Goal: Task Accomplishment & Management: Complete application form

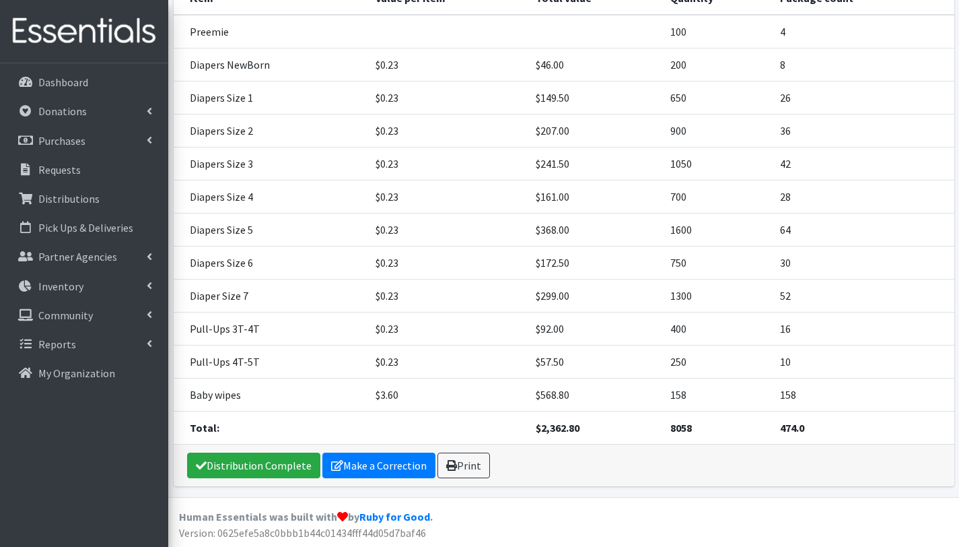
scroll to position [255, 0]
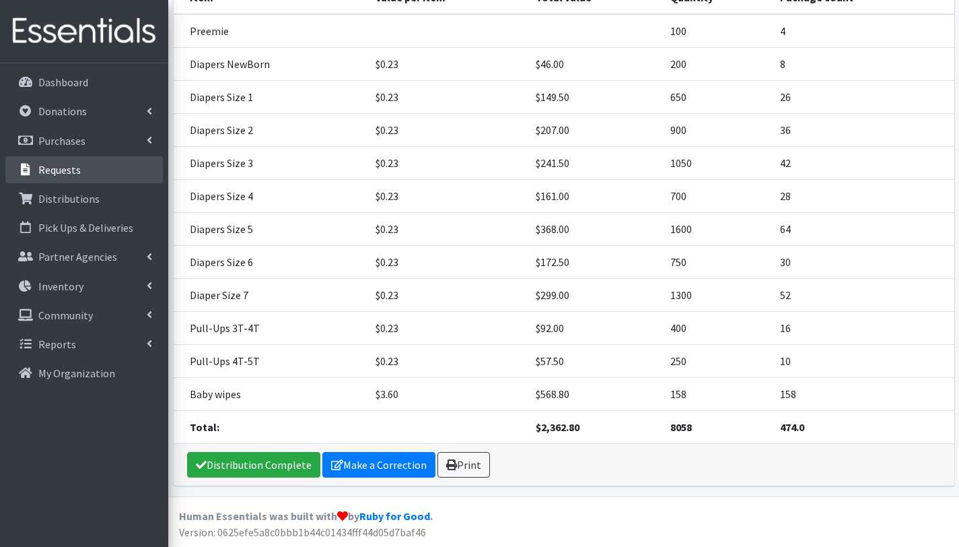
click at [69, 168] on p "Requests" at bounding box center [59, 169] width 42 height 13
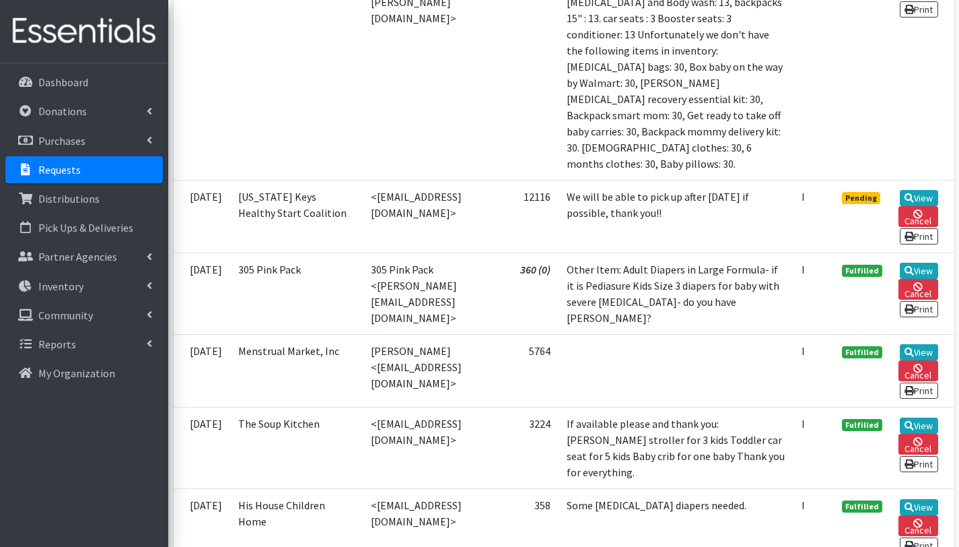
scroll to position [1210, 0]
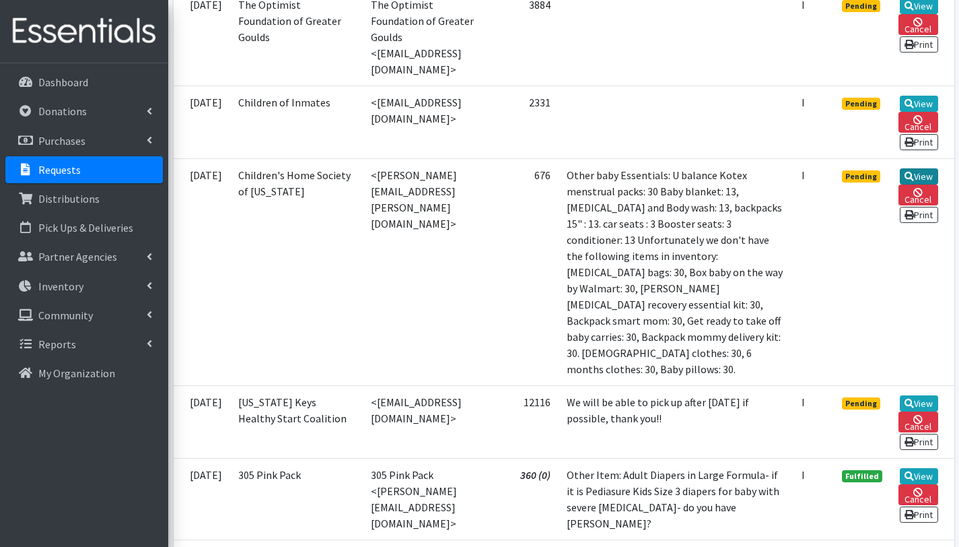
click at [929, 184] on link "View" at bounding box center [919, 176] width 38 height 16
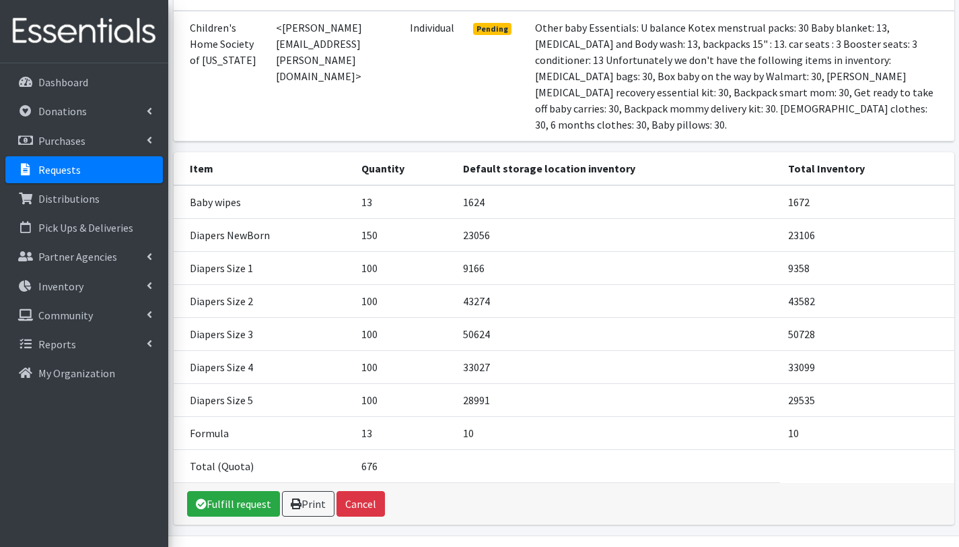
scroll to position [176, 0]
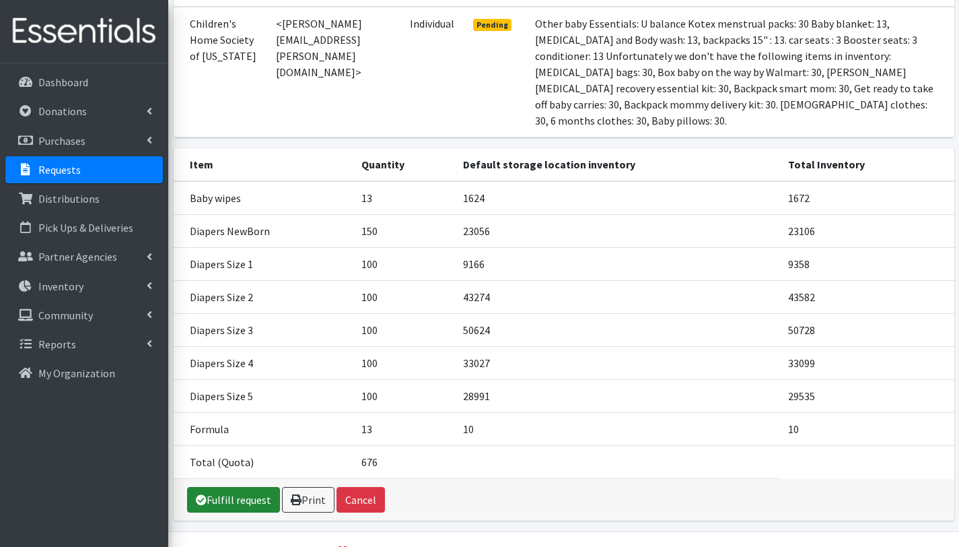
click at [252, 499] on link "Fulfill request" at bounding box center [233, 500] width 93 height 26
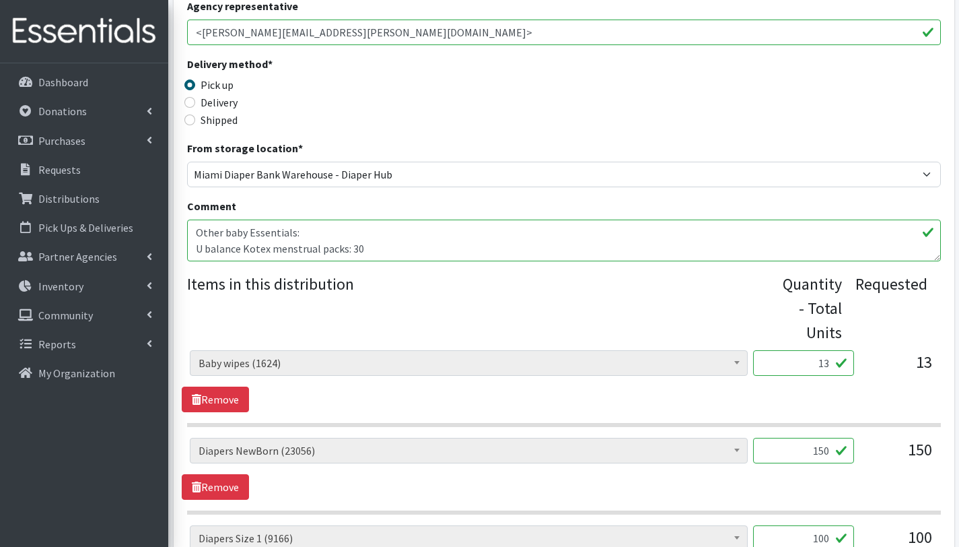
scroll to position [306, 0]
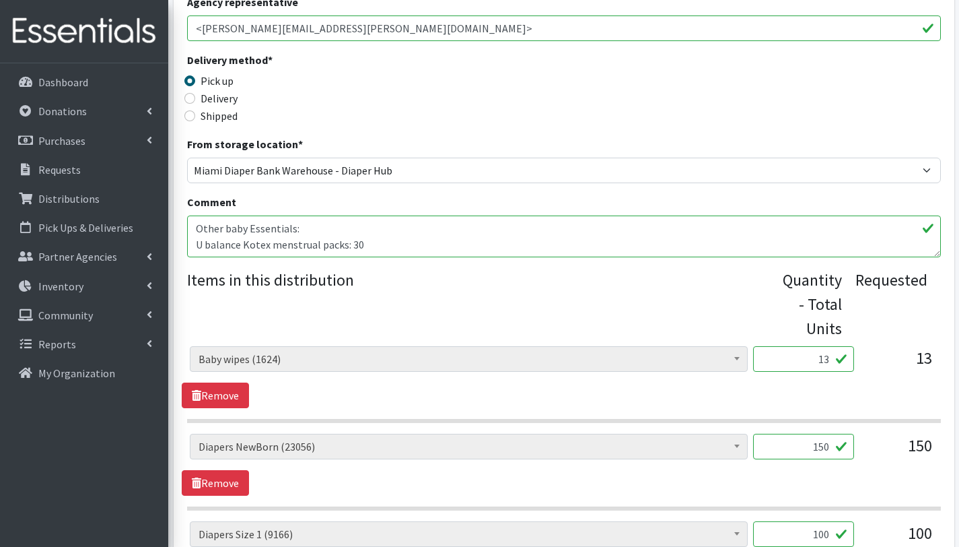
click at [195, 226] on textarea "Other baby Essentials: U balance Kotex menstrual packs: 30 Baby blanket: 13, Ba…" at bounding box center [564, 236] width 754 height 42
click at [327, 224] on textarea "Other baby Essentials: U balance Kotex menstrual packs: 30 Baby blanket: 13, Ba…" at bounding box center [564, 236] width 754 height 42
click at [198, 236] on textarea "Other baby Essentials: U balance Kotex menstrual packs: 30 Baby blanket: 13, Ba…" at bounding box center [564, 236] width 754 height 42
click at [369, 238] on textarea "Other baby Essentials: U balance Kotex menstrual packs: 30 Baby blanket: 13, Ba…" at bounding box center [564, 236] width 754 height 42
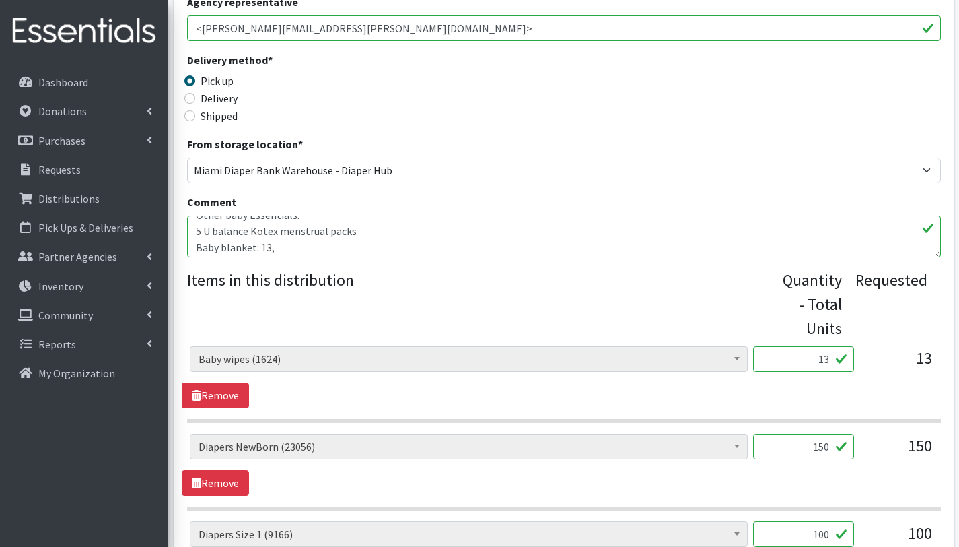
scroll to position [32, 0]
click at [193, 245] on textarea "Other baby Essentials: U balance Kotex menstrual packs: 30 Baby blanket: 13, Ba…" at bounding box center [564, 236] width 754 height 42
click at [194, 243] on textarea "Other baby Essentials: U balance Kotex menstrual packs: 30 Baby blanket: 13, [M…" at bounding box center [564, 236] width 754 height 42
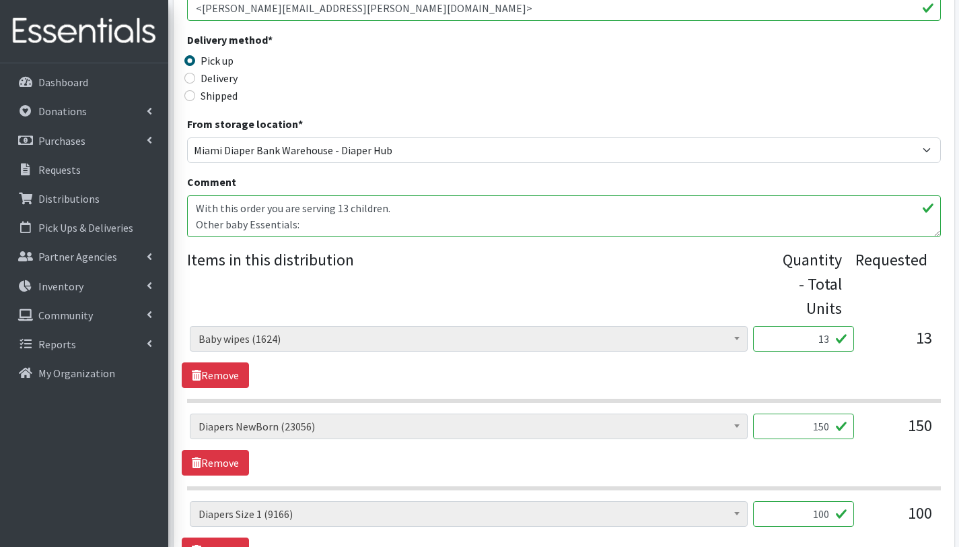
scroll to position [353, 0]
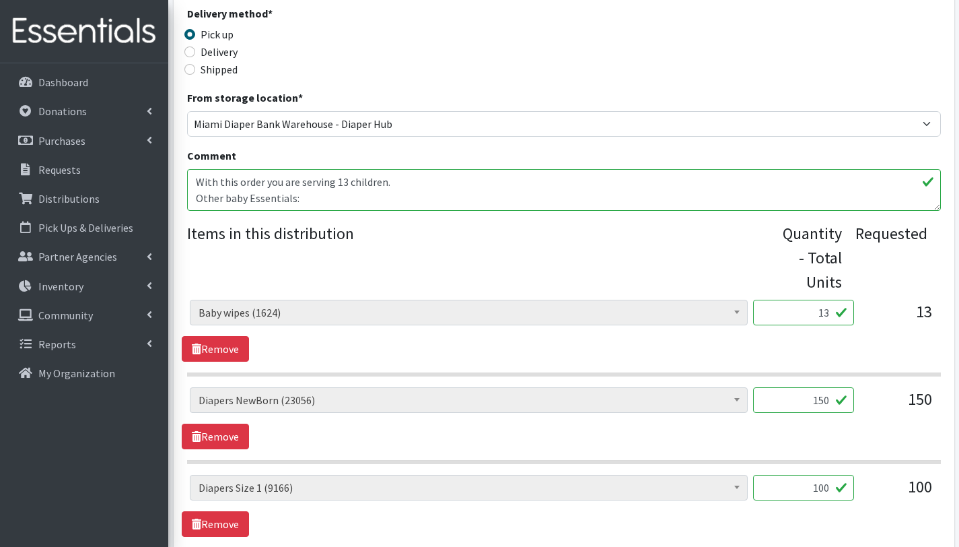
click at [314, 201] on textarea "Other baby Essentials: U balance Kotex menstrual packs: 30 Baby blanket: 13, [M…" at bounding box center [564, 190] width 754 height 42
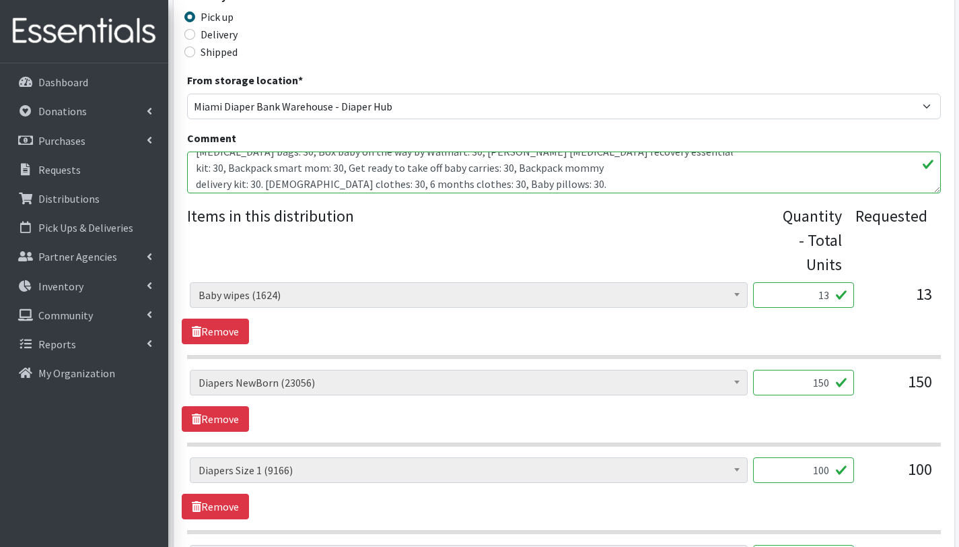
scroll to position [307, 0]
click at [196, 164] on textarea "Other baby Essentials: U balance Kotex menstrual packs: 30 Baby blanket: 13, Ba…" at bounding box center [564, 172] width 754 height 42
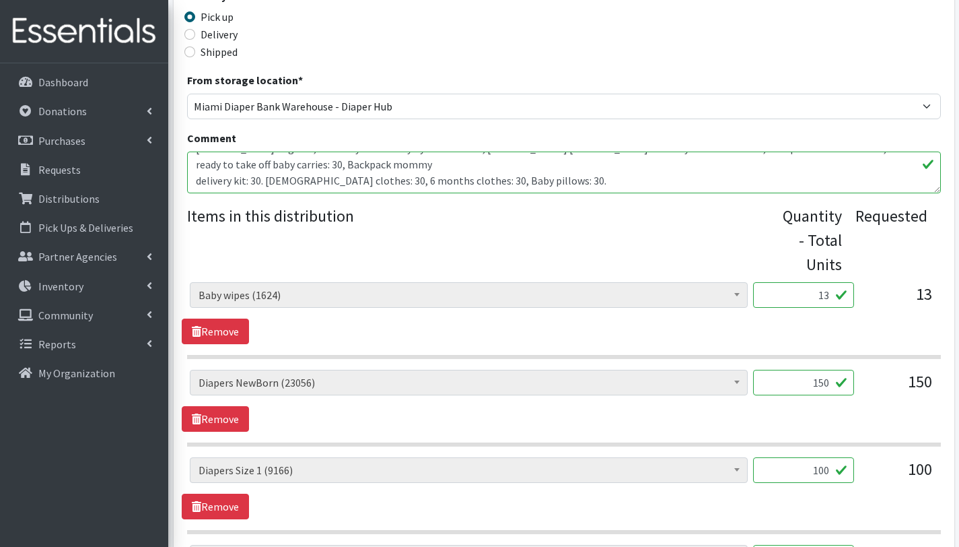
click at [196, 180] on textarea "Other baby Essentials: U balance Kotex menstrual packs: 30 Baby blanket: 13, [M…" at bounding box center [564, 172] width 754 height 42
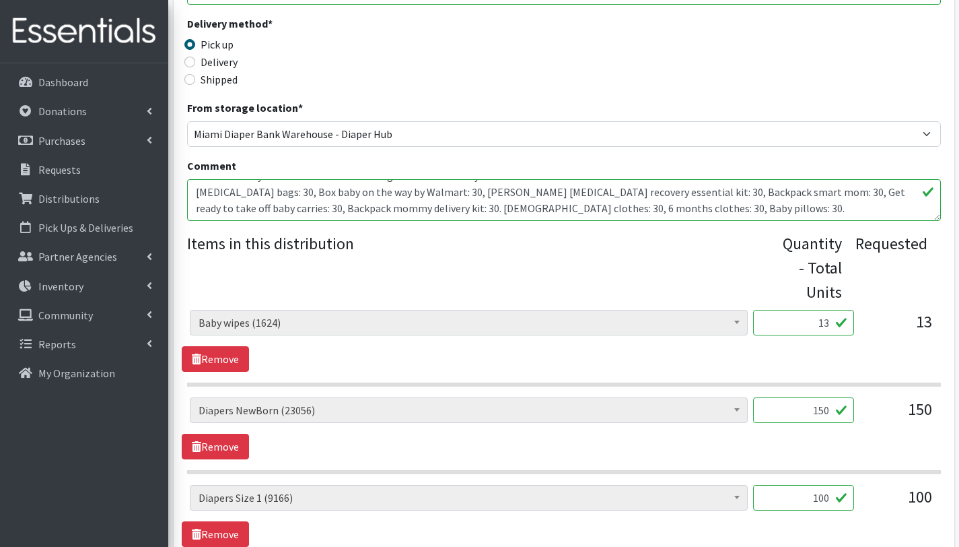
scroll to position [341, 0]
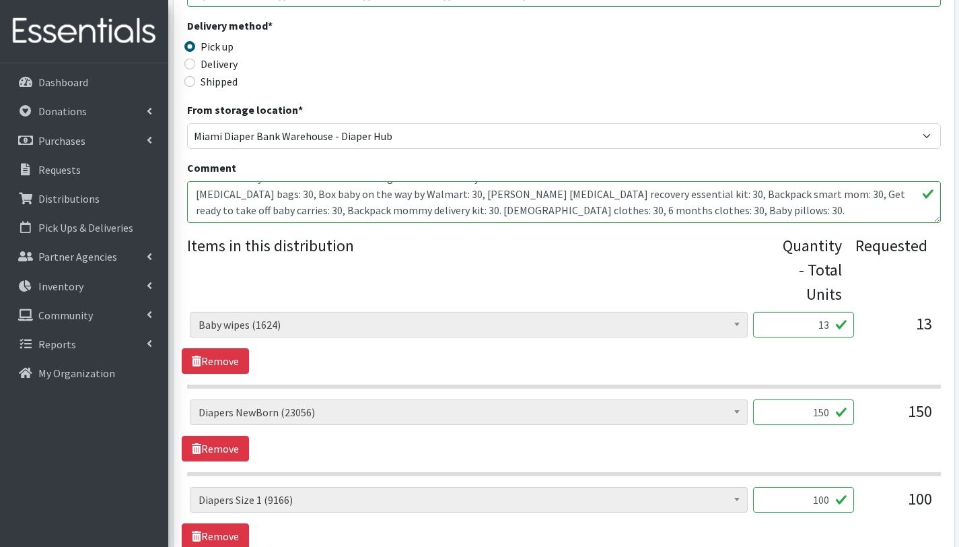
click at [257, 195] on textarea "Other baby Essentials: U balance Kotex menstrual packs: 30 Baby blanket: 13, Ba…" at bounding box center [564, 202] width 754 height 42
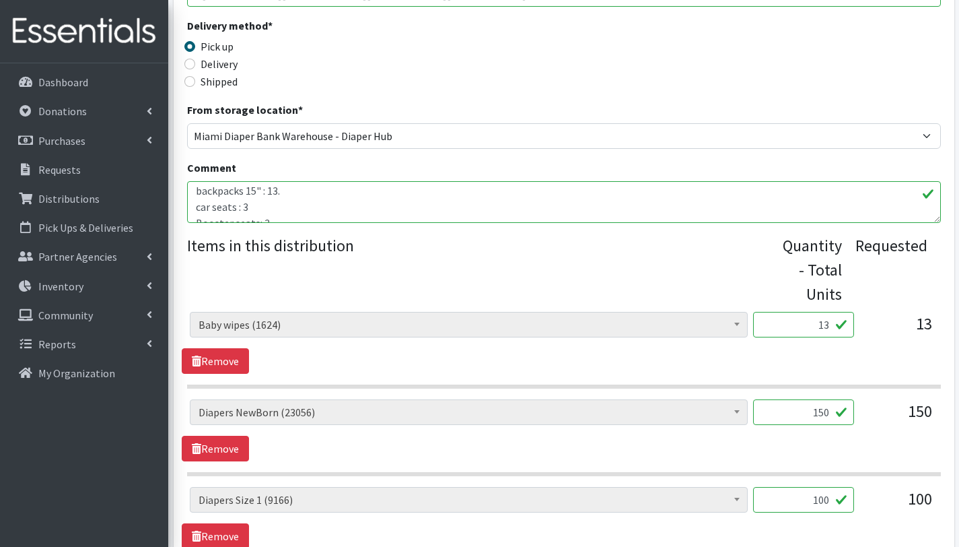
scroll to position [215, 0]
click at [196, 202] on textarea "Other baby Essentials: U balance Kotex menstrual packs: 30 Baby blanket: 13, [M…" at bounding box center [564, 202] width 754 height 42
click at [286, 197] on textarea "Other baby Essentials: U balance Kotex menstrual packs: 30 Baby blanket: 13, Ba…" at bounding box center [564, 202] width 754 height 42
drag, startPoint x: 286, startPoint y: 197, endPoint x: 310, endPoint y: 203, distance: 24.3
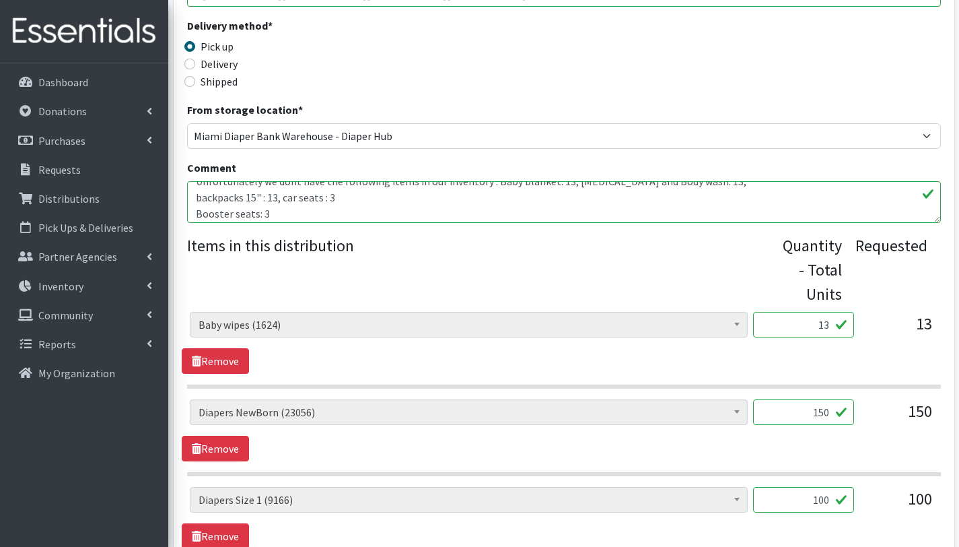
click at [310, 203] on textarea "Other baby Essentials: U balance Kotex menstrual packs: 30 Baby blanket: 13, Ba…" at bounding box center [564, 202] width 754 height 42
click at [312, 205] on textarea "Other baby Essentials: U balance Kotex menstrual packs: 30 Baby blanket: 13, [M…" at bounding box center [564, 202] width 754 height 42
click at [312, 205] on textarea "Other baby Essentials: U balance Kotex menstrual packs: 30 Baby blanket: 13, Ba…" at bounding box center [564, 202] width 754 height 42
drag, startPoint x: 283, startPoint y: 196, endPoint x: 309, endPoint y: 206, distance: 27.5
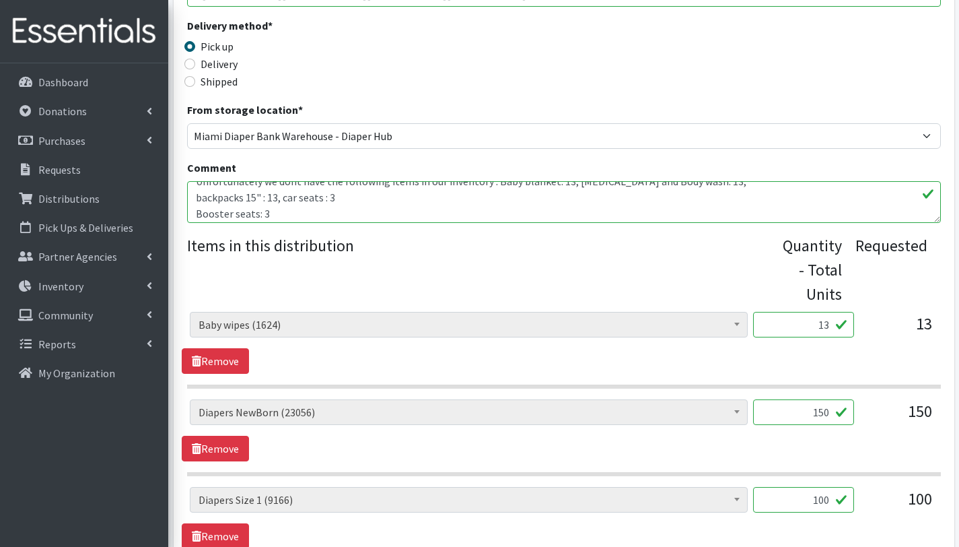
click at [309, 206] on textarea "Other baby Essentials: U balance Kotex menstrual packs: 30 Baby blanket: 13, Ba…" at bounding box center [564, 202] width 754 height 42
click at [340, 205] on textarea "Other baby Essentials: U balance Kotex menstrual packs: 30 Baby blanket: 13, Ba…" at bounding box center [564, 202] width 754 height 42
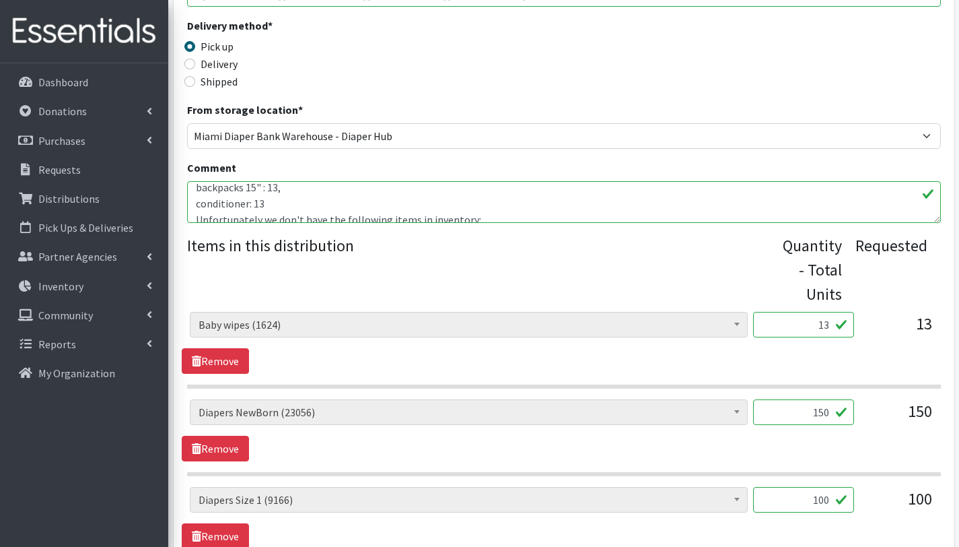
scroll to position [250, 0]
click at [197, 203] on textarea "Other baby Essentials: U balance Kotex menstrual packs: 30 Baby blanket: 13, [M…" at bounding box center [564, 202] width 754 height 42
drag, startPoint x: 244, startPoint y: 204, endPoint x: 289, endPoint y: 204, distance: 45.1
click at [289, 204] on textarea "Other baby Essentials: U balance Kotex menstrual packs: 30 Baby blanket: 13, Ba…" at bounding box center [564, 202] width 754 height 42
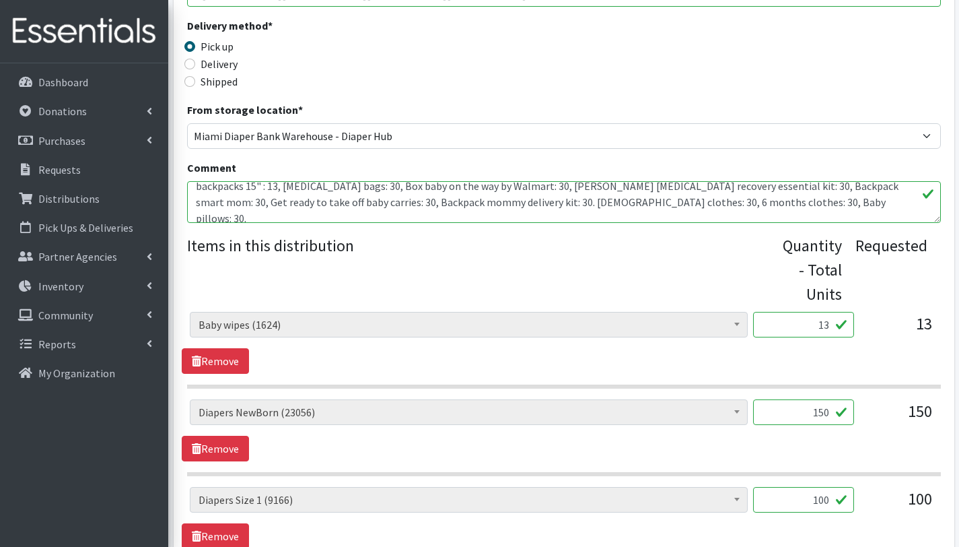
scroll to position [234, 0]
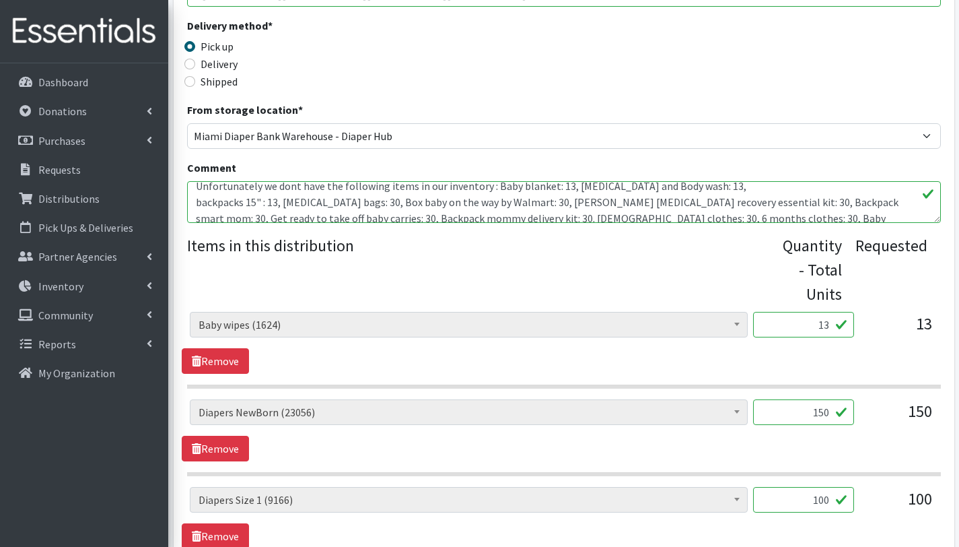
click at [195, 205] on textarea "Other baby Essentials: U balance Kotex menstrual packs: 30 Baby blanket: 13, Ba…" at bounding box center [564, 202] width 754 height 42
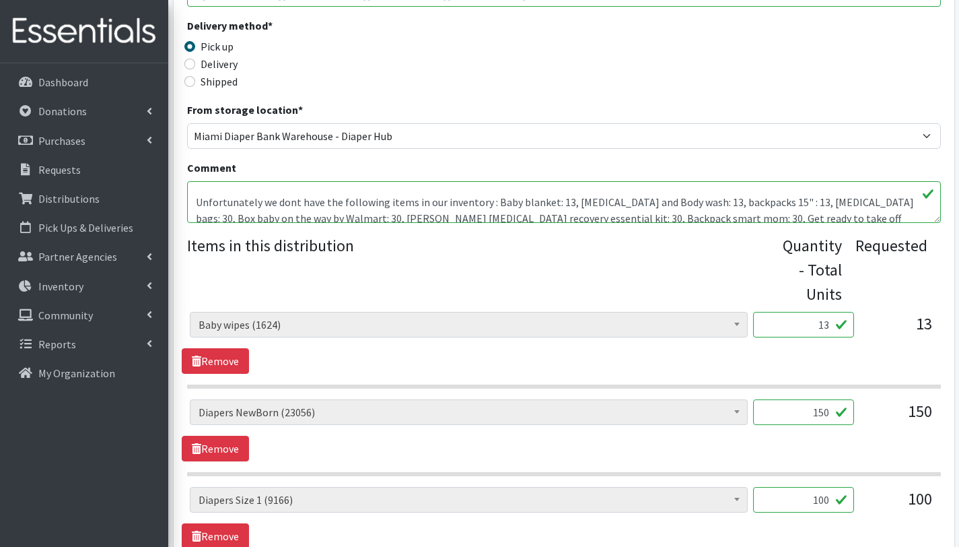
click at [285, 202] on textarea "Other baby Essentials: U balance Kotex menstrual packs: 30 Baby blanket: 13, Ba…" at bounding box center [564, 202] width 754 height 42
click at [275, 202] on textarea "Other baby Essentials: U balance Kotex menstrual packs: 30 Baby blanket: 13, Ba…" at bounding box center [564, 202] width 754 height 42
click at [262, 203] on textarea "Other baby Essentials: U balance Kotex menstrual packs: 30 Baby blanket: 13, Ba…" at bounding box center [564, 202] width 754 height 42
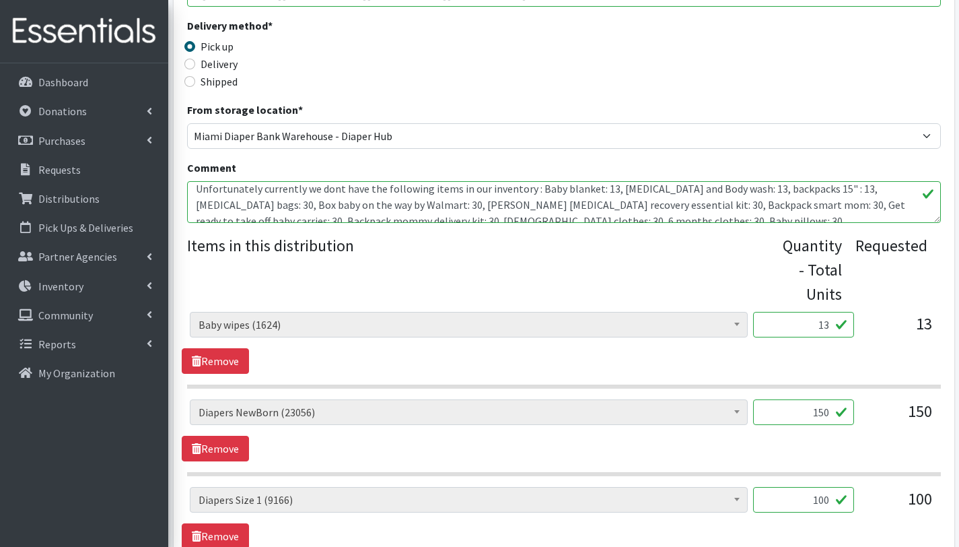
click at [326, 188] on textarea "Other baby Essentials: U balance Kotex menstrual packs: 30 Baby blanket: 13, Ba…" at bounding box center [564, 202] width 754 height 42
click at [337, 190] on textarea "Other baby Essentials: U balance Kotex menstrual packs: 30 Baby blanket: 13, Ba…" at bounding box center [564, 202] width 754 height 42
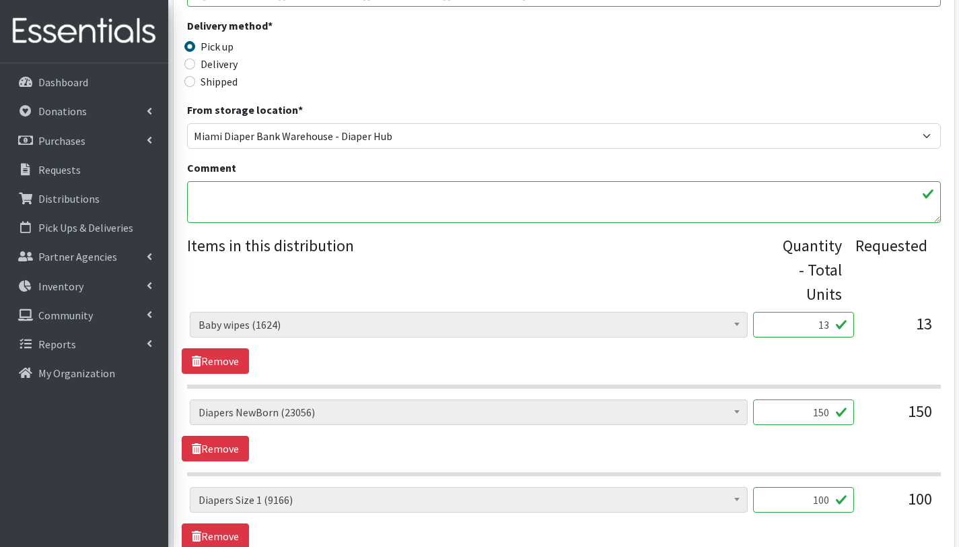
scroll to position [213, 0]
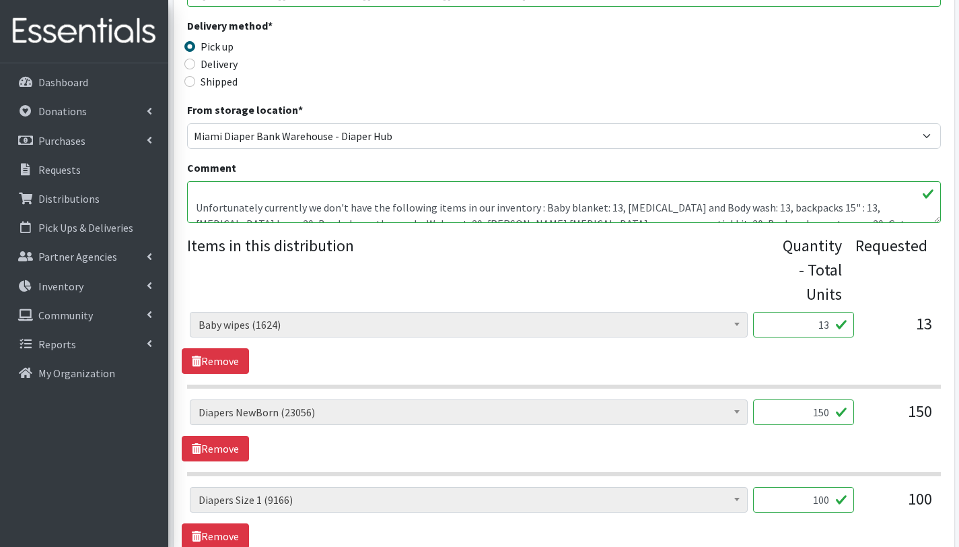
click at [195, 205] on textarea "Other baby Essentials: U balance Kotex menstrual packs: 30 Baby blanket: 13, Ba…" at bounding box center [564, 202] width 754 height 42
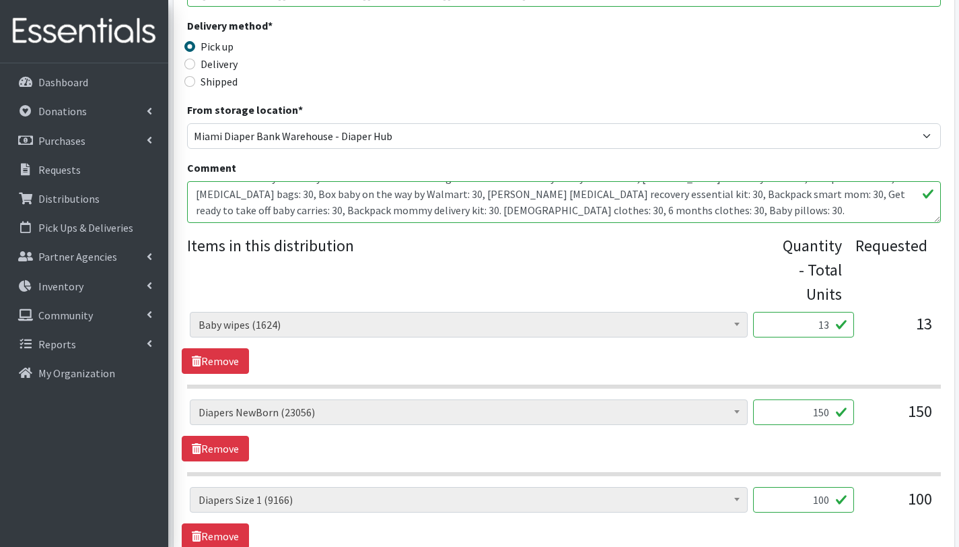
drag, startPoint x: 211, startPoint y: 207, endPoint x: 685, endPoint y: 217, distance: 473.4
click at [685, 217] on textarea "Other baby Essentials: U balance Kotex menstrual packs: 30 Baby blanket: 13, Ba…" at bounding box center [564, 202] width 754 height 42
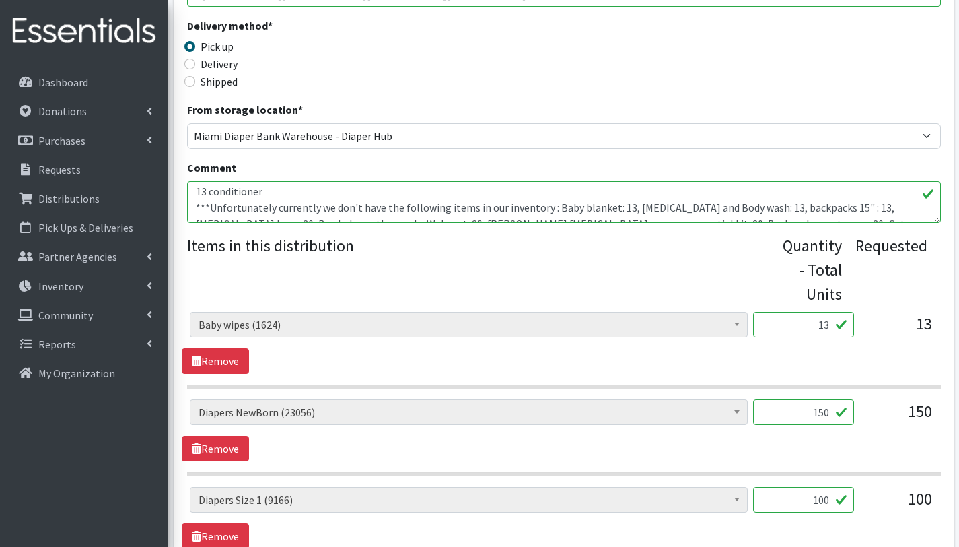
scroll to position [164, 0]
click at [236, 205] on textarea "Other baby Essentials: U balance Kotex menstrual packs: 30 Baby blanket: 13, Ba…" at bounding box center [564, 202] width 754 height 42
drag, startPoint x: 211, startPoint y: 207, endPoint x: 544, endPoint y: 207, distance: 333.3
click at [544, 207] on textarea "Other baby Essentials: U balance Kotex menstrual packs: 30 Baby blanket: 13, Ba…" at bounding box center [564, 202] width 754 height 42
paste textarea ", at this time we do not have the following items in our inventory:"
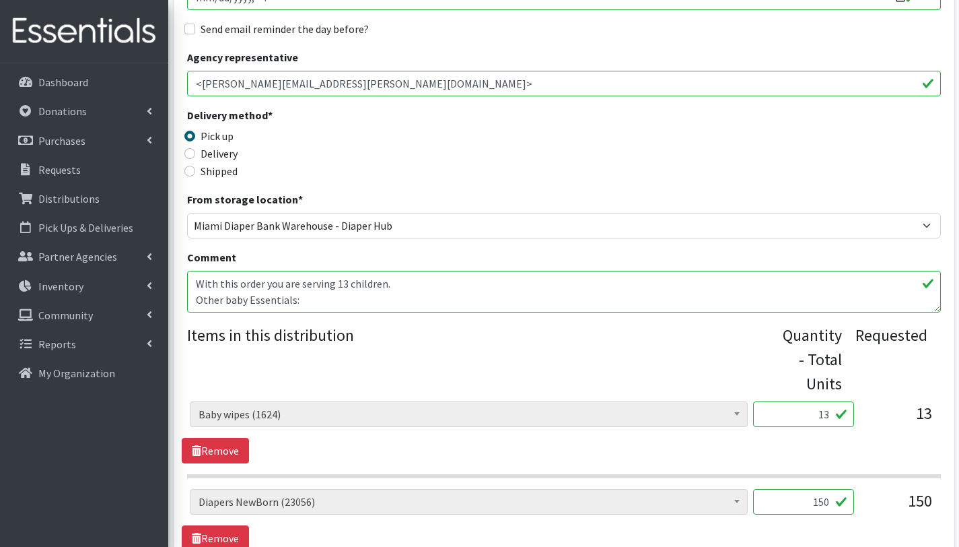
scroll to position [243, 0]
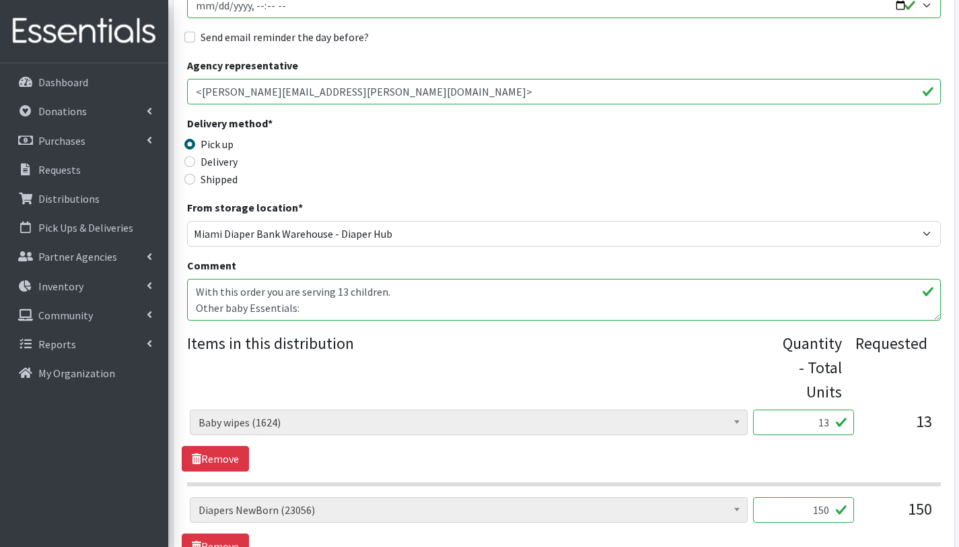
click at [292, 308] on textarea "Other baby Essentials: U balance Kotex menstrual packs: 30 Baby blanket: 13, Ba…" at bounding box center [564, 300] width 754 height 42
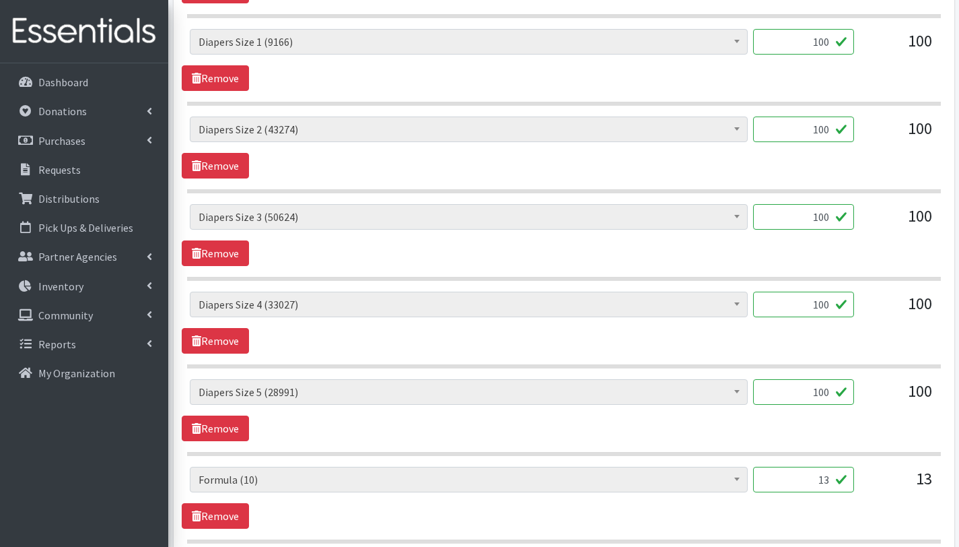
scroll to position [800, 0]
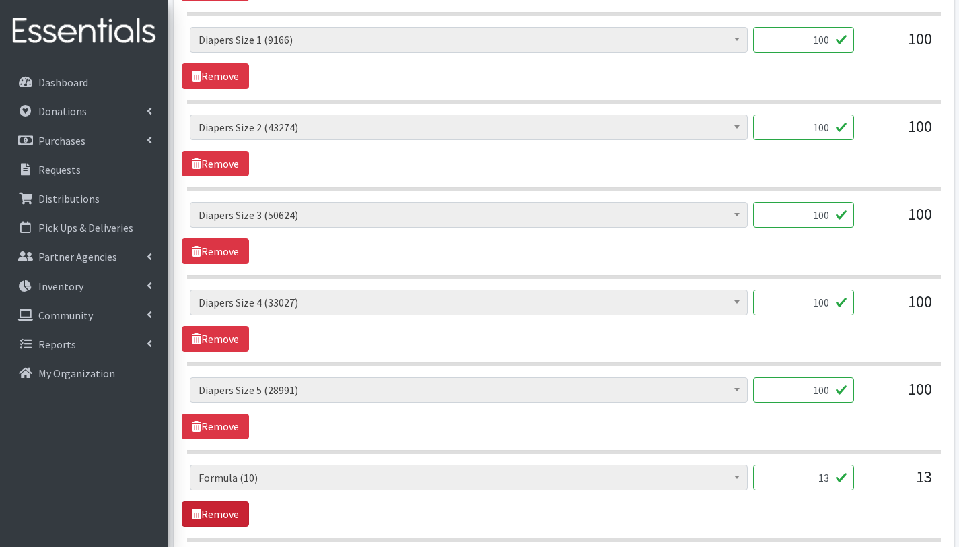
type textarea "With this order you are serving 13 children. Other baby Essentials(): 1 car sea…"
click at [226, 516] on link "Remove" at bounding box center [215, 514] width 67 height 26
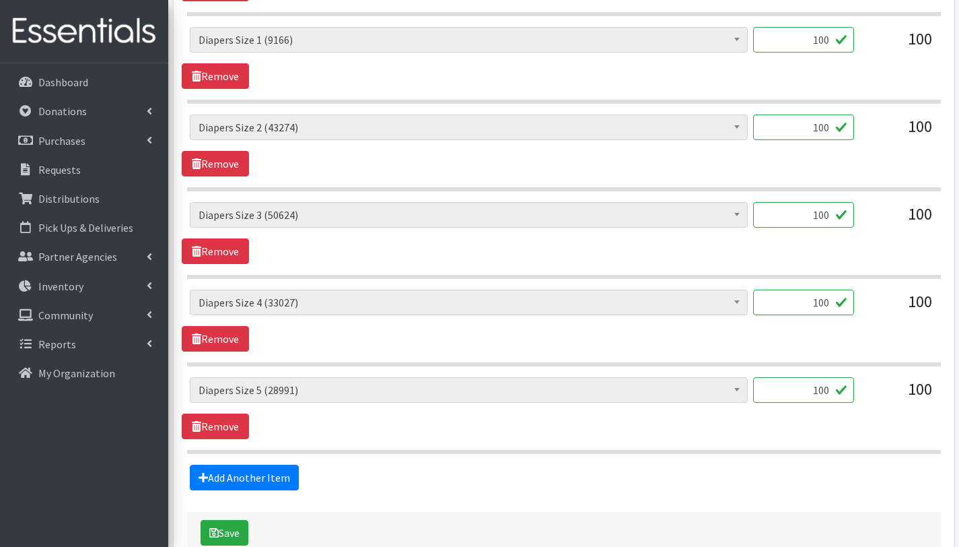
click at [226, 516] on div "Save" at bounding box center [564, 533] width 754 height 42
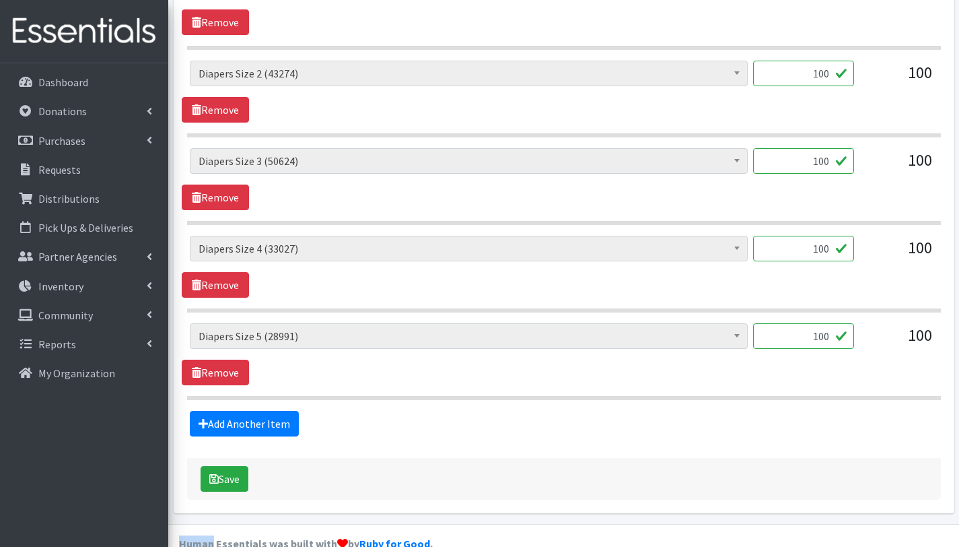
scroll to position [881, 0]
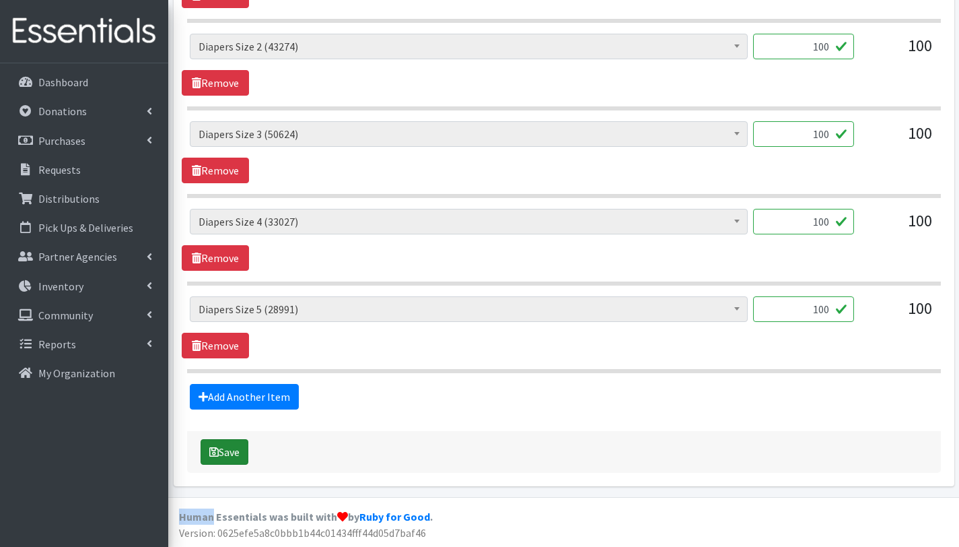
click at [235, 454] on button "Save" at bounding box center [225, 452] width 48 height 26
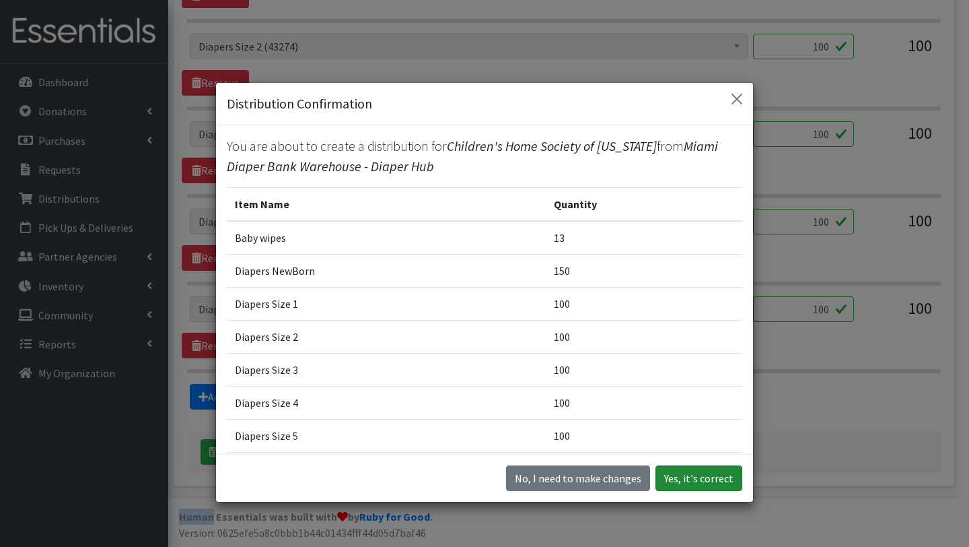
click at [679, 479] on button "Yes, it's correct" at bounding box center [699, 478] width 87 height 26
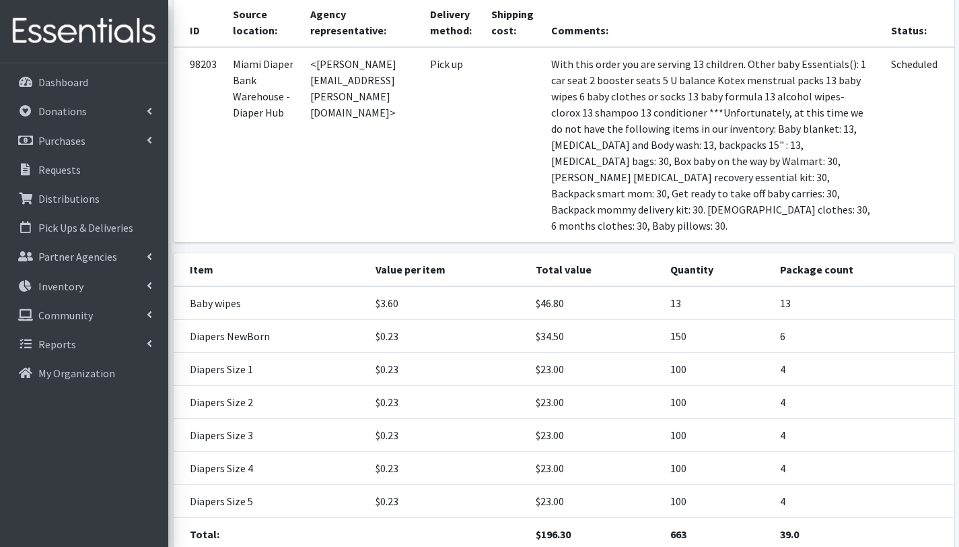
scroll to position [308, 0]
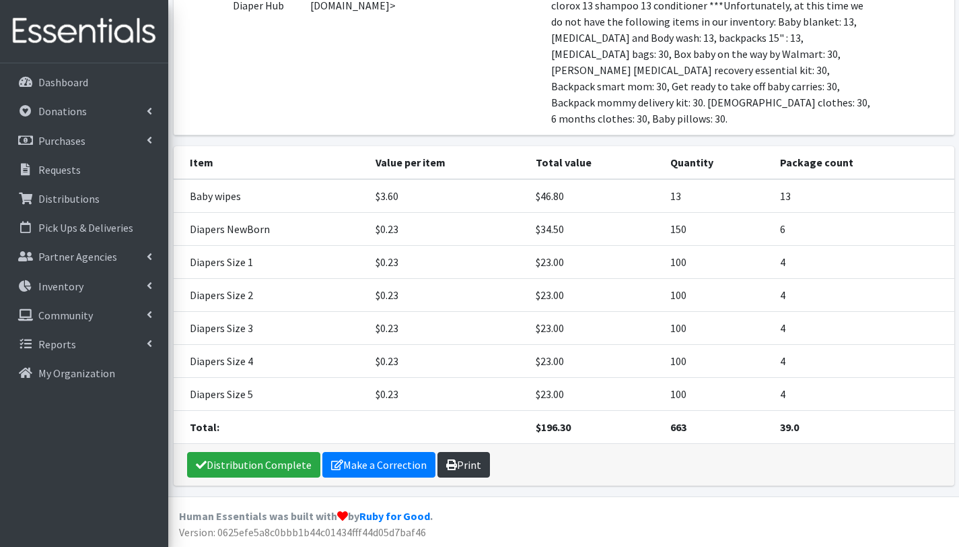
click at [475, 465] on link "Print" at bounding box center [464, 465] width 53 height 26
click at [64, 171] on p "Requests" at bounding box center [59, 169] width 42 height 13
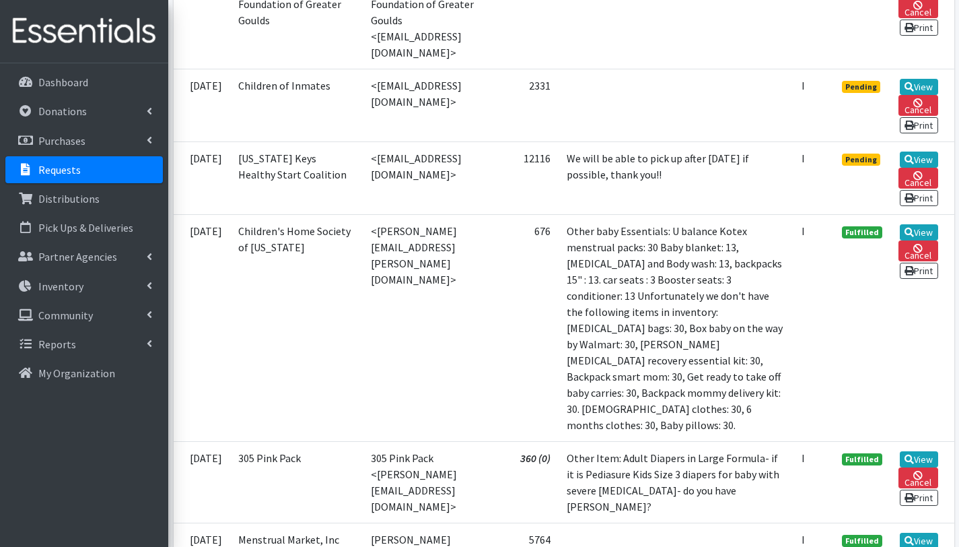
scroll to position [1227, 0]
click at [916, 96] on link "View" at bounding box center [919, 87] width 38 height 16
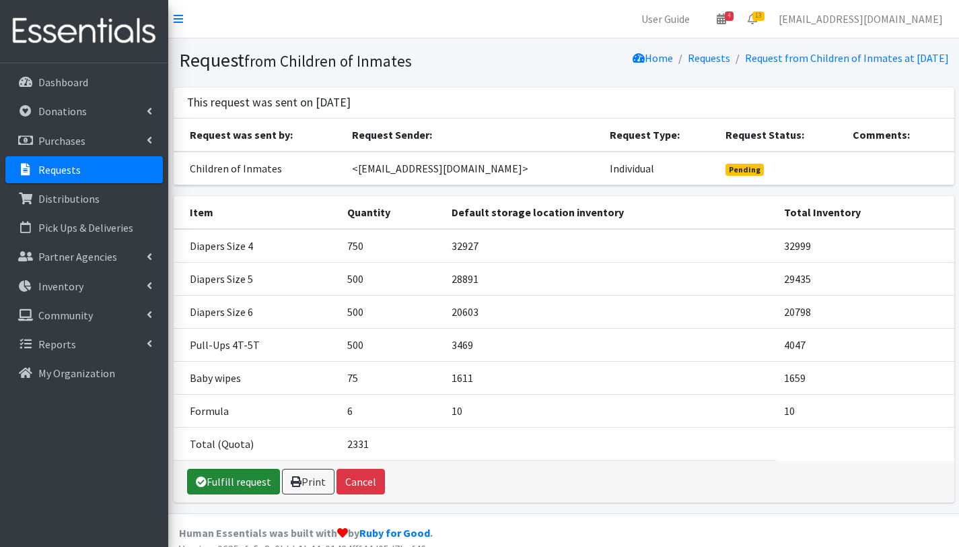
click at [255, 485] on link "Fulfill request" at bounding box center [233, 482] width 93 height 26
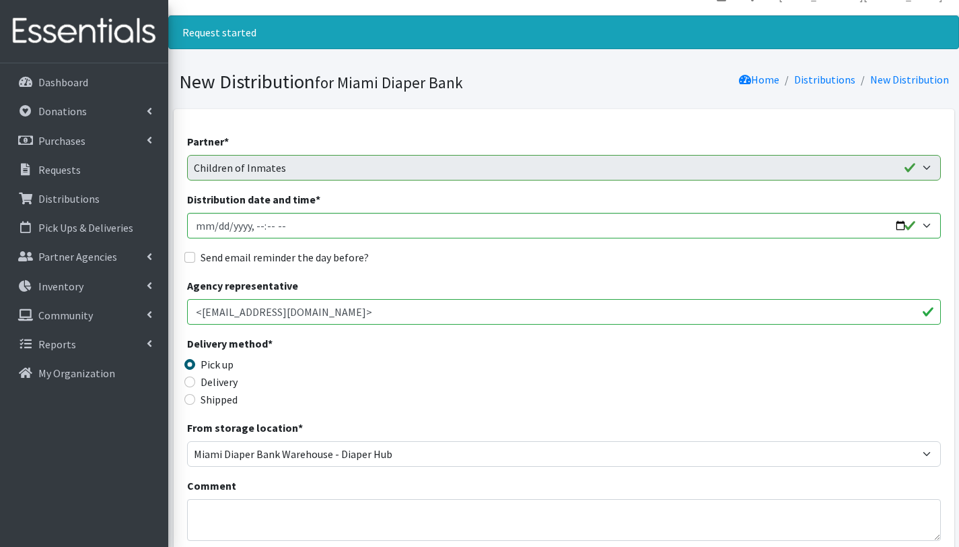
scroll to position [311, 0]
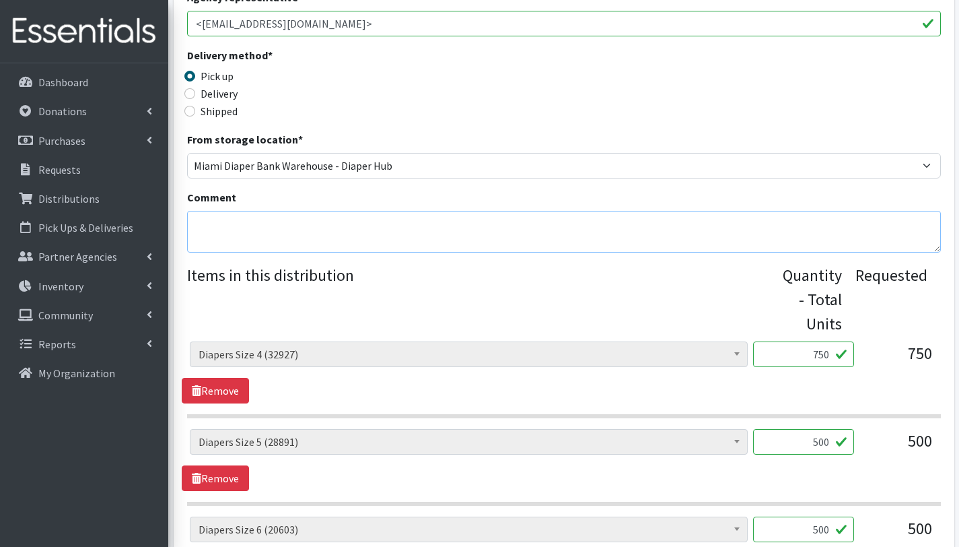
click at [245, 232] on textarea "Comment" at bounding box center [564, 232] width 754 height 42
click at [195, 242] on textarea "This order is serving 45 children. other baby essentilas(): baby wipes" at bounding box center [564, 232] width 754 height 42
click at [267, 246] on textarea "This order is serving 45 children. other baby essentilas(): 45 baby wipes" at bounding box center [564, 232] width 754 height 42
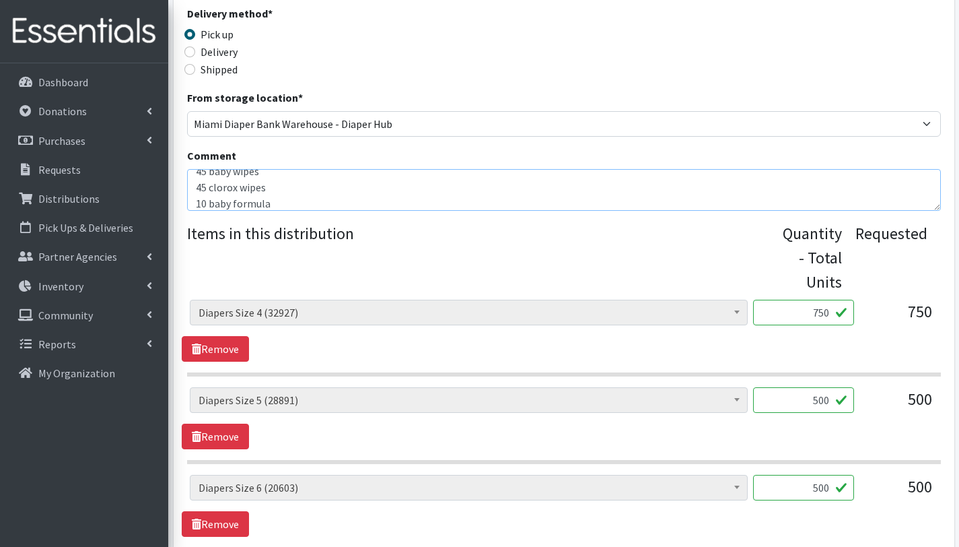
scroll to position [354, 0]
click at [205, 202] on textarea "This order is serving 45 children. other baby essentilas(): 45 baby wipes 45 cl…" at bounding box center [564, 189] width 754 height 42
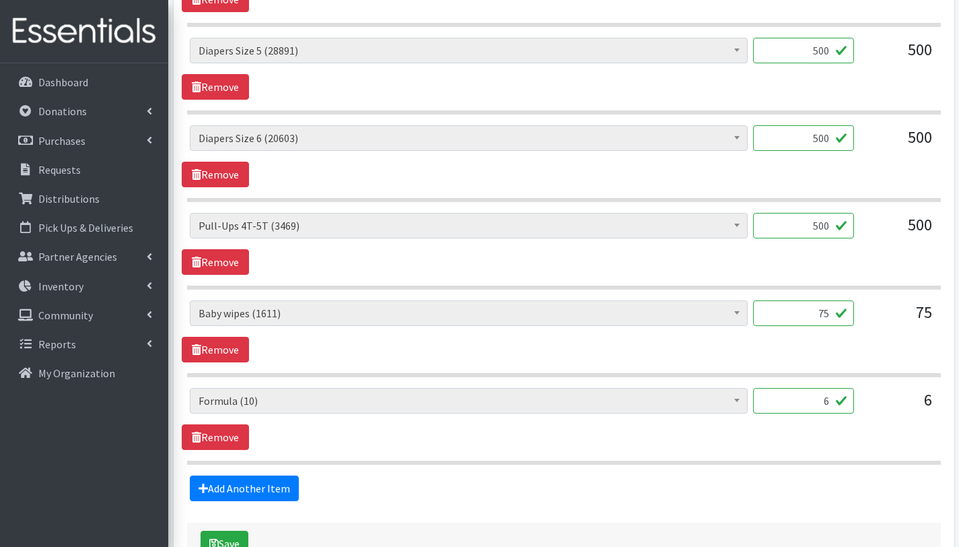
scroll to position [794, 0]
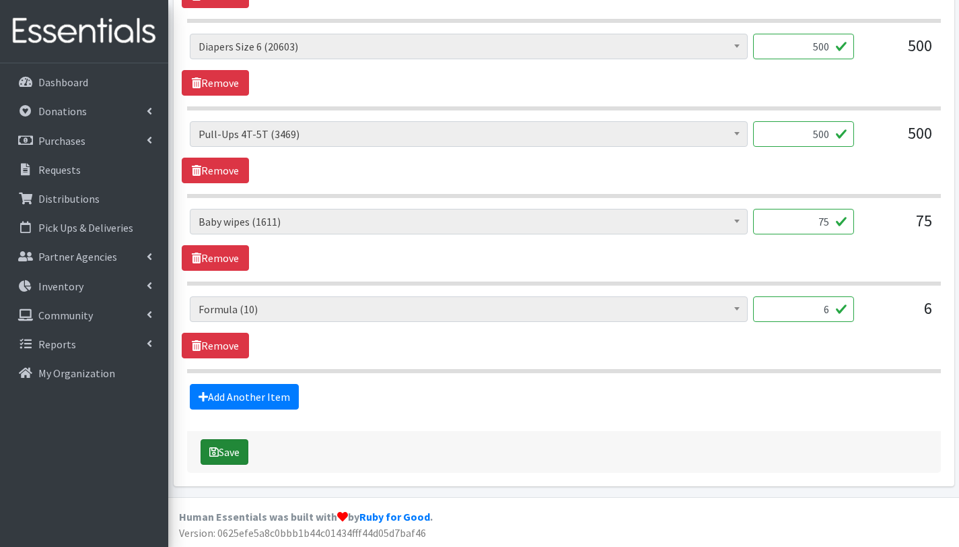
type textarea "This order is serving 45 children. other baby essentilas(): 45 baby wipes 45 cl…"
click at [236, 457] on button "Save" at bounding box center [225, 452] width 48 height 26
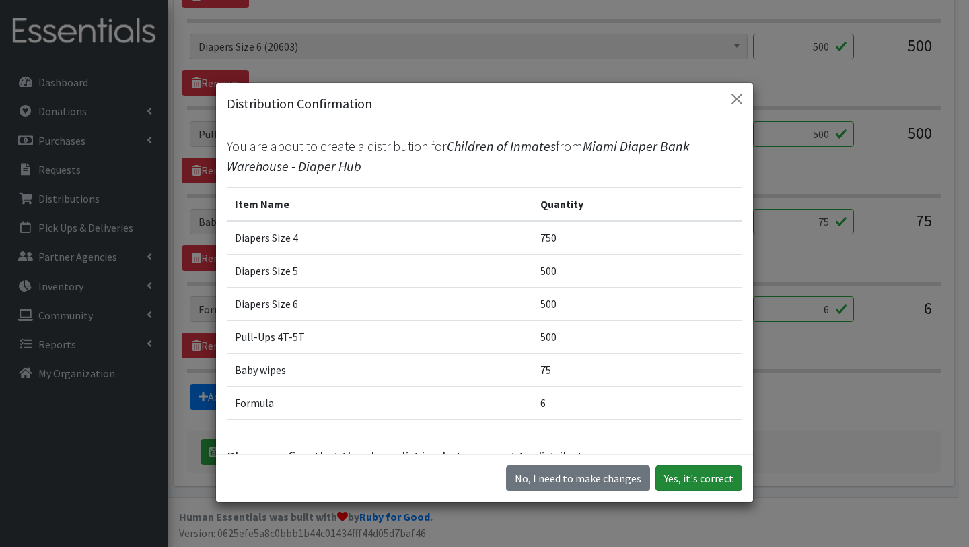
click at [683, 480] on button "Yes, it's correct" at bounding box center [699, 478] width 87 height 26
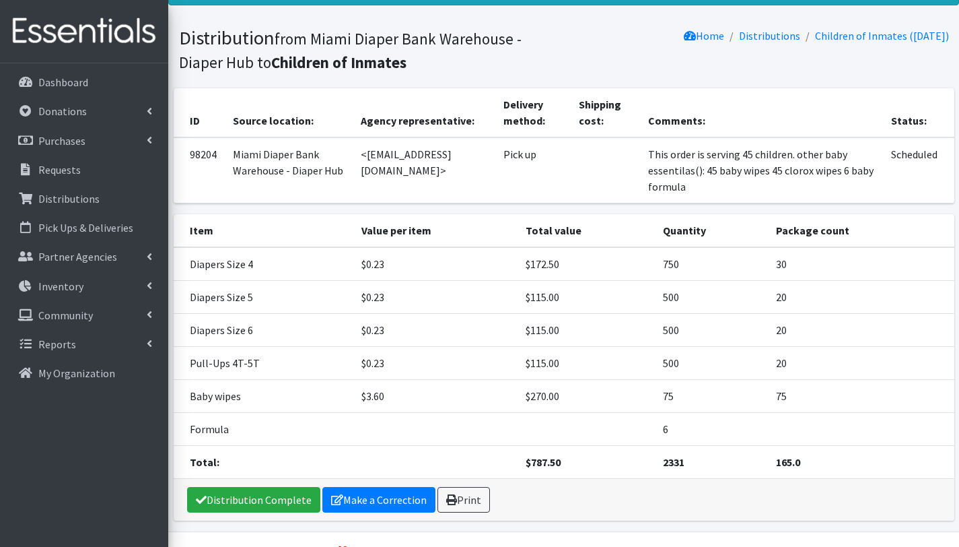
scroll to position [162, 0]
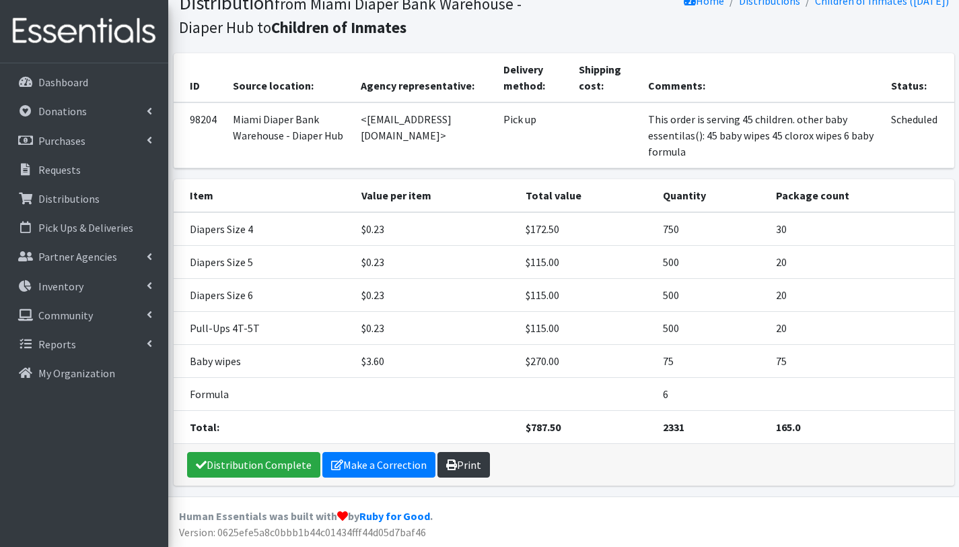
click at [466, 465] on link "Print" at bounding box center [464, 465] width 53 height 26
click at [79, 176] on link "Requests" at bounding box center [84, 169] width 158 height 27
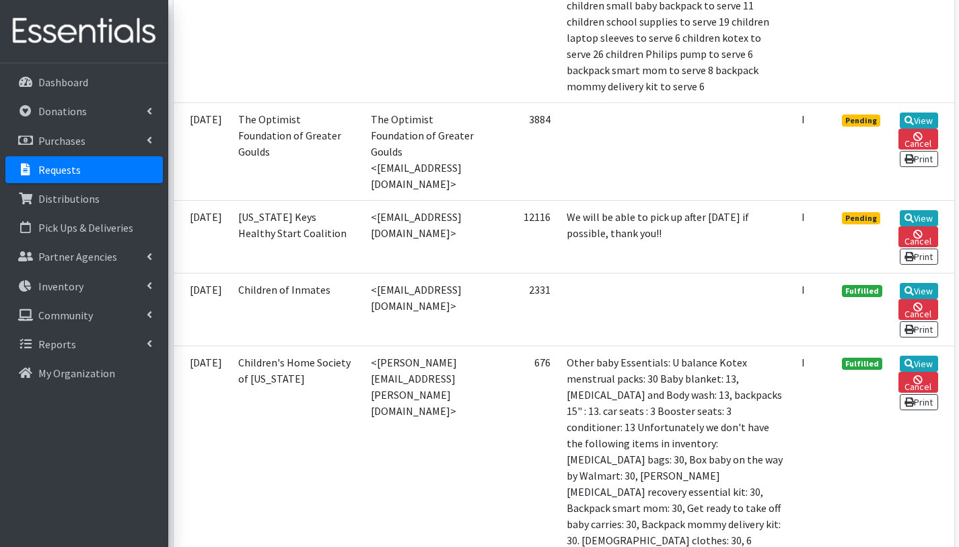
scroll to position [1097, 0]
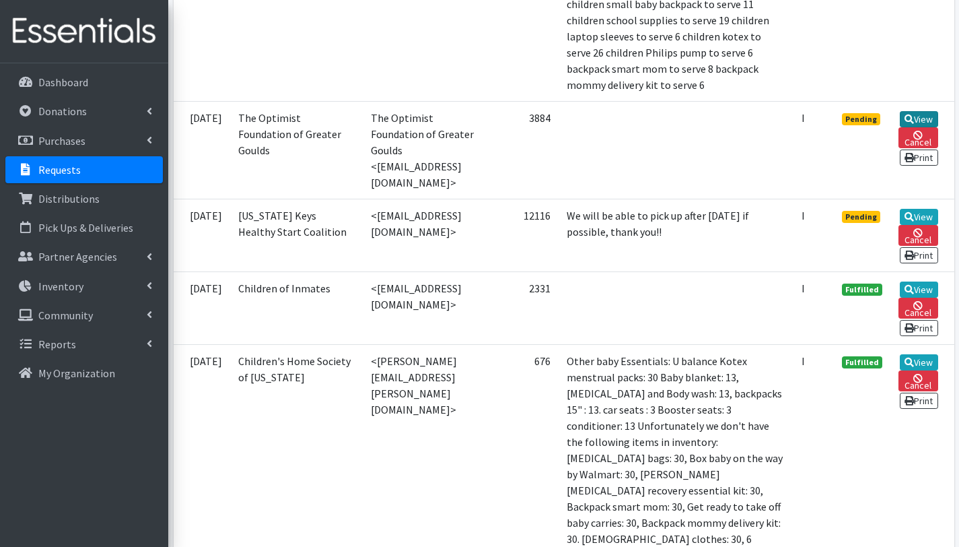
click at [922, 127] on link "View" at bounding box center [919, 119] width 38 height 16
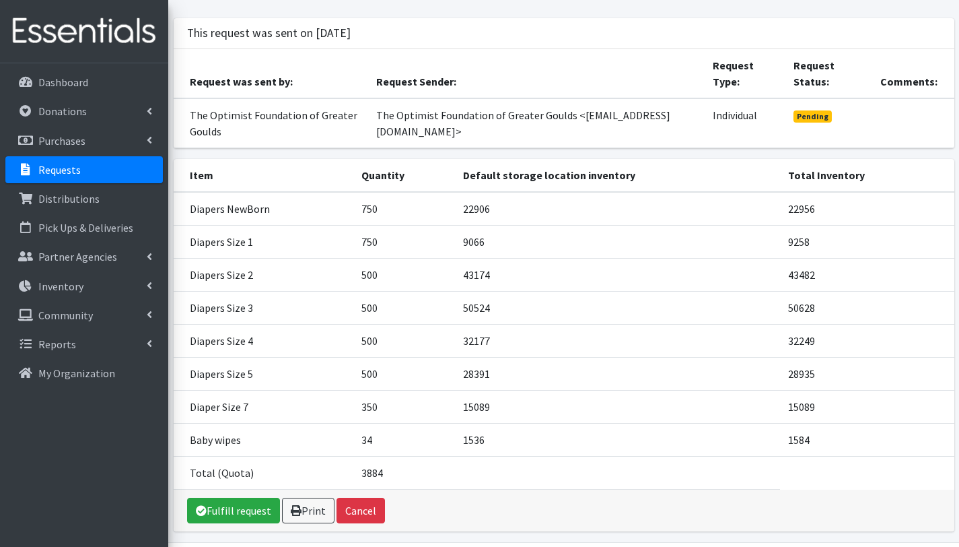
scroll to position [106, 0]
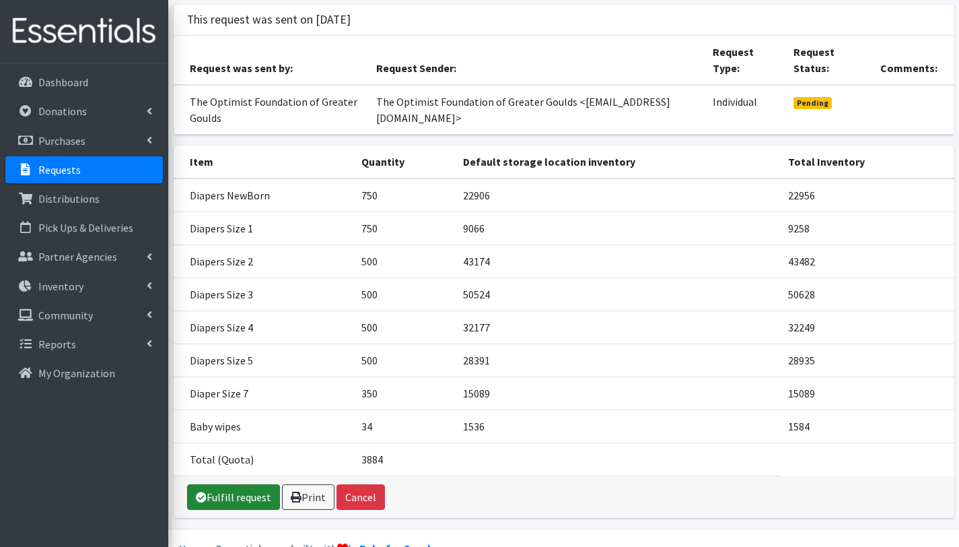
click at [240, 484] on link "Fulfill request" at bounding box center [233, 497] width 93 height 26
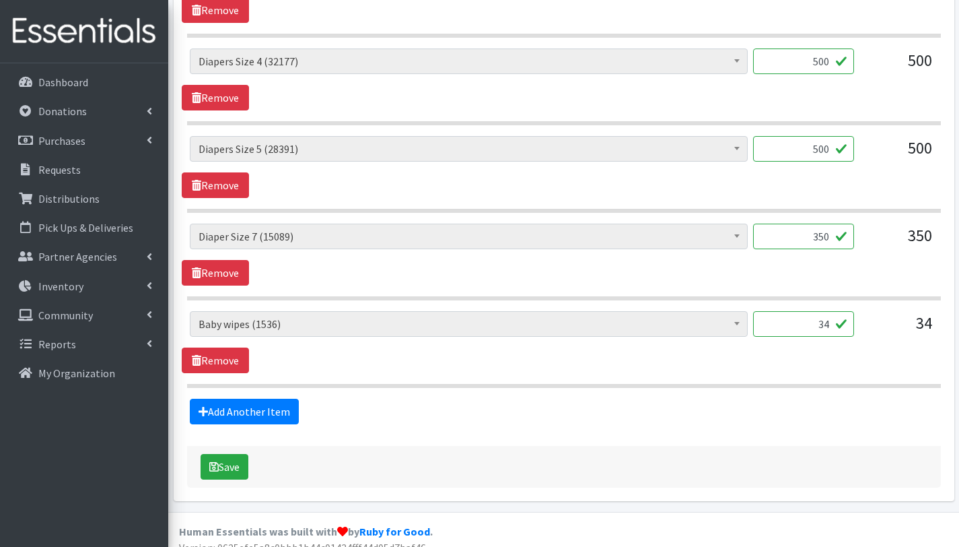
scroll to position [969, 0]
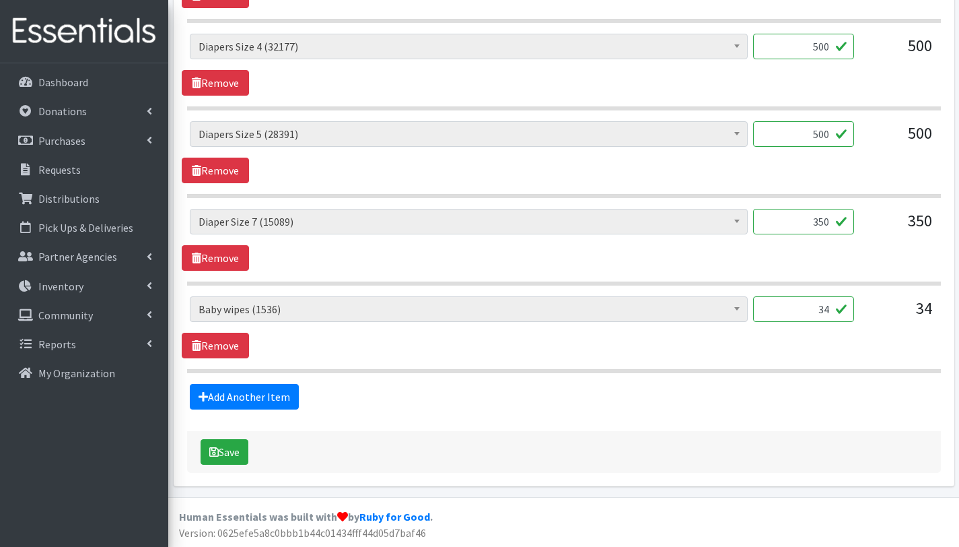
click at [831, 308] on input "34" at bounding box center [803, 309] width 101 height 26
type input "3"
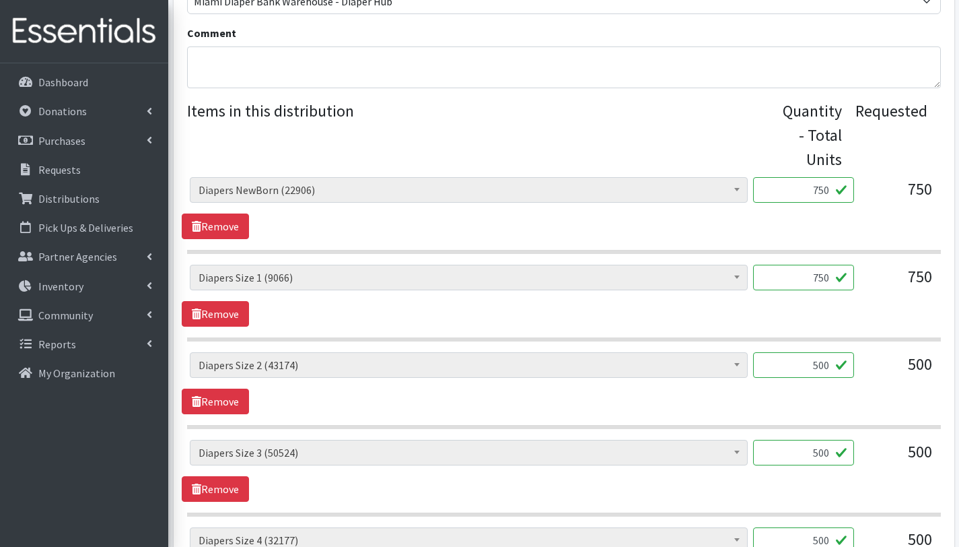
scroll to position [474, 0]
type input "77"
click at [431, 74] on textarea "Comment" at bounding box center [564, 69] width 754 height 42
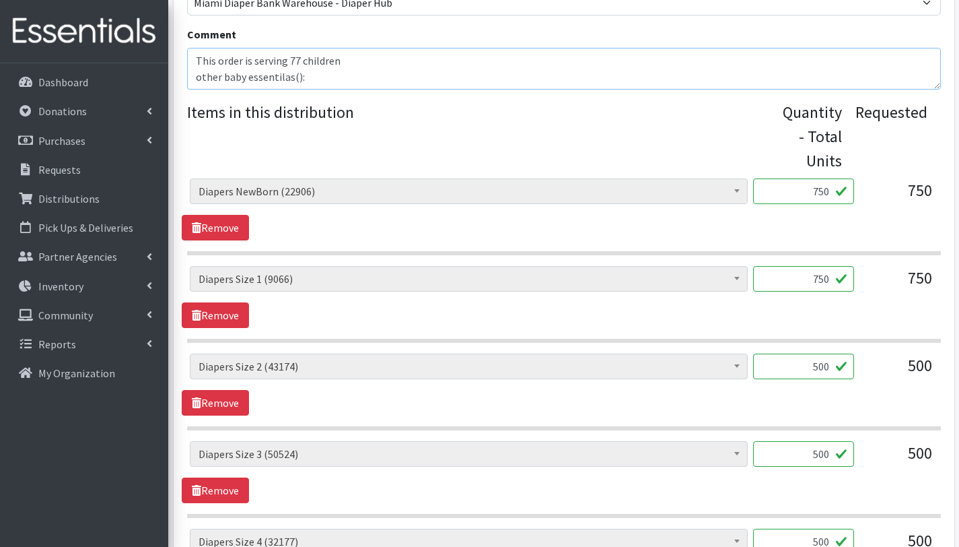
scroll to position [11, 0]
click at [267, 65] on textarea "This order is serving 77 children other baby essentilas():" at bounding box center [564, 69] width 754 height 42
click at [284, 65] on textarea "This order is serving 77 children other baby essentilas():" at bounding box center [564, 69] width 754 height 42
click at [254, 83] on textarea "This order is serving 77 children other baby essentialss():" at bounding box center [564, 69] width 754 height 42
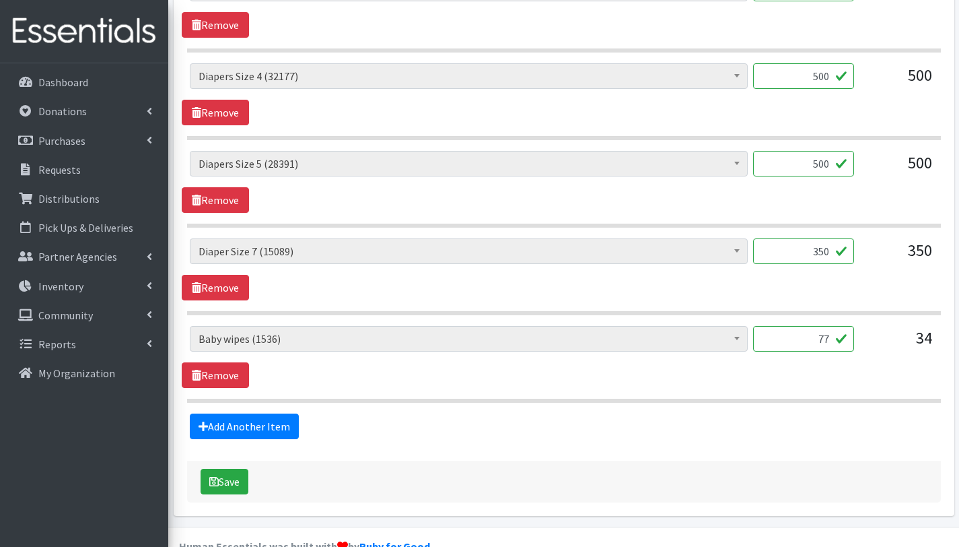
scroll to position [969, 0]
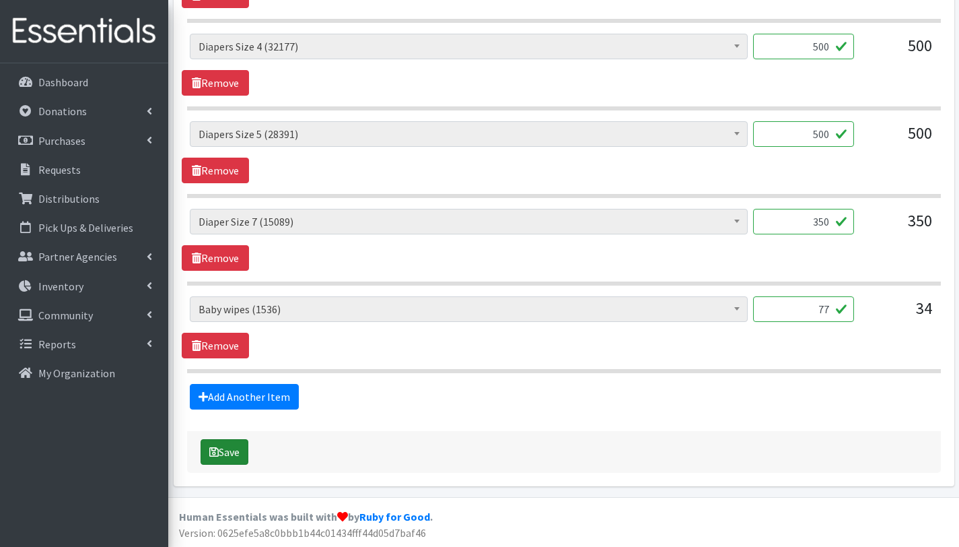
type textarea "This order is serving 77 children other baby essentialss(): 77 baby wipes 77 al…"
click at [234, 451] on button "Save" at bounding box center [225, 452] width 48 height 26
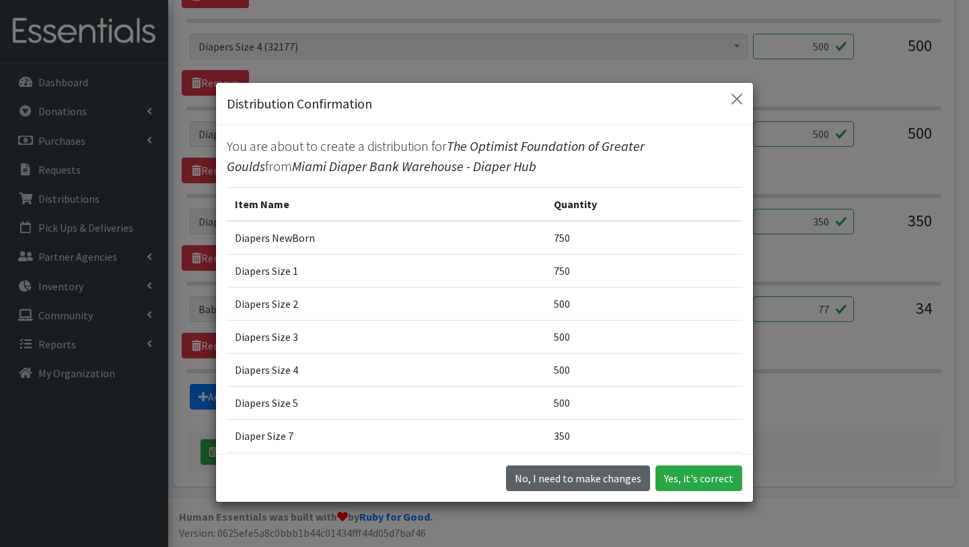
click at [607, 478] on button "No, I need to make changes" at bounding box center [578, 478] width 144 height 26
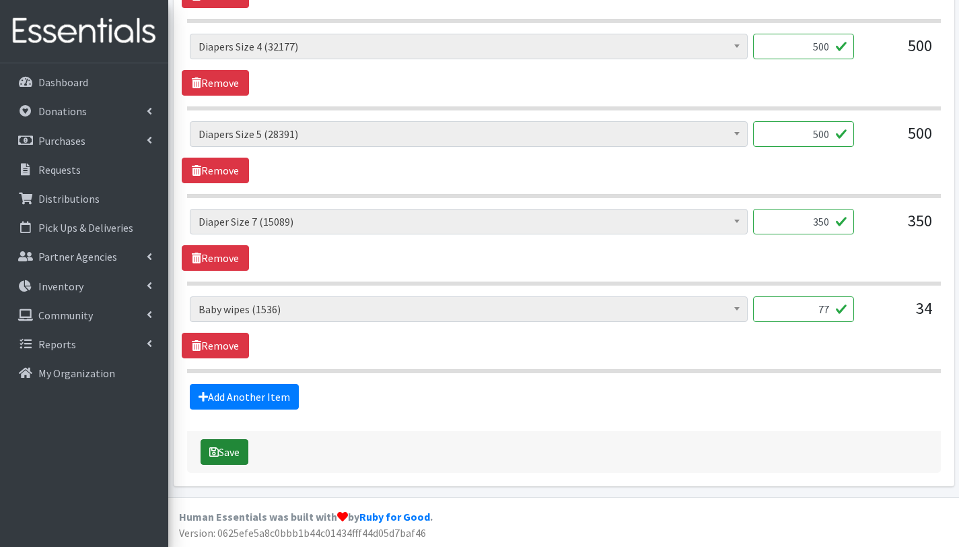
click at [226, 452] on button "Save" at bounding box center [225, 452] width 48 height 26
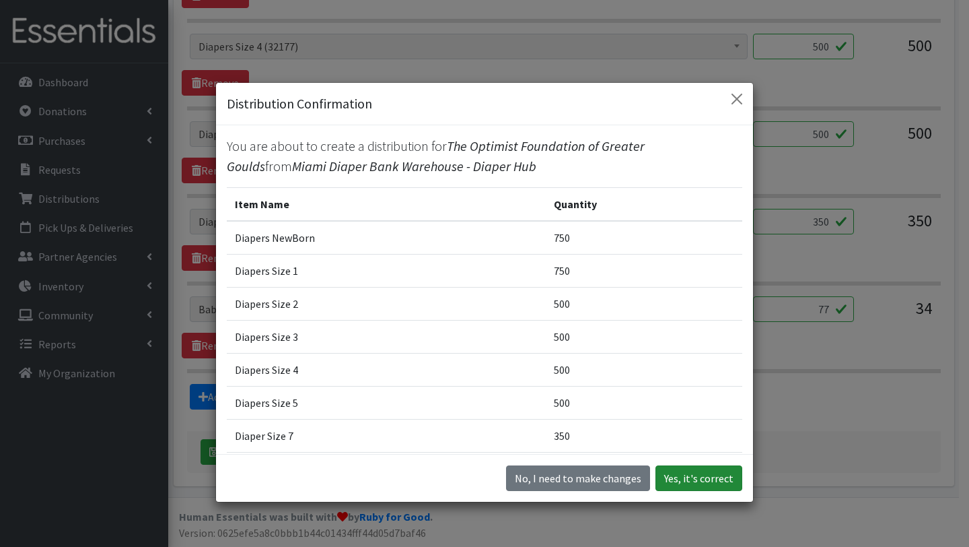
click at [683, 482] on button "Yes, it's correct" at bounding box center [699, 478] width 87 height 26
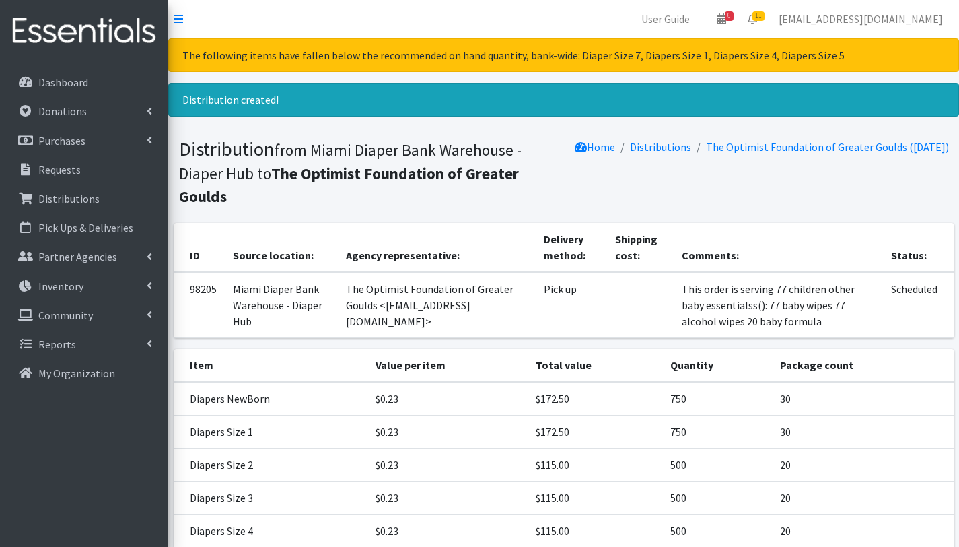
scroll to position [235, 0]
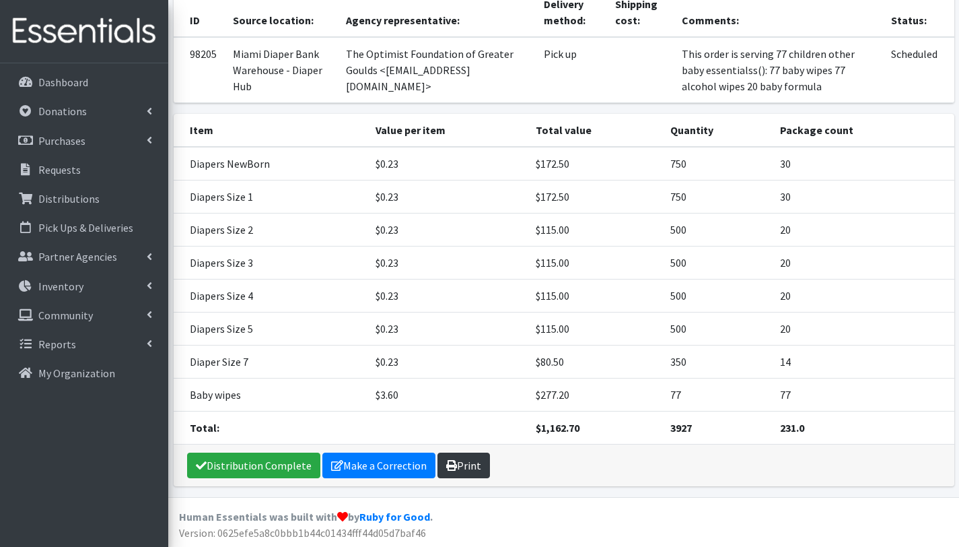
click at [462, 466] on link "Print" at bounding box center [464, 465] width 53 height 26
click at [87, 176] on link "Requests" at bounding box center [84, 169] width 158 height 27
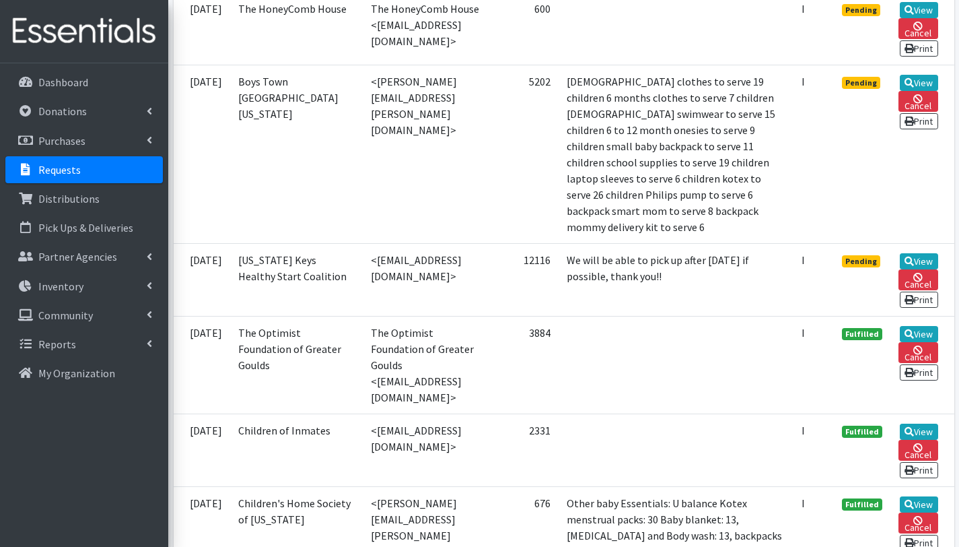
scroll to position [951, 0]
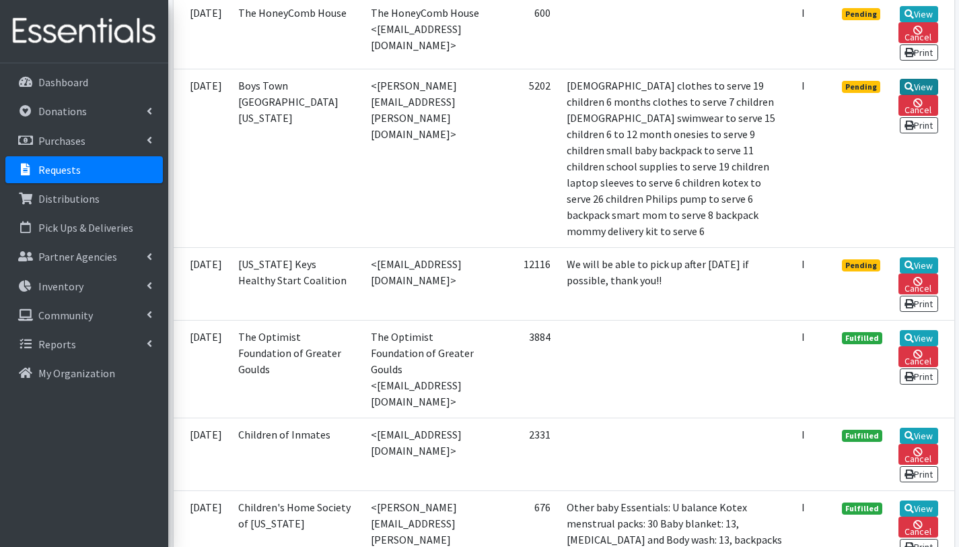
click at [914, 95] on link "View" at bounding box center [919, 87] width 38 height 16
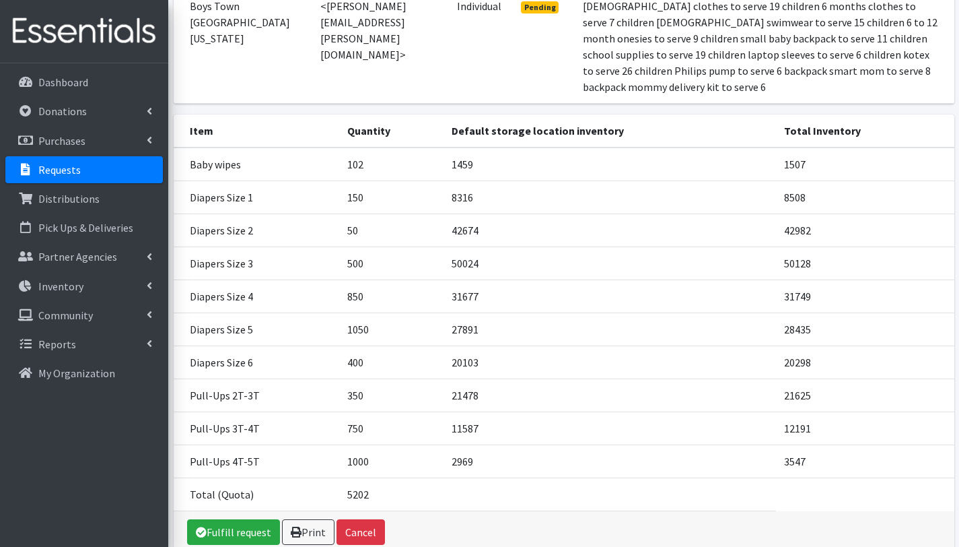
scroll to position [219, 0]
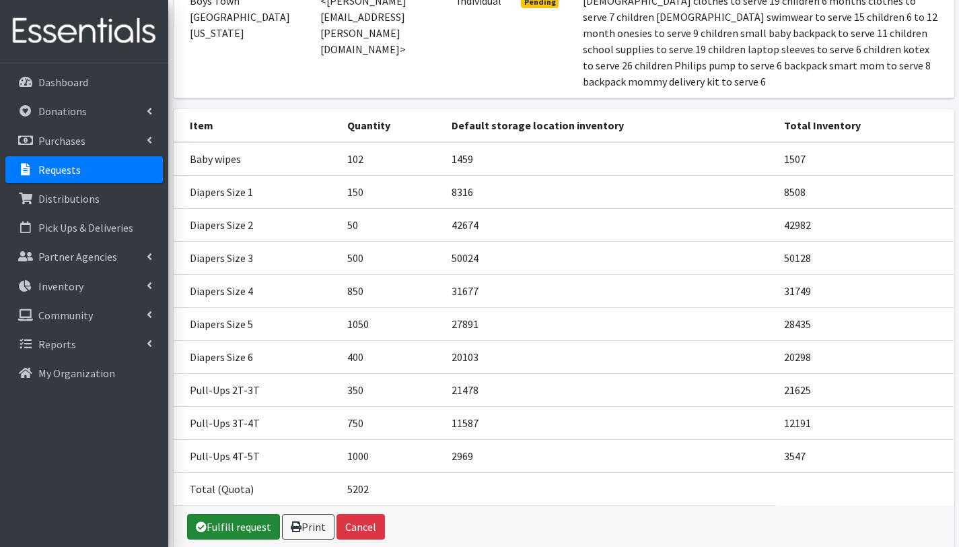
click at [240, 514] on link "Fulfill request" at bounding box center [233, 527] width 93 height 26
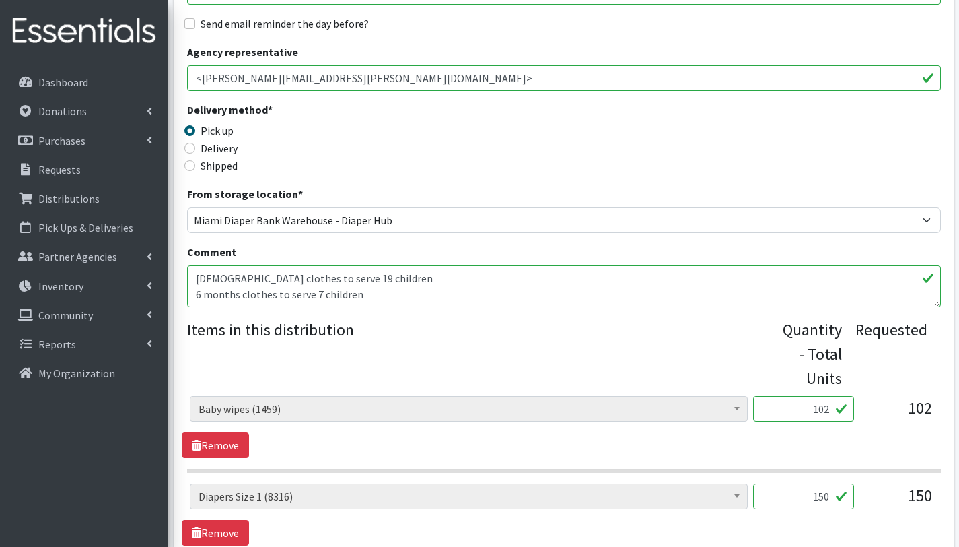
scroll to position [269, 0]
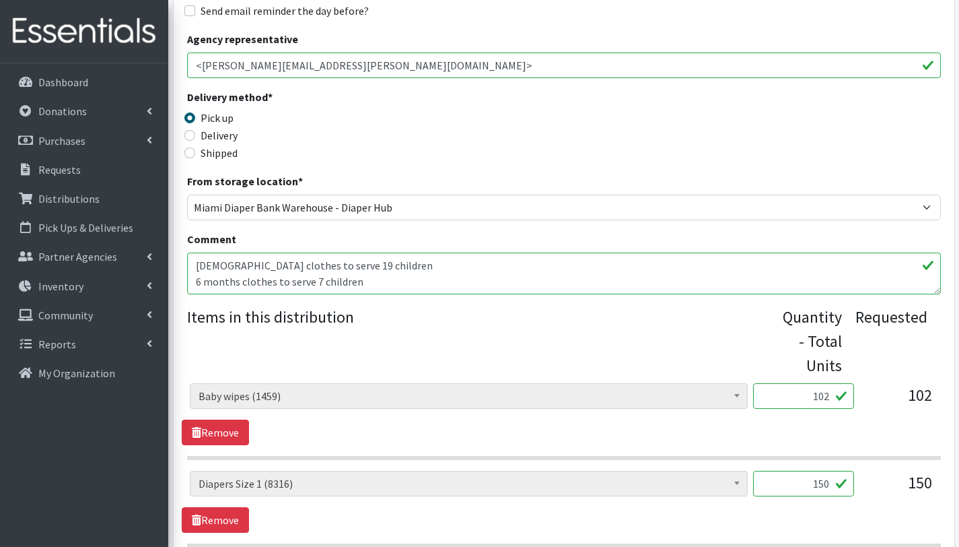
click at [191, 265] on textarea "[DEMOGRAPHIC_DATA] clothes to serve 19 children 6 months clothes to serve 7 chi…" at bounding box center [564, 273] width 754 height 42
paste textarea "Unfortunately, at this time we do not have the following items in our inventory:"
click at [197, 271] on textarea "2-year-old clothes to serve 19 children 6 months clothes to serve 7 children 1 …" at bounding box center [564, 273] width 754 height 42
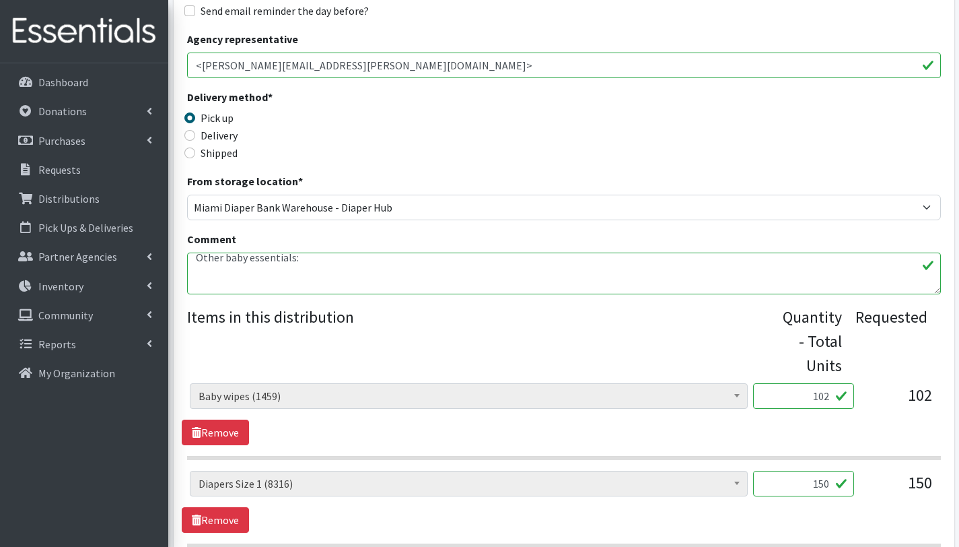
scroll to position [22, 0]
paste textarea "laptop sleeves to serve 6 children kotex to serve 26 children Philips pump to s…"
click at [197, 267] on textarea "2-year-old clothes to serve 19 children 6 months clothes to serve 7 children 1 …" at bounding box center [564, 273] width 754 height 42
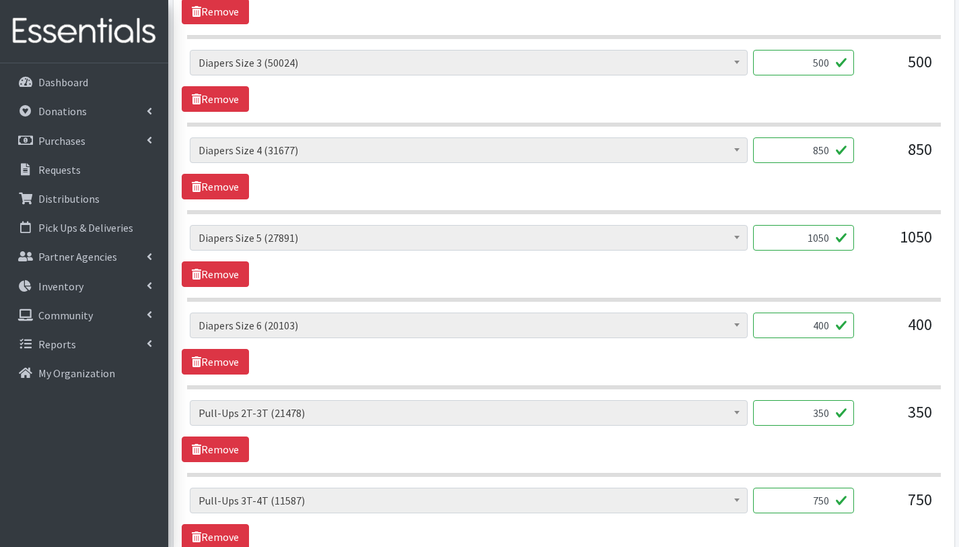
scroll to position [1144, 0]
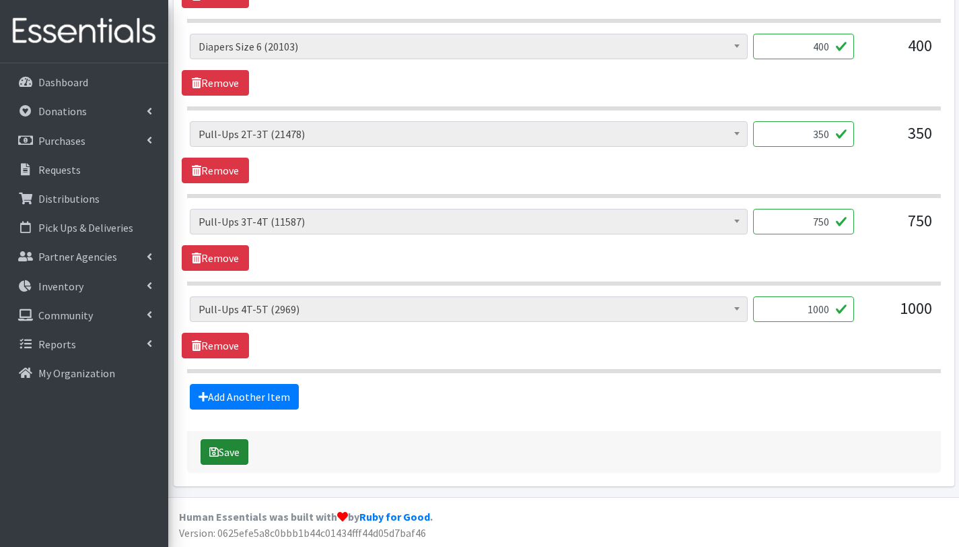
type textarea "This order is serving 102 children Other baby essentials: 102 bay wipes 6 lapto…"
click at [248, 456] on button "Save" at bounding box center [225, 452] width 48 height 26
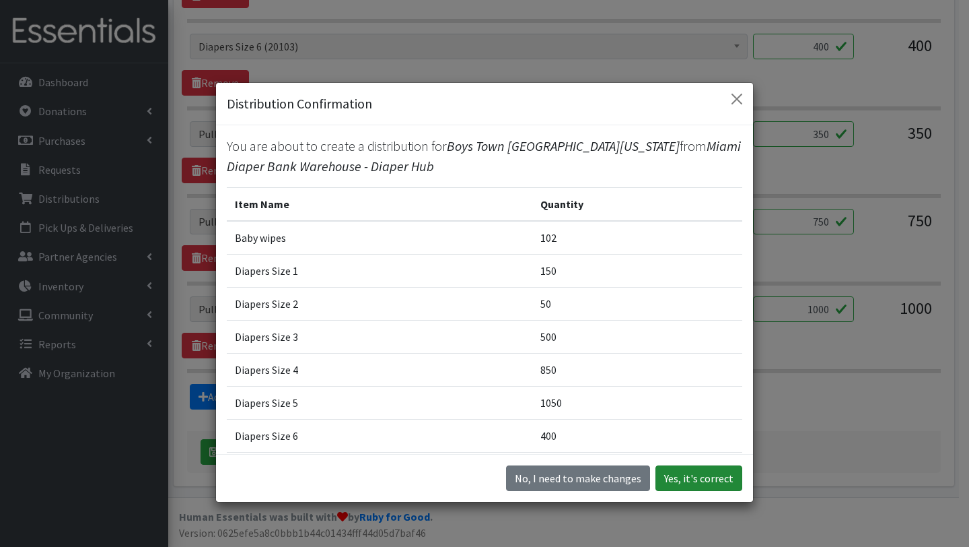
click at [693, 481] on button "Yes, it's correct" at bounding box center [699, 478] width 87 height 26
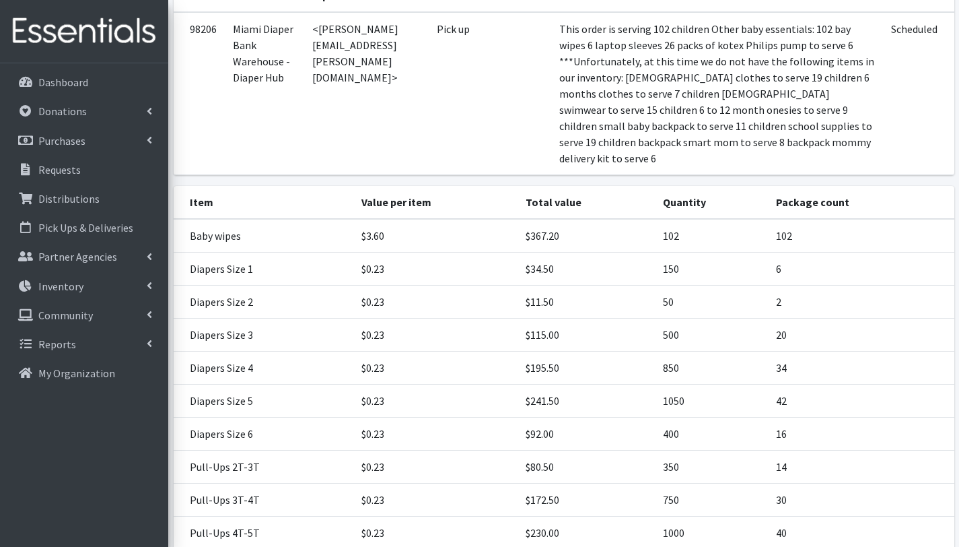
scroll to position [391, 0]
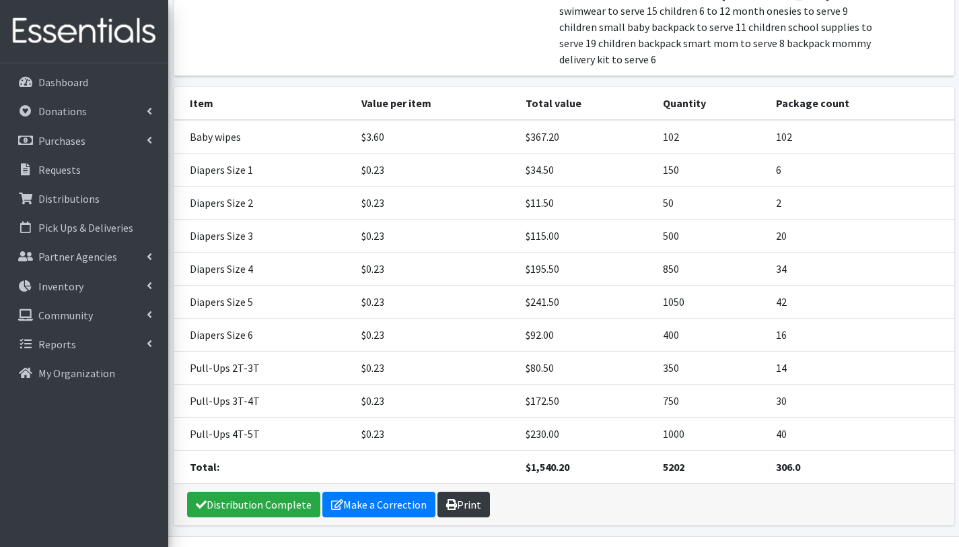
click at [472, 491] on link "Print" at bounding box center [464, 504] width 53 height 26
click at [60, 206] on link "Distributions" at bounding box center [84, 198] width 158 height 27
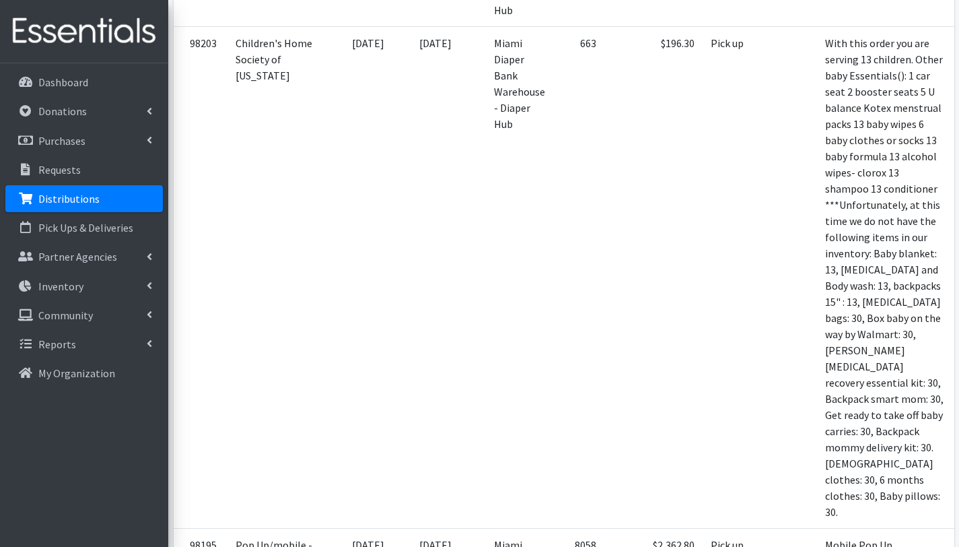
scroll to position [986, 0]
click at [55, 170] on p "Requests" at bounding box center [59, 169] width 42 height 13
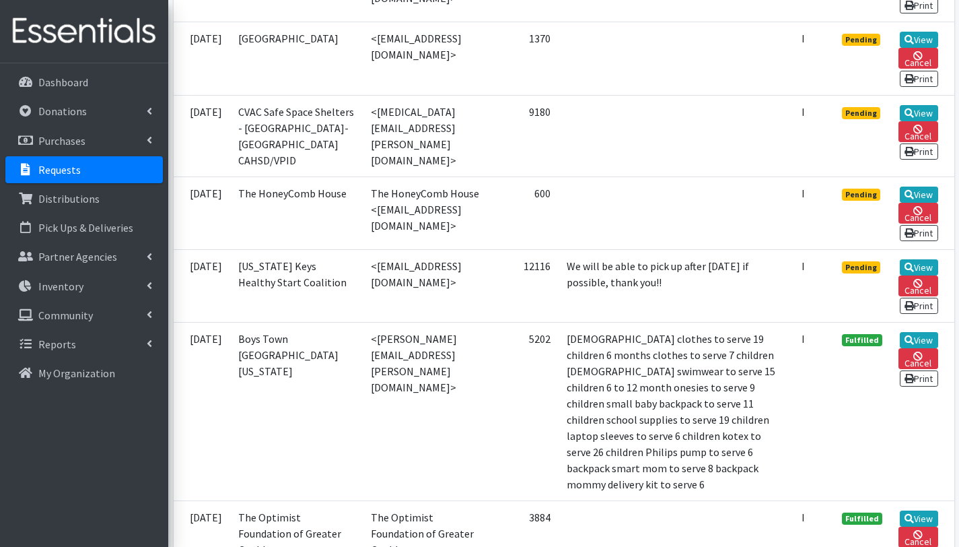
scroll to position [771, 0]
click at [908, 203] on link "View" at bounding box center [919, 194] width 38 height 16
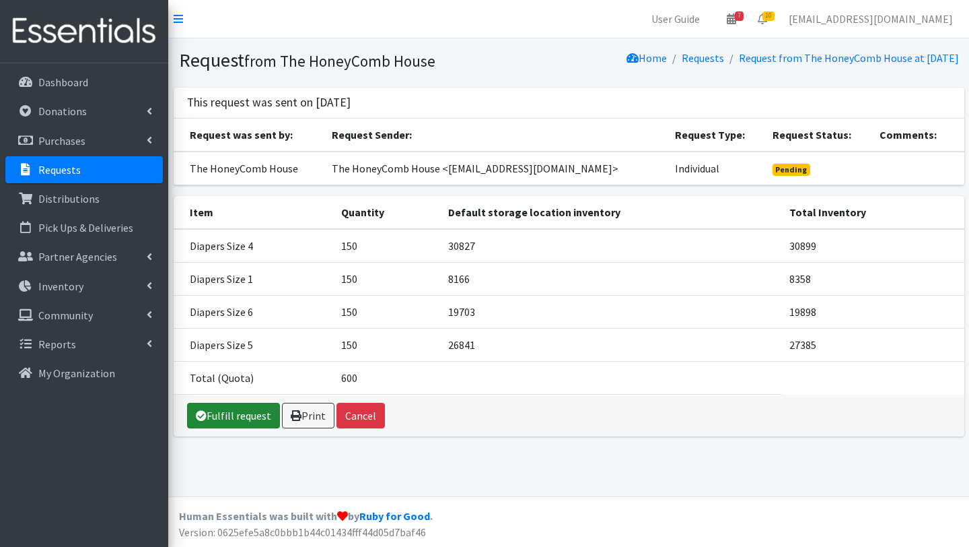
click at [253, 411] on link "Fulfill request" at bounding box center [233, 416] width 93 height 26
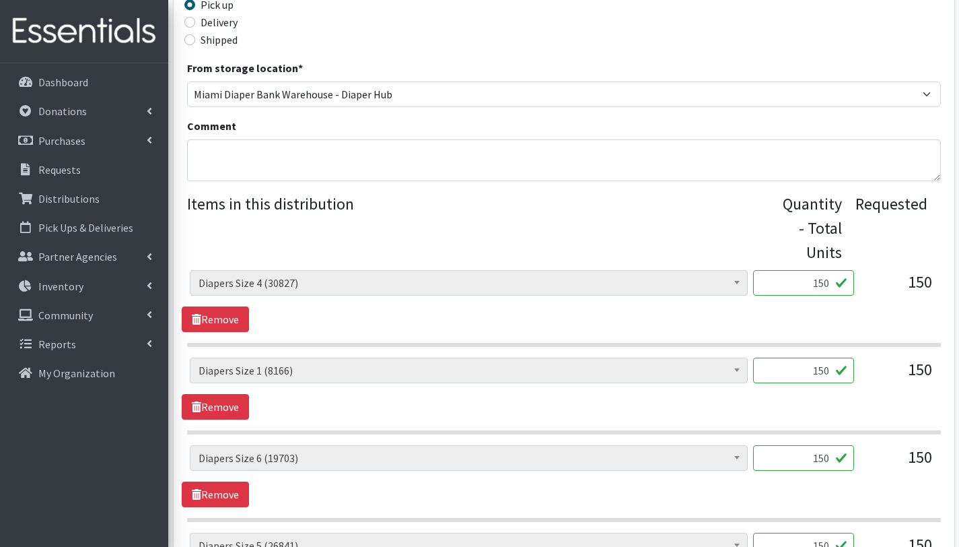
scroll to position [454, 0]
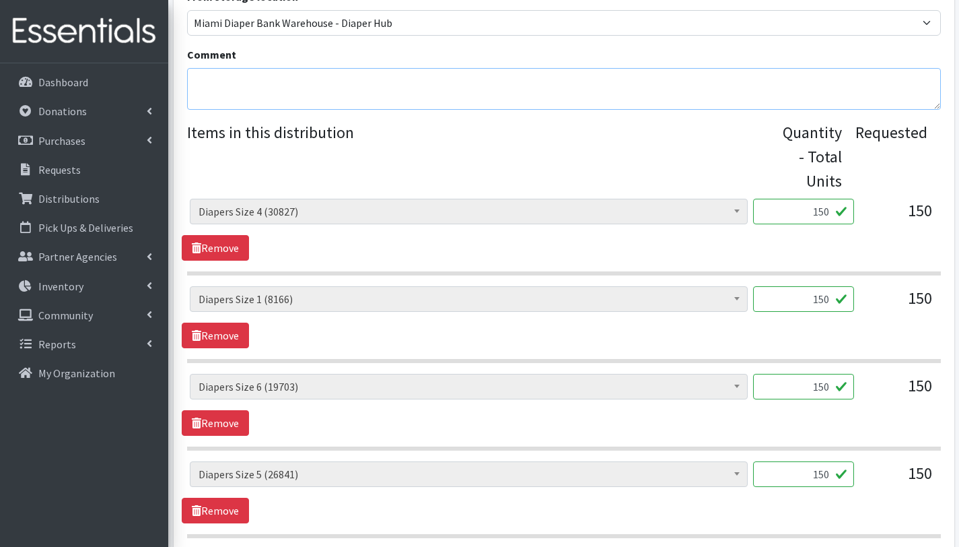
click at [221, 81] on textarea "Comment" at bounding box center [564, 89] width 754 height 42
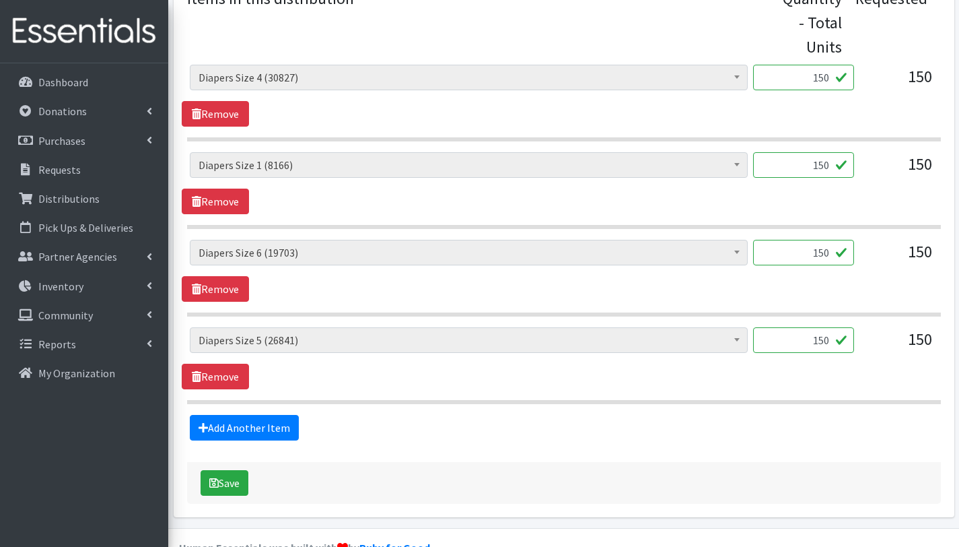
scroll to position [590, 0]
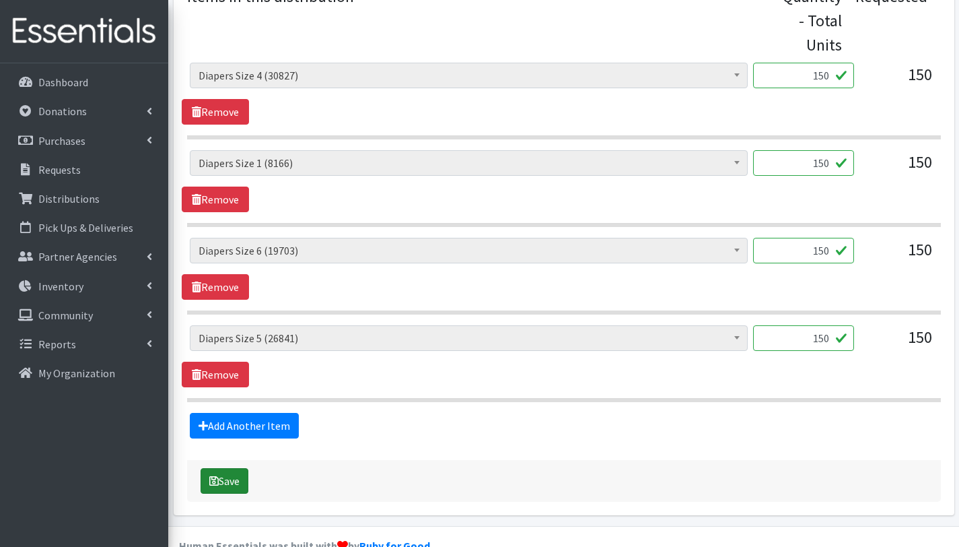
type textarea "You are serving 12 children. Other baby essentials: 12 baby wipes 12 clorox 12 …"
click at [244, 483] on button "Save" at bounding box center [225, 481] width 48 height 26
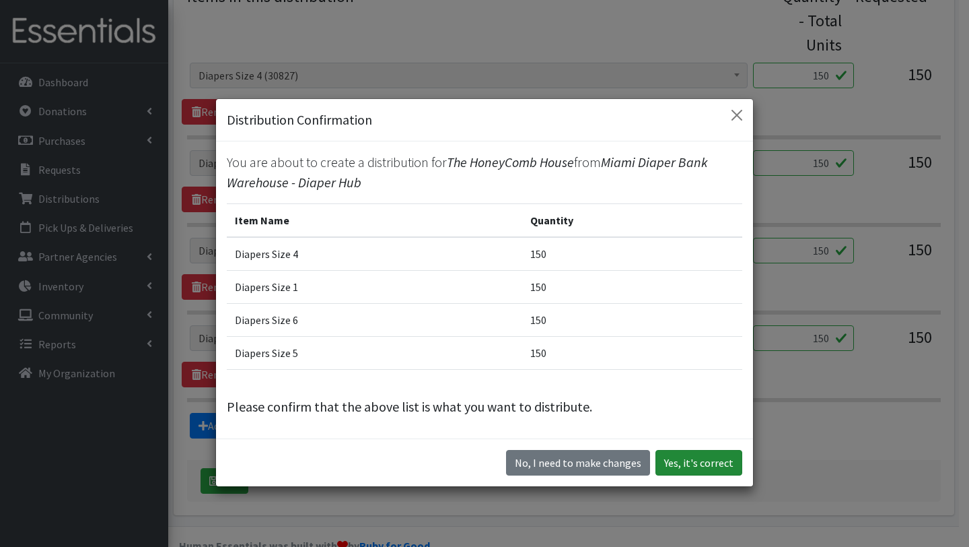
click at [675, 465] on button "Yes, it's correct" at bounding box center [699, 463] width 87 height 26
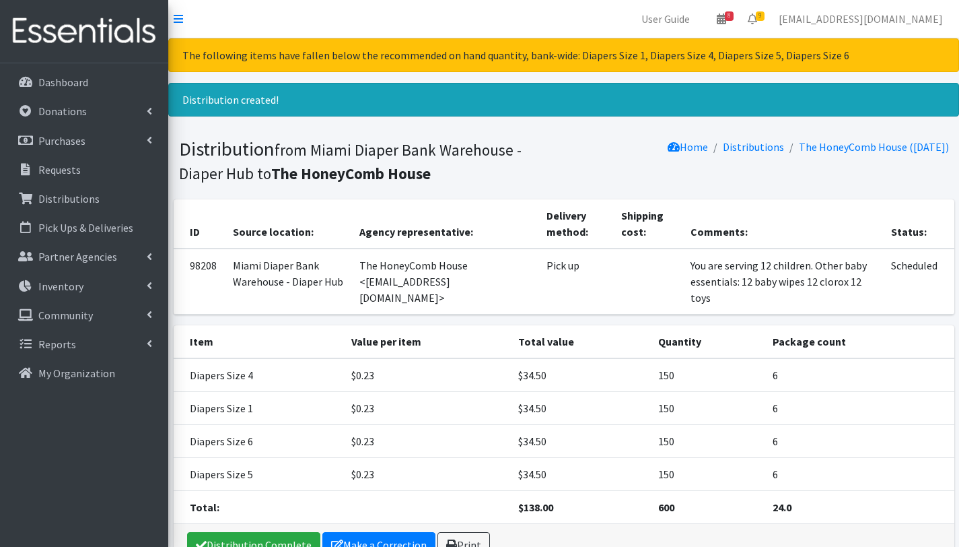
scroll to position [80, 0]
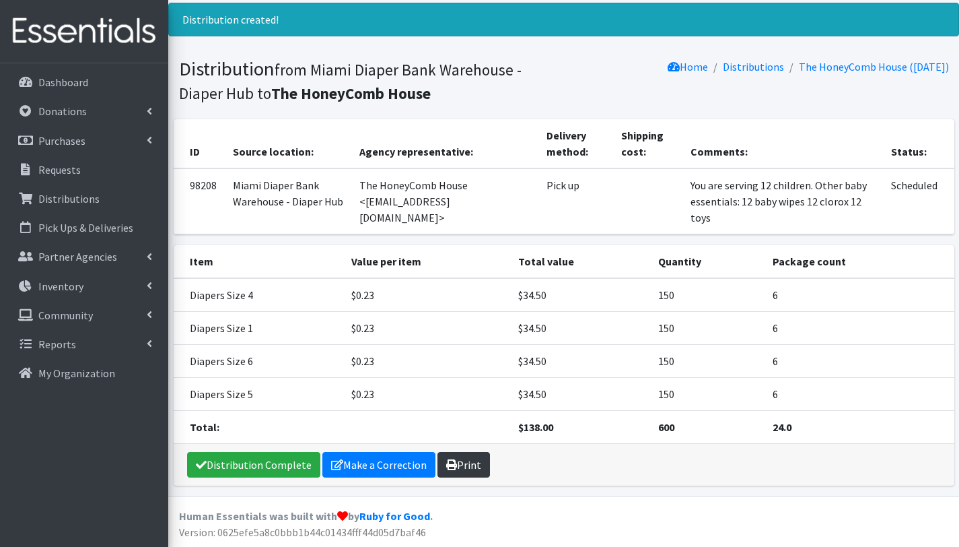
click at [450, 465] on icon at bounding box center [451, 464] width 11 height 11
click at [80, 172] on link "Requests" at bounding box center [84, 169] width 158 height 27
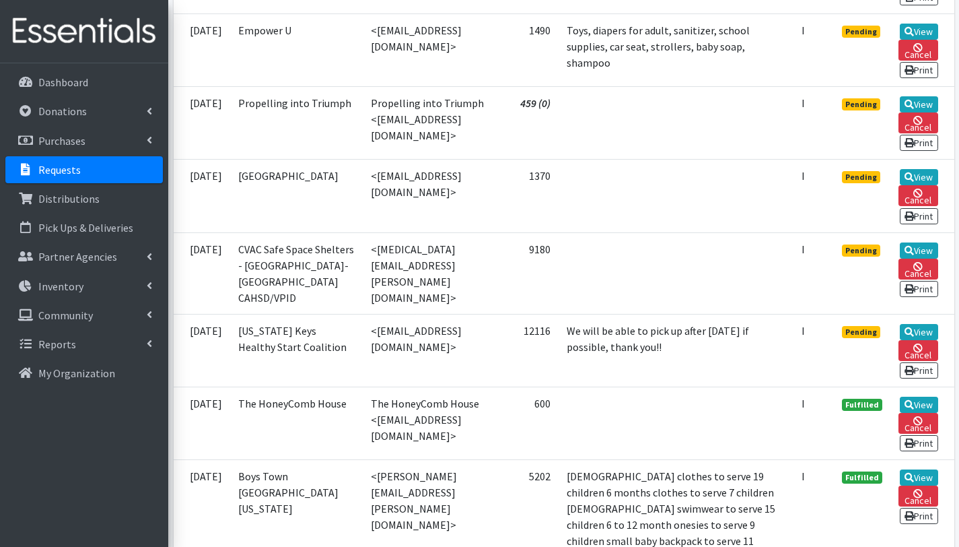
scroll to position [652, 0]
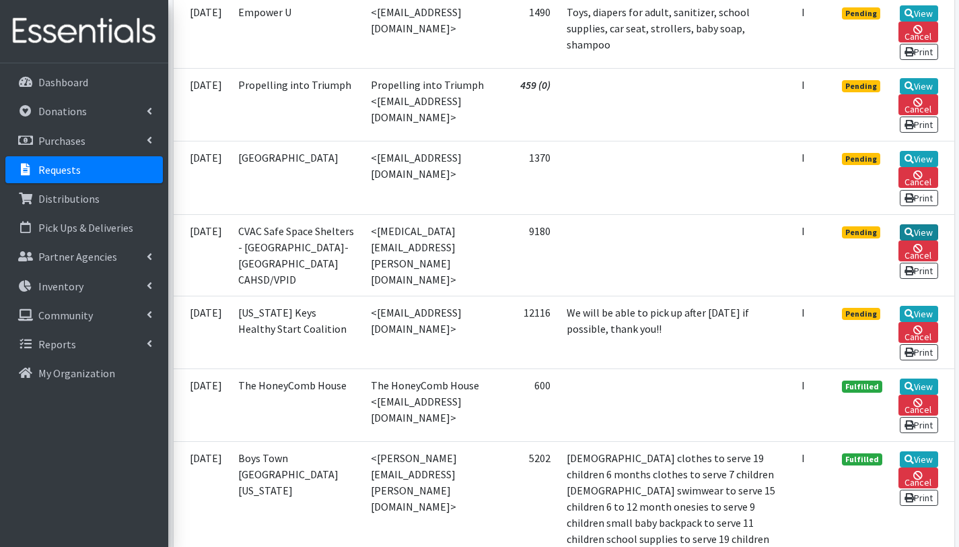
click at [922, 240] on link "View" at bounding box center [919, 232] width 38 height 16
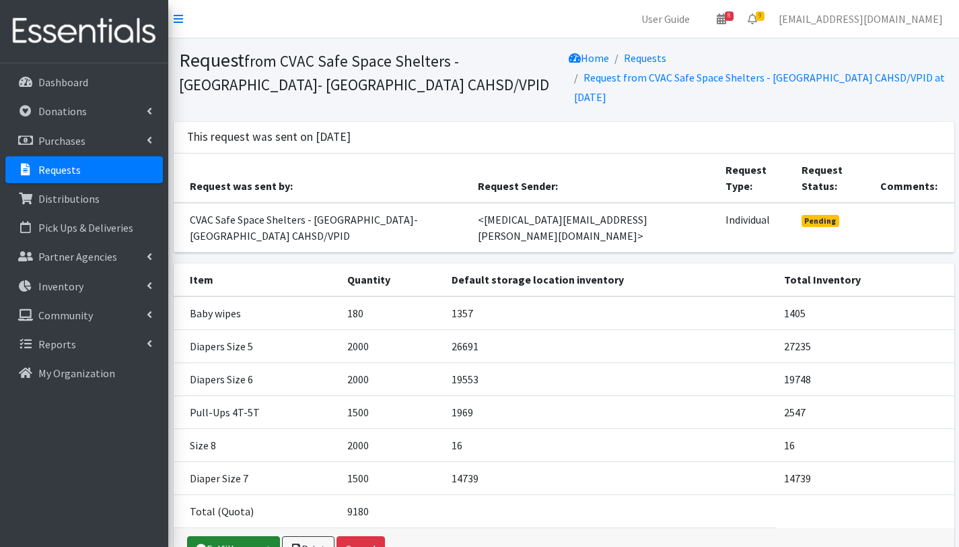
click at [234, 536] on link "Fulfill request" at bounding box center [233, 549] width 93 height 26
click at [234, 536] on link "Please wait..." at bounding box center [225, 549] width 77 height 26
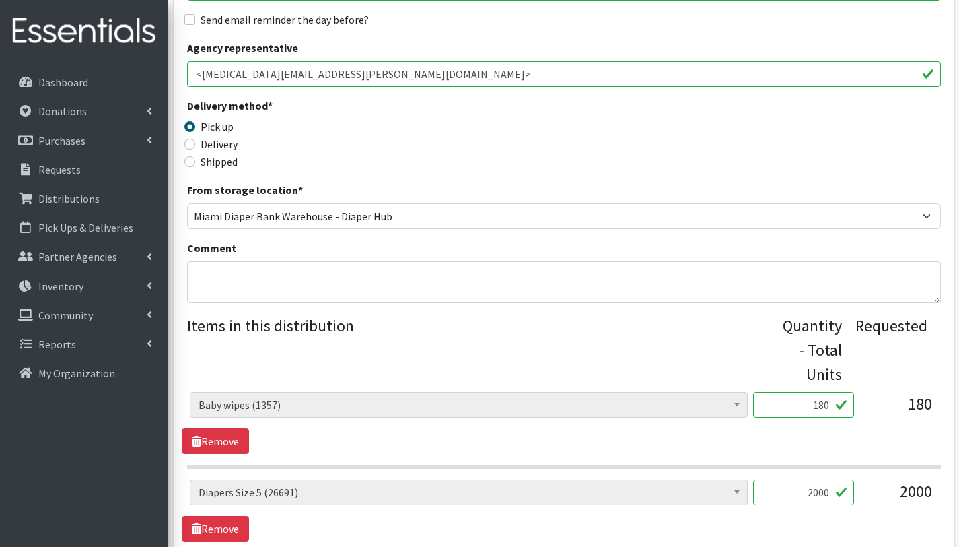
scroll to position [298, 0]
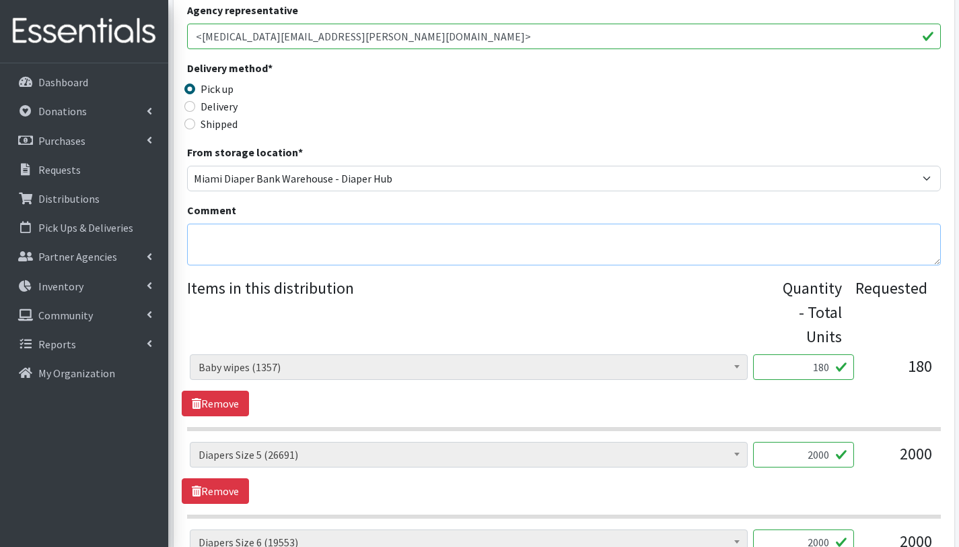
click at [232, 242] on textarea "Comment" at bounding box center [564, 245] width 754 height 42
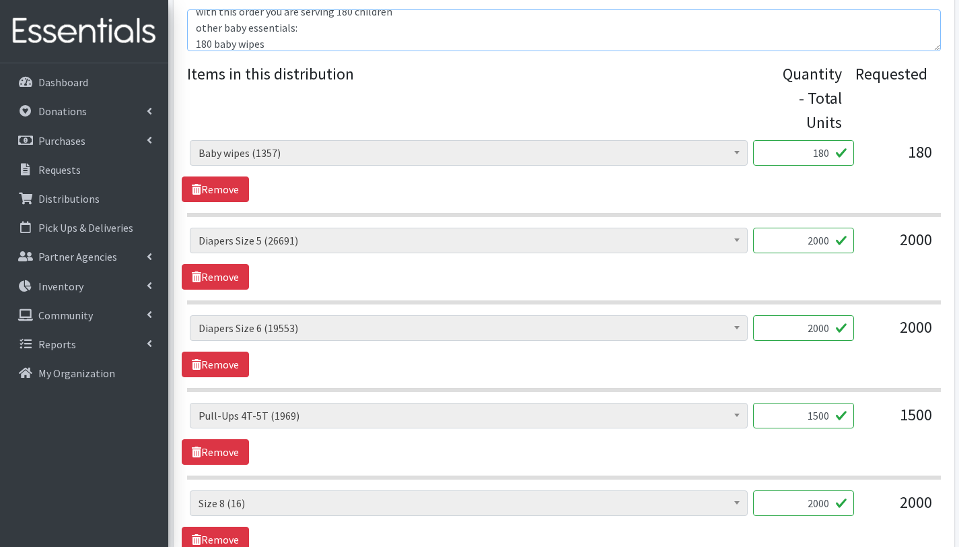
scroll to position [794, 0]
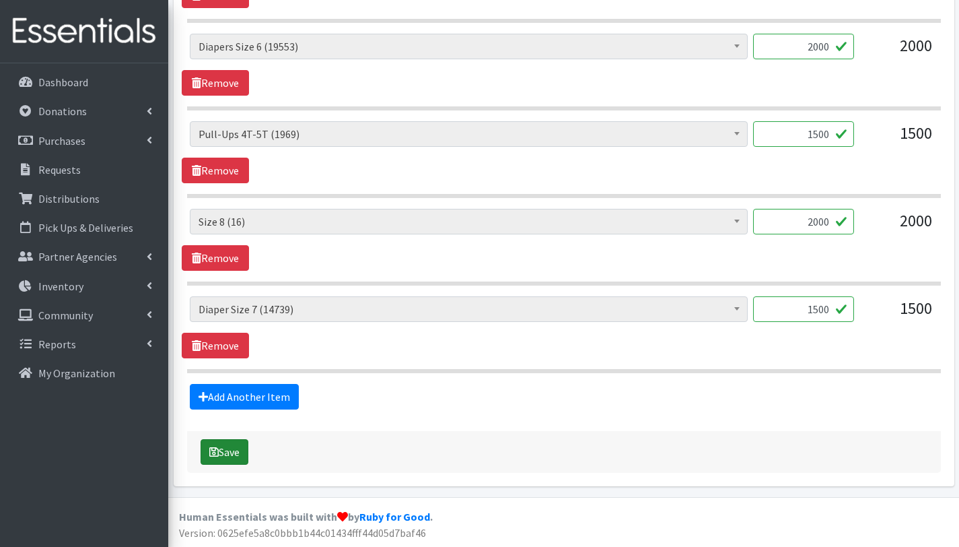
type textarea "with this order you are serving 180 children other baby essentials: 180 baby wi…"
click at [244, 455] on button "Save" at bounding box center [225, 452] width 48 height 26
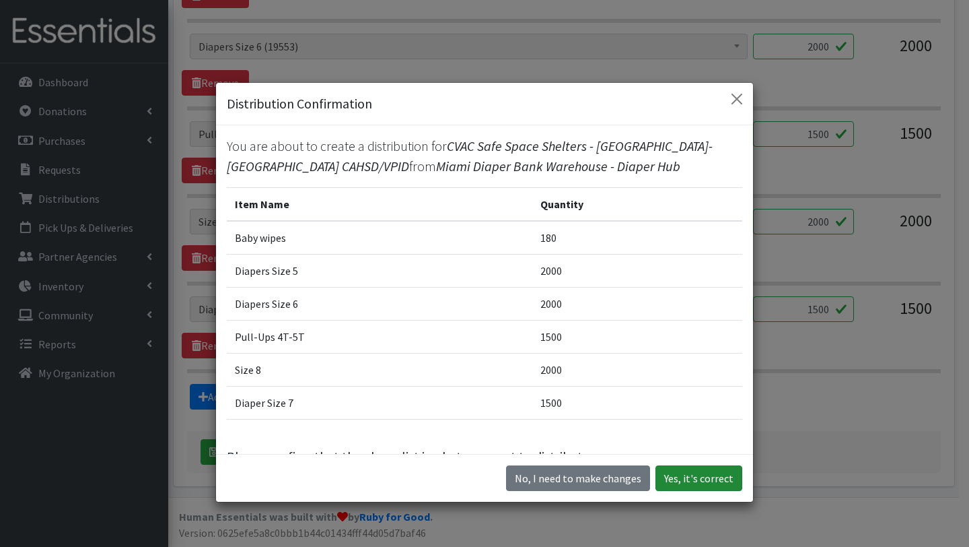
click at [697, 479] on button "Yes, it's correct" at bounding box center [699, 478] width 87 height 26
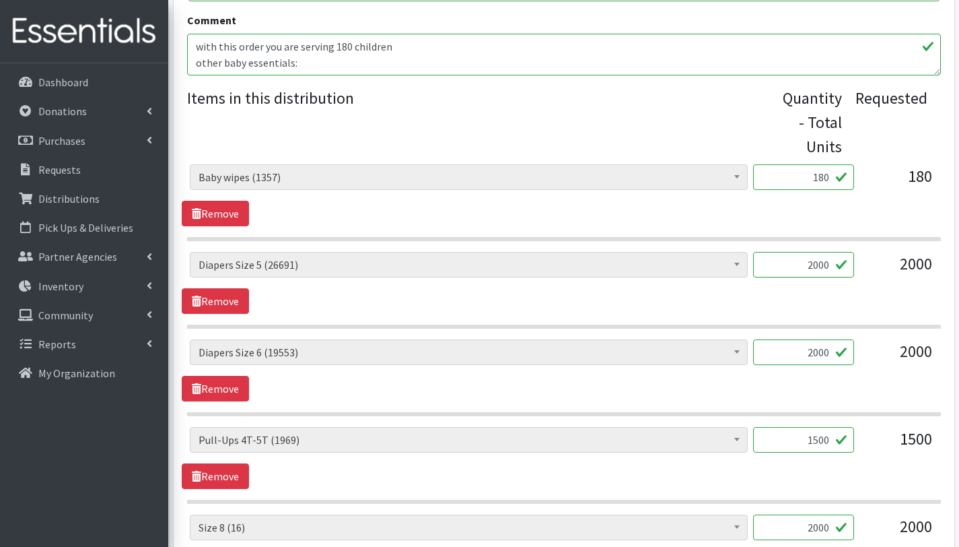
scroll to position [504, 0]
click at [345, 44] on textarea "with this order you are serving 180 children other baby essentials: 180 baby wi…" at bounding box center [564, 55] width 754 height 42
type textarea "with this order you are serving 140 children other baby essentials: 180 baby wi…"
click at [827, 177] on input "180" at bounding box center [803, 177] width 101 height 26
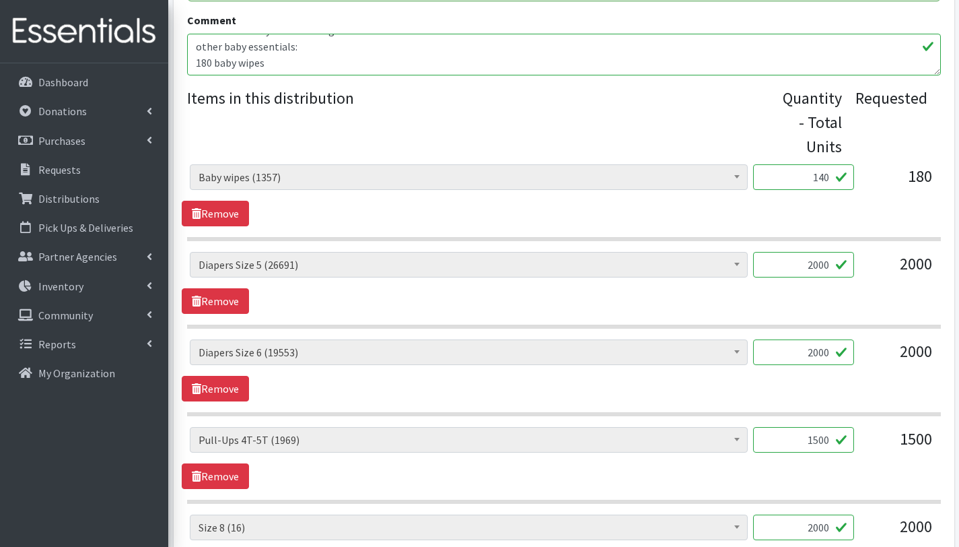
type input "140"
click at [205, 61] on textarea "with this order you are serving 180 children other baby essentials: 180 baby wi…" at bounding box center [564, 55] width 754 height 42
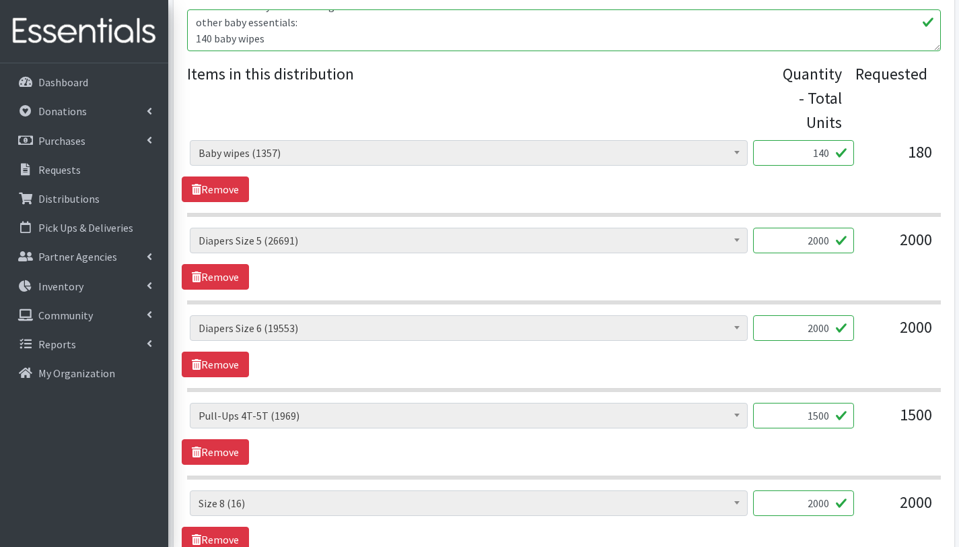
click at [289, 42] on textarea "with this order you are serving 180 children other baby essentials: 180 baby wi…" at bounding box center [564, 30] width 754 height 42
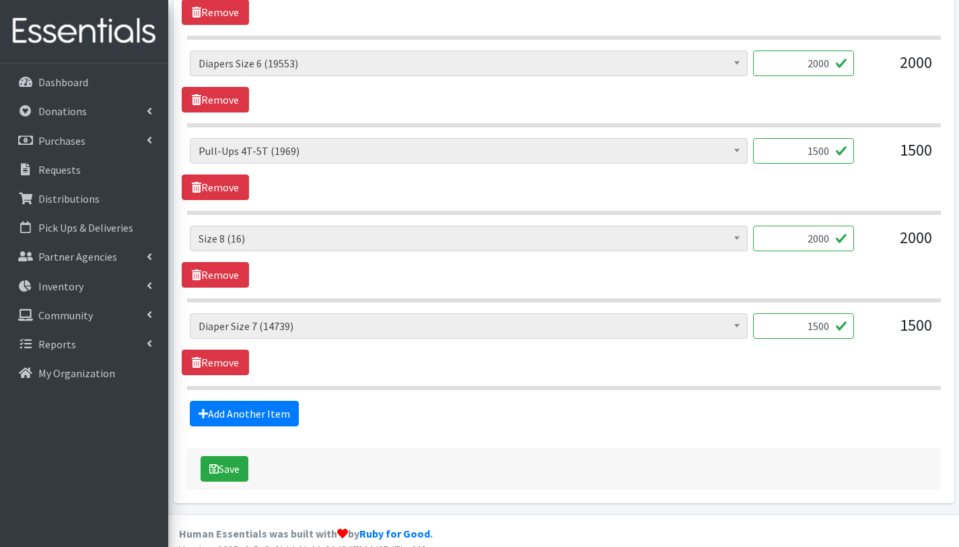
scroll to position [810, 0]
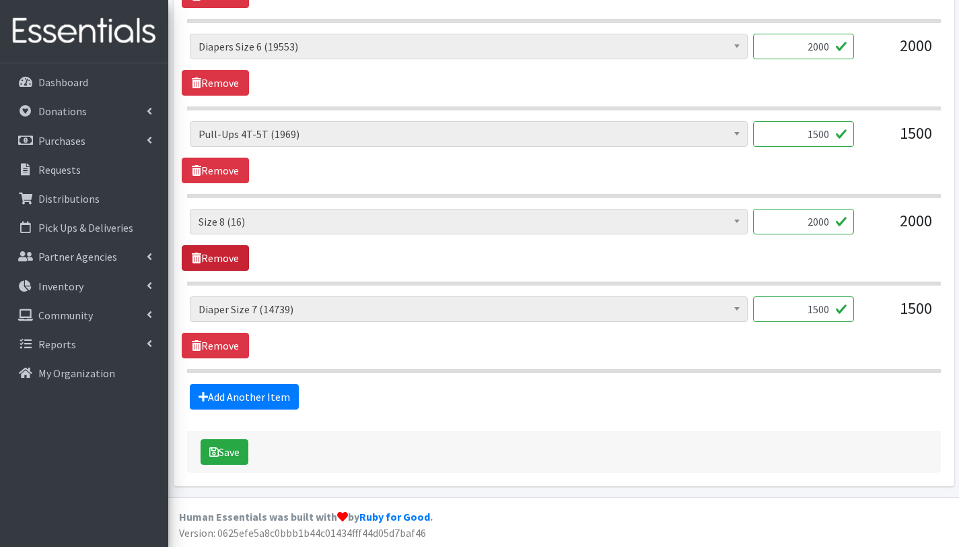
type textarea "with this order you are serving 140 children other baby essentials: 140 baby wi…"
click at [232, 258] on link "Remove" at bounding box center [215, 258] width 67 height 26
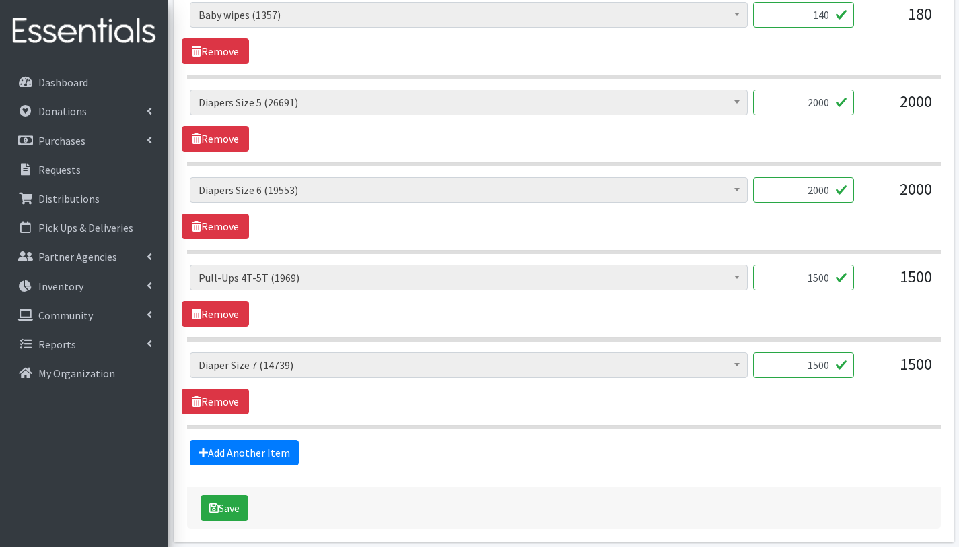
scroll to position [722, 0]
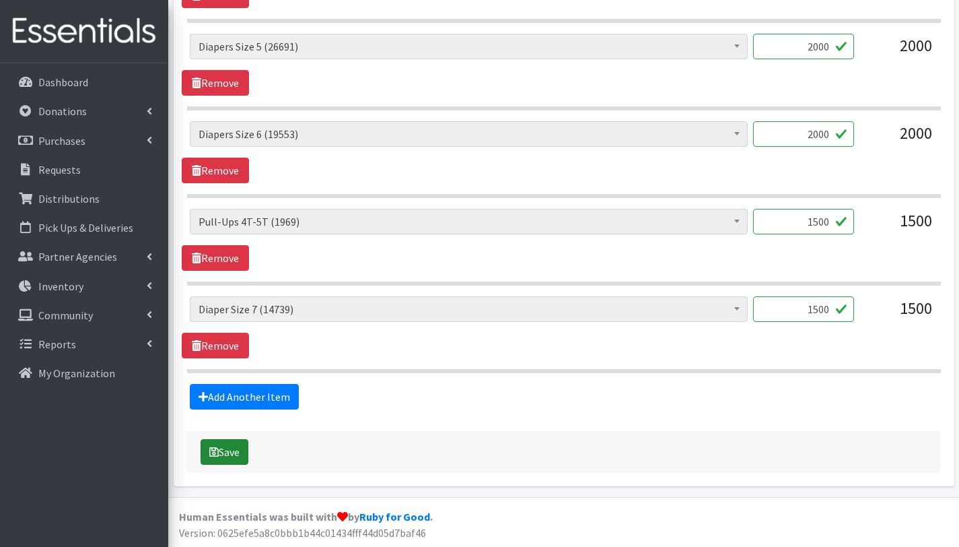
click at [241, 448] on button "Save" at bounding box center [225, 452] width 48 height 26
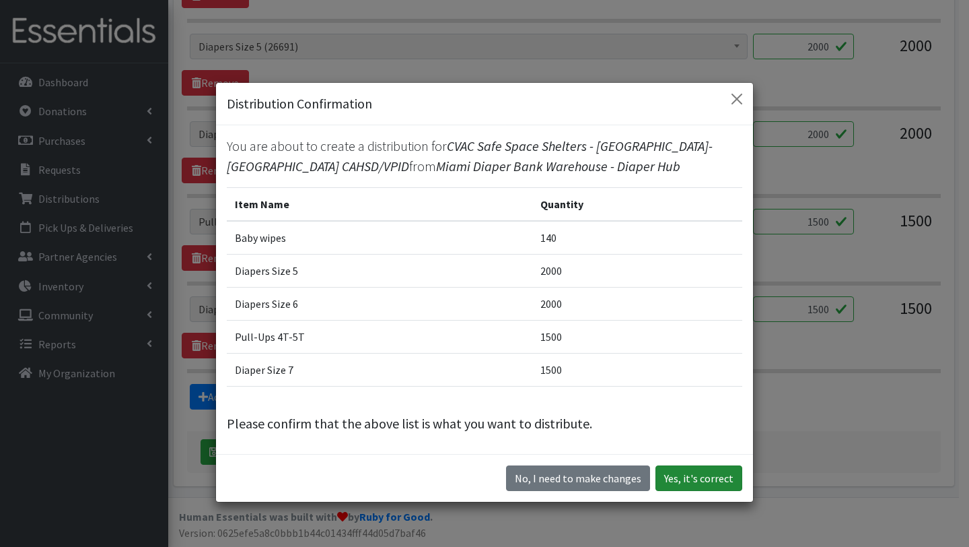
click at [705, 476] on button "Yes, it's correct" at bounding box center [699, 478] width 87 height 26
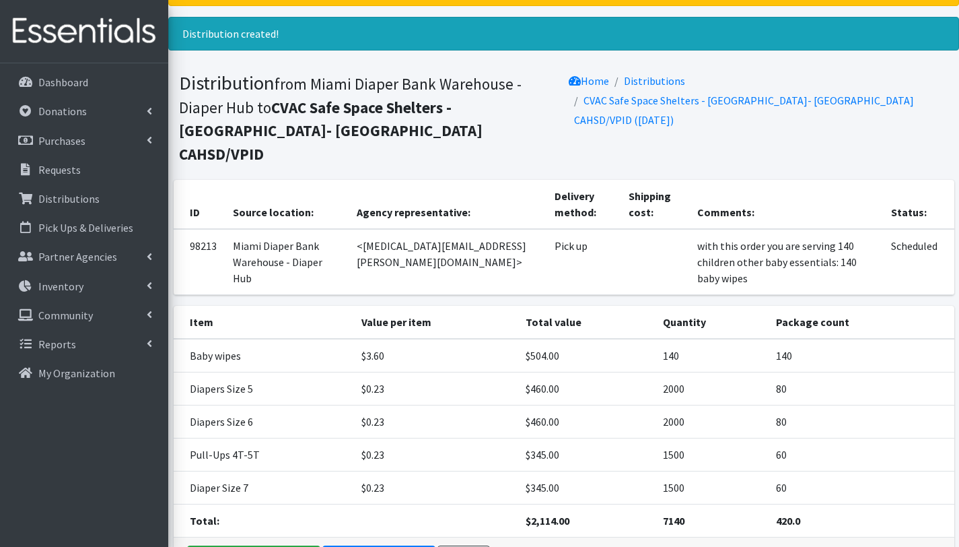
scroll to position [136, 0]
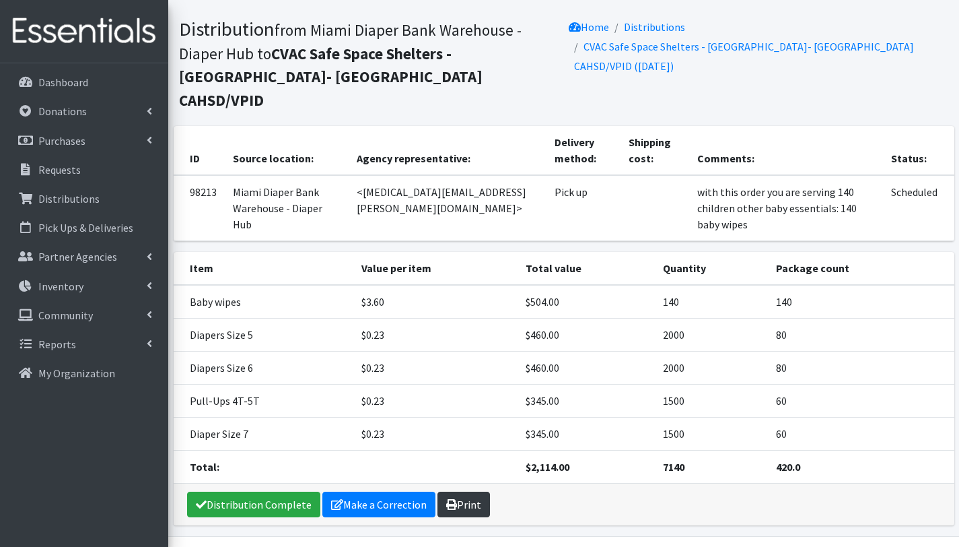
click at [452, 499] on icon at bounding box center [451, 504] width 11 height 11
click at [62, 173] on p "Requests" at bounding box center [59, 169] width 42 height 13
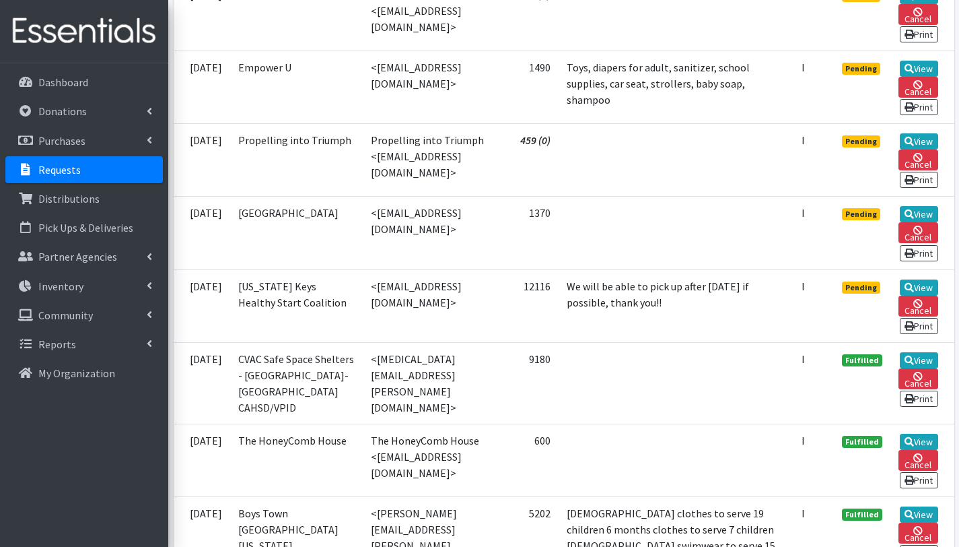
scroll to position [531, 0]
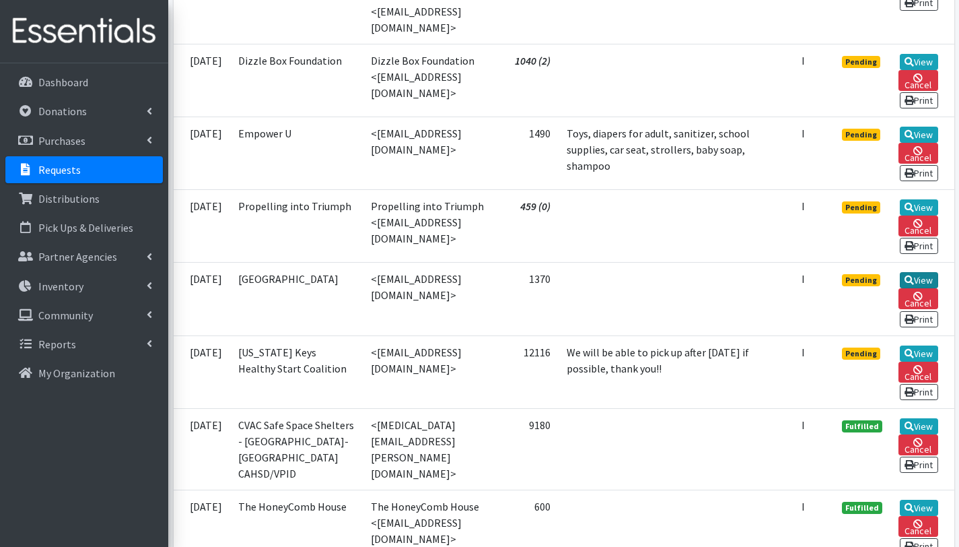
click at [912, 281] on link "View" at bounding box center [919, 280] width 38 height 16
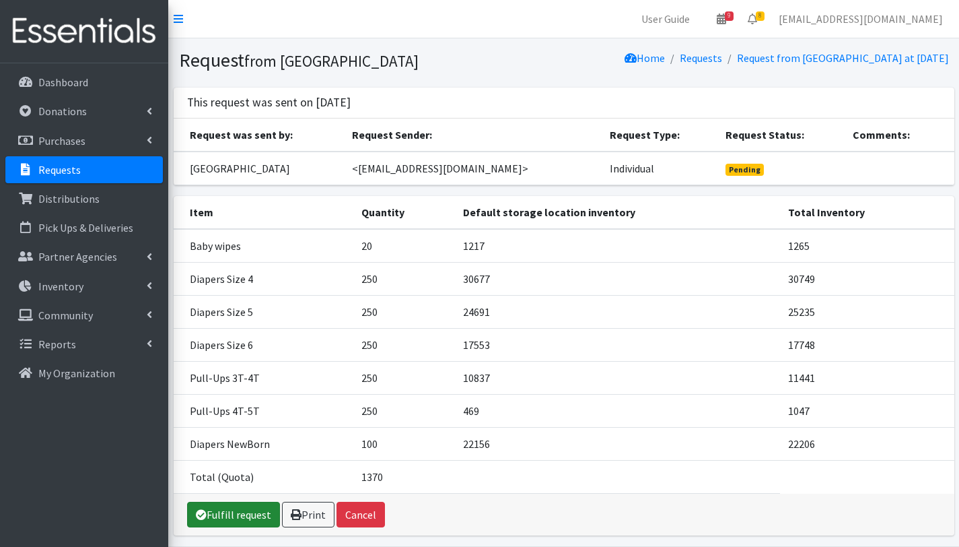
click at [226, 514] on link "Fulfill request" at bounding box center [233, 515] width 93 height 26
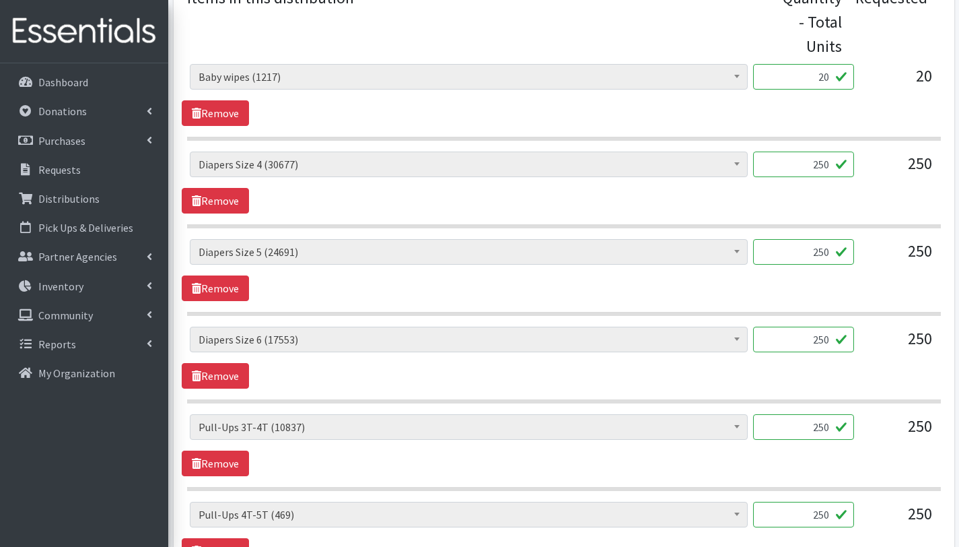
scroll to position [588, 0]
click at [831, 79] on input "20" at bounding box center [803, 77] width 101 height 26
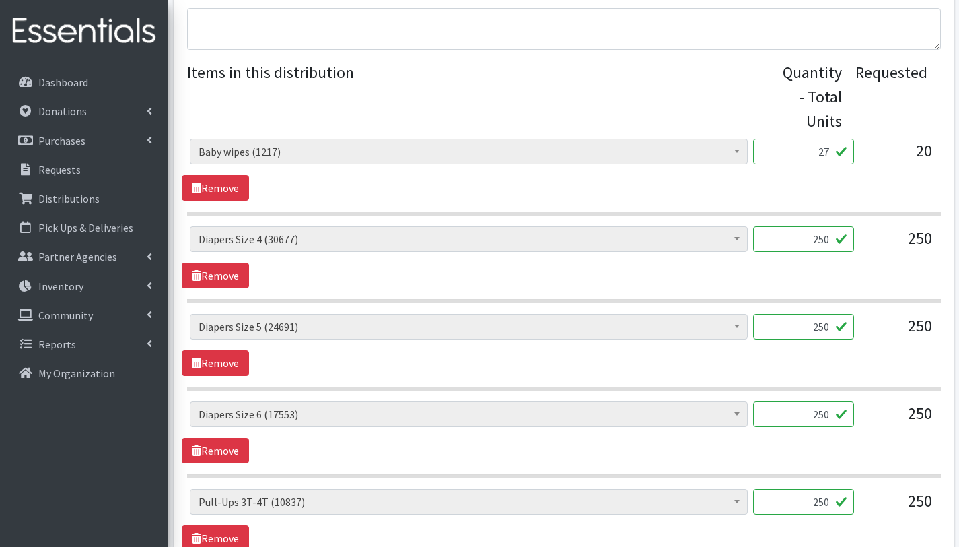
scroll to position [357, 0]
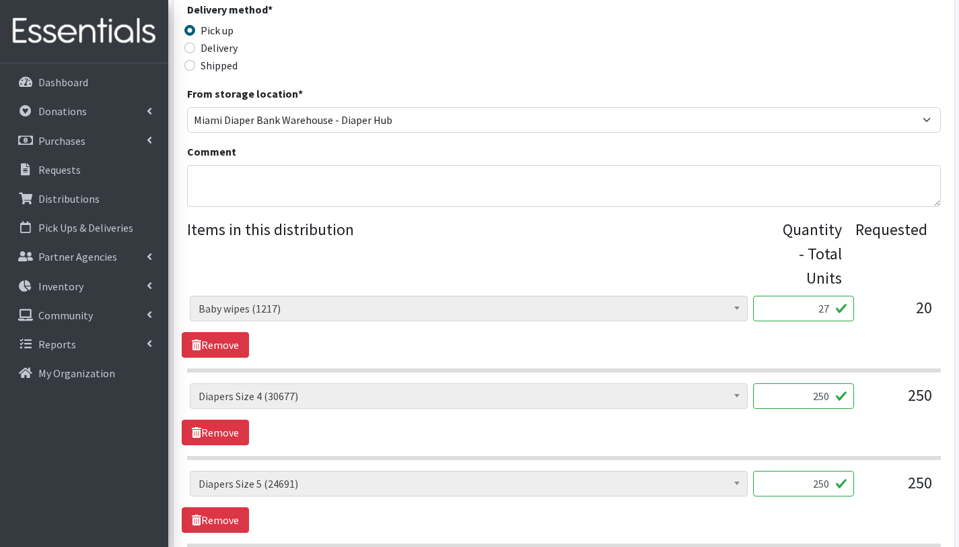
type input "27"
click at [327, 178] on textarea "Comment" at bounding box center [564, 186] width 754 height 42
click at [294, 182] on textarea "This order is serving 27 children. Other baby essentialas (): 27 baby wipes" at bounding box center [564, 186] width 754 height 42
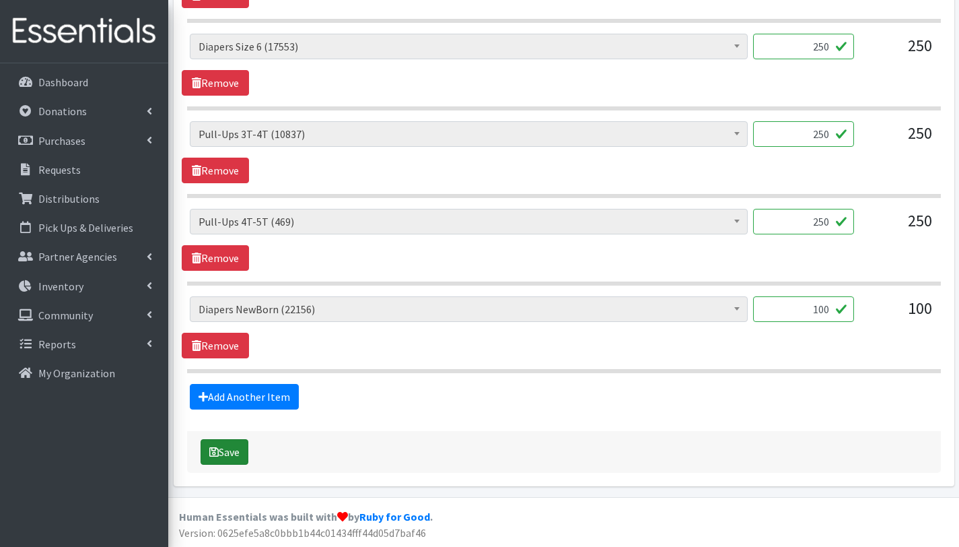
type textarea "This order is serving 27 children. Other baby essentials (): 27 baby wipes"
click at [239, 450] on button "Save" at bounding box center [225, 452] width 48 height 26
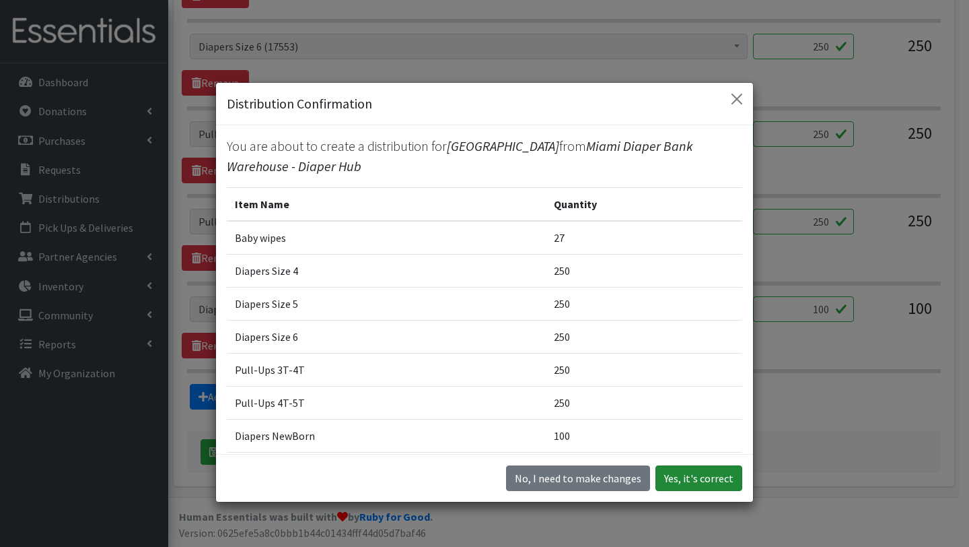
click at [696, 476] on button "Yes, it's correct" at bounding box center [699, 478] width 87 height 26
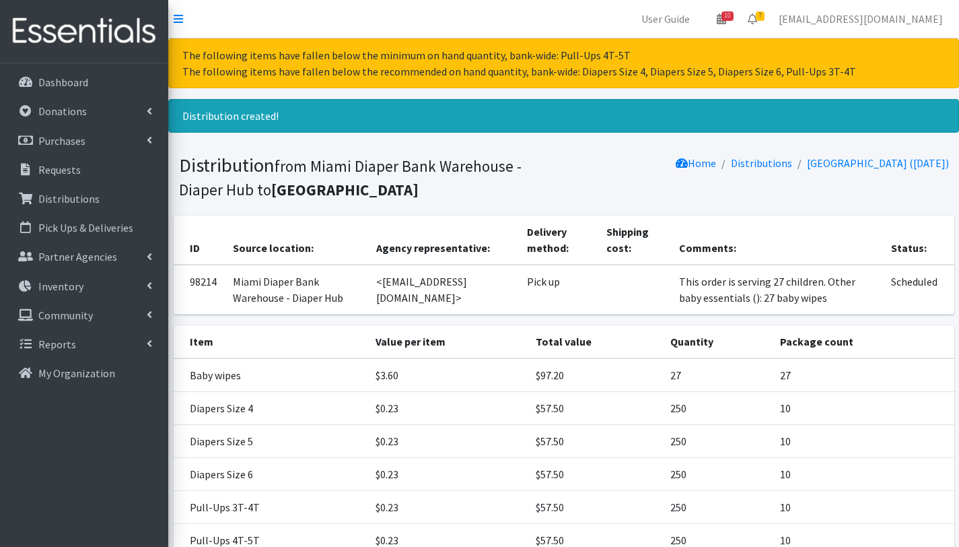
scroll to position [179, 0]
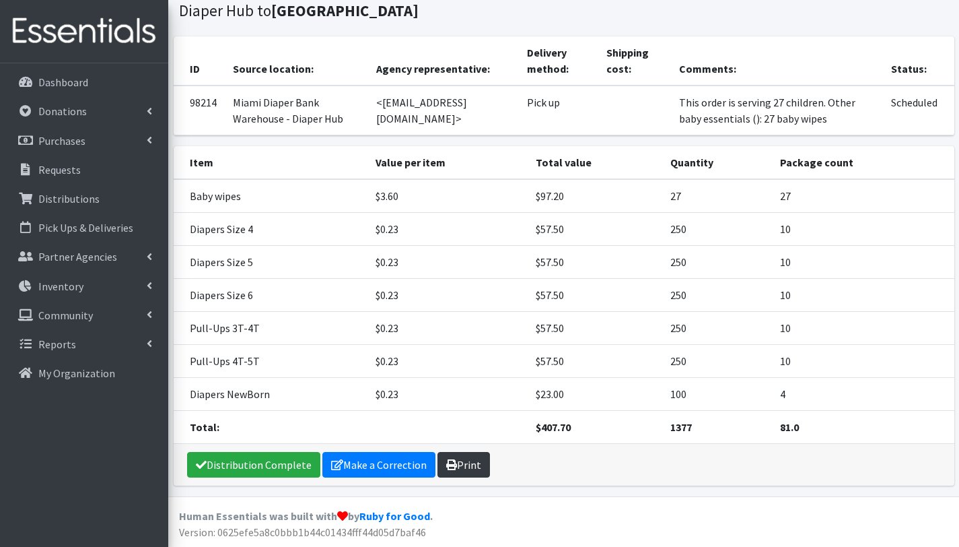
click at [463, 469] on link "Print" at bounding box center [464, 465] width 53 height 26
click at [58, 169] on p "Requests" at bounding box center [59, 169] width 42 height 13
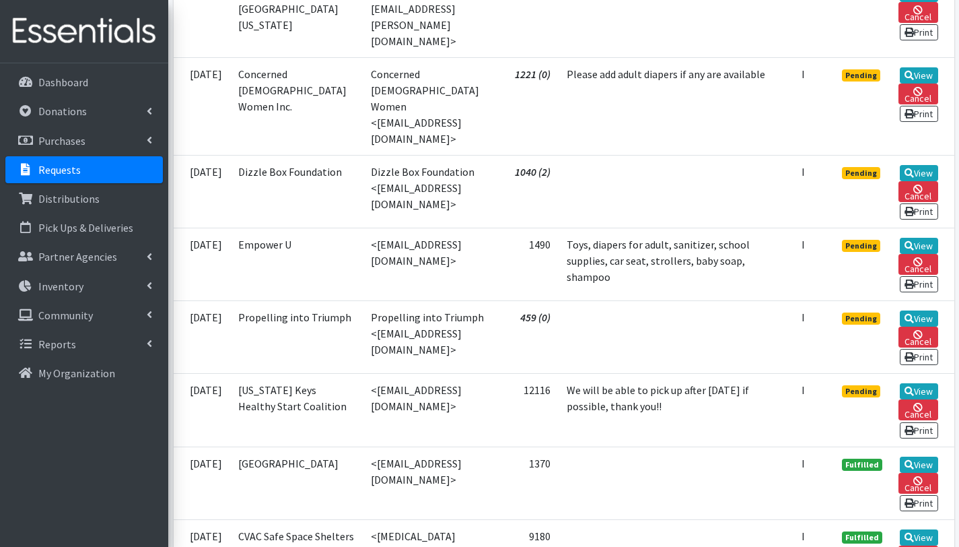
scroll to position [420, 0]
click at [930, 310] on link "View" at bounding box center [919, 318] width 38 height 16
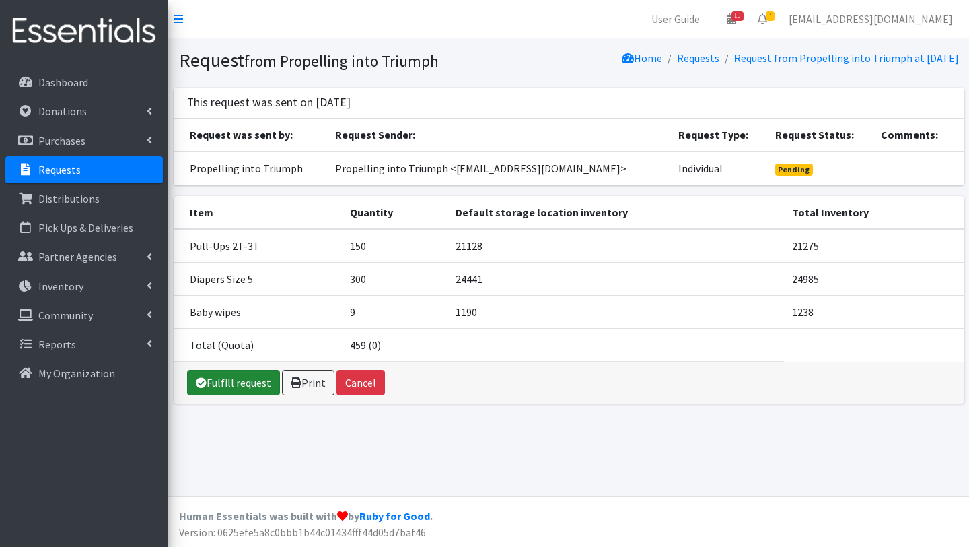
click at [238, 384] on link "Fulfill request" at bounding box center [233, 383] width 93 height 26
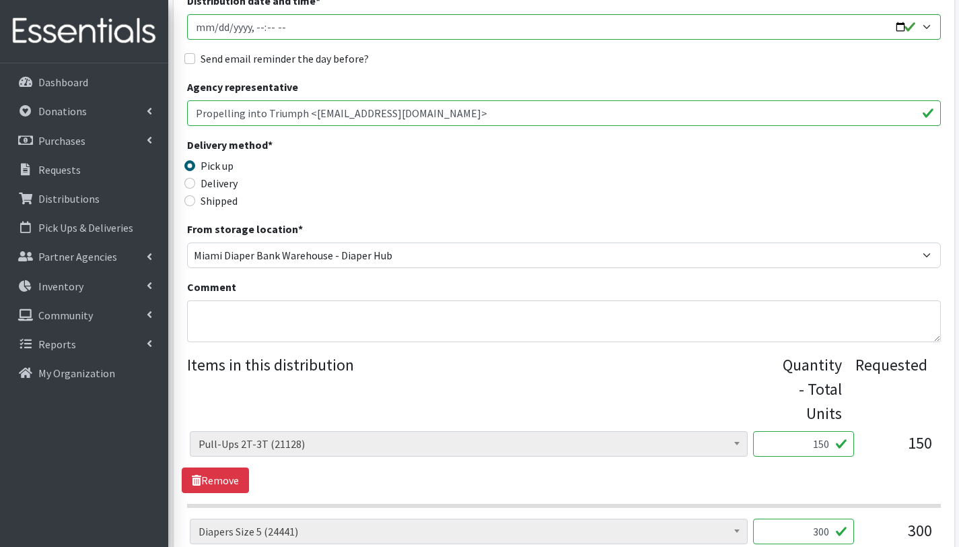
scroll to position [252, 0]
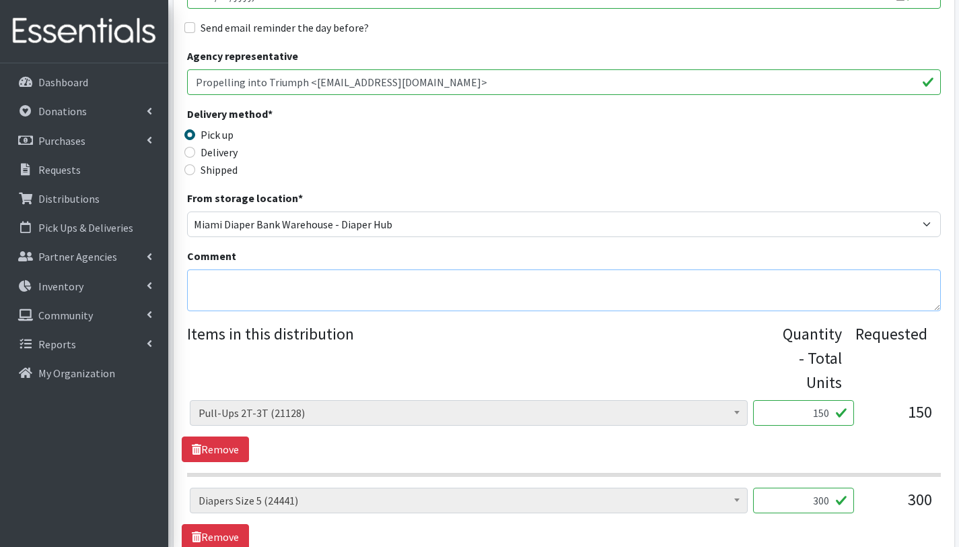
click at [259, 285] on textarea "Comment" at bounding box center [564, 290] width 754 height 42
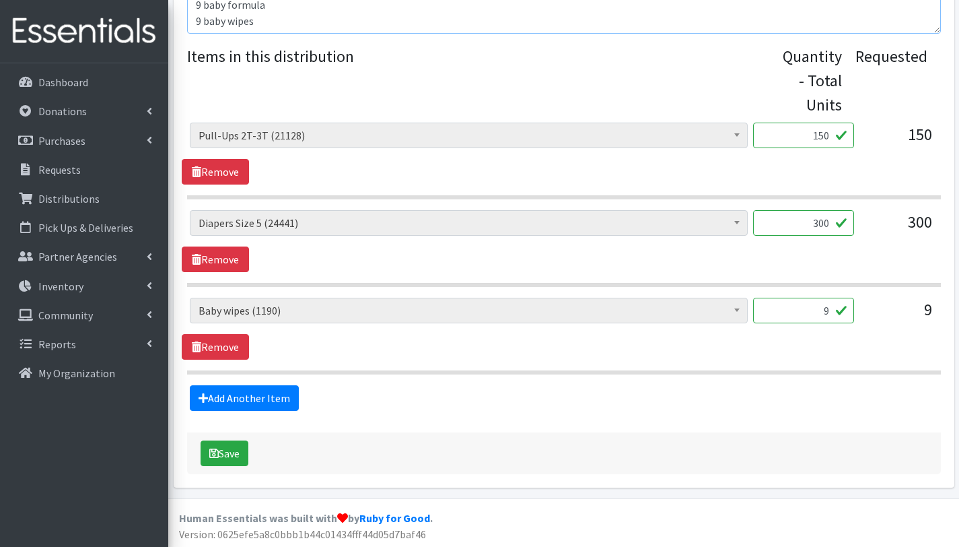
scroll to position [531, 0]
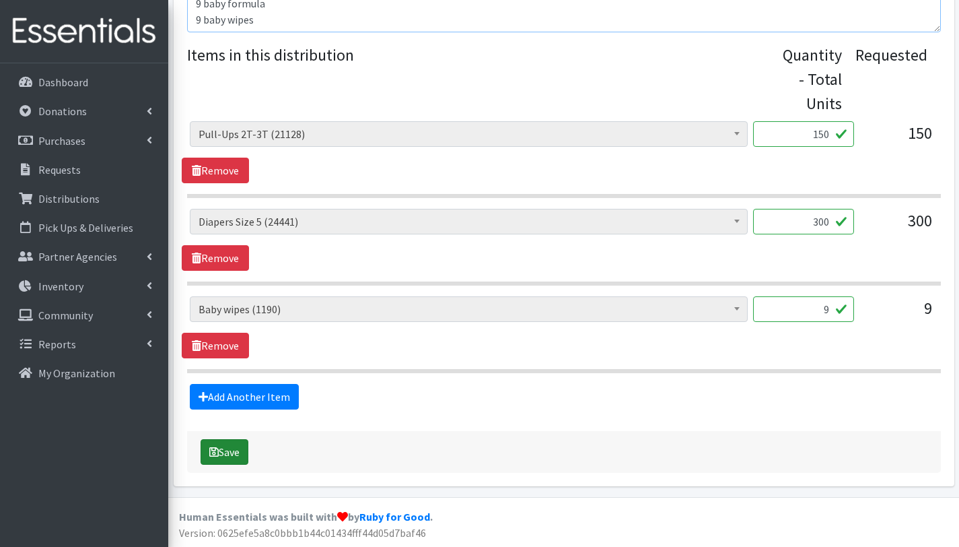
type textarea "This order is serving 9 children. Other baby essentials(): 9 baby formula 9 bab…"
click at [239, 453] on button "Save" at bounding box center [225, 452] width 48 height 26
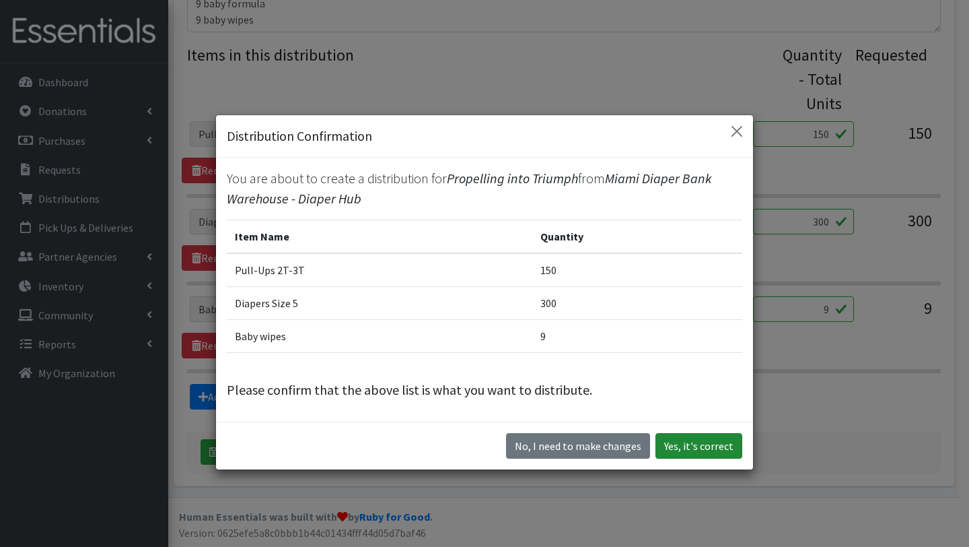
click at [704, 452] on button "Yes, it's correct" at bounding box center [699, 446] width 87 height 26
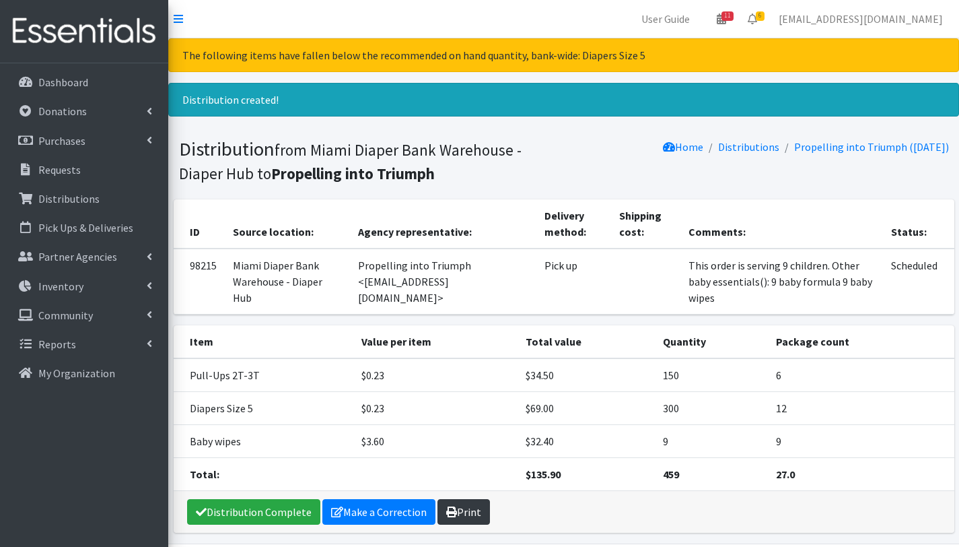
click at [454, 508] on link "Print" at bounding box center [464, 512] width 53 height 26
click at [73, 172] on p "Requests" at bounding box center [59, 169] width 42 height 13
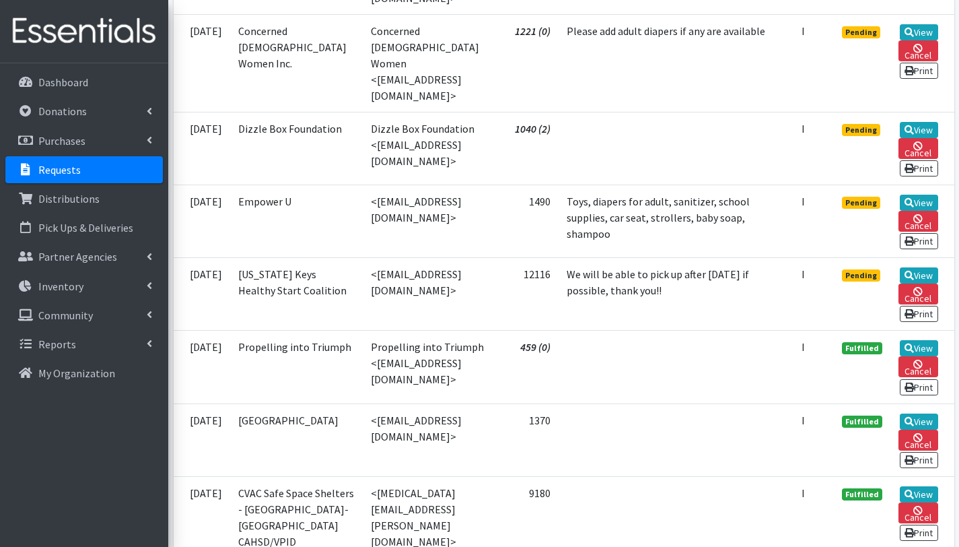
scroll to position [463, 0]
click at [924, 194] on link "View" at bounding box center [919, 202] width 38 height 16
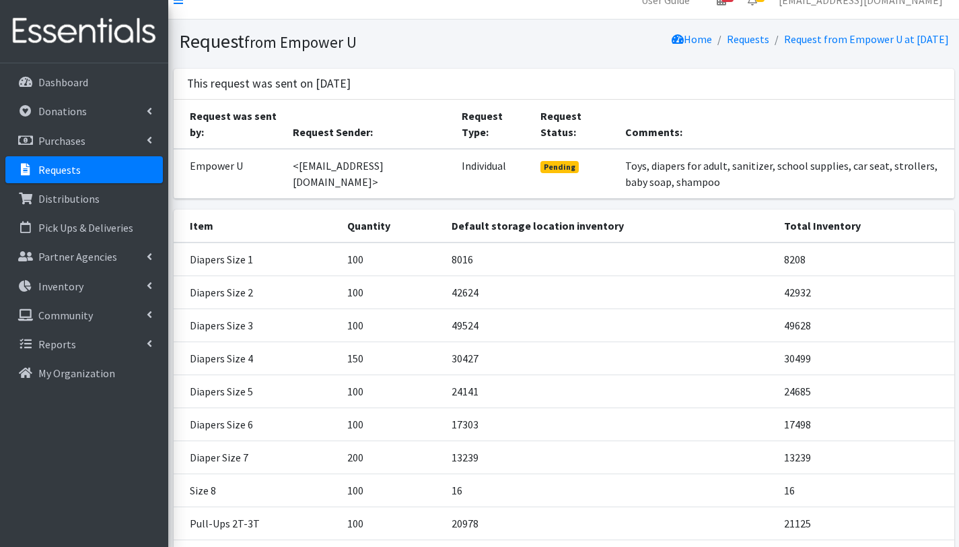
scroll to position [20, 0]
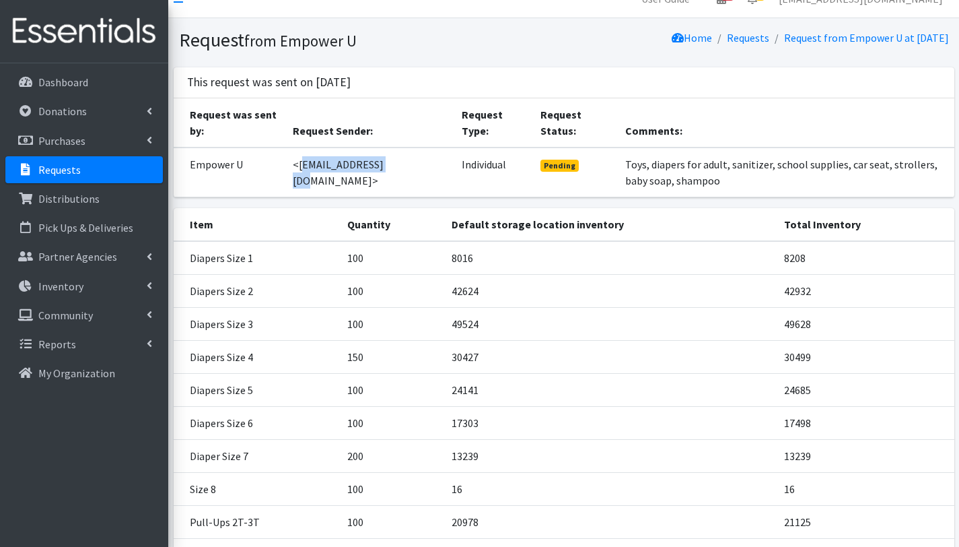
drag, startPoint x: 304, startPoint y: 168, endPoint x: 390, endPoint y: 168, distance: 86.2
click at [390, 168] on td "<[EMAIL_ADDRESS][DOMAIN_NAME]>" at bounding box center [369, 172] width 169 height 50
copy td "[EMAIL_ADDRESS][DOMAIN_NAME]"
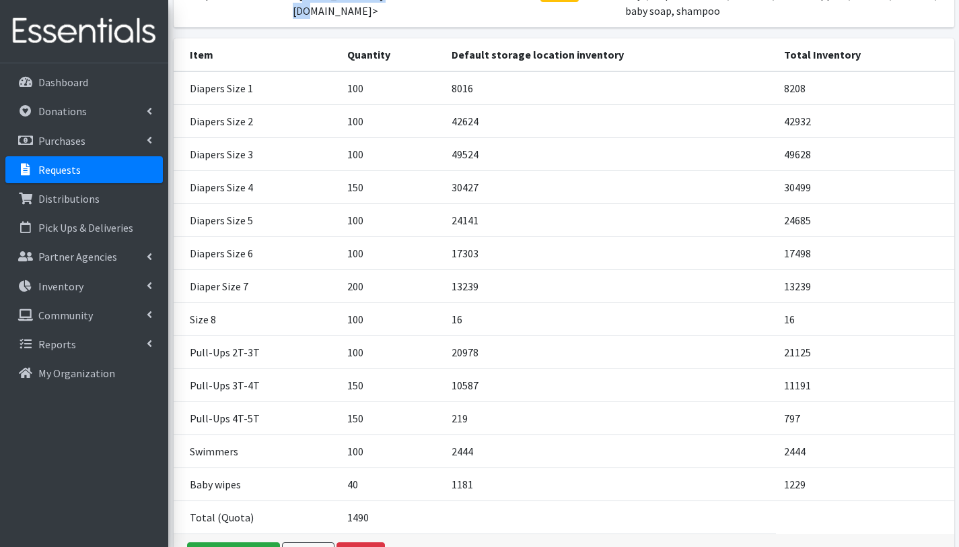
scroll to position [279, 0]
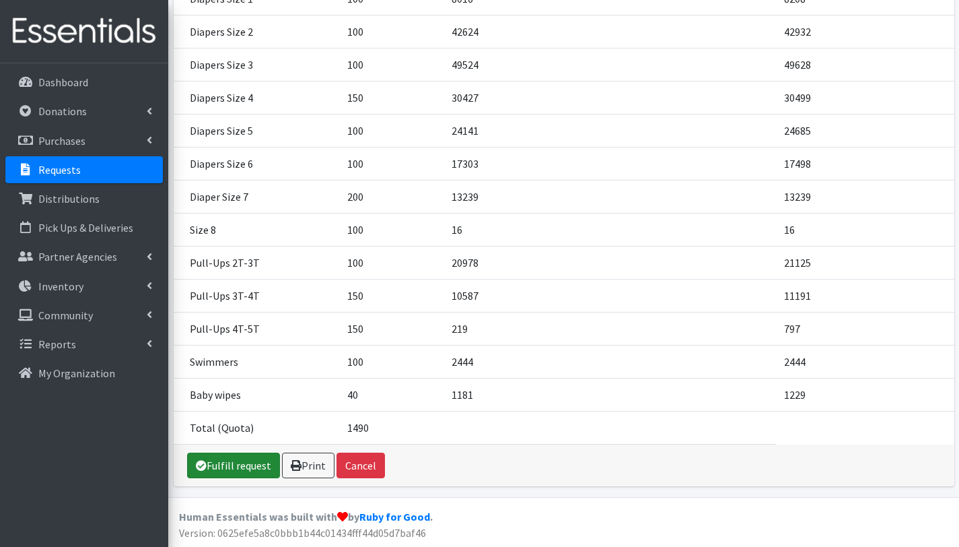
click at [242, 469] on link "Fulfill request" at bounding box center [233, 465] width 93 height 26
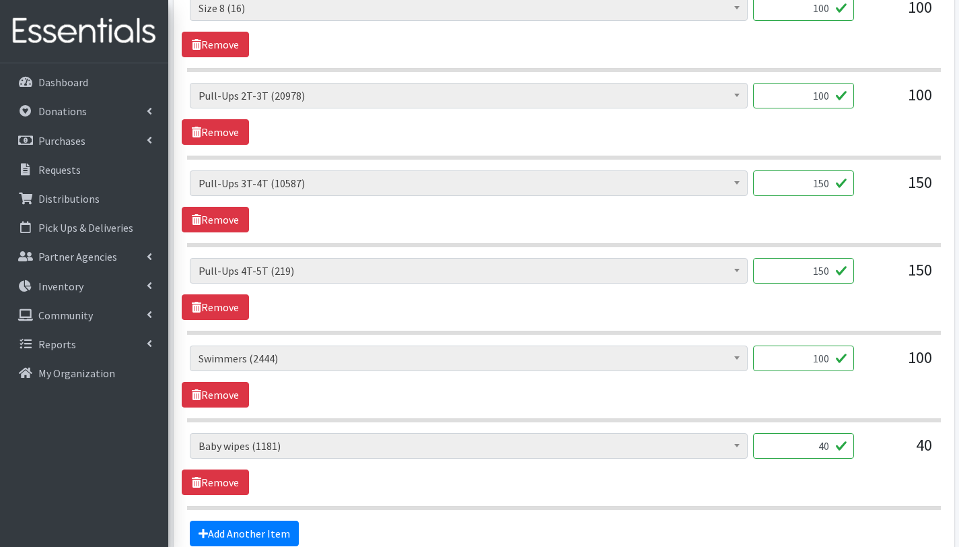
scroll to position [1271, 0]
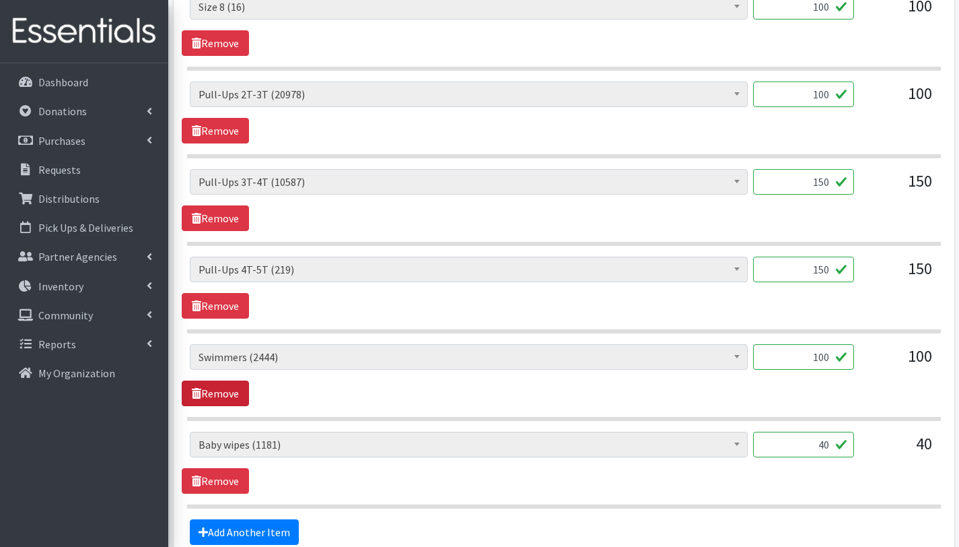
click at [225, 390] on link "Remove" at bounding box center [215, 393] width 67 height 26
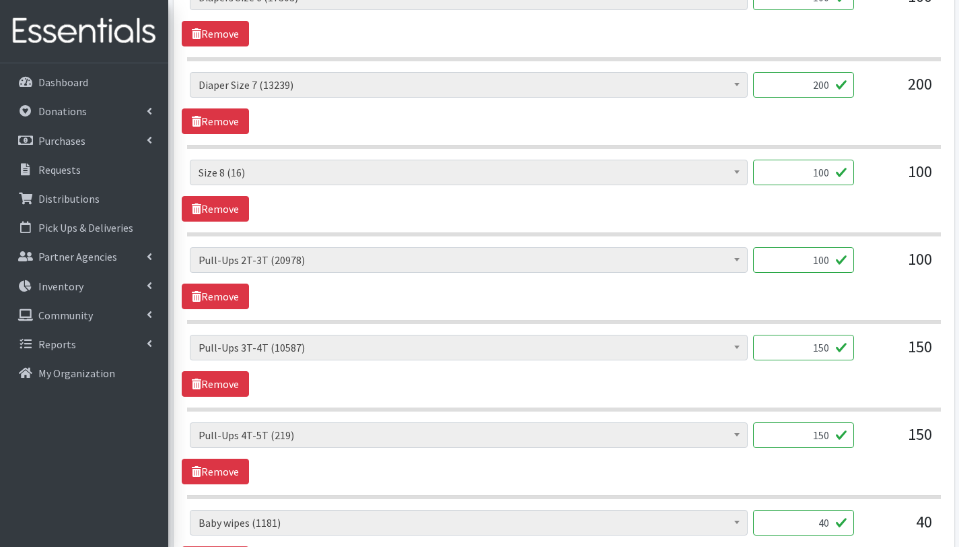
scroll to position [1093, 0]
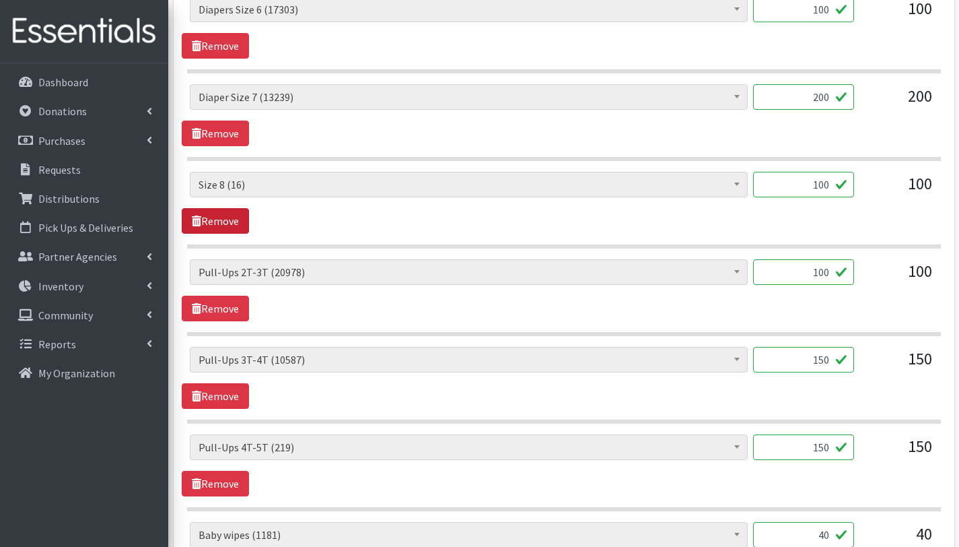
click at [215, 218] on link "Remove" at bounding box center [215, 221] width 67 height 26
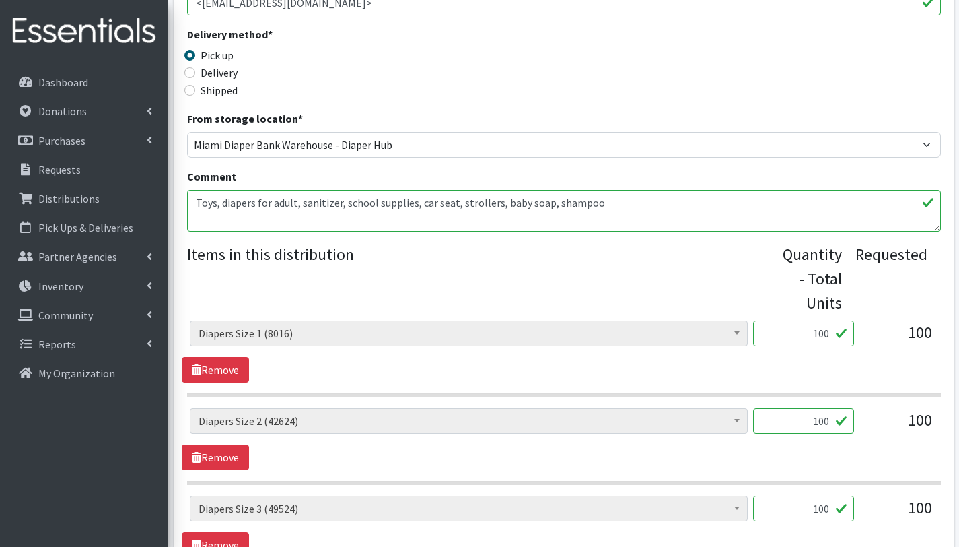
scroll to position [322, 0]
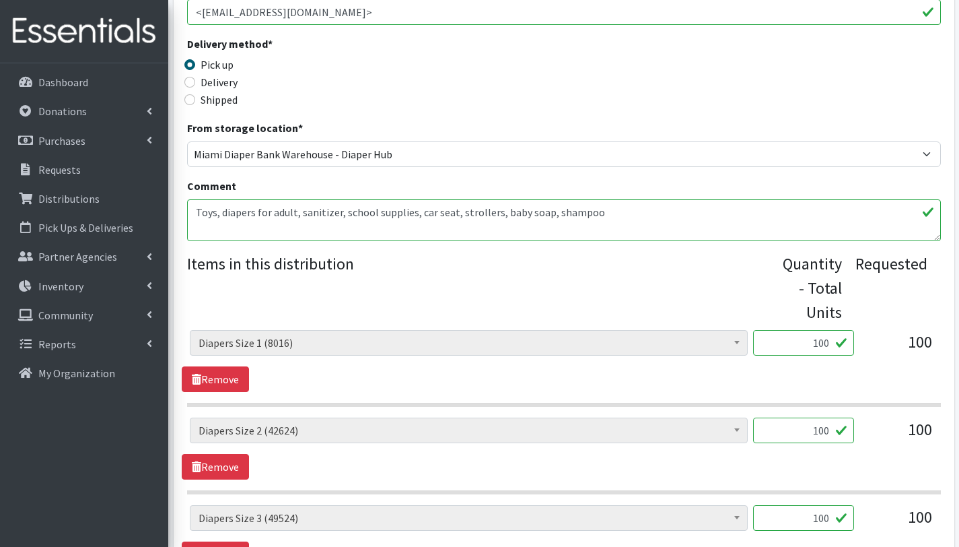
click at [195, 215] on textarea "Toys, diapers for adult, sanitizer, school supplies, car seat, strollers, baby …" at bounding box center [564, 220] width 754 height 42
click at [289, 234] on textarea "Toys, diapers for adult, sanitizer, school supplies, car seat, strollers, baby …" at bounding box center [564, 220] width 754 height 42
click at [345, 222] on textarea "Toys, diapers for adult, sanitizer, school supplies, car seat, strollers, baby …" at bounding box center [564, 220] width 754 height 42
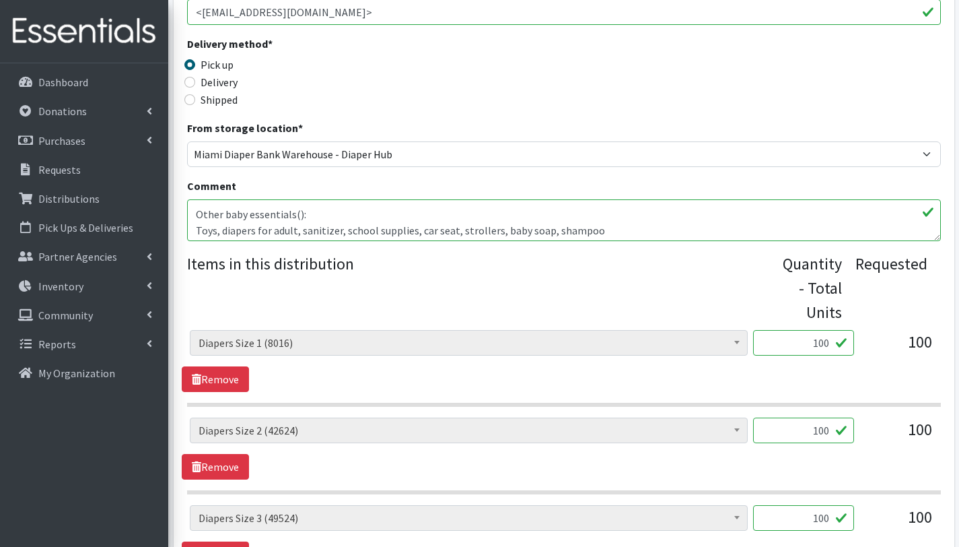
scroll to position [32, 0]
click at [220, 228] on textarea "Toys, diapers for adult, sanitizer, school supplies, car seat, strollers, baby …" at bounding box center [564, 220] width 754 height 42
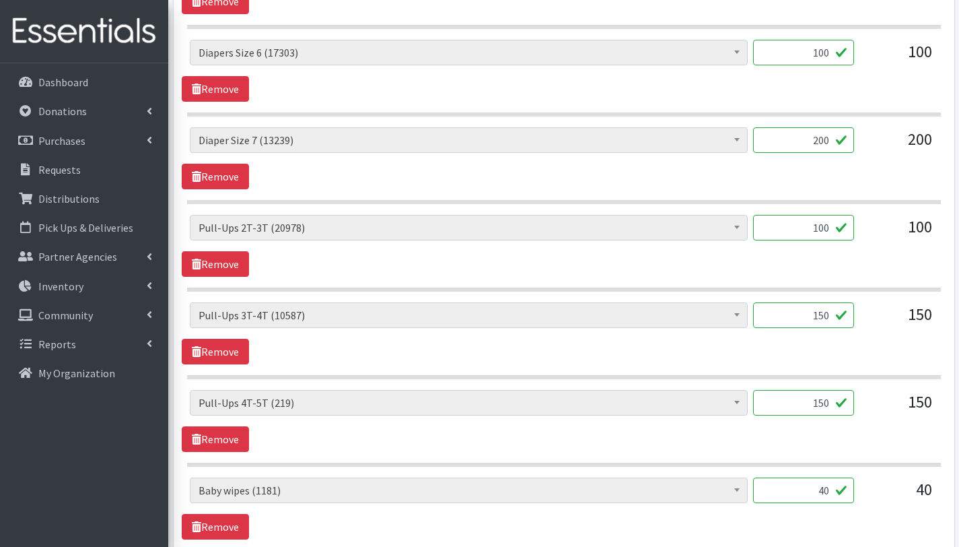
scroll to position [1231, 0]
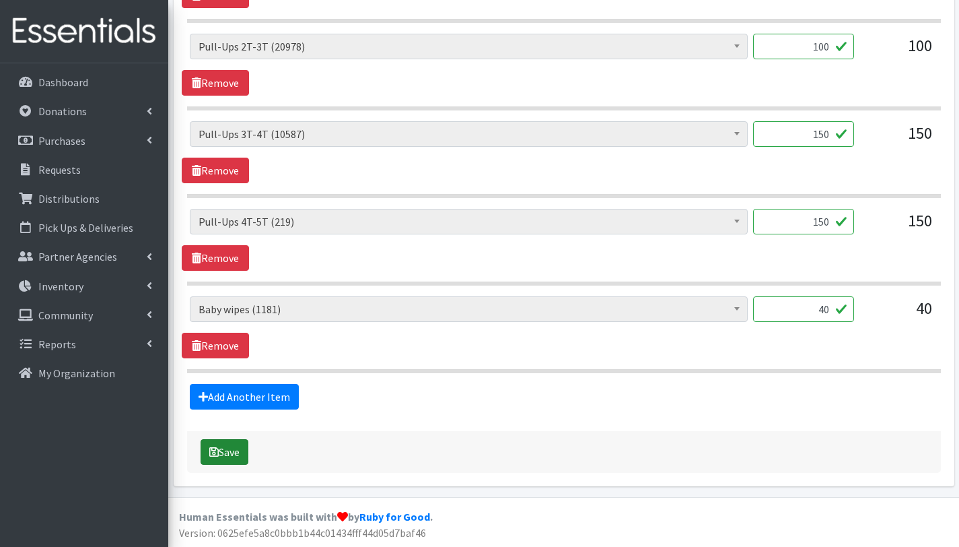
type textarea "With this order you are serving (): Other baby essentials(): Toys, diapers for …"
click at [245, 451] on button "Save" at bounding box center [225, 452] width 48 height 26
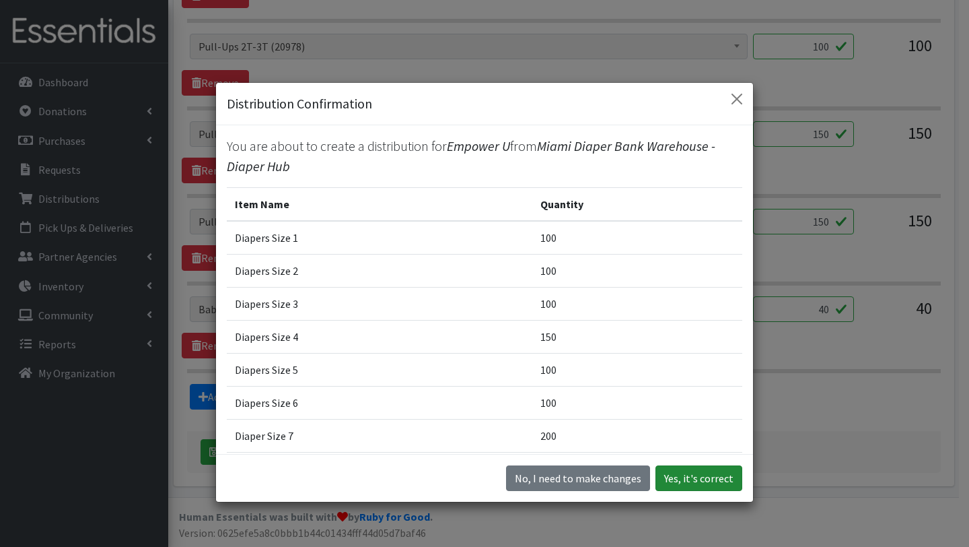
click at [684, 479] on button "Yes, it's correct" at bounding box center [699, 478] width 87 height 26
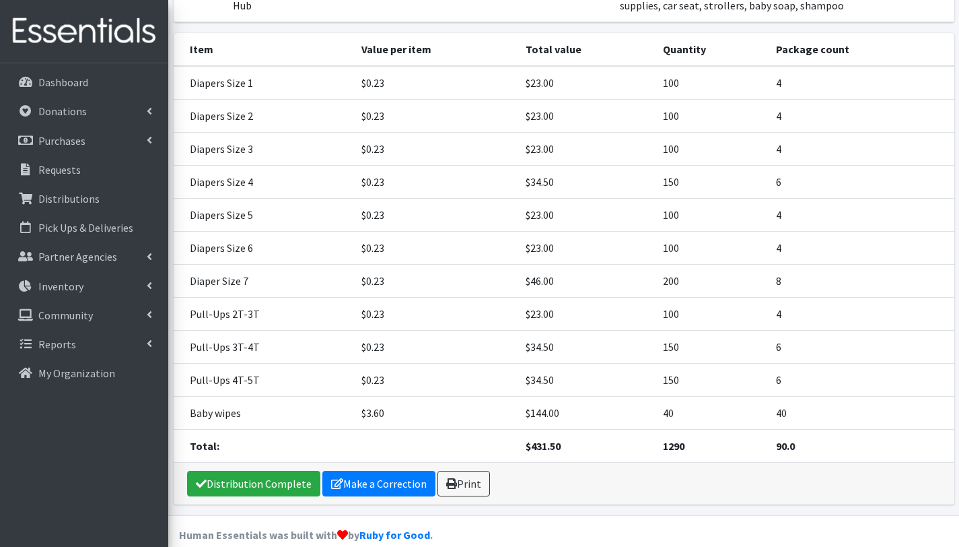
scroll to position [339, 0]
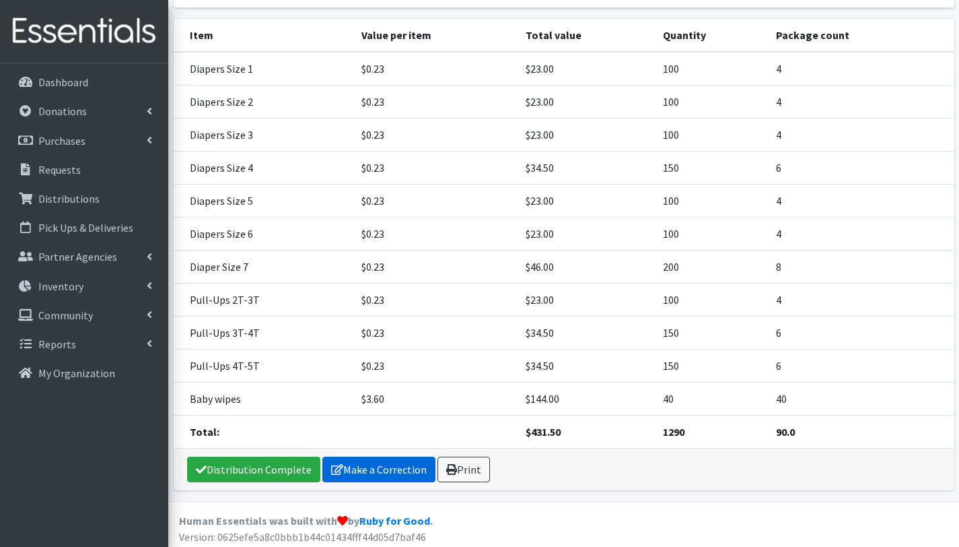
click at [357, 466] on link "Make a Correction" at bounding box center [378, 469] width 113 height 26
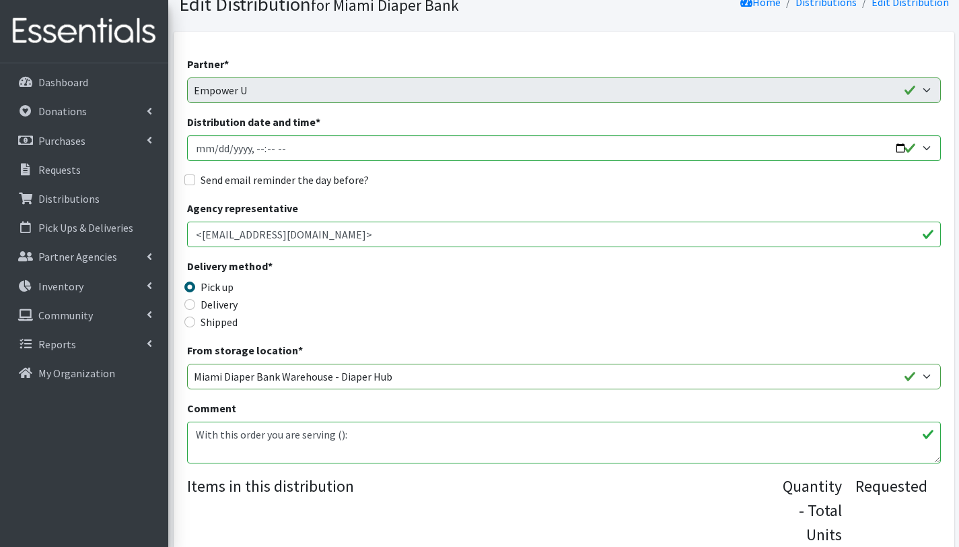
scroll to position [209, 0]
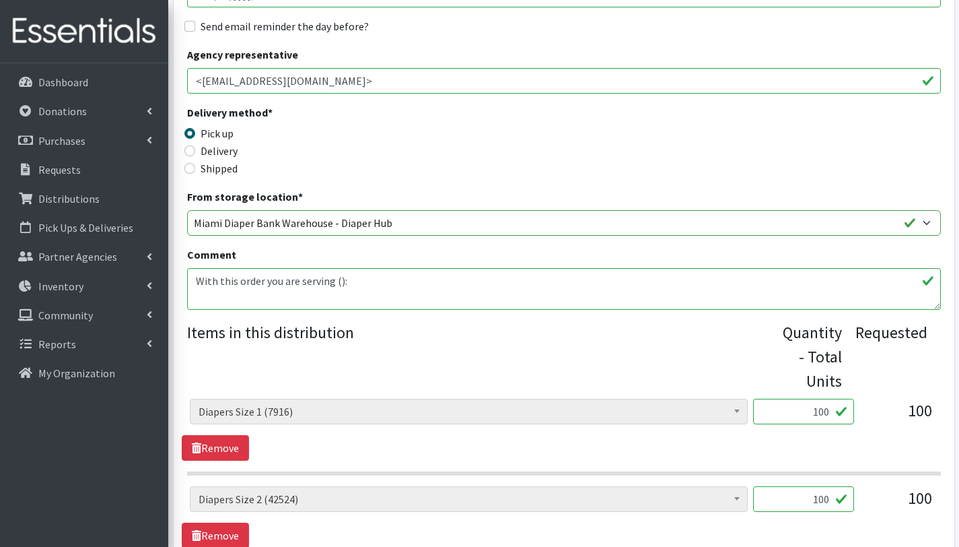
click at [197, 278] on textarea "With this order you are serving (): Other baby essentials(): Toys, diapers for …" at bounding box center [564, 289] width 754 height 42
click at [195, 275] on textarea "With this order you are serving (): Other baby essentials(): Toys, diapers for …" at bounding box center [564, 289] width 754 height 42
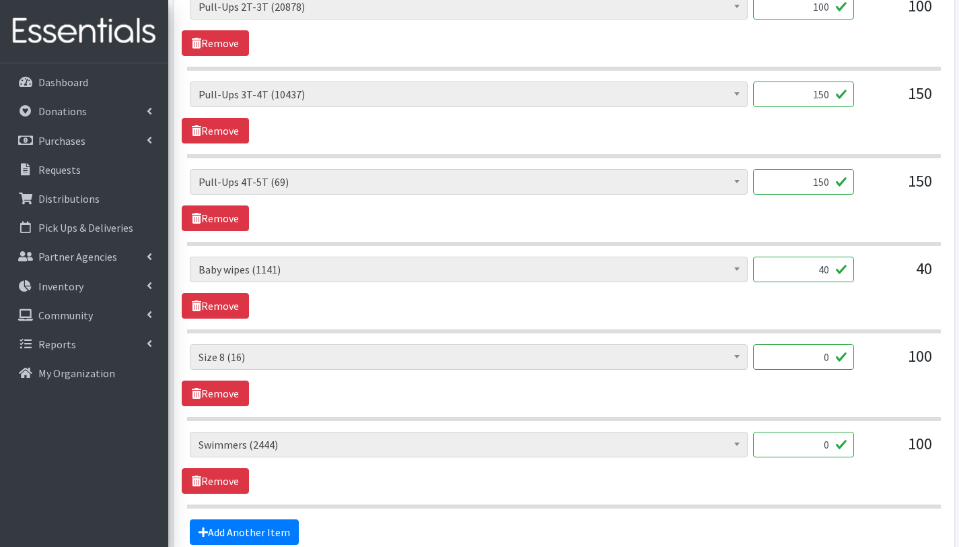
scroll to position [1259, 0]
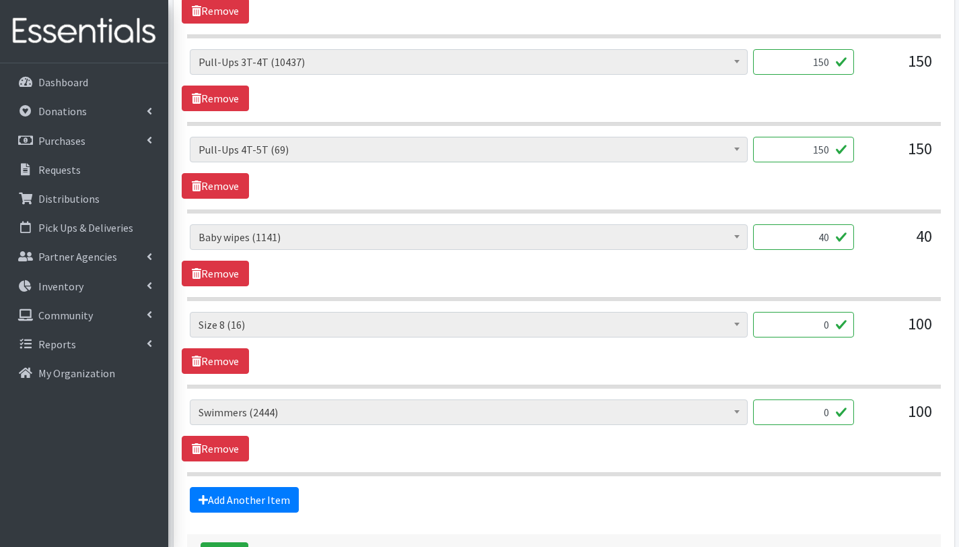
type textarea "With this order you are serving 25 children: Other baby essentials(): Toys, dia…"
click at [833, 239] on input "40" at bounding box center [803, 237] width 101 height 26
type input "4"
type input "25"
click at [543, 490] on div "Add Another Item" at bounding box center [564, 500] width 764 height 26
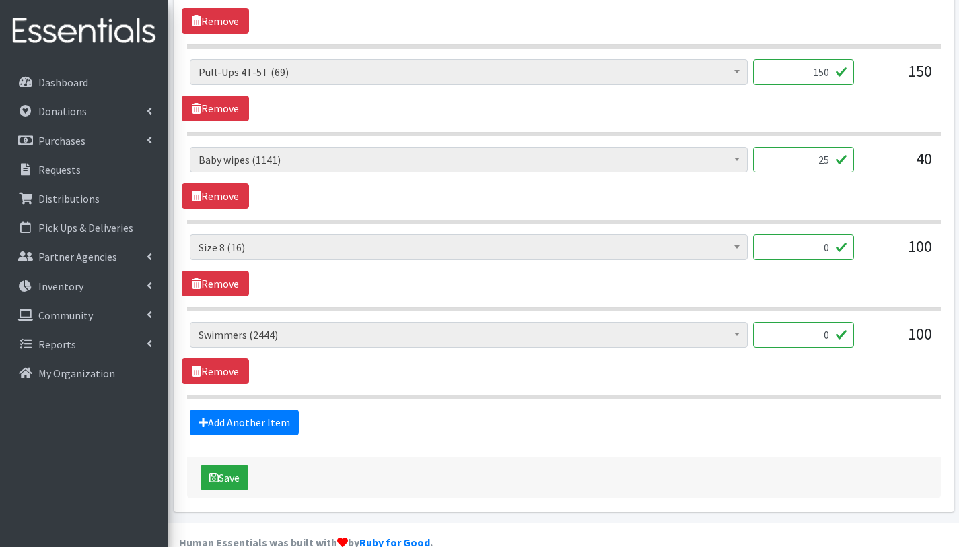
scroll to position [1362, 0]
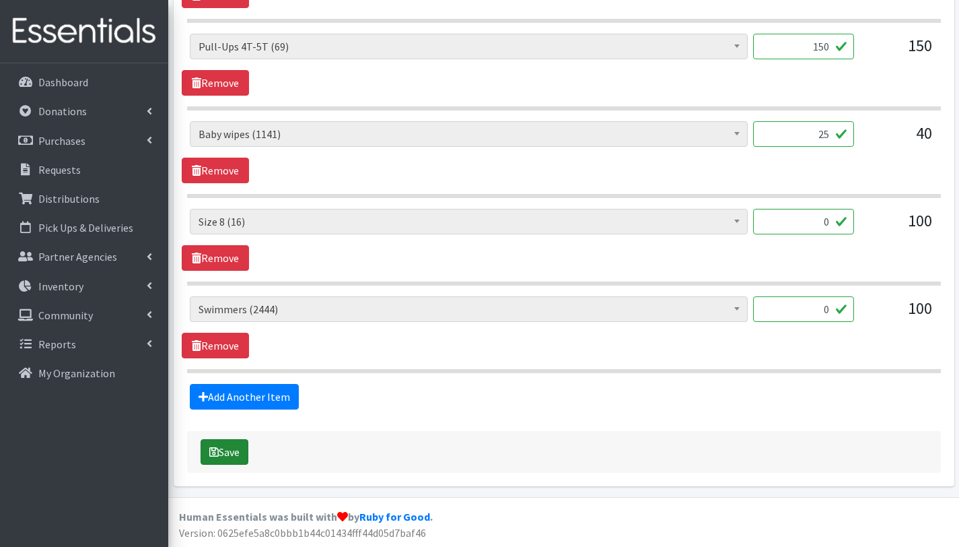
click at [234, 456] on button "Save" at bounding box center [225, 452] width 48 height 26
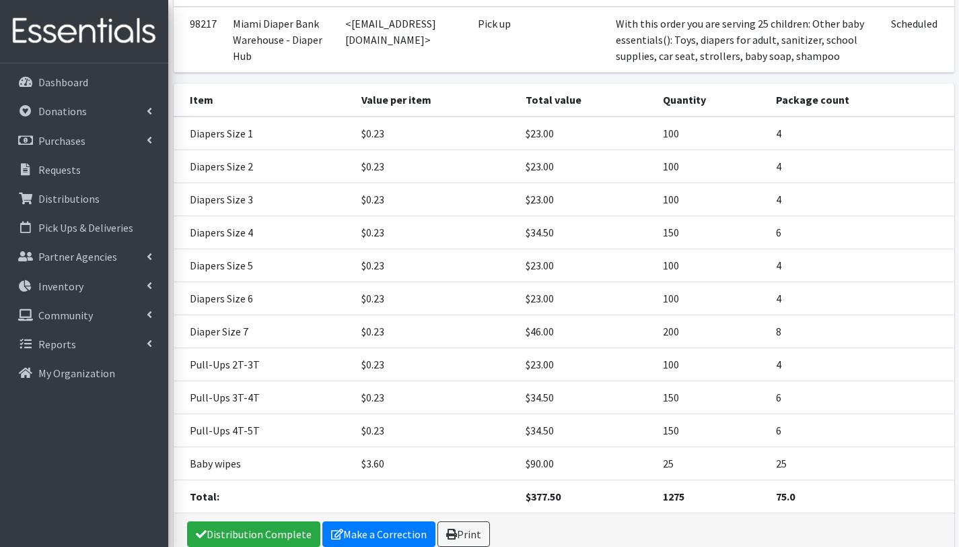
scroll to position [343, 0]
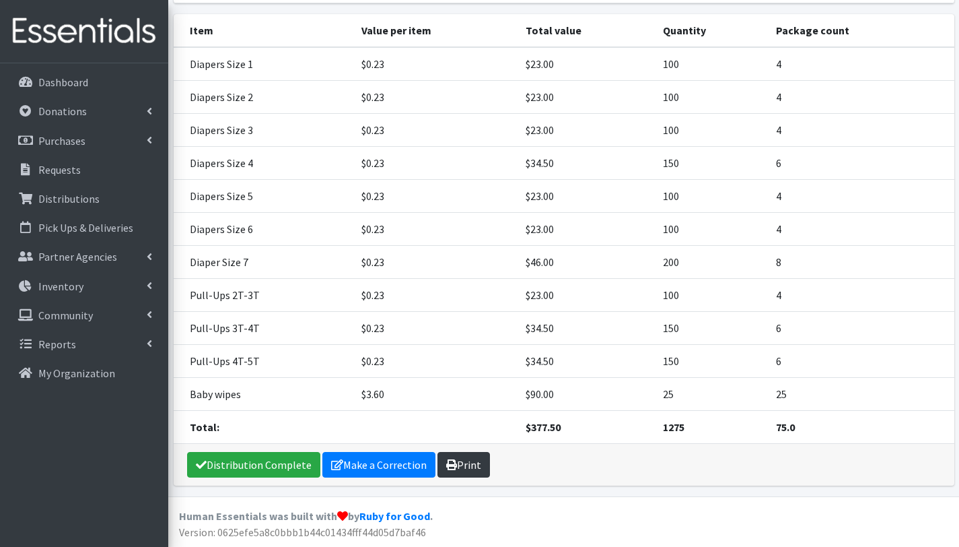
click at [467, 470] on link "Print" at bounding box center [464, 465] width 53 height 26
click at [77, 172] on p "Requests" at bounding box center [59, 169] width 42 height 13
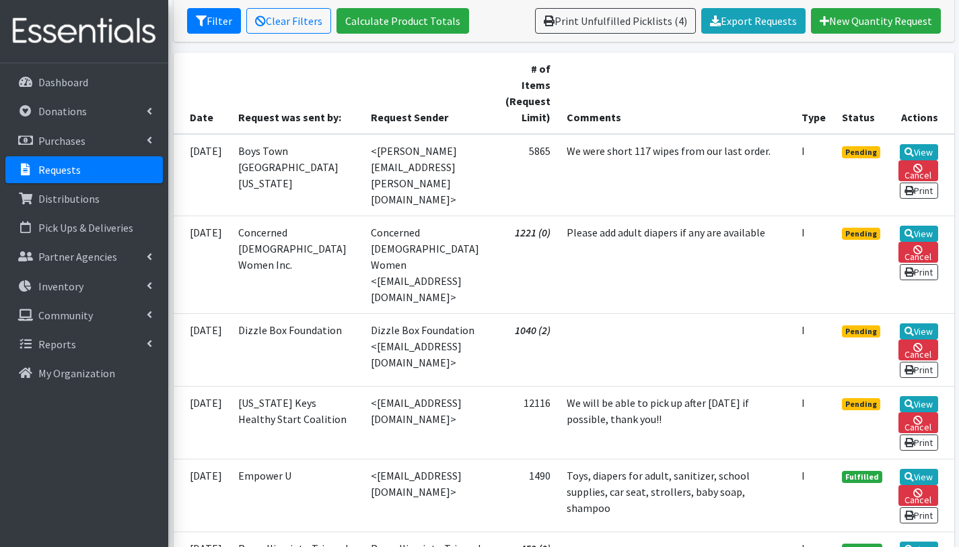
scroll to position [261, 0]
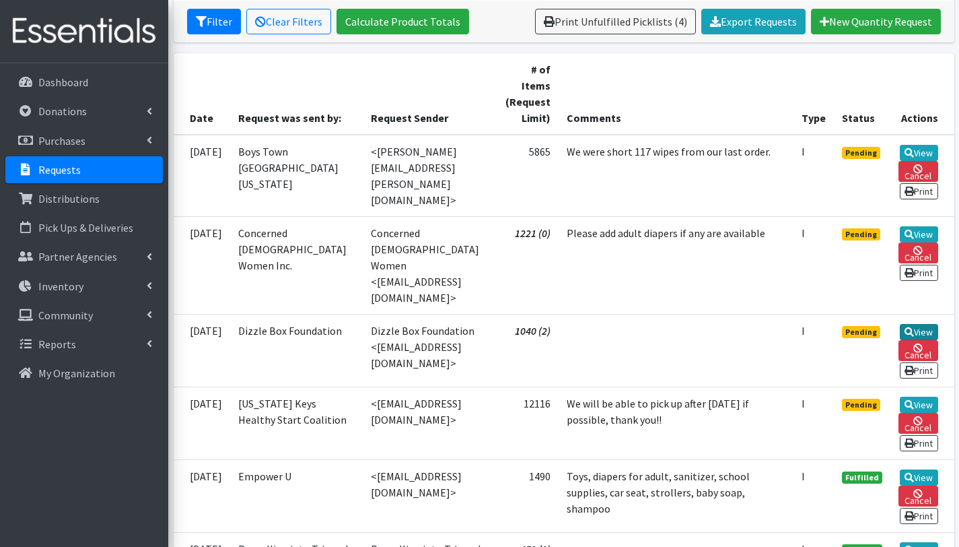
click at [922, 324] on link "View" at bounding box center [919, 332] width 38 height 16
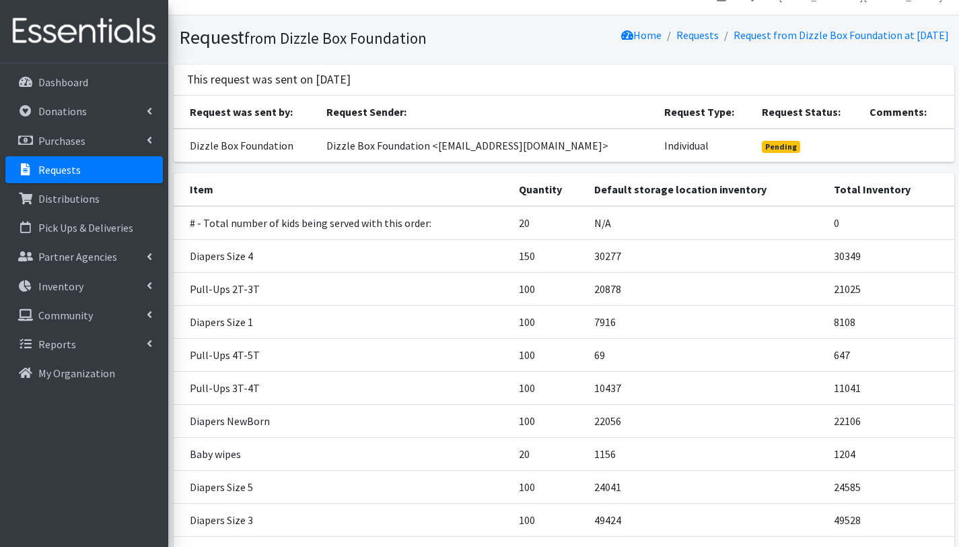
scroll to position [214, 0]
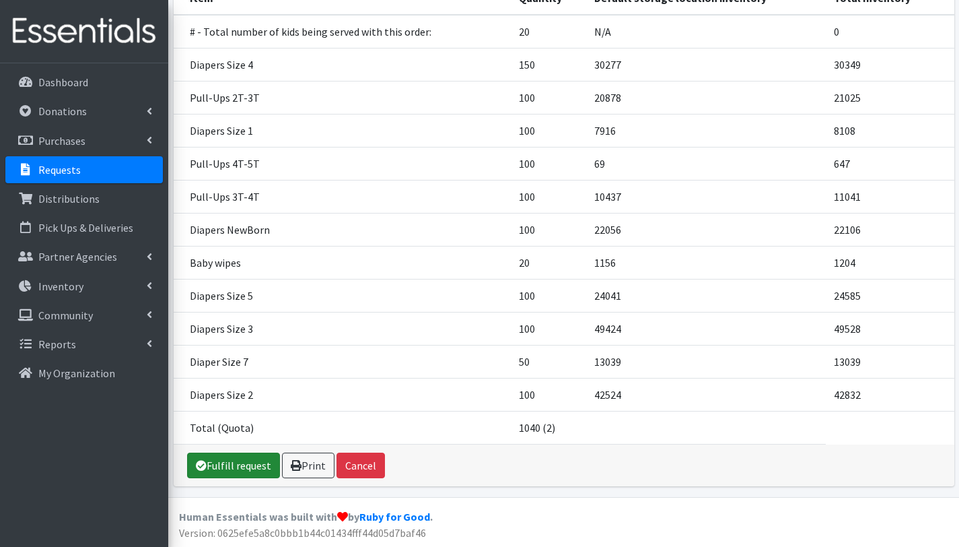
click at [262, 462] on link "Fulfill request" at bounding box center [233, 465] width 93 height 26
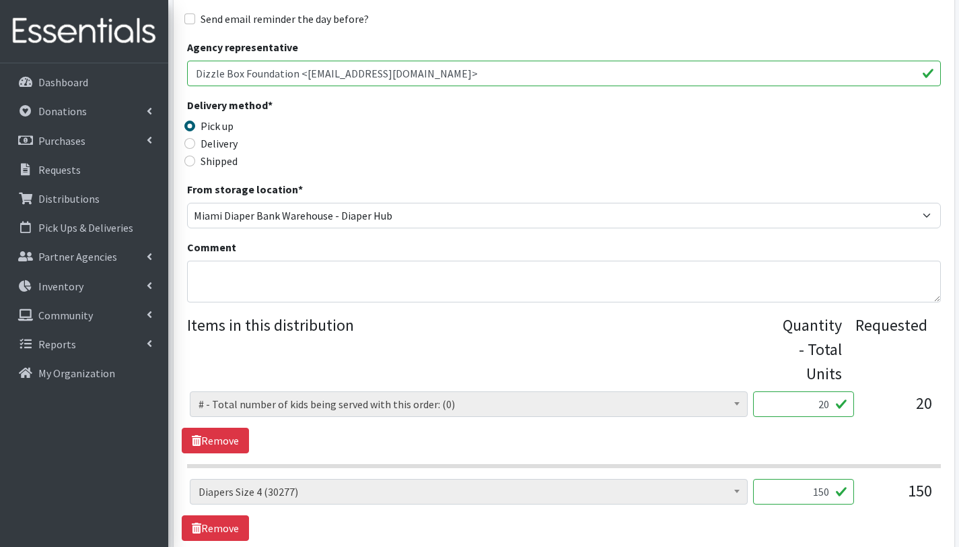
scroll to position [268, 0]
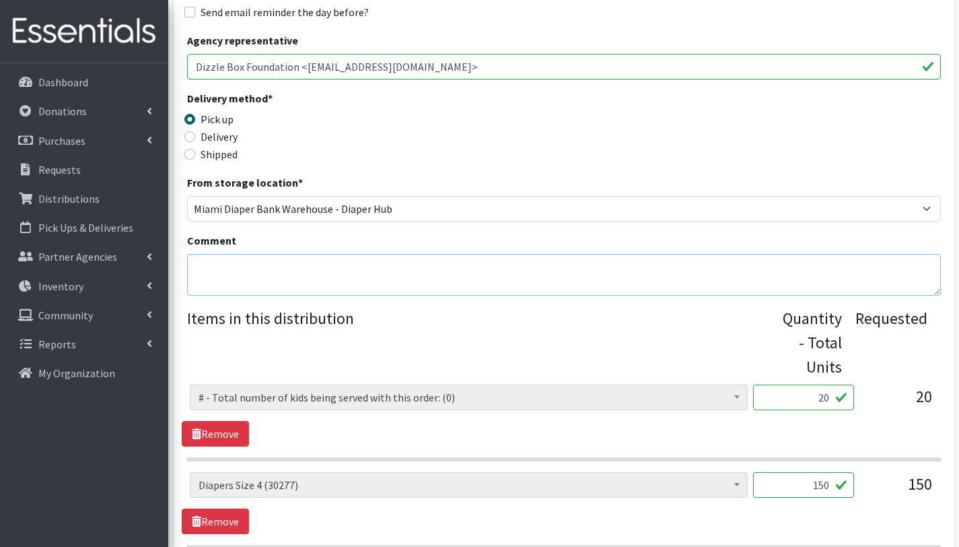
click at [250, 267] on textarea "Comment" at bounding box center [564, 275] width 754 height 42
type textarea "This order is serving 20 children Other baby essentials() 20 baby wipes 20 clor…"
click at [226, 436] on link "Remove" at bounding box center [215, 434] width 67 height 26
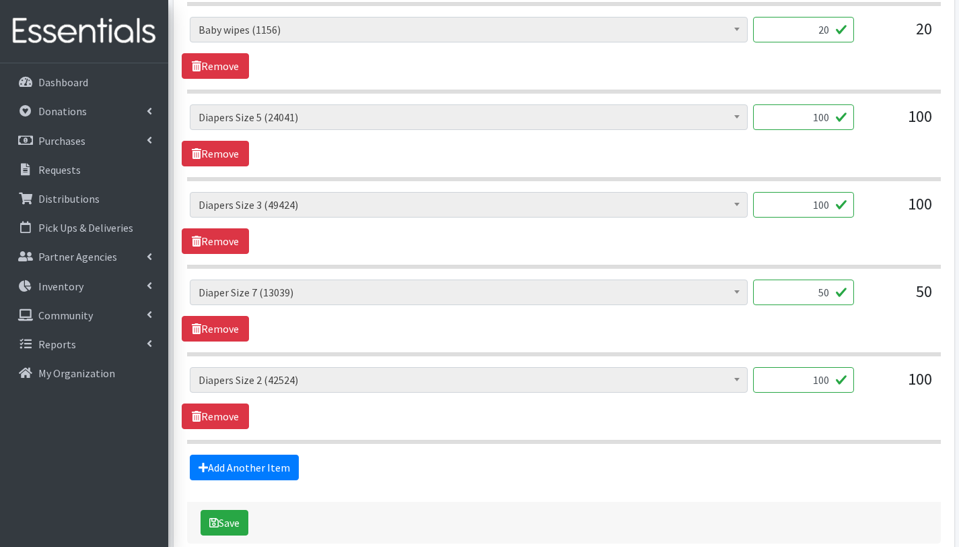
scroll to position [1173, 0]
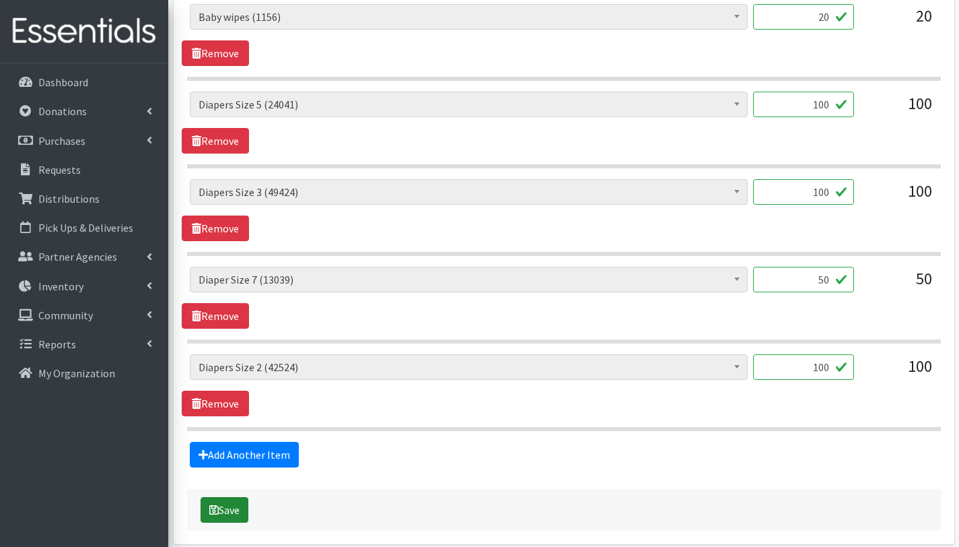
click at [234, 515] on button "Save" at bounding box center [225, 510] width 48 height 26
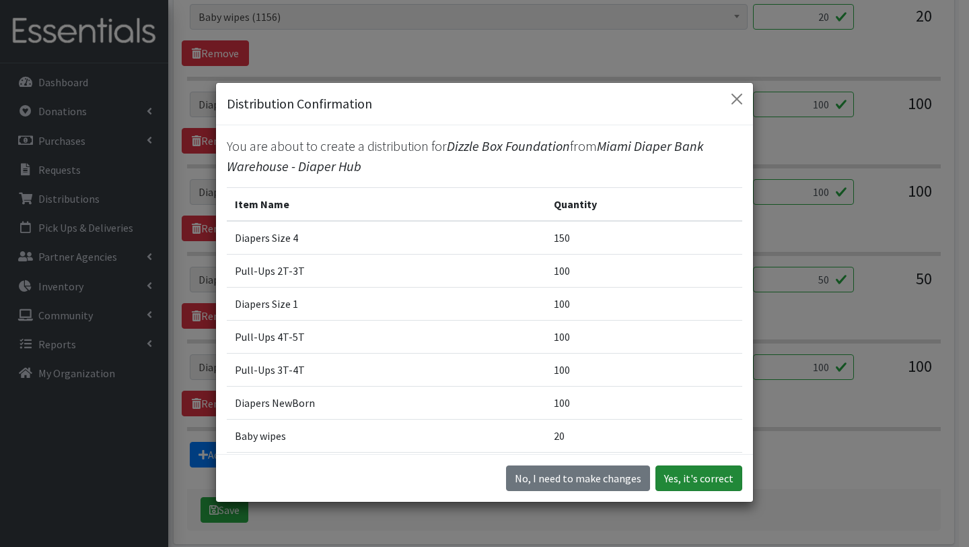
click at [713, 482] on button "Yes, it's correct" at bounding box center [699, 478] width 87 height 26
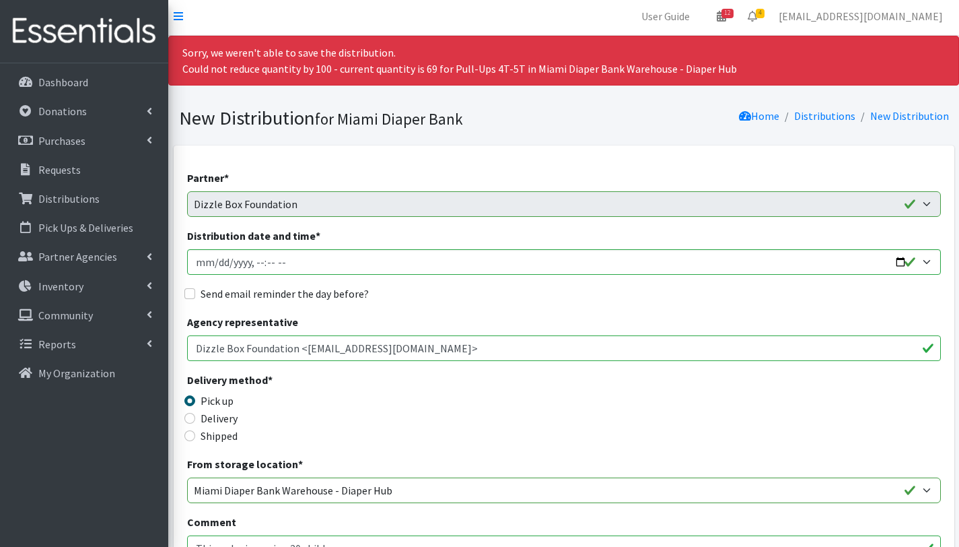
scroll to position [0, 0]
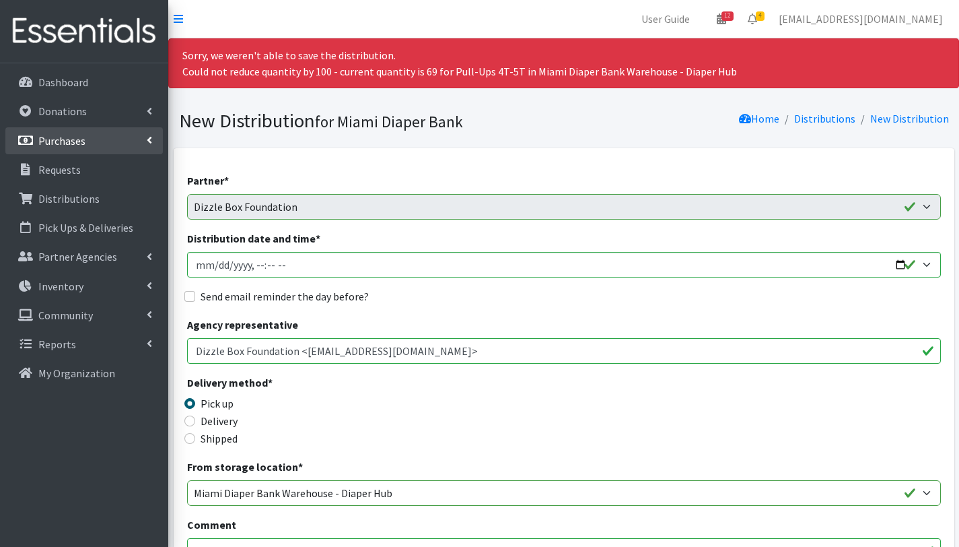
click at [77, 147] on p "Purchases" at bounding box center [61, 140] width 47 height 13
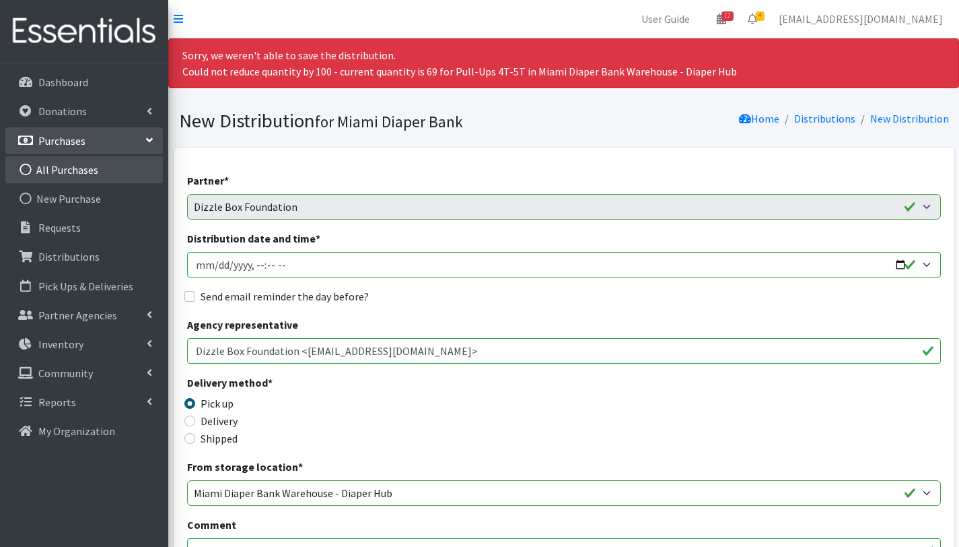
click at [85, 178] on link "All Purchases" at bounding box center [84, 169] width 158 height 27
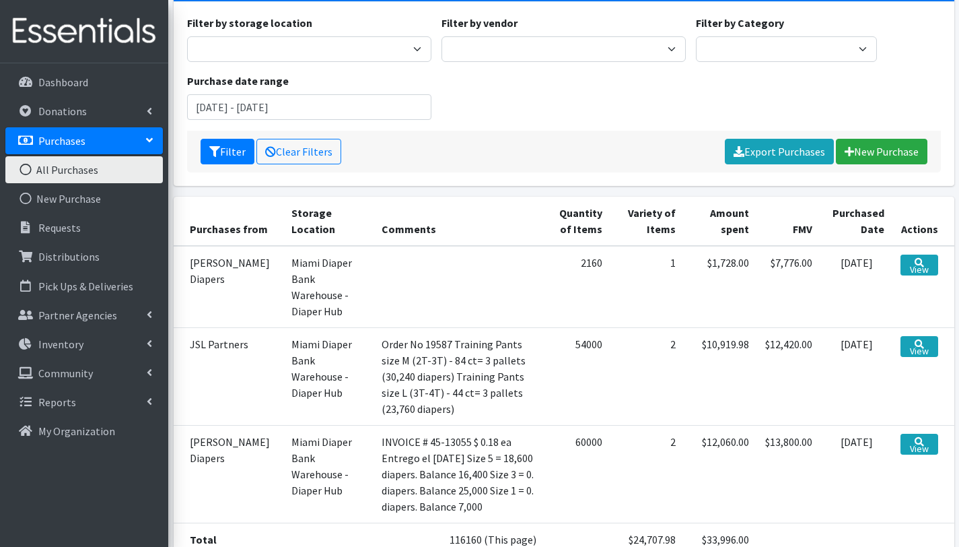
scroll to position [120, 0]
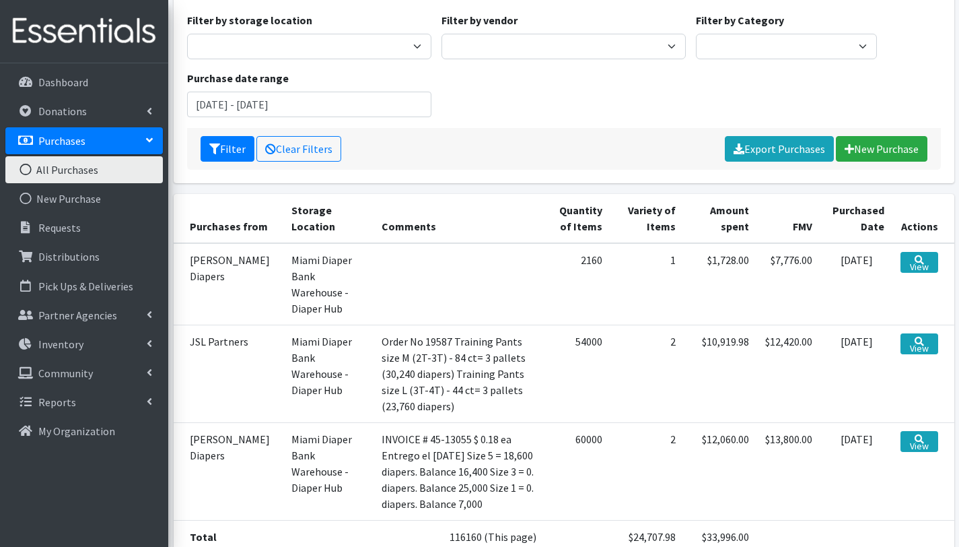
click at [91, 170] on link "All Purchases" at bounding box center [84, 169] width 158 height 27
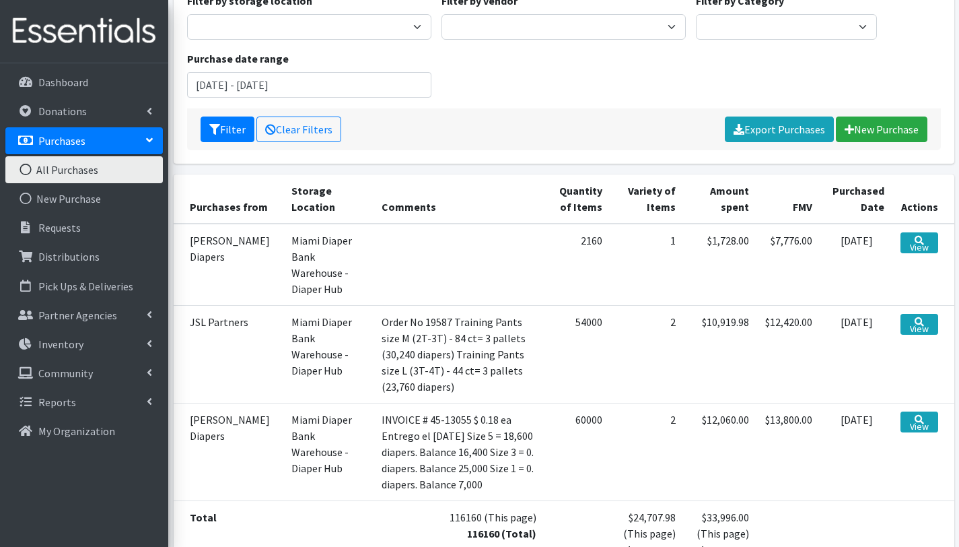
scroll to position [139, 0]
click at [918, 314] on link "View" at bounding box center [919, 324] width 37 height 21
click at [930, 411] on link "View" at bounding box center [919, 421] width 37 height 21
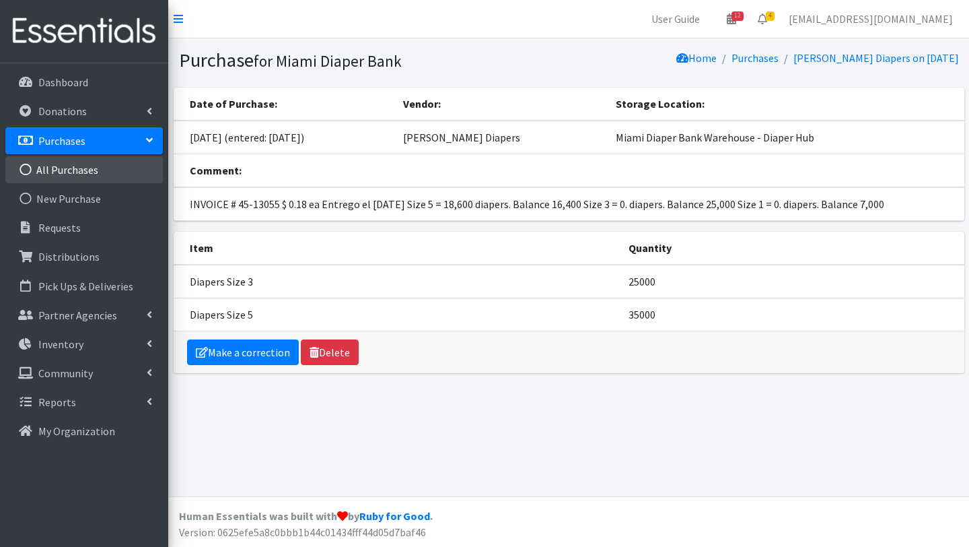
click at [77, 161] on link "All Purchases" at bounding box center [84, 169] width 158 height 27
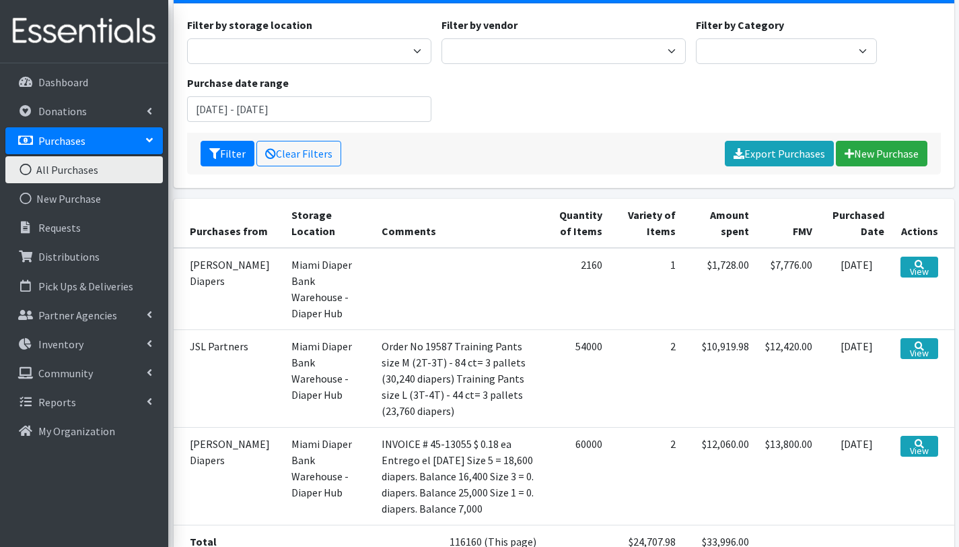
scroll to position [182, 0]
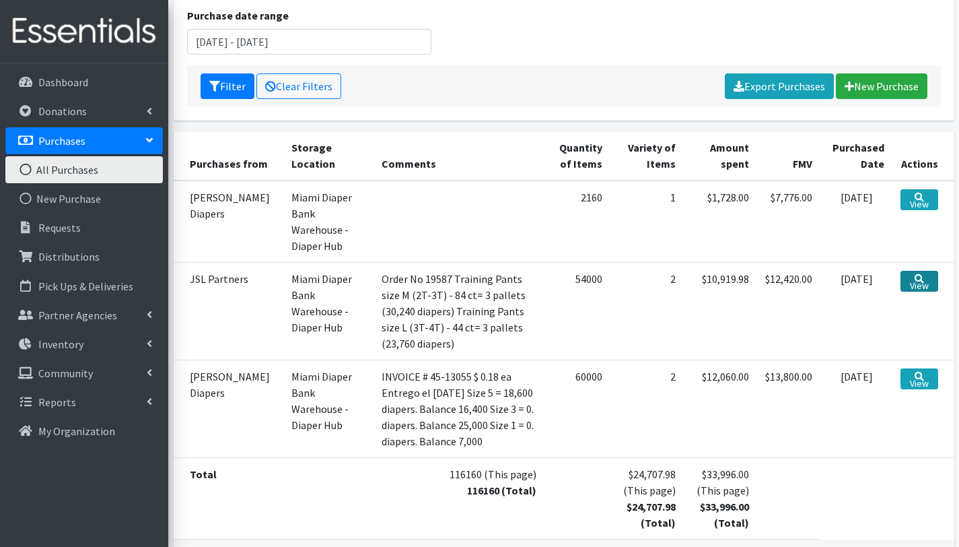
click at [911, 271] on link "View" at bounding box center [919, 281] width 37 height 21
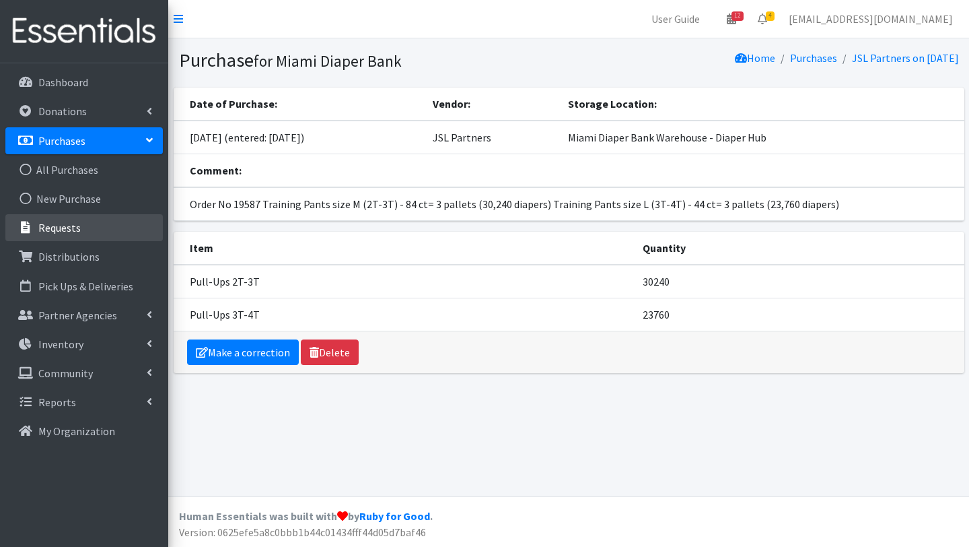
click at [59, 229] on p "Requests" at bounding box center [59, 227] width 42 height 13
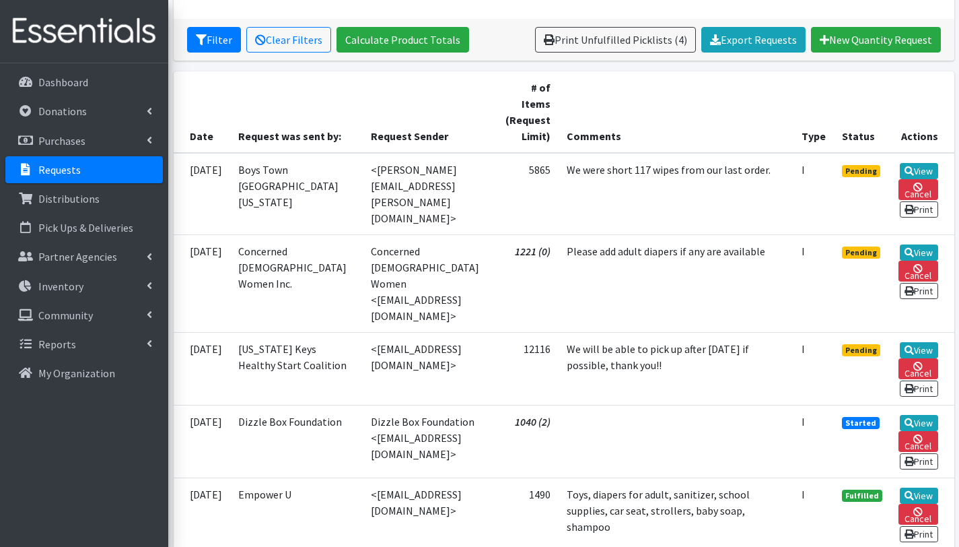
scroll to position [236, 0]
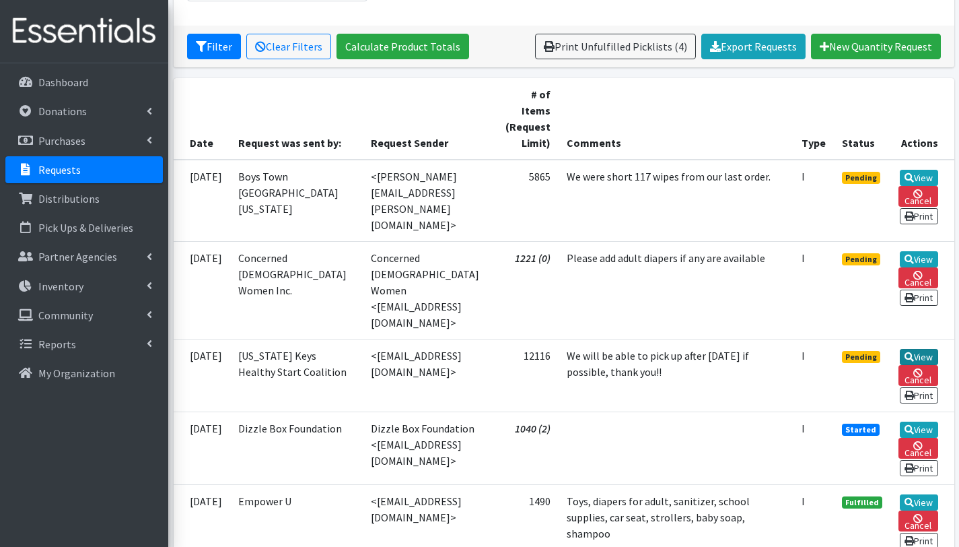
click at [926, 349] on link "View" at bounding box center [919, 357] width 38 height 16
click at [910, 258] on link "View" at bounding box center [919, 259] width 38 height 16
click at [914, 178] on link "View" at bounding box center [919, 178] width 38 height 16
click at [908, 421] on link "View" at bounding box center [919, 429] width 38 height 16
click at [912, 421] on link "View" at bounding box center [919, 429] width 38 height 16
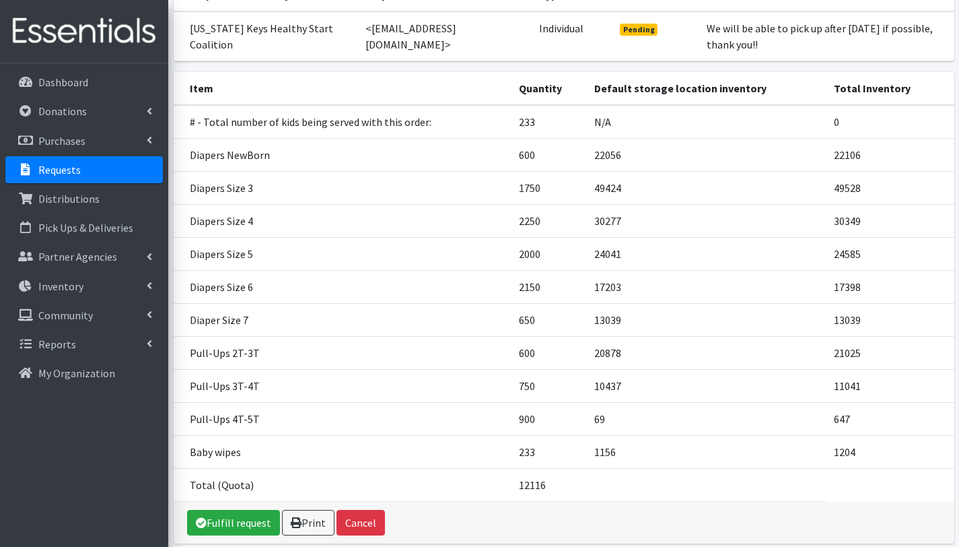
scroll to position [172, 0]
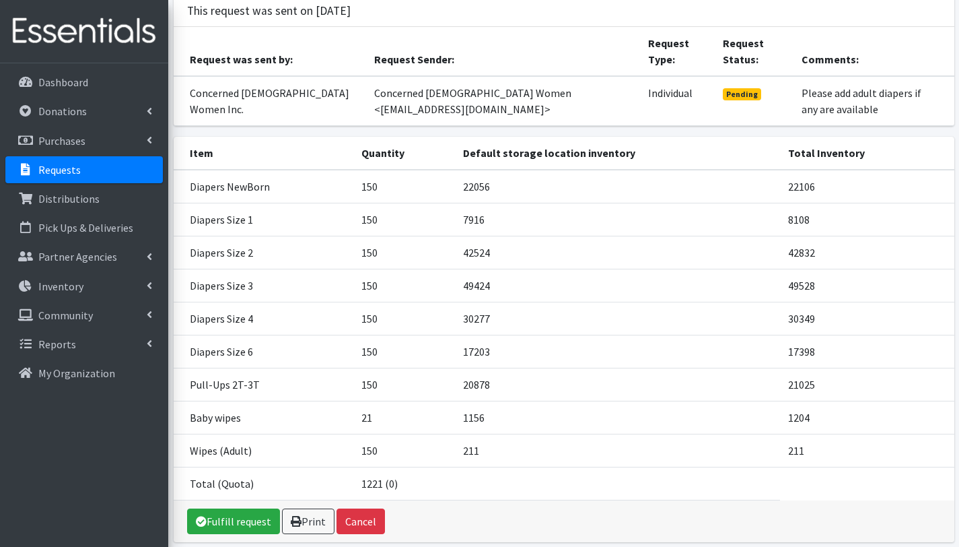
scroll to position [119, 0]
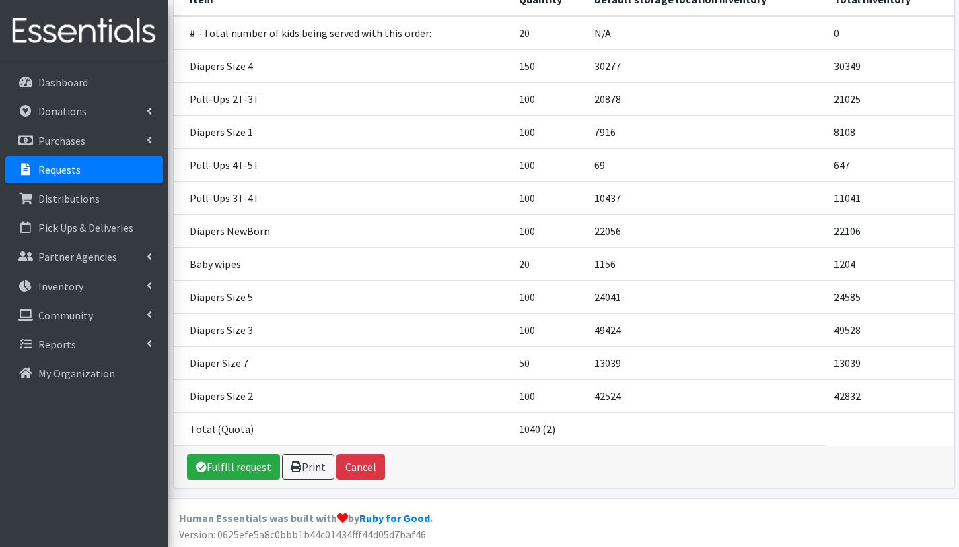
scroll to position [214, 0]
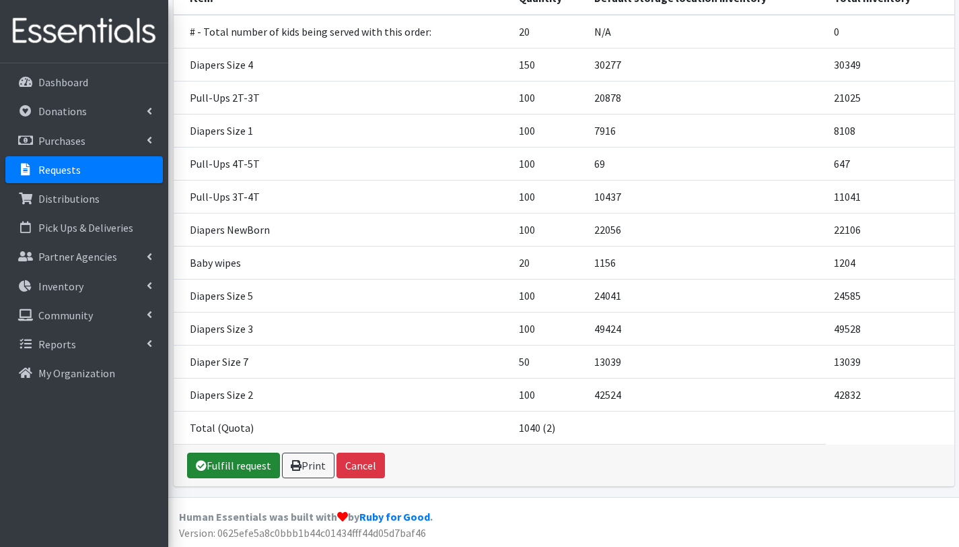
click at [236, 465] on link "Fulfill request" at bounding box center [233, 465] width 93 height 26
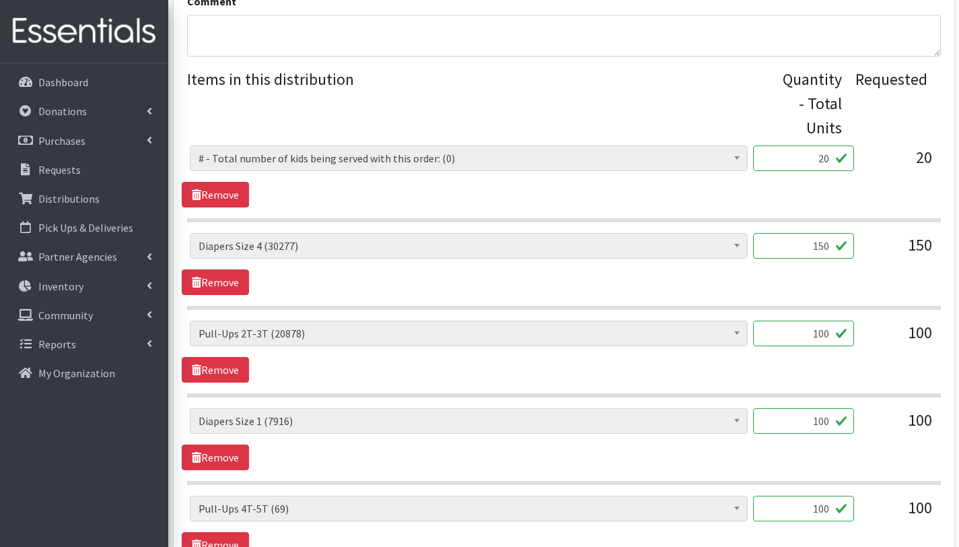
scroll to position [267, 0]
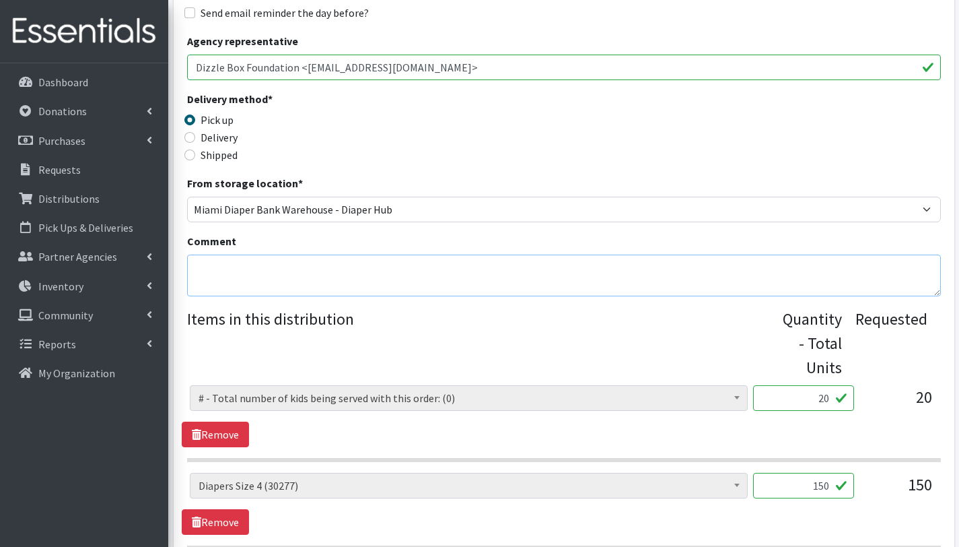
click at [255, 263] on textarea "Comment" at bounding box center [564, 275] width 754 height 42
click at [234, 263] on textarea "This order is serving 20 children Other baby essentilas(): 20 Baby wipes ***4t-…" at bounding box center [564, 275] width 754 height 42
click at [277, 283] on textarea "This order is serving 20 children Other baby essentilas(): 20 Baby wipes ***4t-…" at bounding box center [564, 275] width 754 height 42
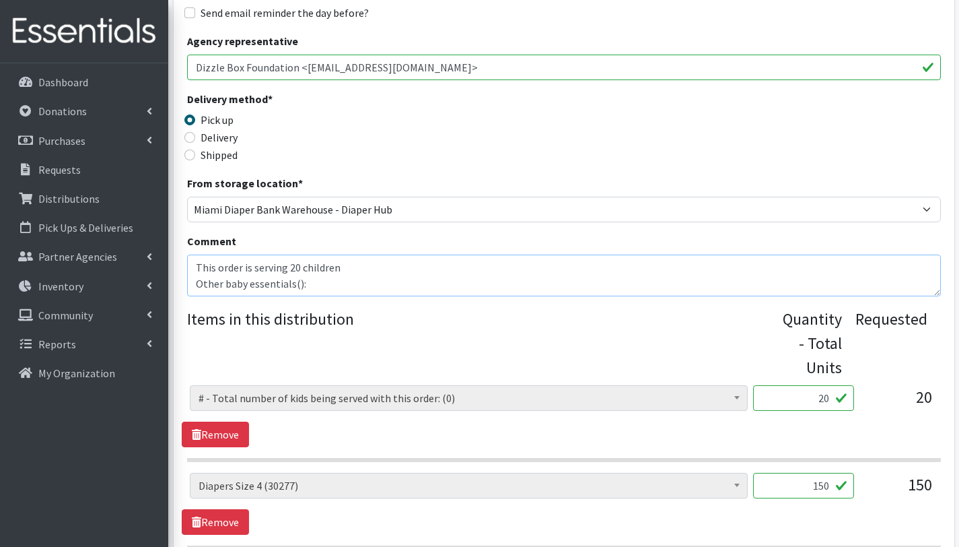
click at [329, 281] on textarea "This order is serving 20 children Other baby essentials(): 20 Baby wipes ***4t-…" at bounding box center [564, 275] width 754 height 42
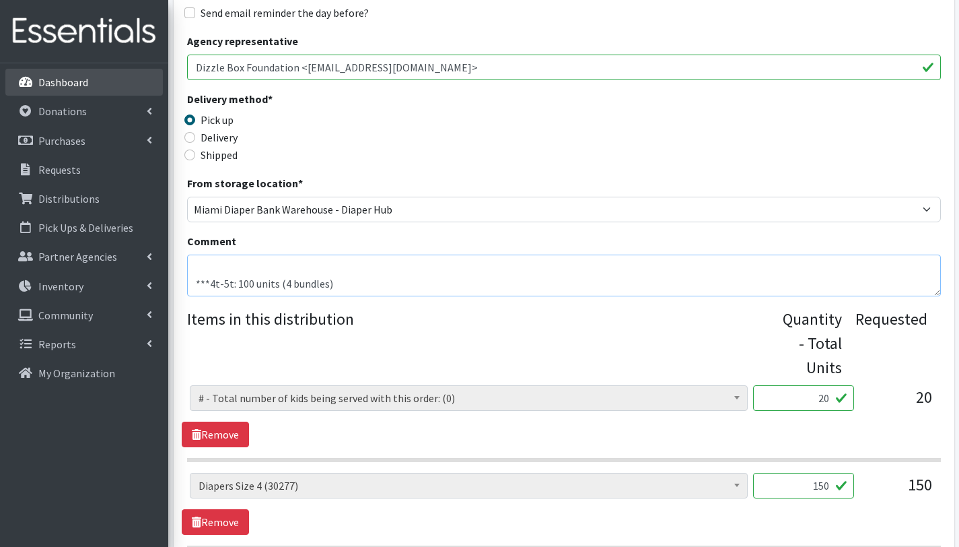
type textarea "This order is serving 20 children Other baby essentials(): 20 Baby wipes ***4t-…"
click at [114, 81] on link "Dashboard" at bounding box center [84, 82] width 158 height 27
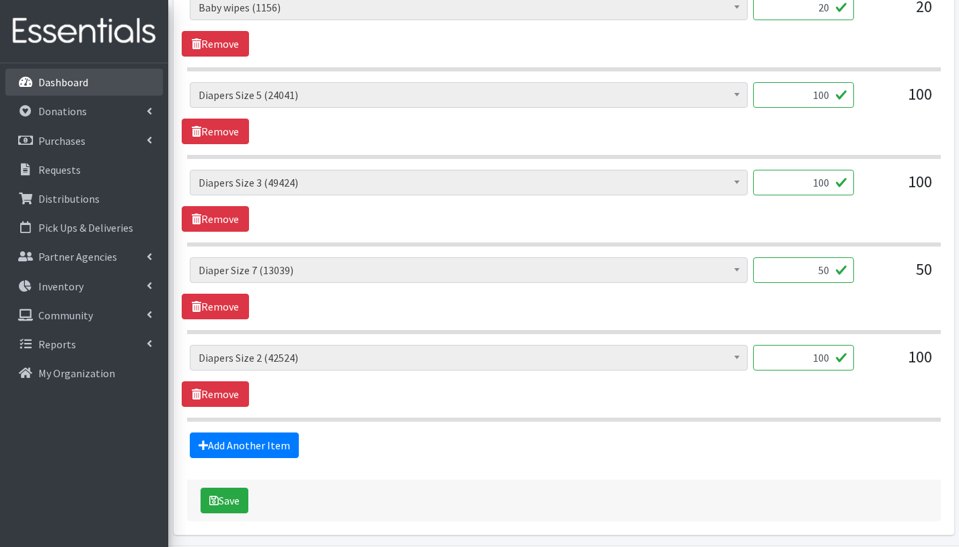
scroll to position [1319, 0]
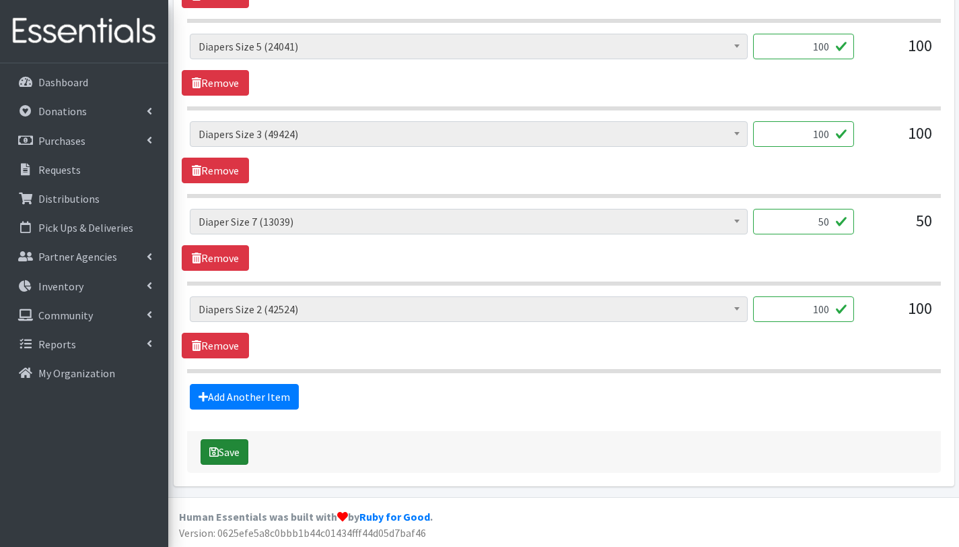
click at [237, 450] on button "Save" at bounding box center [225, 452] width 48 height 26
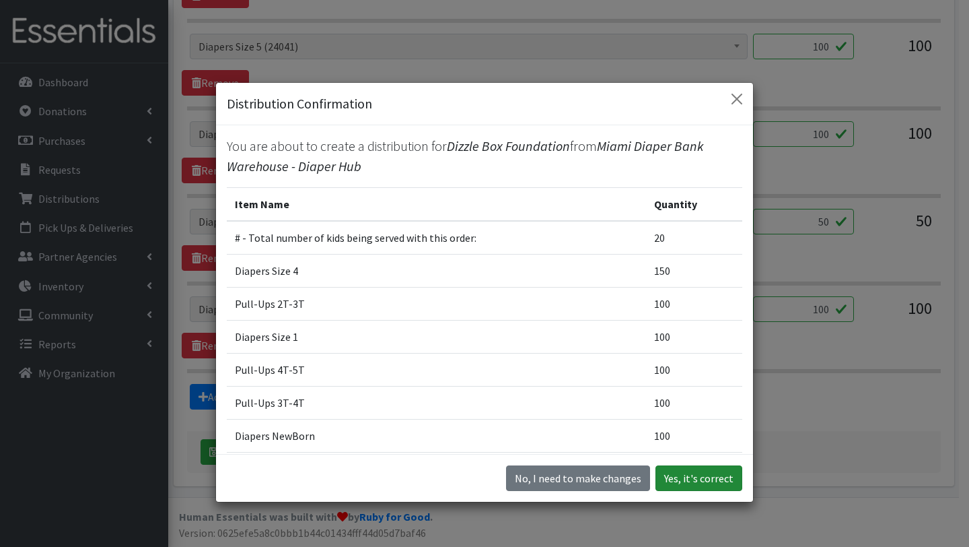
click at [680, 476] on button "Yes, it's correct" at bounding box center [699, 478] width 87 height 26
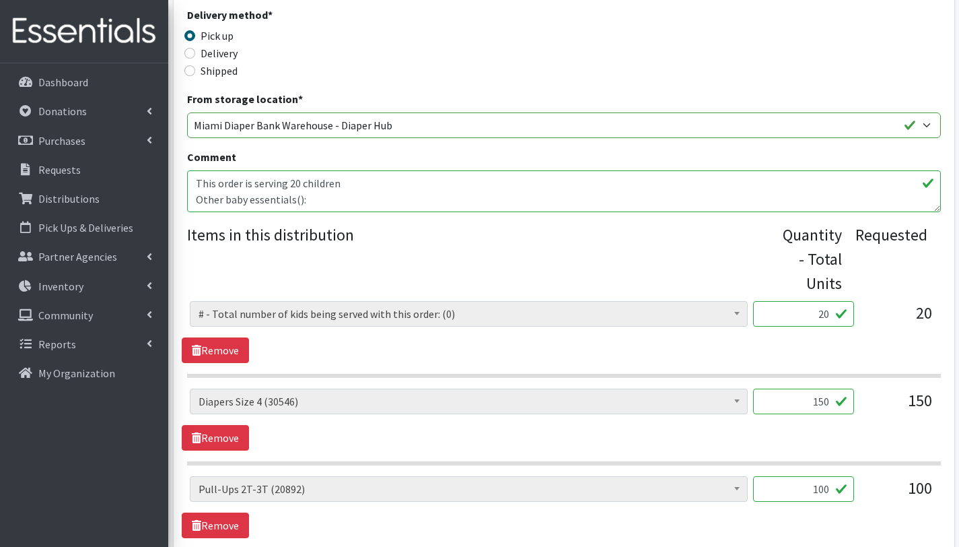
scroll to position [399, 0]
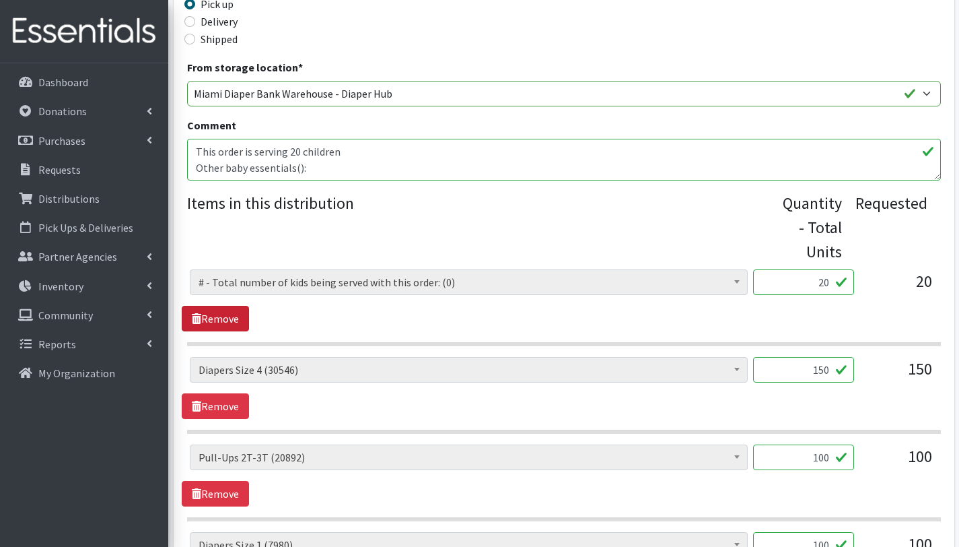
click at [208, 316] on link "Remove" at bounding box center [215, 319] width 67 height 26
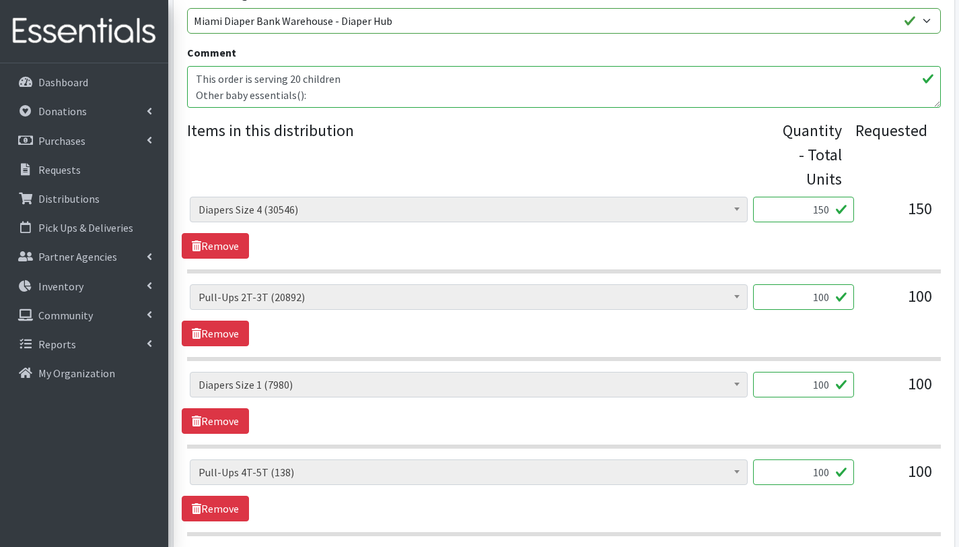
scroll to position [466, 0]
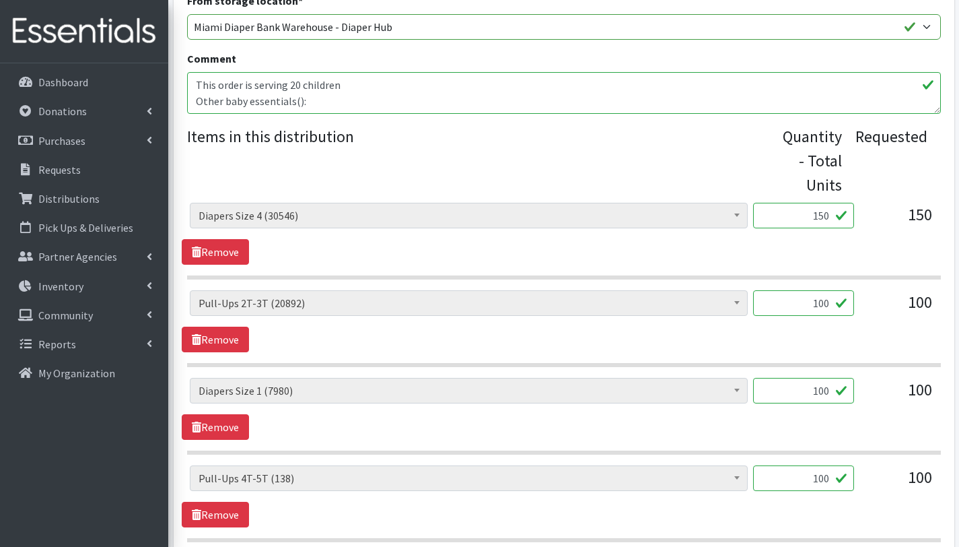
click at [324, 103] on textarea "This order is serving 20 children Other baby essentials(): 20 Baby wipes ***4t-…" at bounding box center [564, 93] width 754 height 42
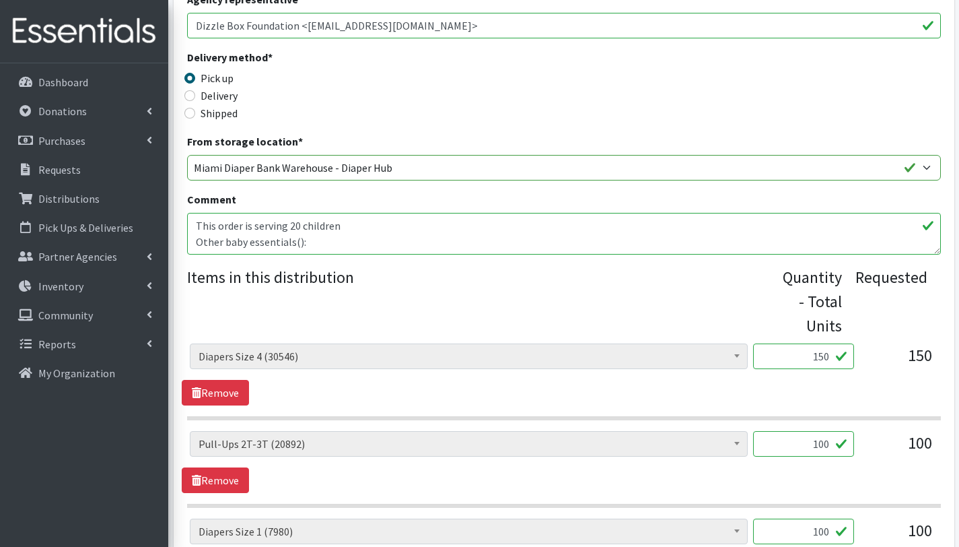
scroll to position [322, 0]
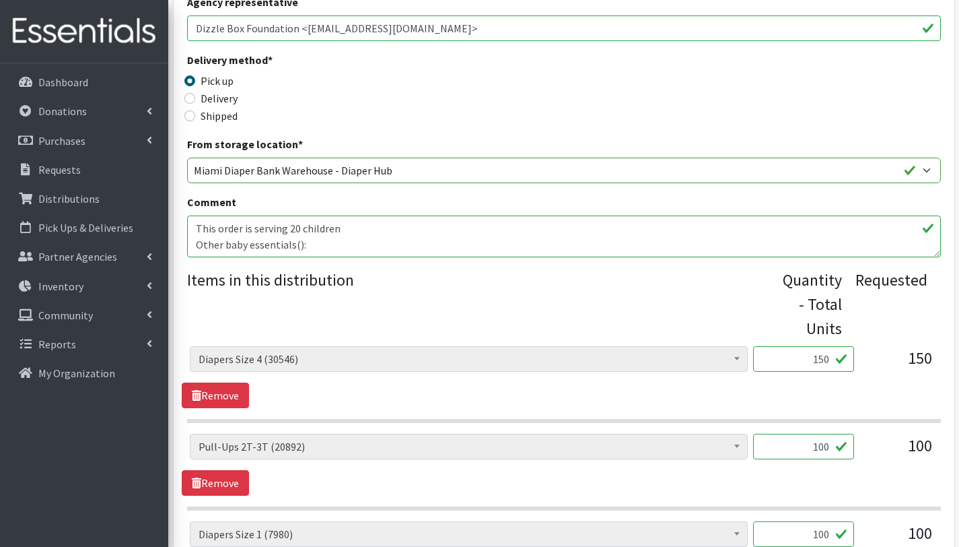
click at [335, 244] on textarea "This order is serving 20 children Other baby essentials(): 20 Baby wipes ***4t-…" at bounding box center [564, 236] width 754 height 42
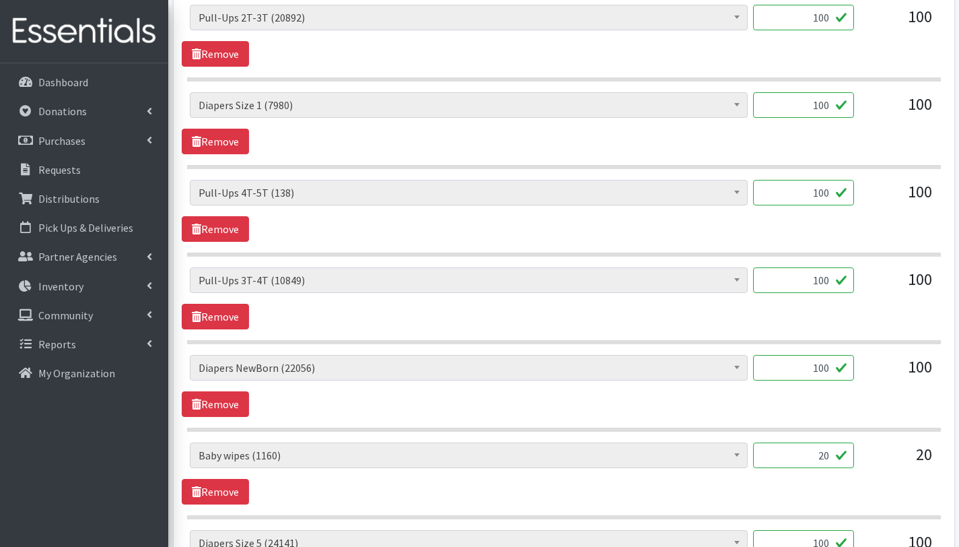
scroll to position [1248, 0]
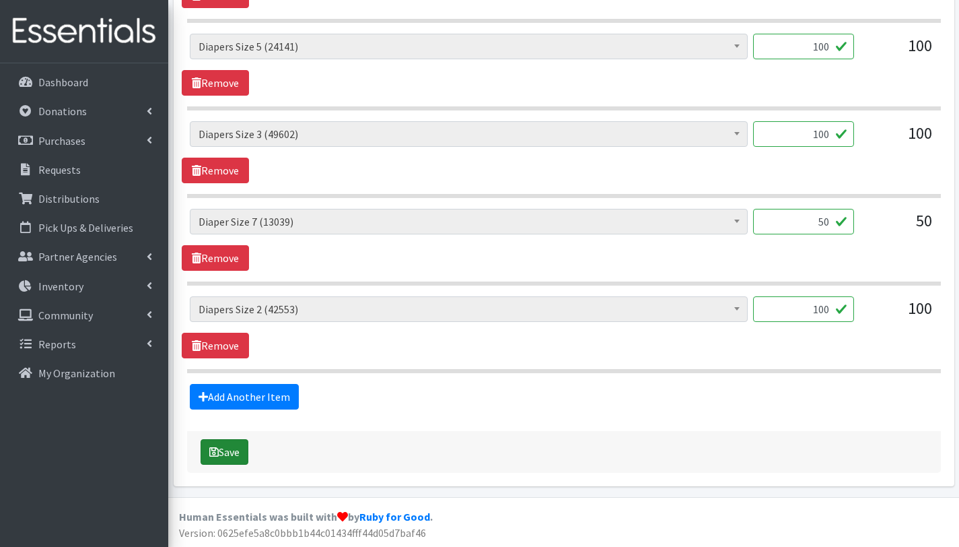
type textarea "This order is serving 20 children Other baby essentials(): 20 baby wipes 20 Bab…"
click at [242, 446] on button "Save" at bounding box center [225, 452] width 48 height 26
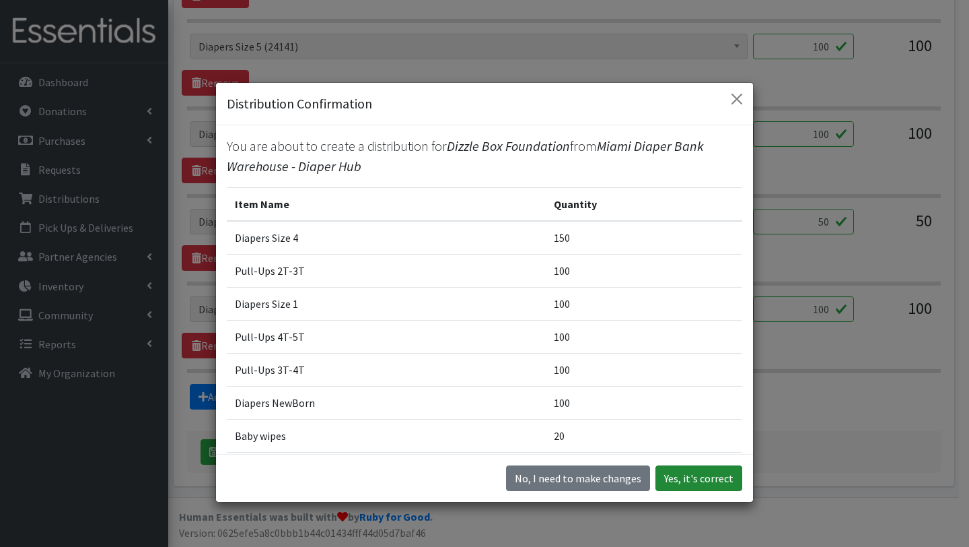
click at [704, 479] on button "Yes, it's correct" at bounding box center [699, 478] width 87 height 26
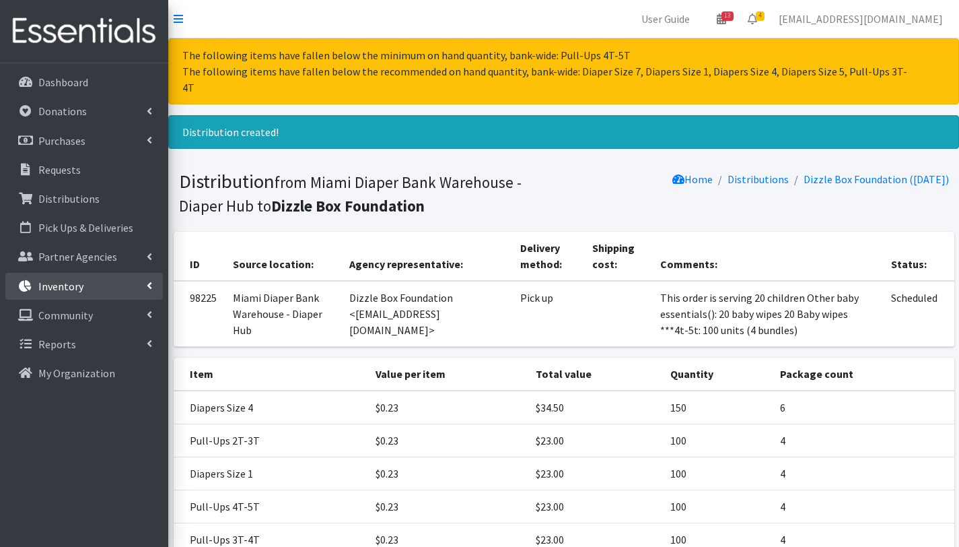
click at [68, 291] on p "Inventory" at bounding box center [60, 285] width 45 height 13
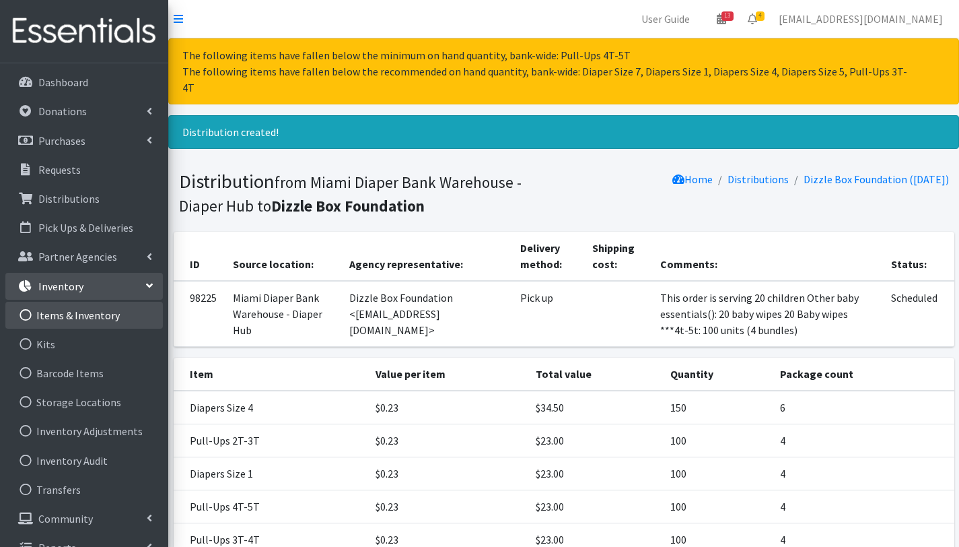
click at [75, 310] on link "Items & Inventory" at bounding box center [84, 315] width 158 height 27
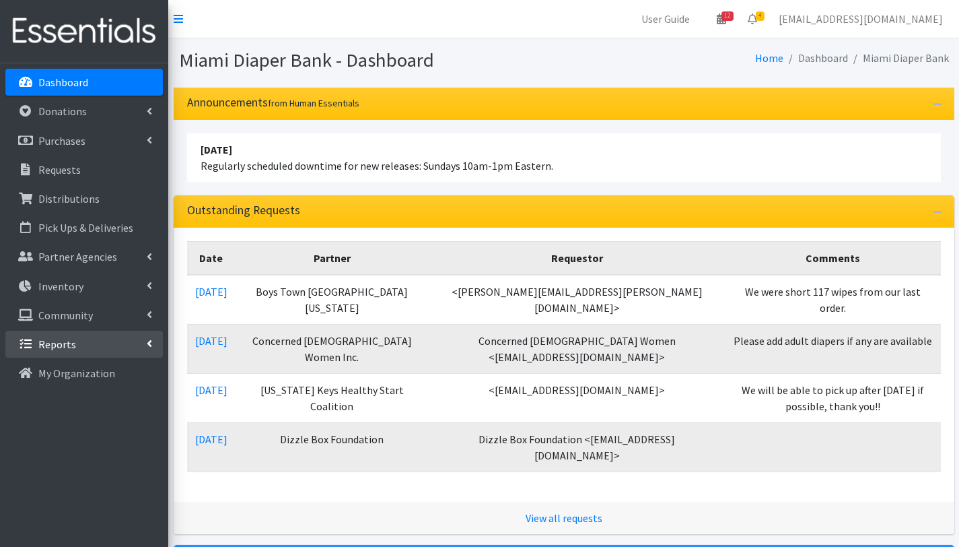
click at [55, 341] on p "Reports" at bounding box center [57, 343] width 38 height 13
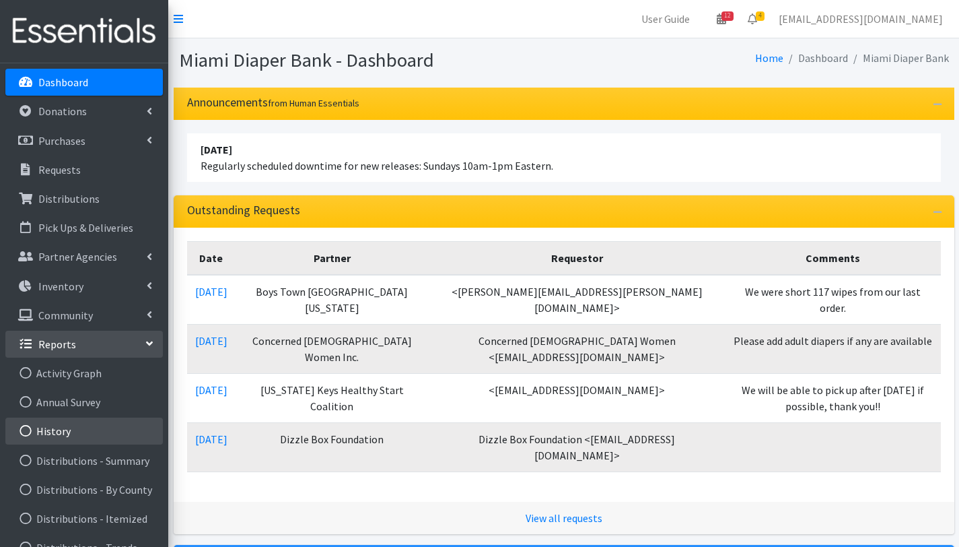
click at [77, 428] on link "History" at bounding box center [84, 430] width 158 height 27
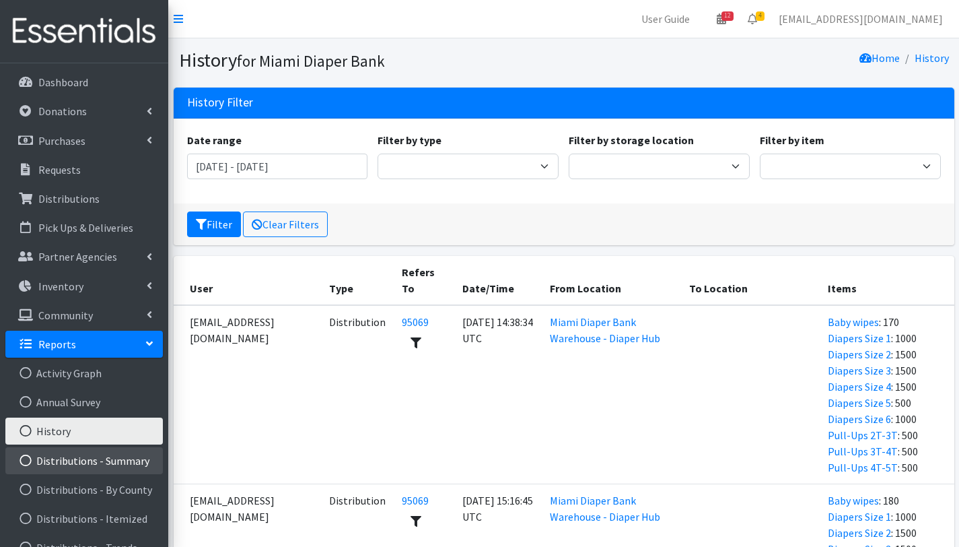
click at [83, 455] on link "Distributions - Summary" at bounding box center [84, 460] width 158 height 27
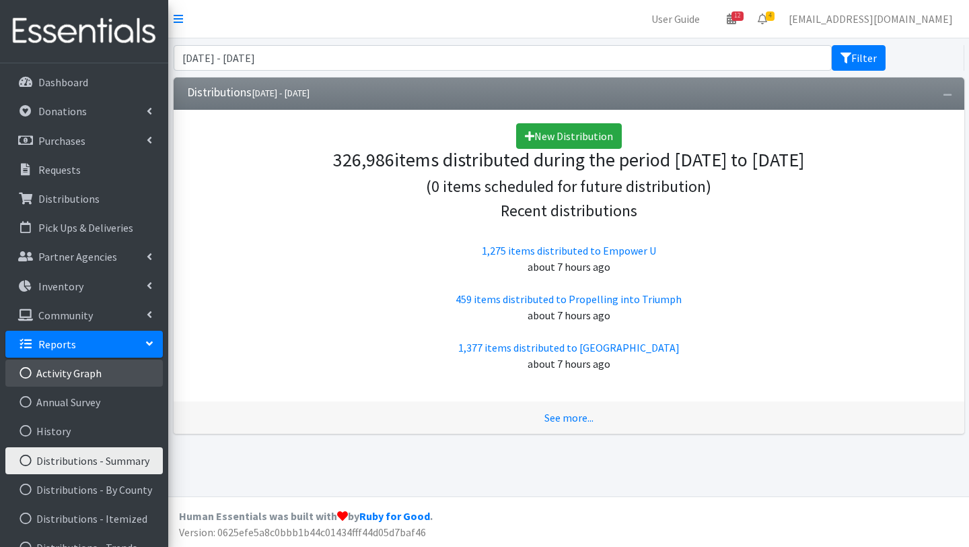
click at [88, 372] on link "Activity Graph" at bounding box center [84, 373] width 158 height 27
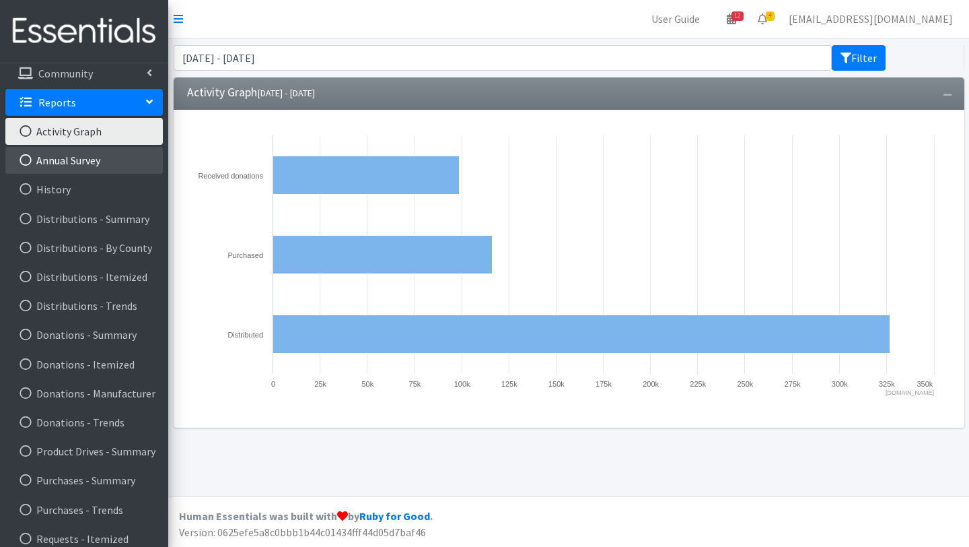
scroll to position [253, 0]
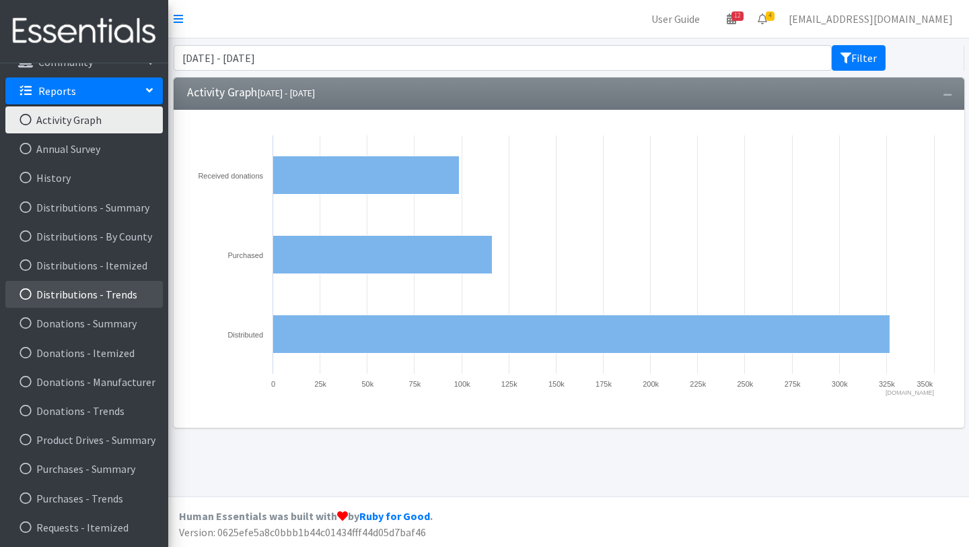
click at [94, 299] on link "Distributions - Trends" at bounding box center [84, 294] width 158 height 27
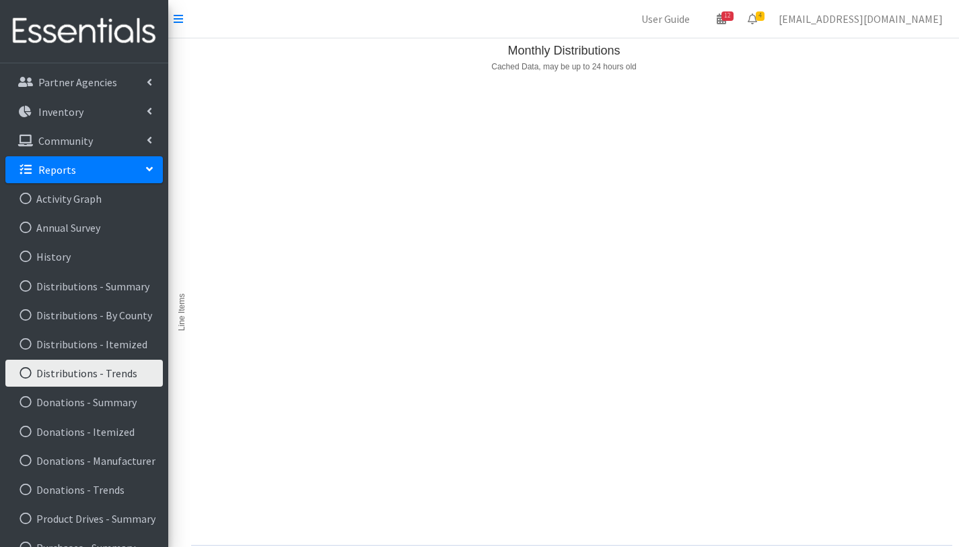
scroll to position [180, 0]
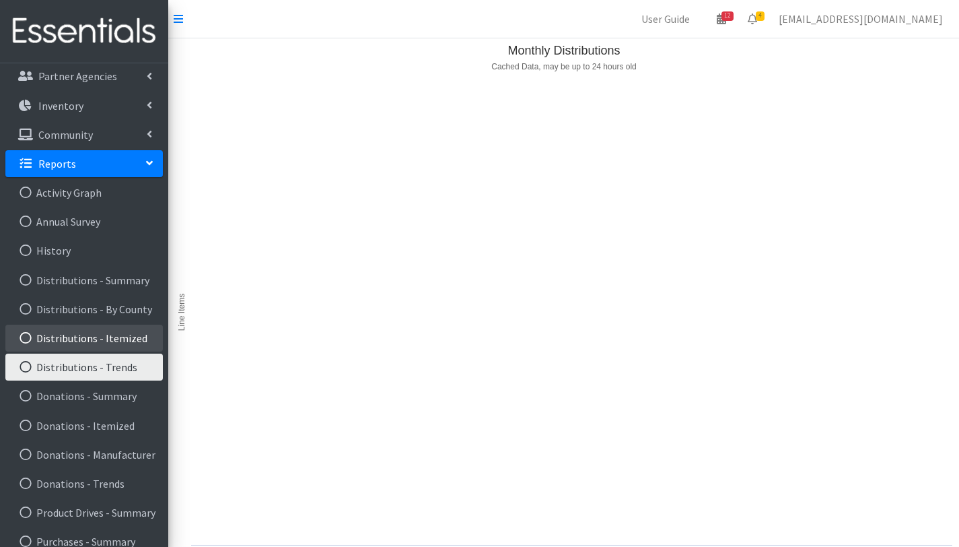
click at [114, 336] on link "Distributions - Itemized" at bounding box center [84, 338] width 158 height 27
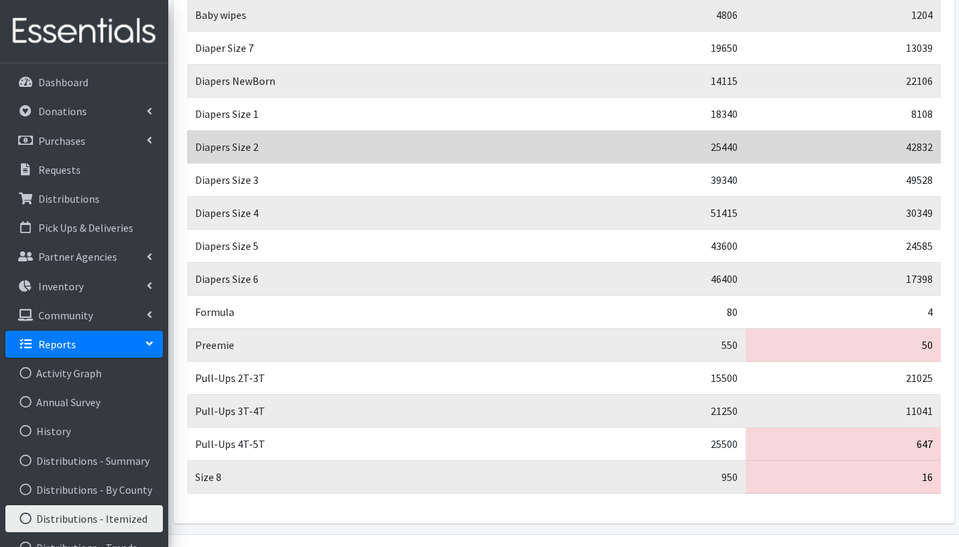
scroll to position [230, 0]
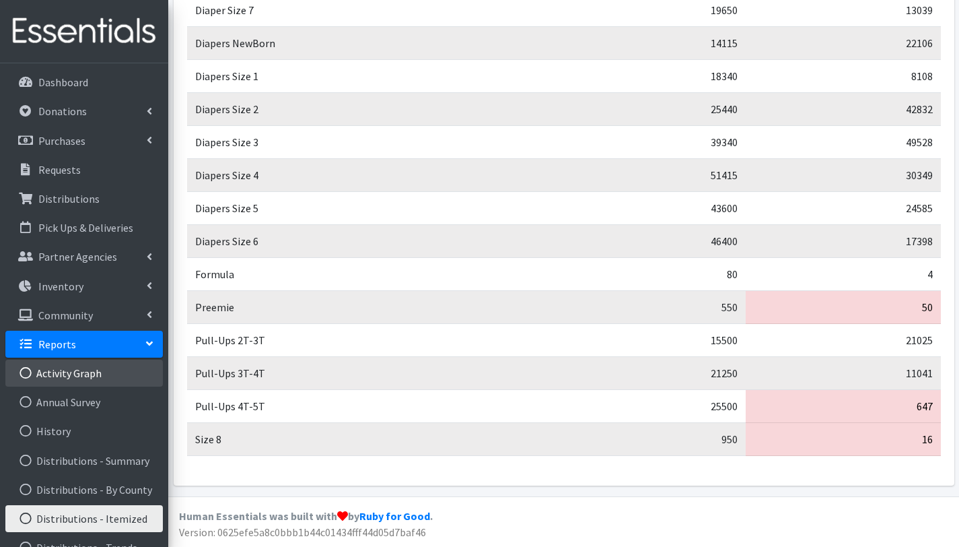
click at [88, 368] on link "Activity Graph" at bounding box center [84, 373] width 158 height 27
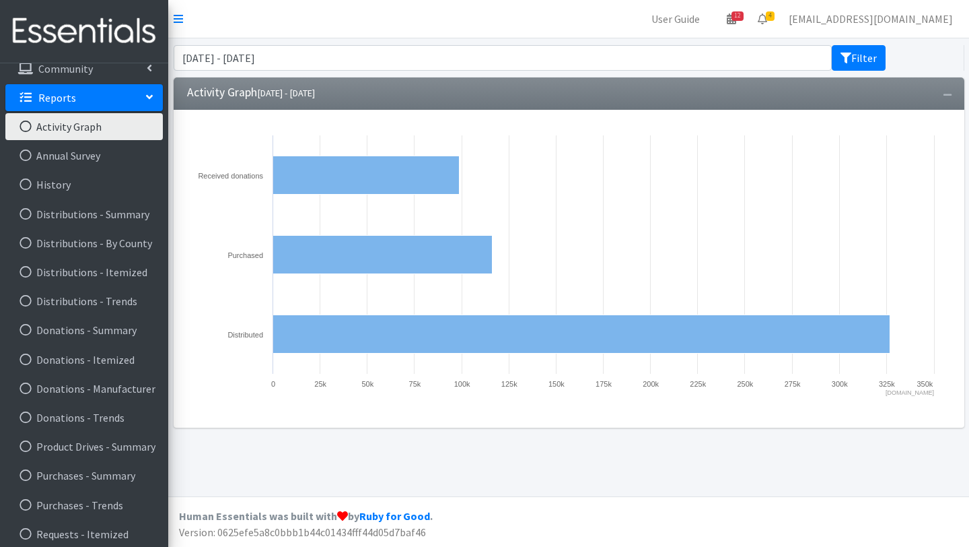
scroll to position [253, 0]
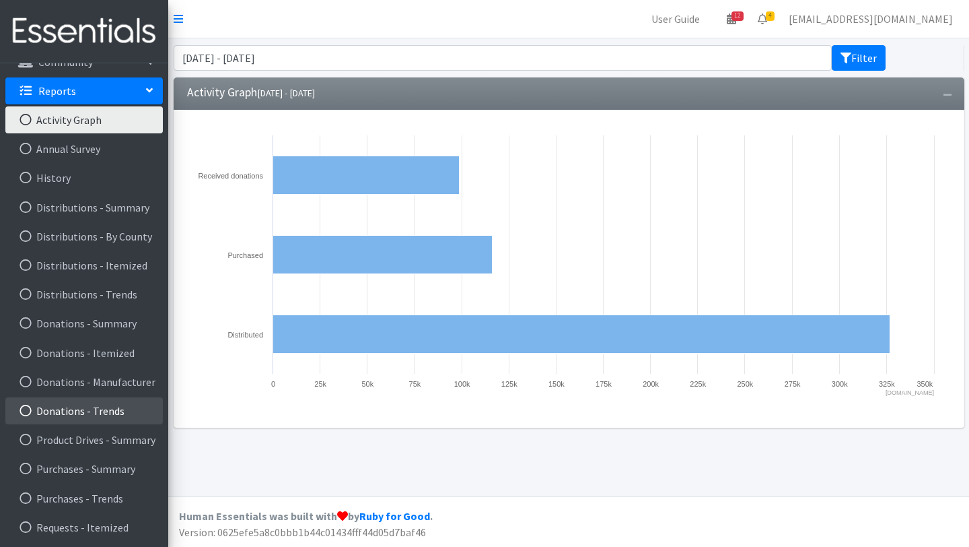
click at [92, 409] on link "Donations - Trends" at bounding box center [84, 410] width 158 height 27
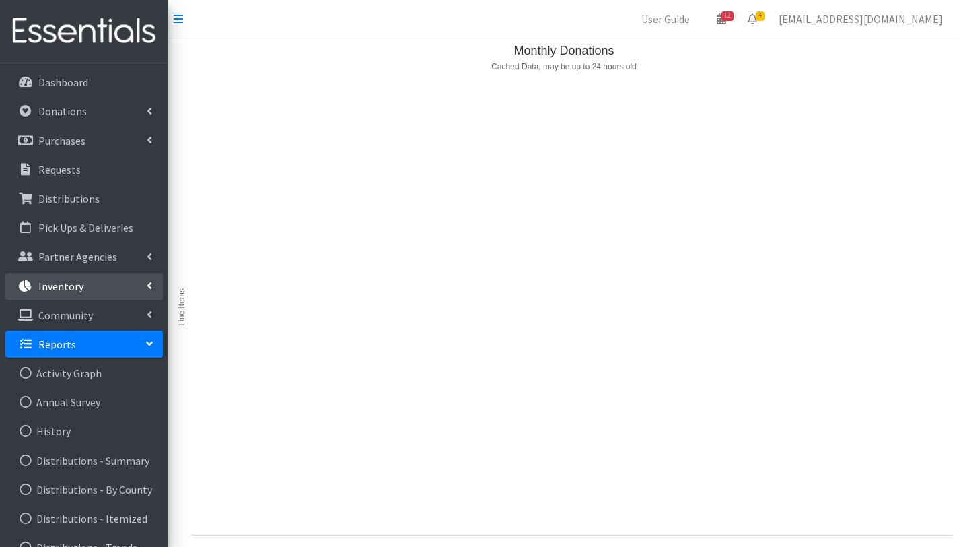
click at [95, 293] on link "Inventory" at bounding box center [84, 286] width 158 height 27
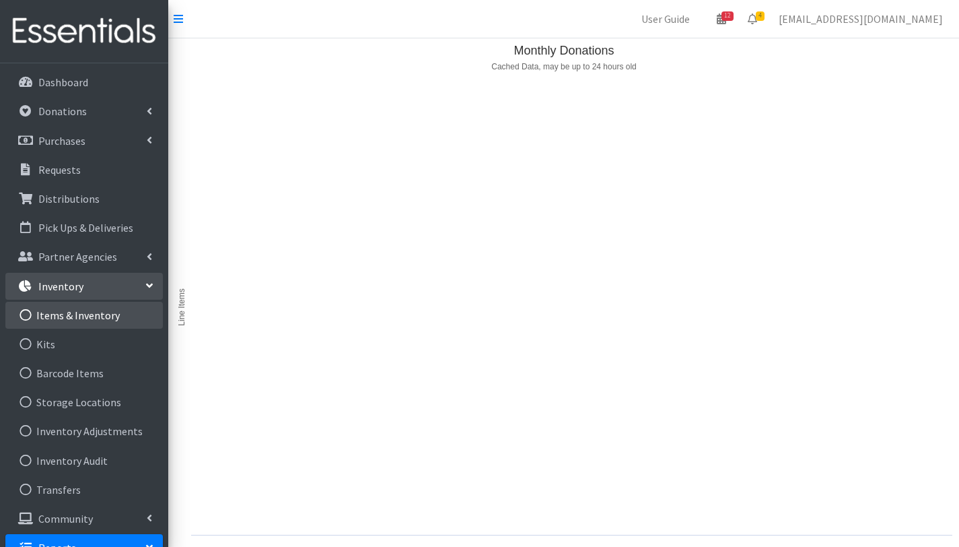
click at [93, 314] on link "Items & Inventory" at bounding box center [84, 315] width 158 height 27
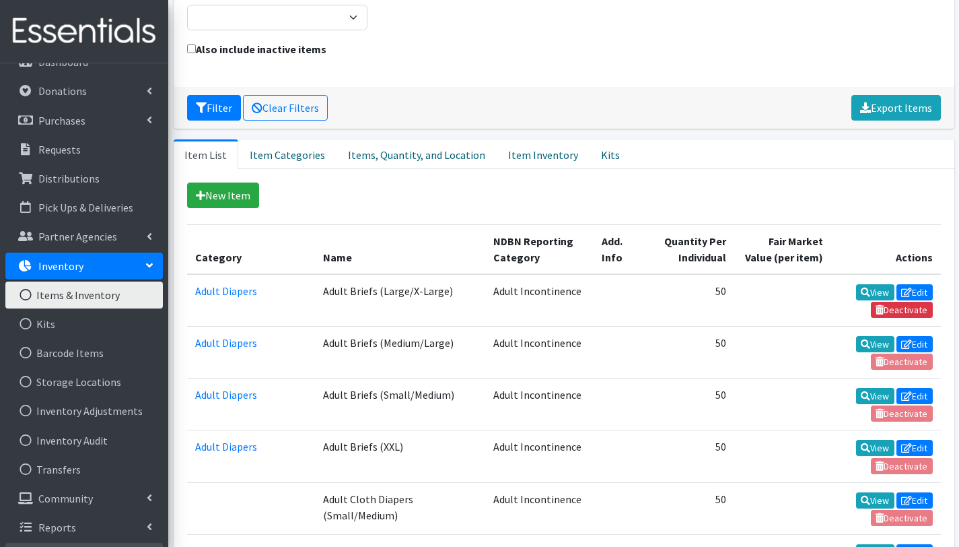
scroll to position [183, 0]
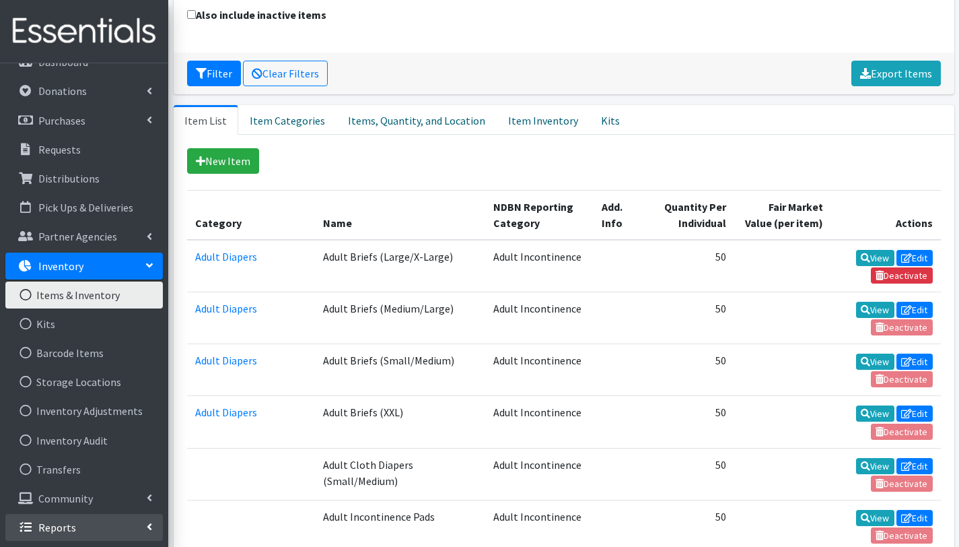
click at [71, 526] on p "Reports" at bounding box center [57, 526] width 38 height 13
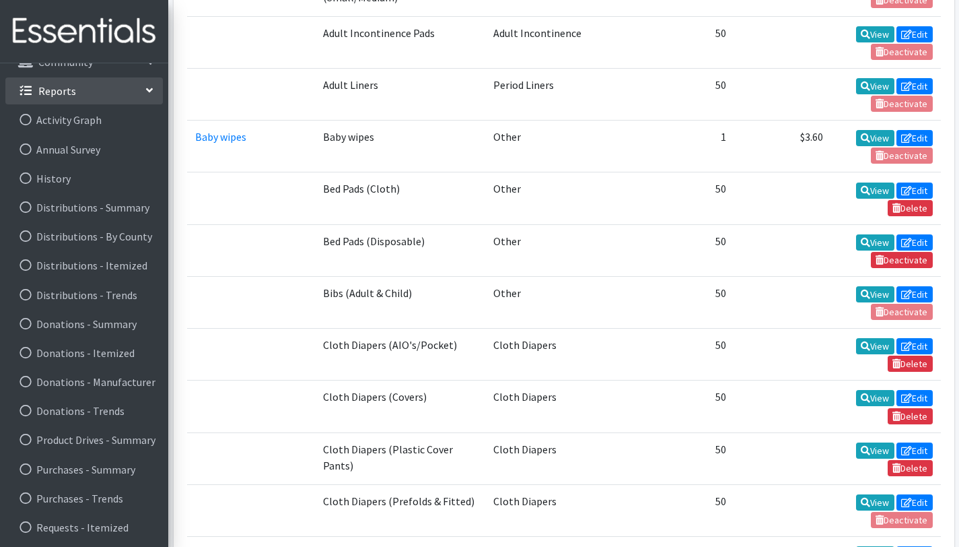
scroll to position [673, 0]
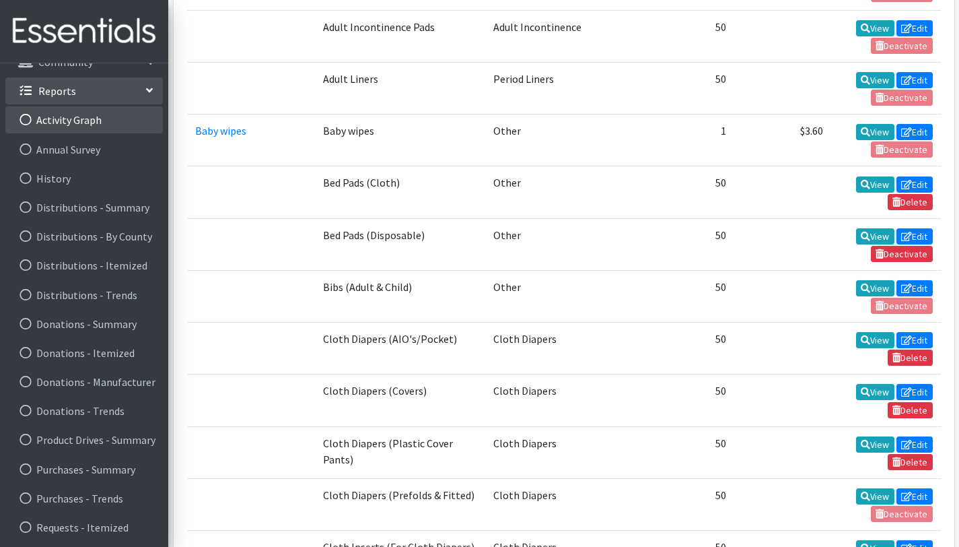
click at [63, 121] on link "Activity Graph" at bounding box center [84, 119] width 158 height 27
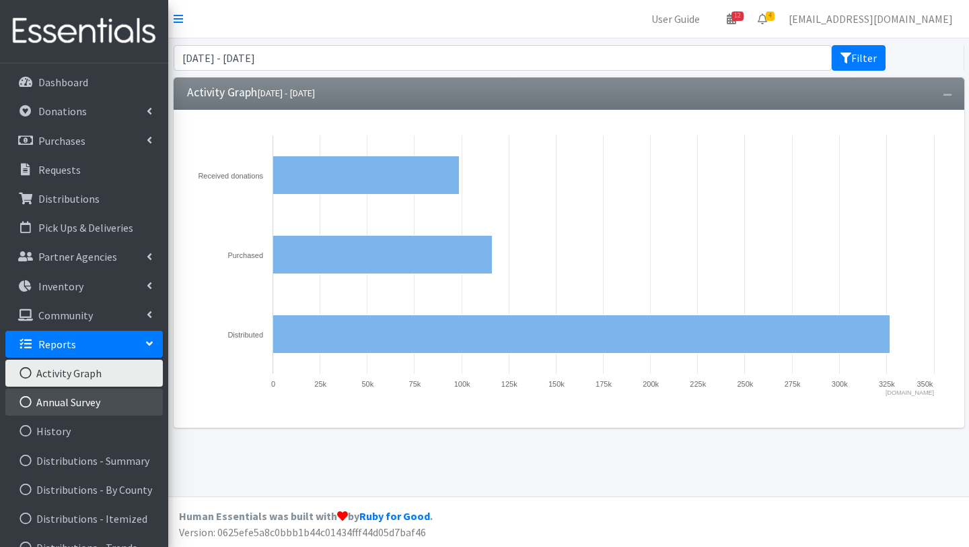
click at [57, 391] on link "Annual Survey" at bounding box center [84, 401] width 158 height 27
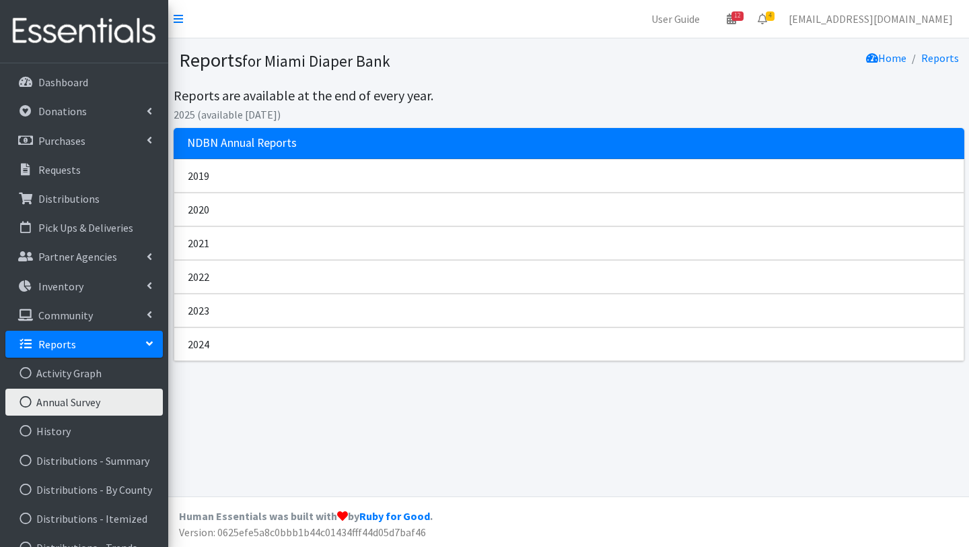
click at [57, 430] on link "History" at bounding box center [84, 430] width 158 height 27
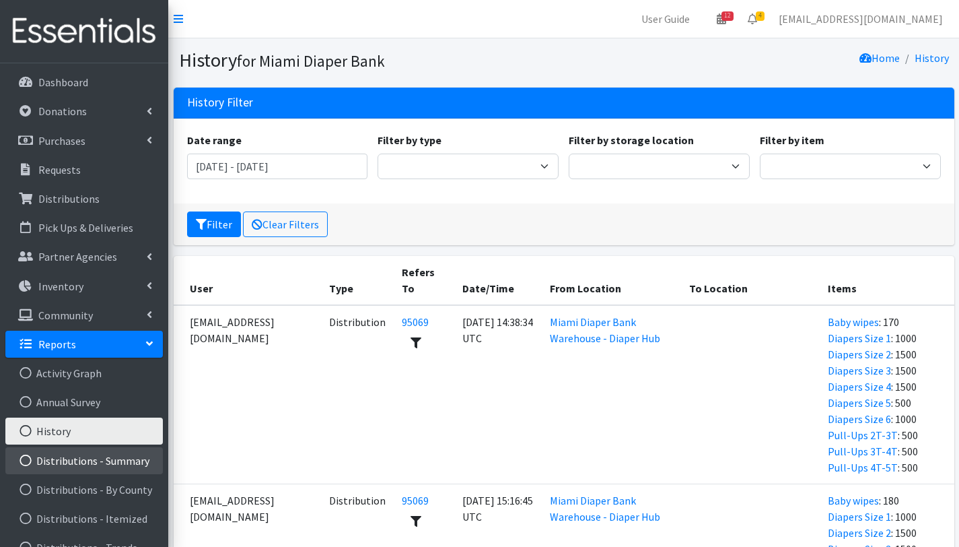
click at [62, 463] on link "Distributions - Summary" at bounding box center [84, 460] width 158 height 27
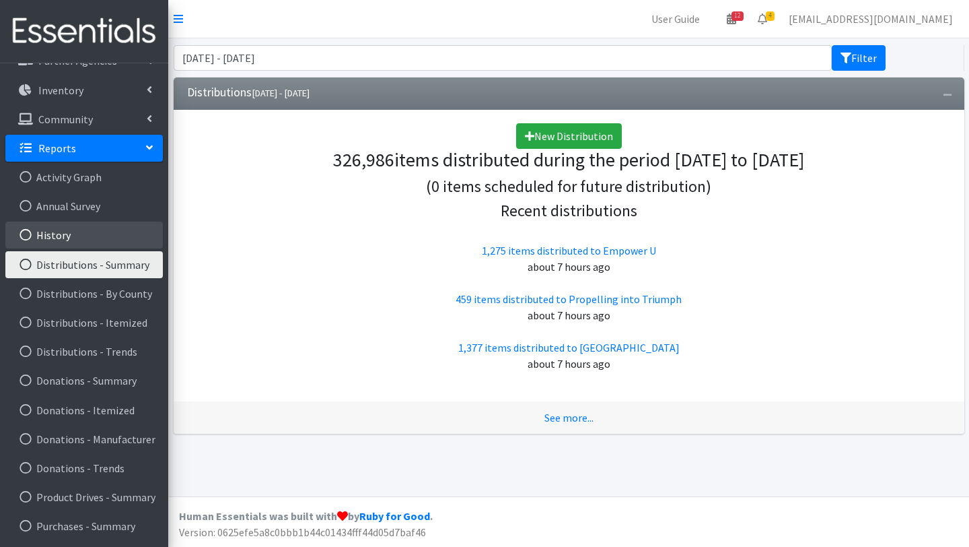
scroll to position [226, 0]
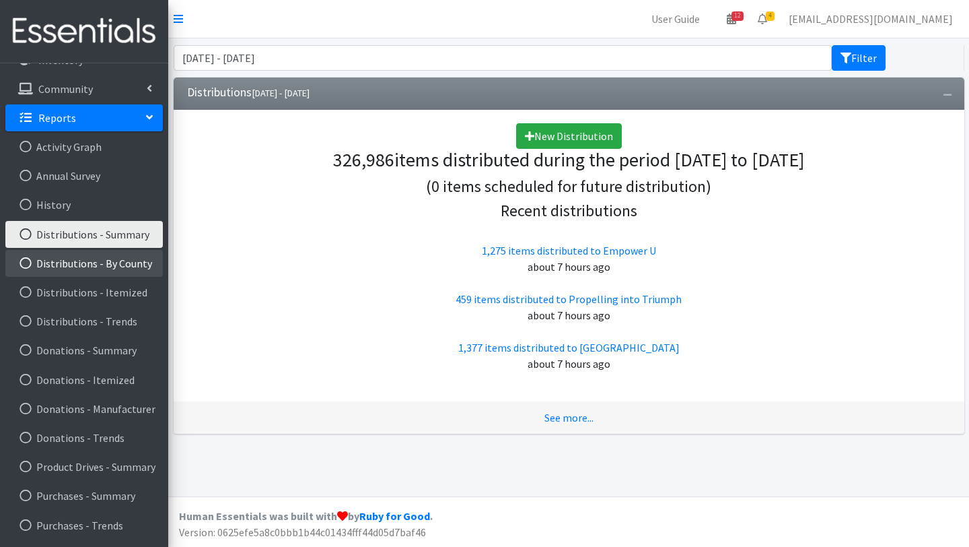
click at [91, 265] on link "Distributions - By County" at bounding box center [84, 263] width 158 height 27
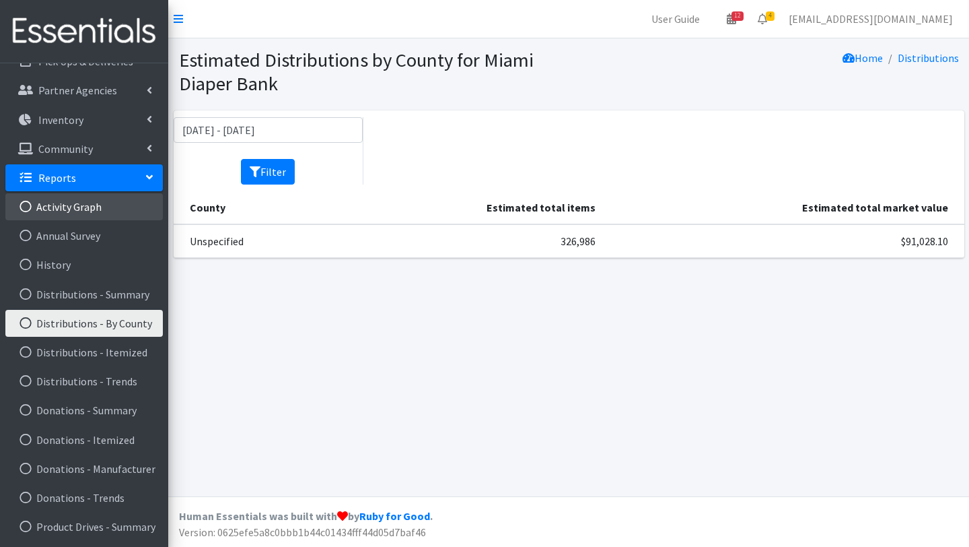
scroll to position [253, 0]
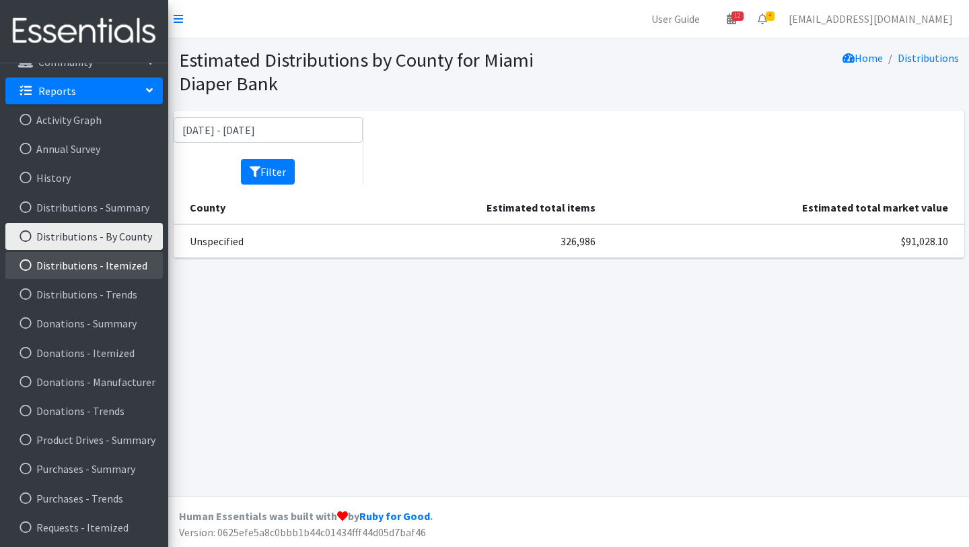
click at [96, 266] on link "Distributions - Itemized" at bounding box center [84, 265] width 158 height 27
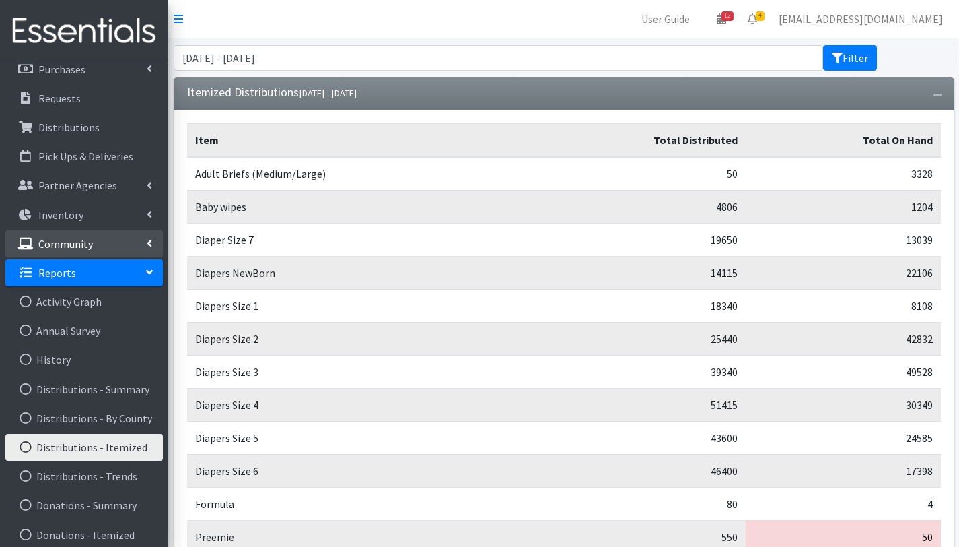
scroll to position [181, 0]
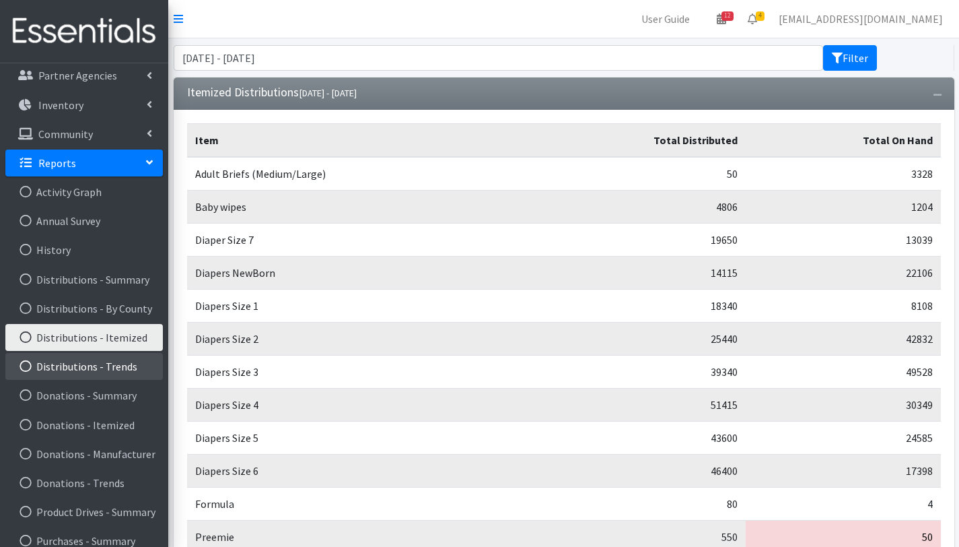
click at [82, 370] on link "Distributions - Trends" at bounding box center [84, 366] width 158 height 27
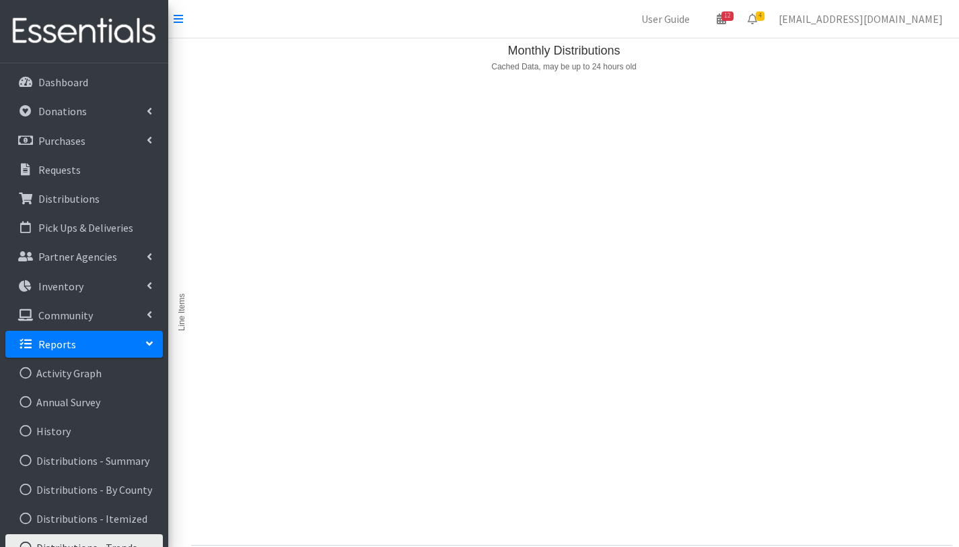
scroll to position [135, 0]
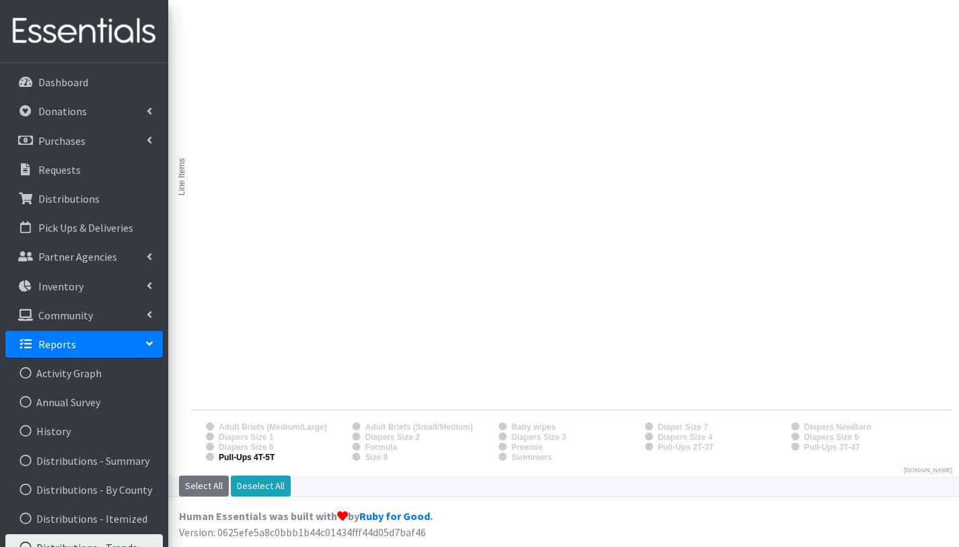
click at [242, 453] on text "Pull-Ups 4T-5T" at bounding box center [247, 456] width 57 height 9
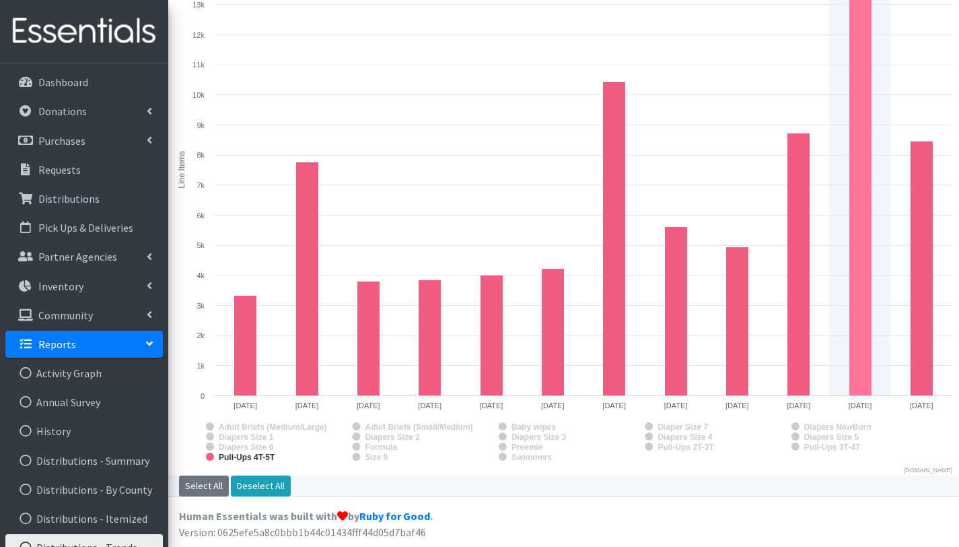
click at [855, 154] on rect "Monthly Distributions" at bounding box center [861, 190] width 22 height 412
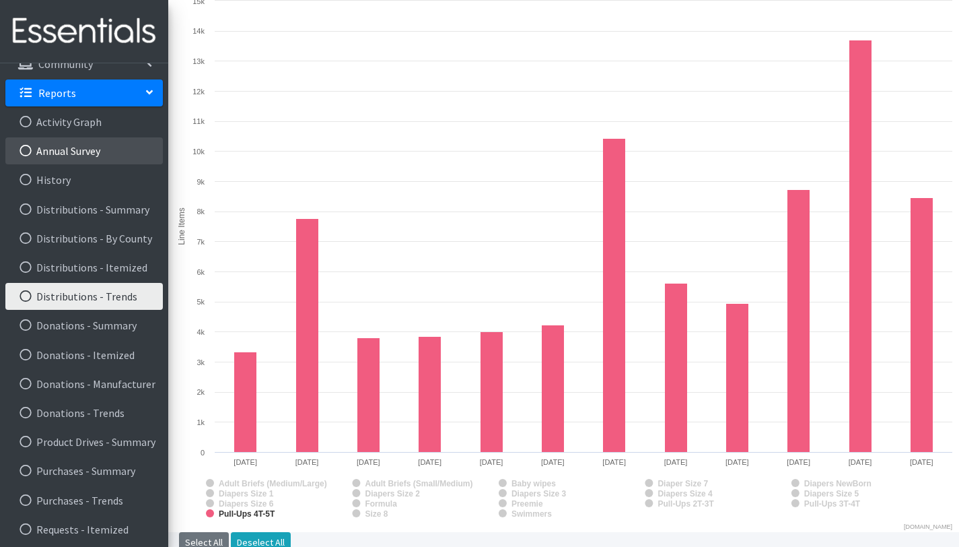
scroll to position [252, 0]
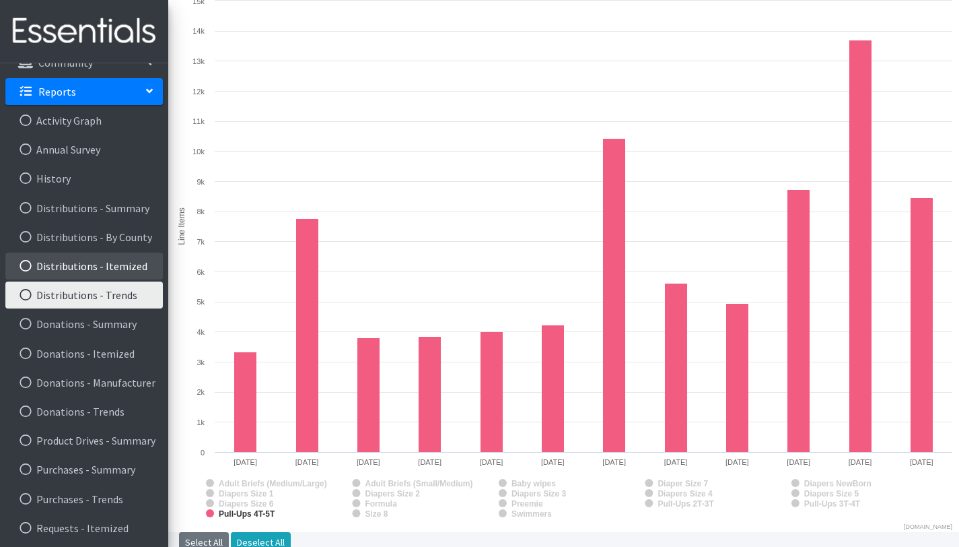
click at [112, 269] on link "Distributions - Itemized" at bounding box center [84, 265] width 158 height 27
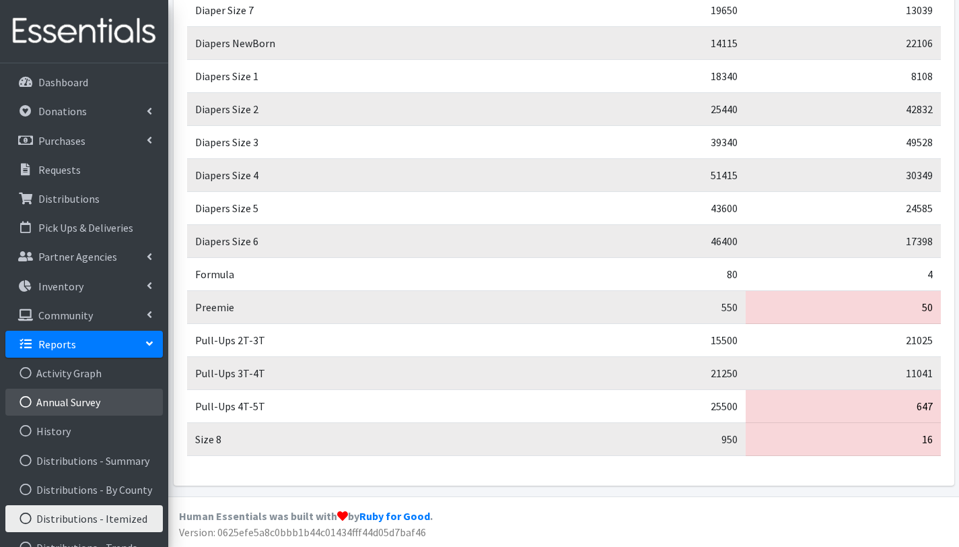
scroll to position [253, 0]
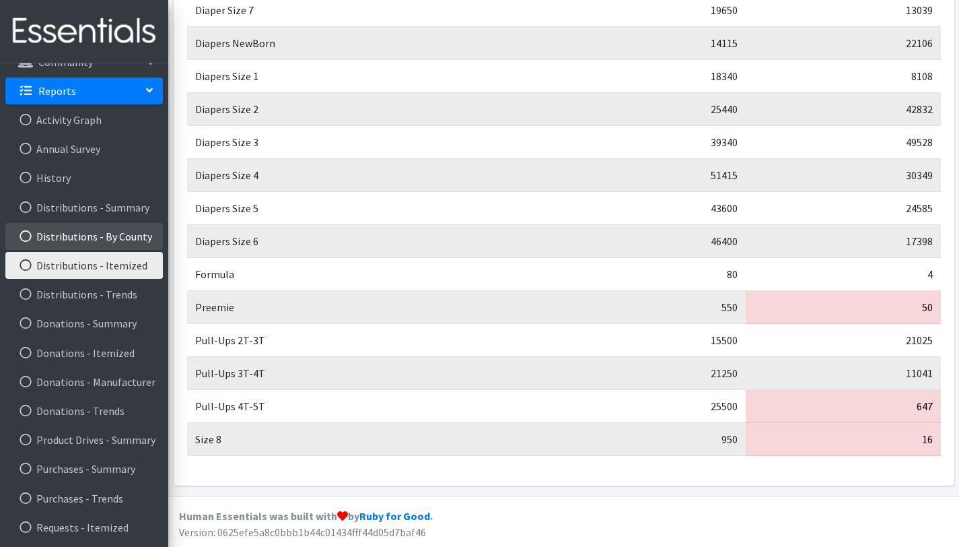
click at [120, 235] on link "Distributions - By County" at bounding box center [84, 236] width 158 height 27
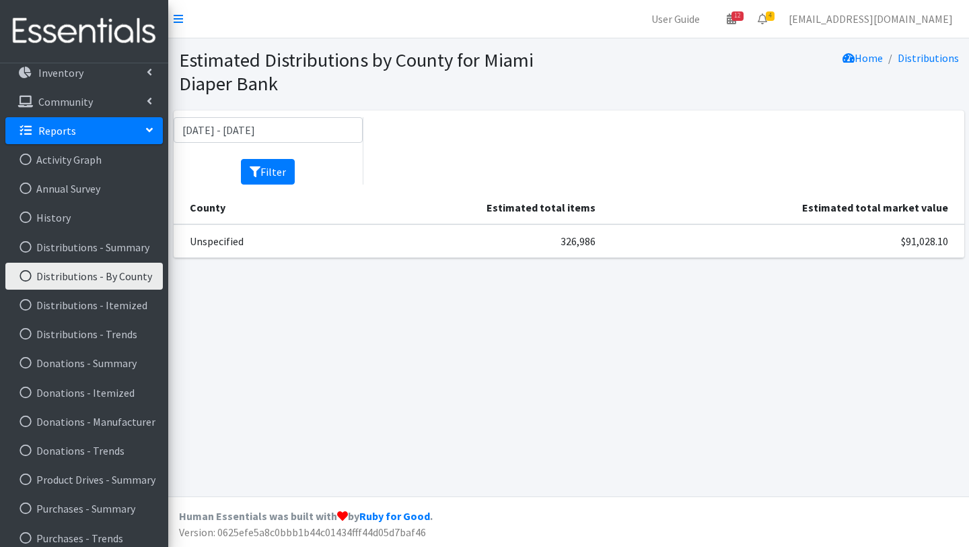
scroll to position [253, 0]
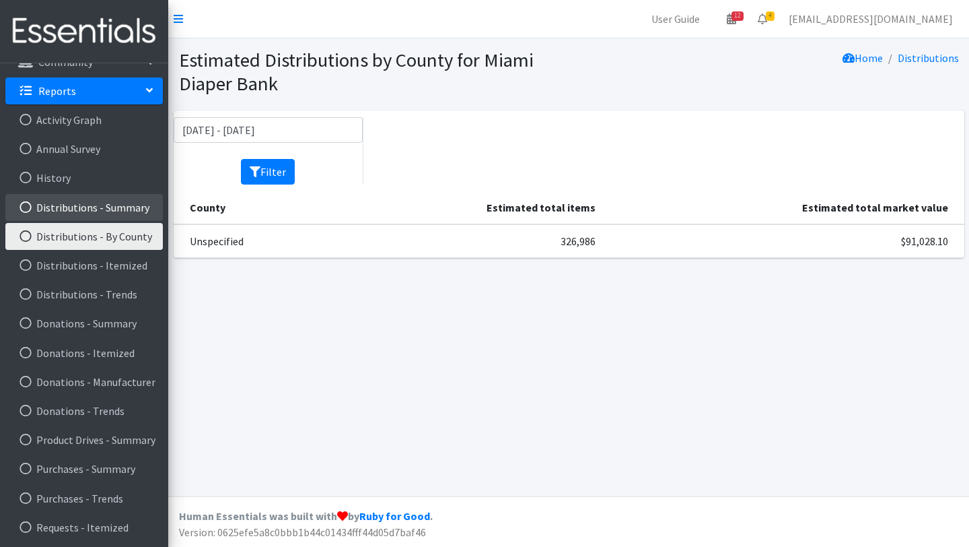
click at [119, 203] on link "Distributions - Summary" at bounding box center [84, 207] width 158 height 27
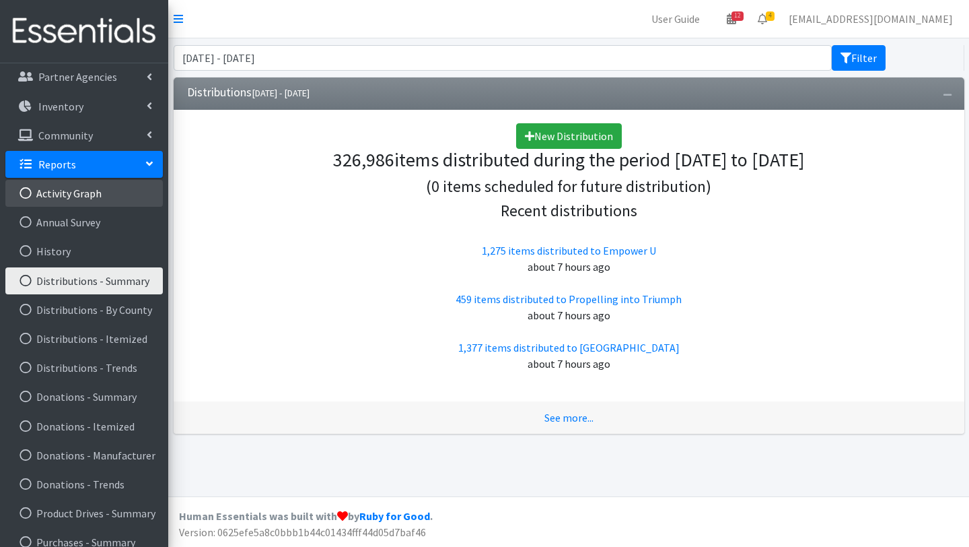
scroll to position [191, 0]
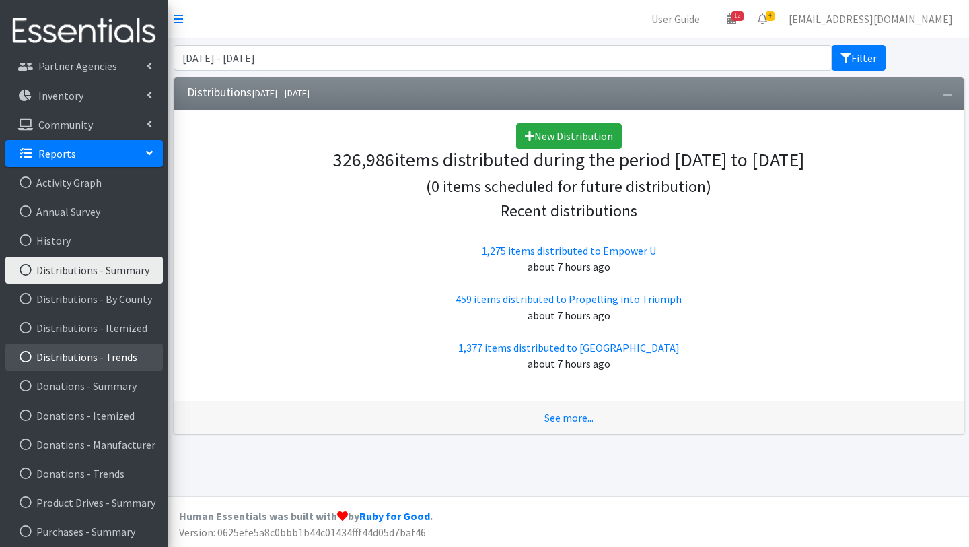
click at [98, 361] on link "Distributions - Trends" at bounding box center [84, 356] width 158 height 27
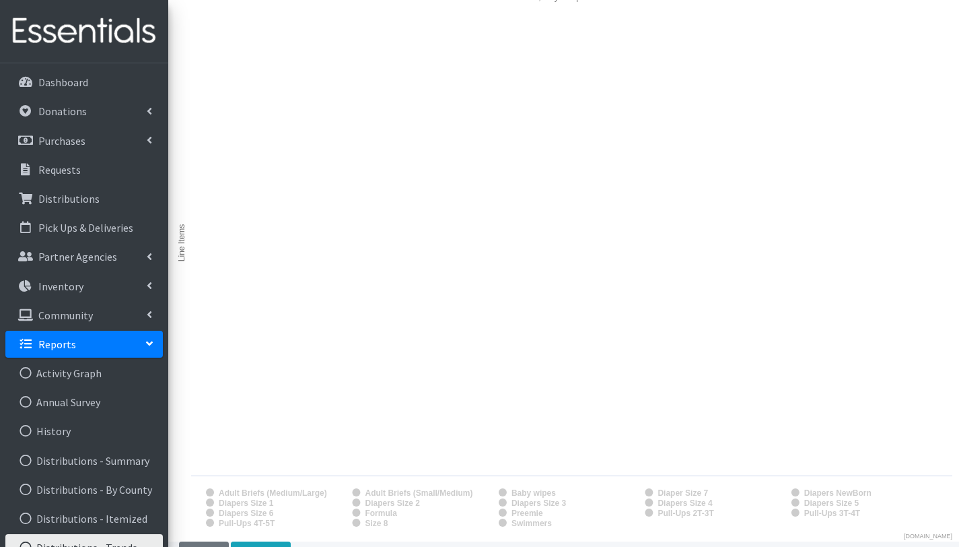
scroll to position [135, 0]
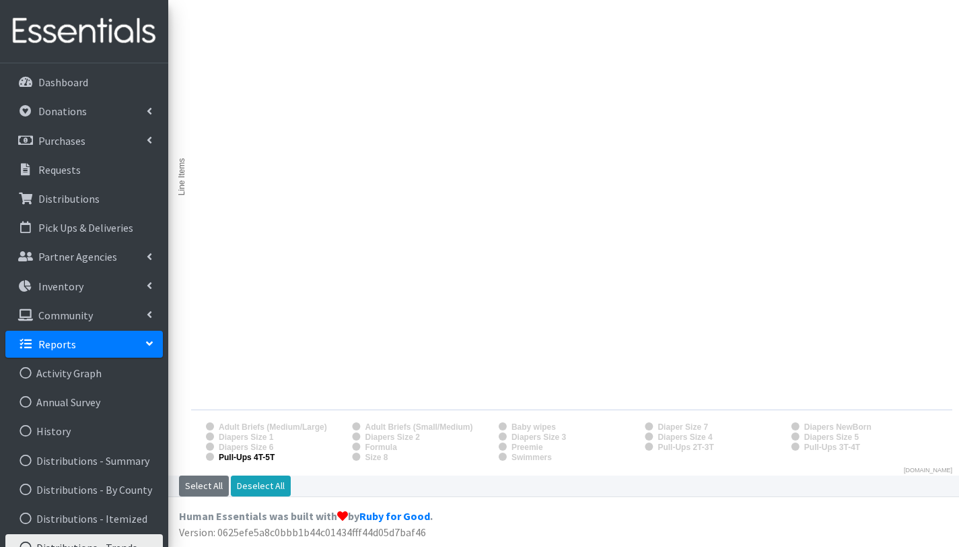
click at [275, 453] on text "Pull-Ups 4T-5T" at bounding box center [247, 456] width 57 height 9
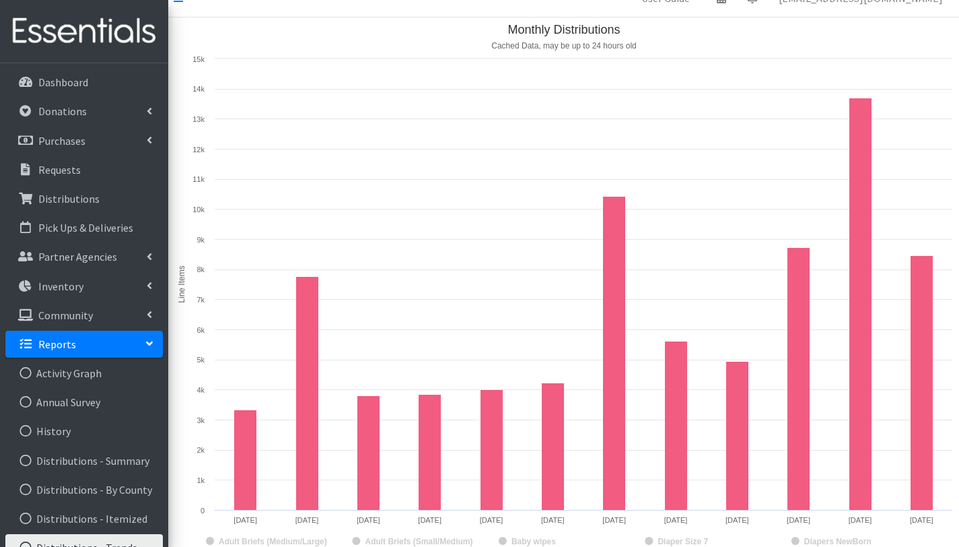
scroll to position [0, 0]
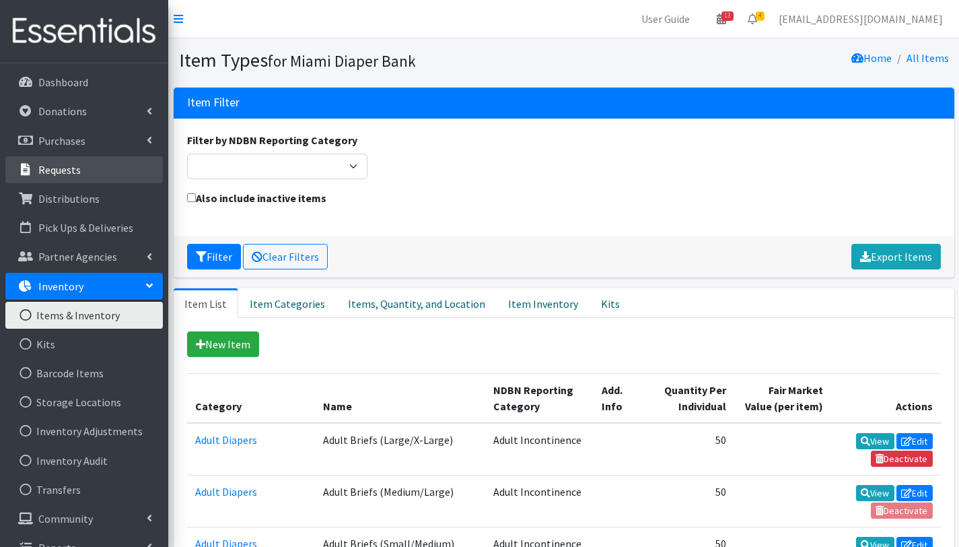
click at [92, 169] on link "Requests" at bounding box center [84, 169] width 158 height 27
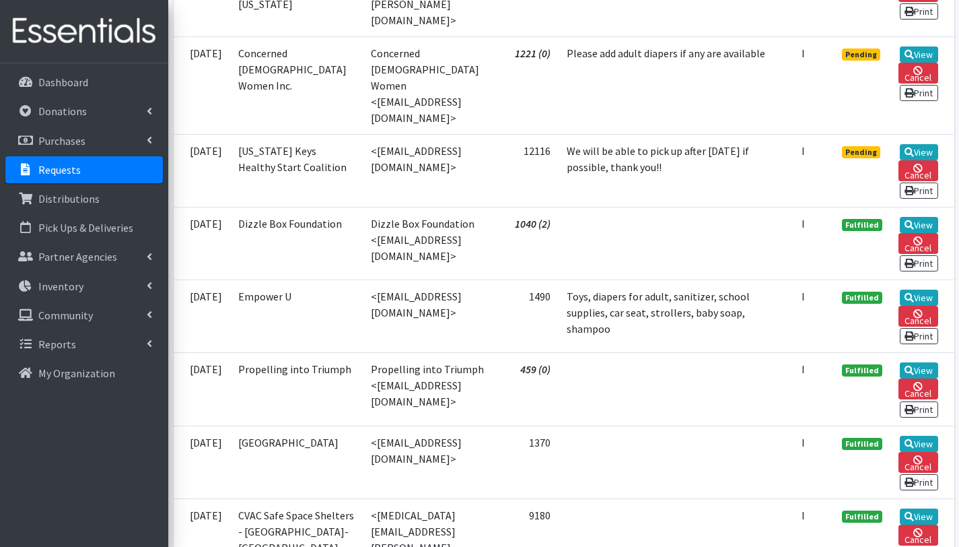
scroll to position [534, 0]
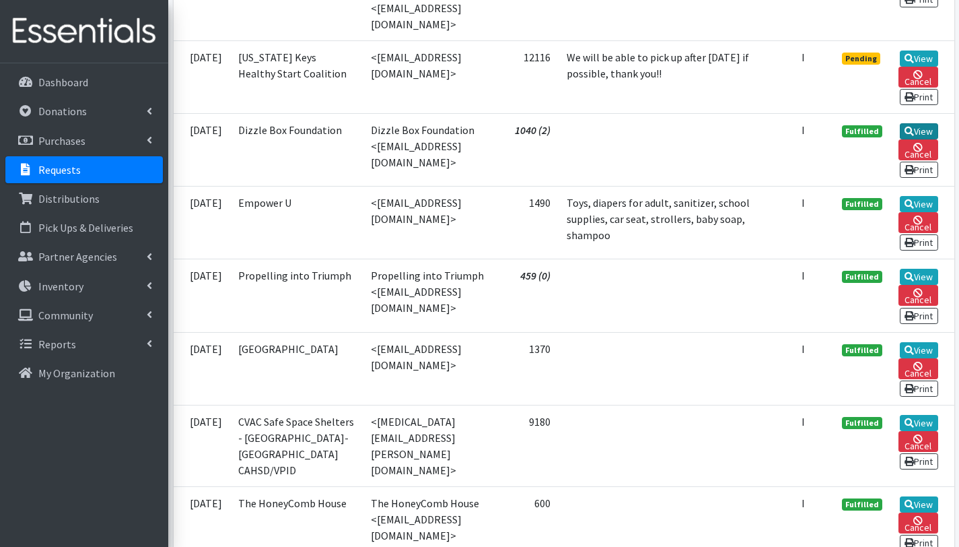
click at [916, 123] on link "View" at bounding box center [919, 131] width 38 height 16
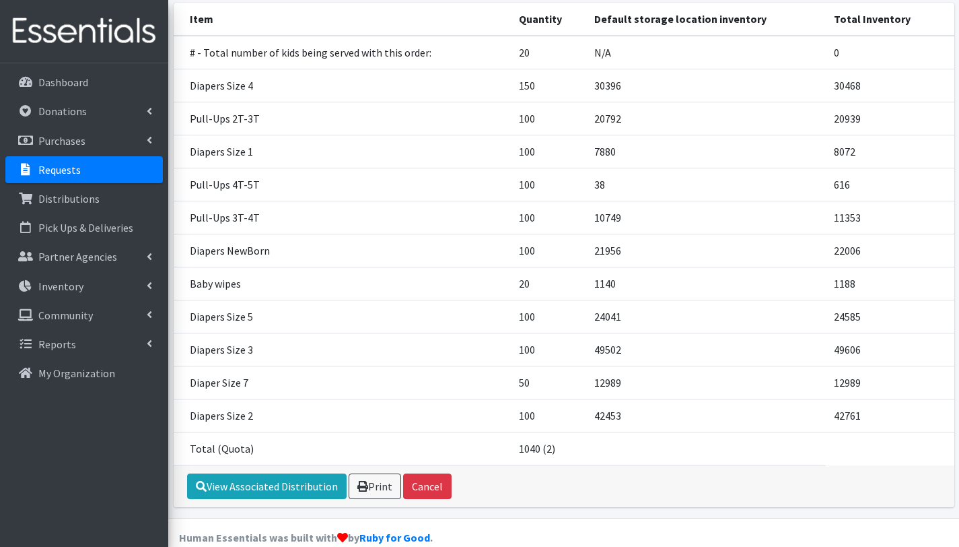
scroll to position [175, 0]
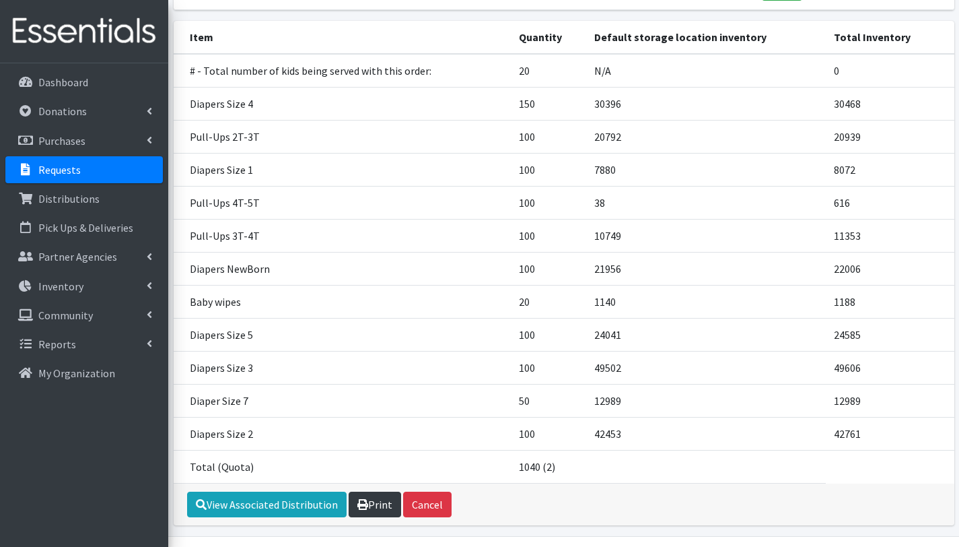
click at [372, 501] on link "Print" at bounding box center [375, 504] width 53 height 26
click at [67, 194] on p "Distributions" at bounding box center [68, 198] width 61 height 13
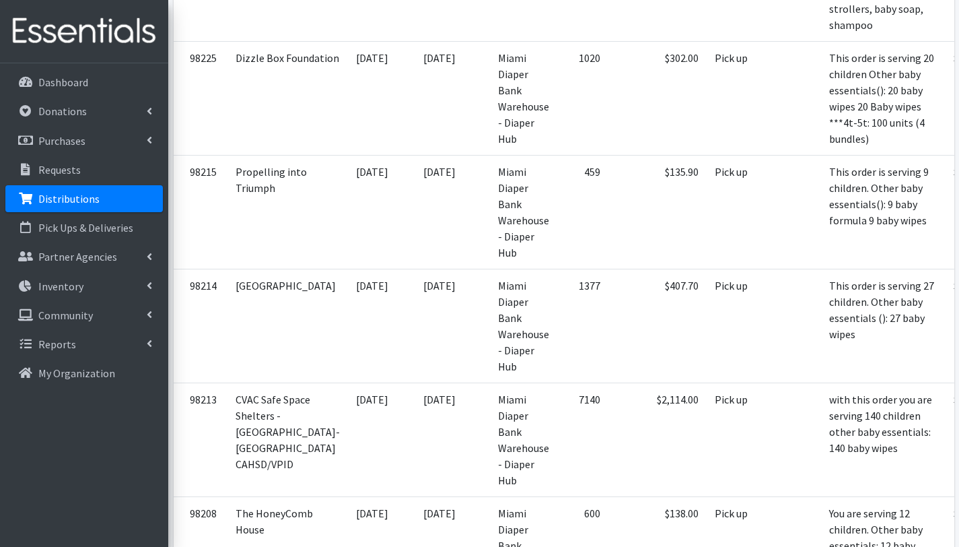
scroll to position [1147, 0]
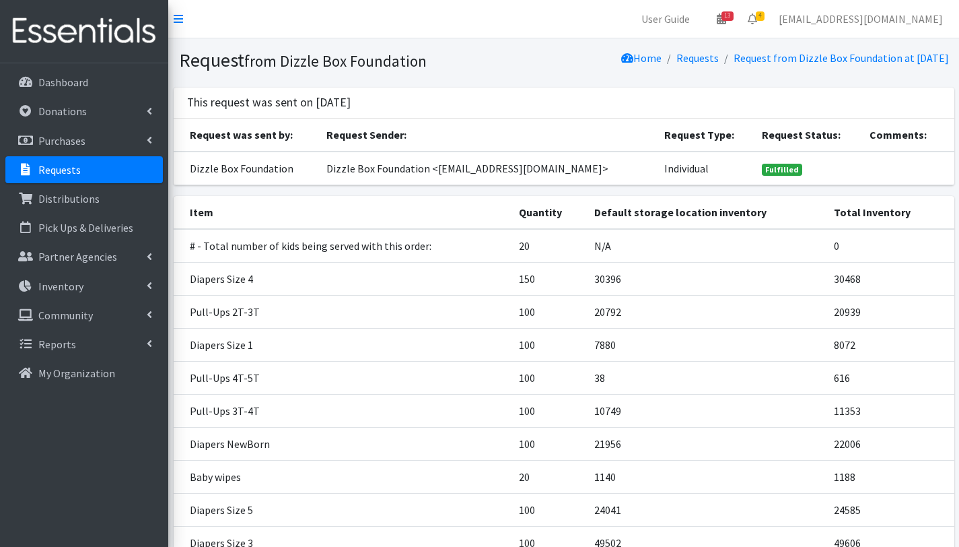
click at [79, 166] on p "Requests" at bounding box center [59, 169] width 42 height 13
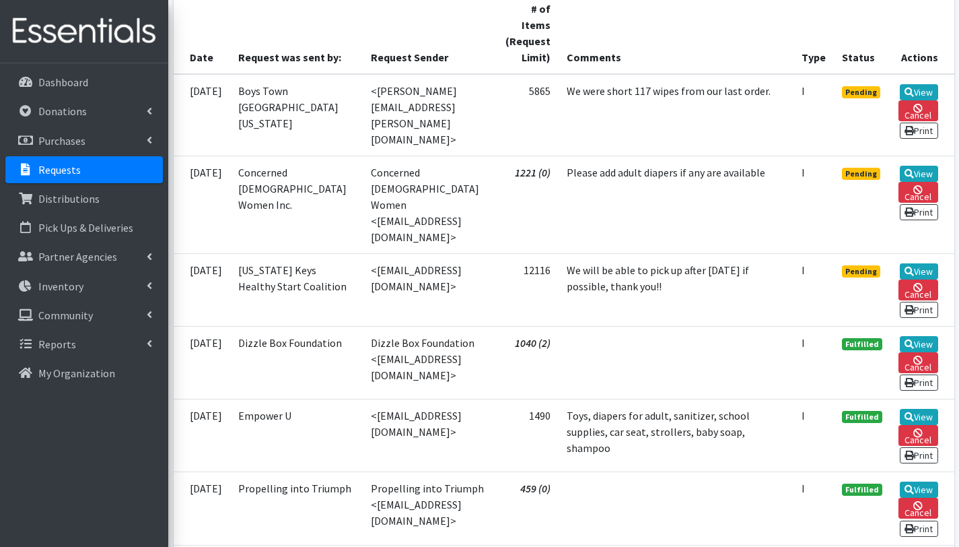
scroll to position [372, 0]
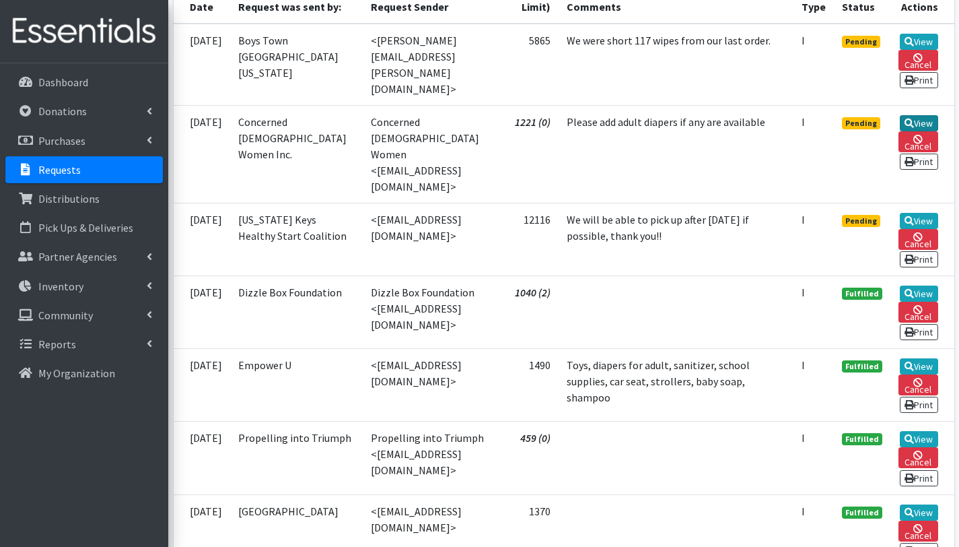
click at [922, 124] on link "View" at bounding box center [919, 123] width 38 height 16
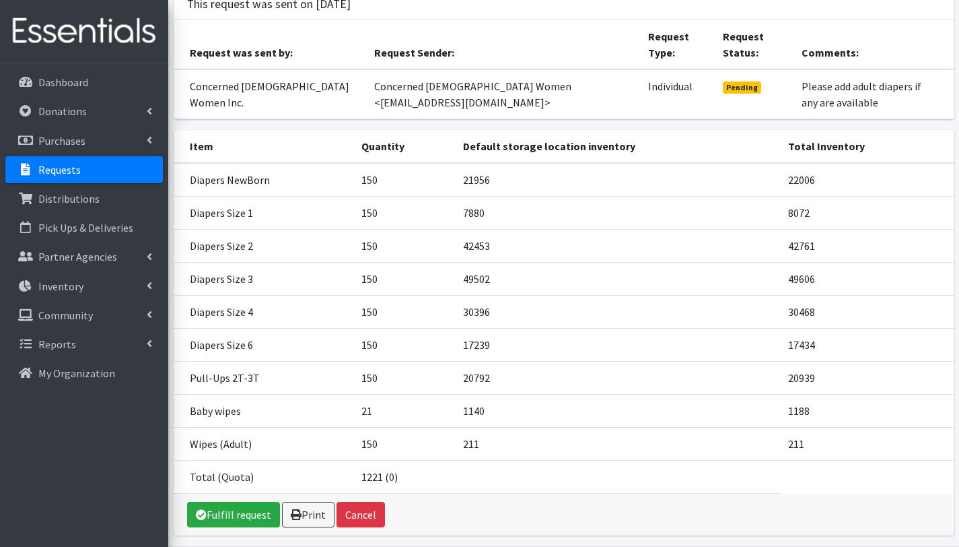
scroll to position [124, 0]
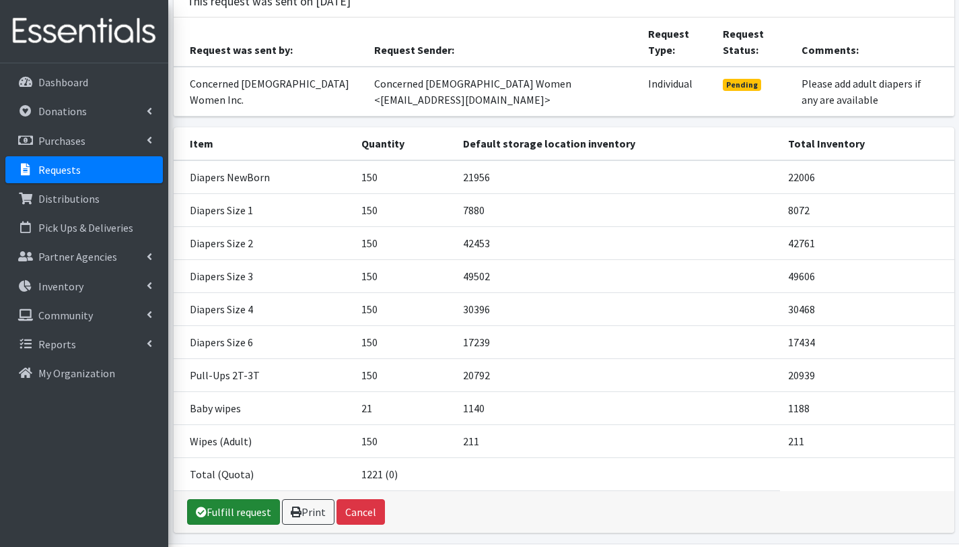
click at [229, 505] on link "Fulfill request" at bounding box center [233, 512] width 93 height 26
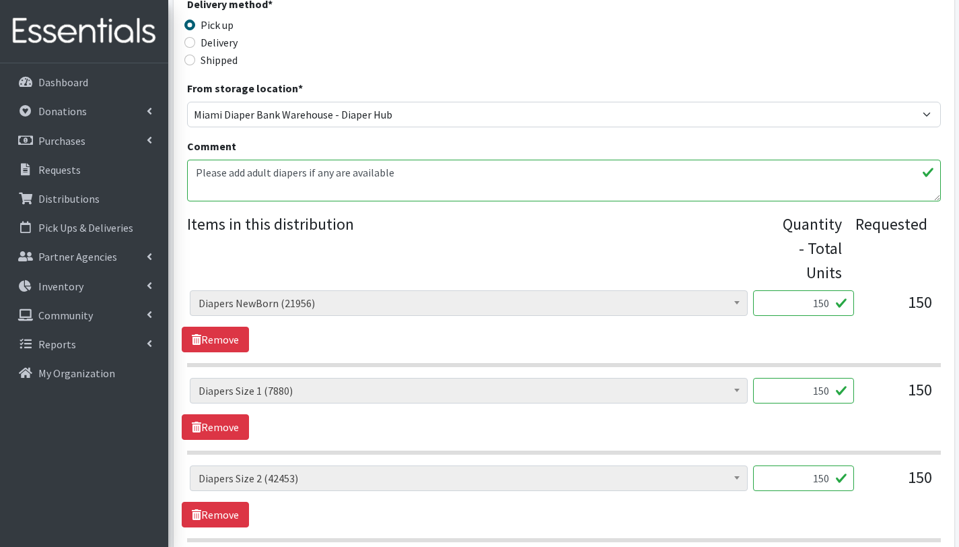
scroll to position [364, 0]
click at [195, 171] on textarea "Please add adult diapers if any are available" at bounding box center [564, 179] width 754 height 42
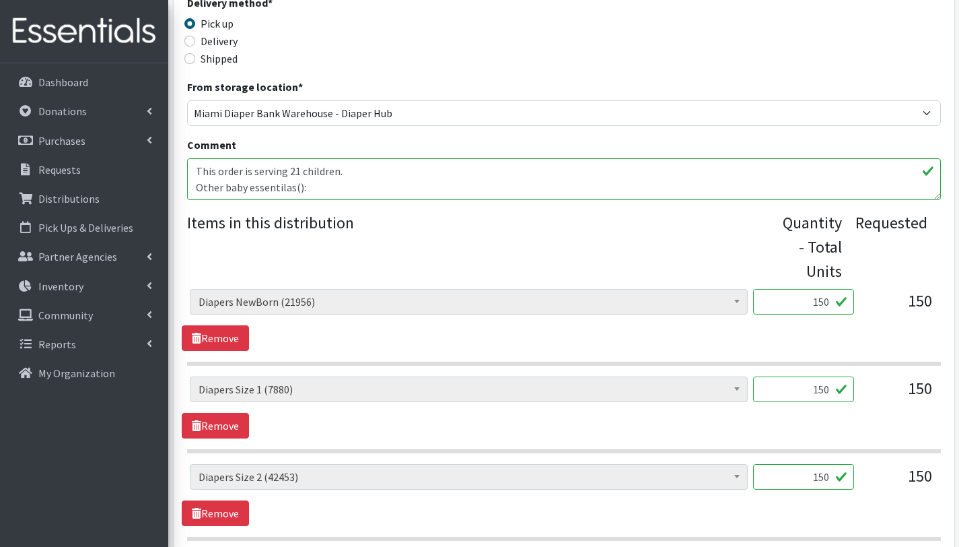
scroll to position [11, 0]
click at [283, 174] on textarea "Please add adult diapers if any are available" at bounding box center [564, 179] width 754 height 42
drag, startPoint x: 349, startPoint y: 189, endPoint x: 253, endPoint y: 192, distance: 96.3
click at [253, 192] on textarea "Please add adult diapers if any are available" at bounding box center [564, 179] width 754 height 42
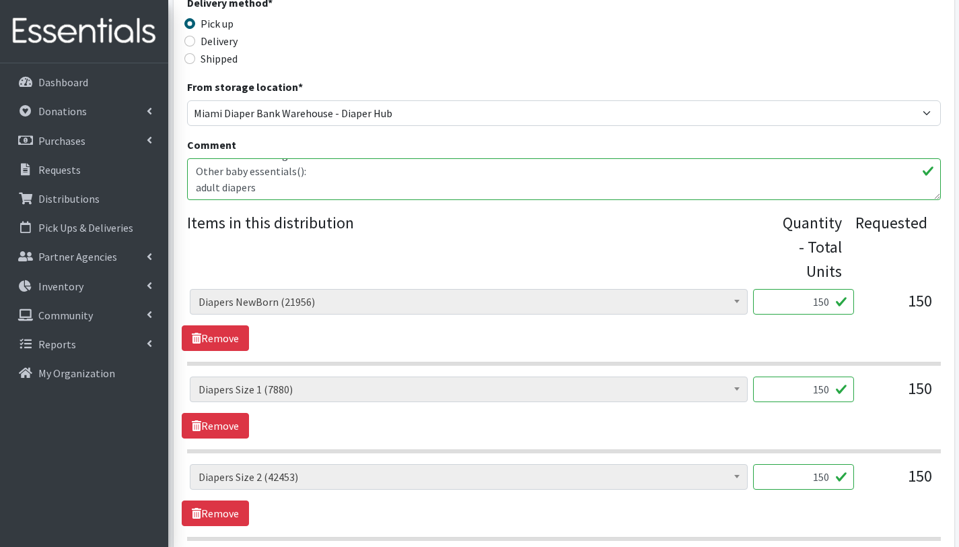
paste textarea "Unfortunately, at this time we do not have the following items in our inventory:"
click at [268, 178] on textarea "Please add adult diapers if any are available" at bounding box center [564, 179] width 754 height 42
click at [197, 174] on textarea "Please add adult diapers if any are available" at bounding box center [564, 179] width 754 height 42
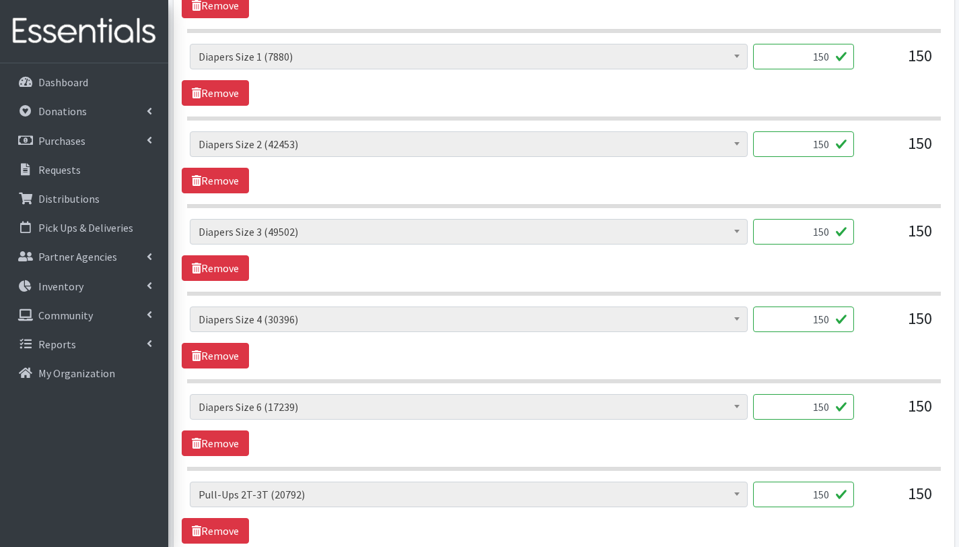
scroll to position [1018, 0]
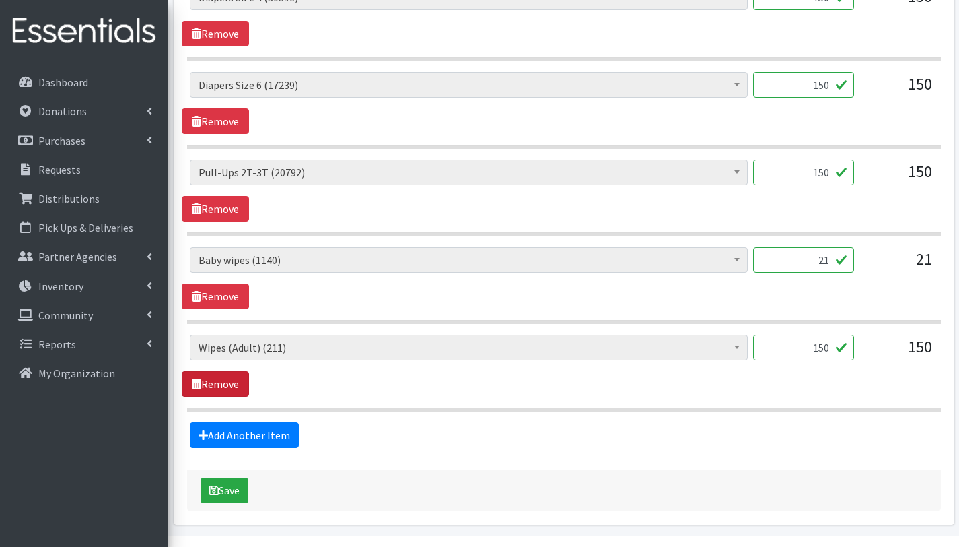
type textarea "This order is serving 21 children. Other baby essentials(): 100 adult diapers 2…"
click at [222, 388] on link "Remove" at bounding box center [215, 384] width 67 height 26
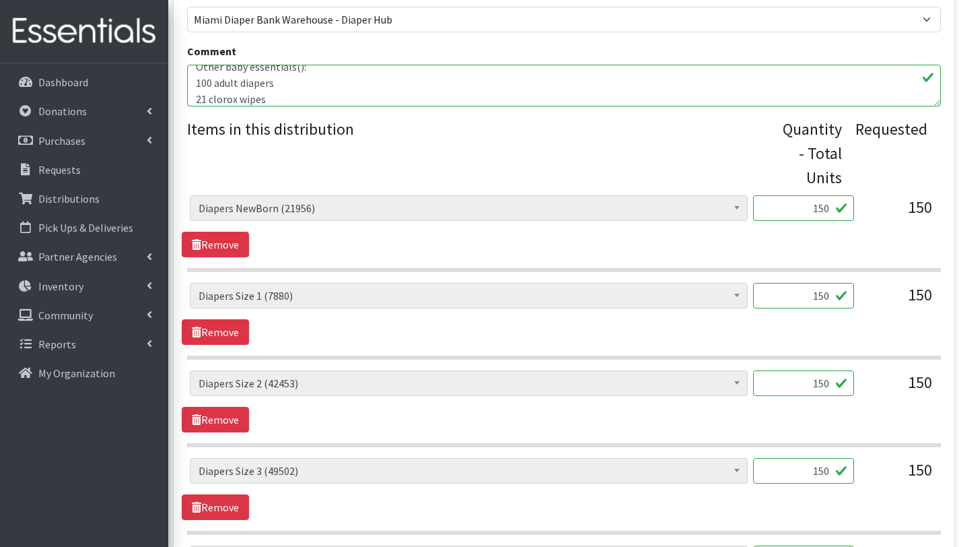
scroll to position [969, 0]
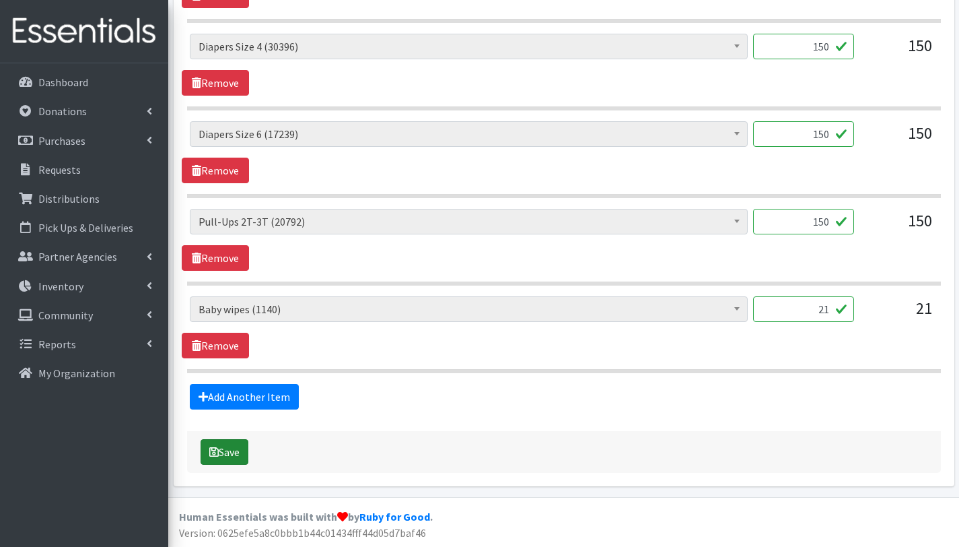
click at [238, 450] on button "Save" at bounding box center [225, 452] width 48 height 26
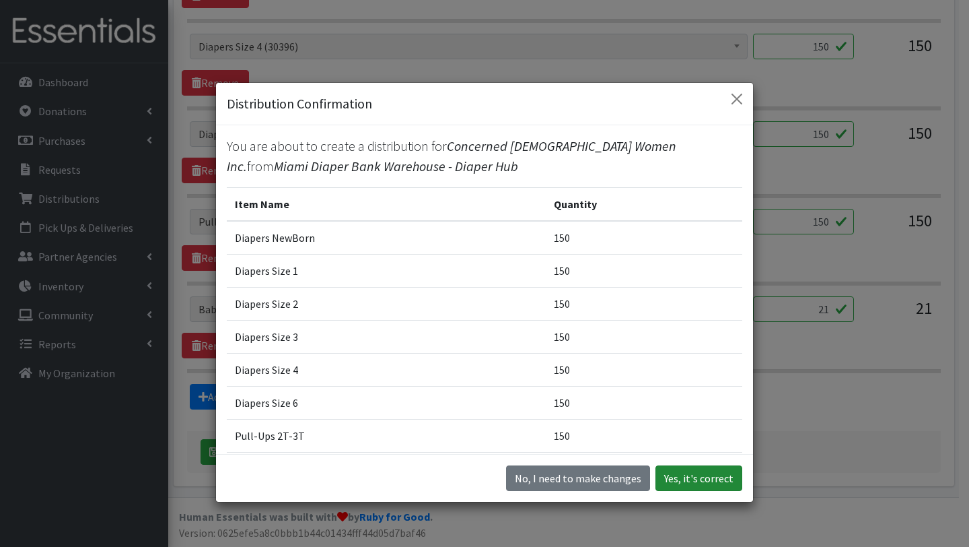
click at [685, 475] on button "Yes, it's correct" at bounding box center [699, 478] width 87 height 26
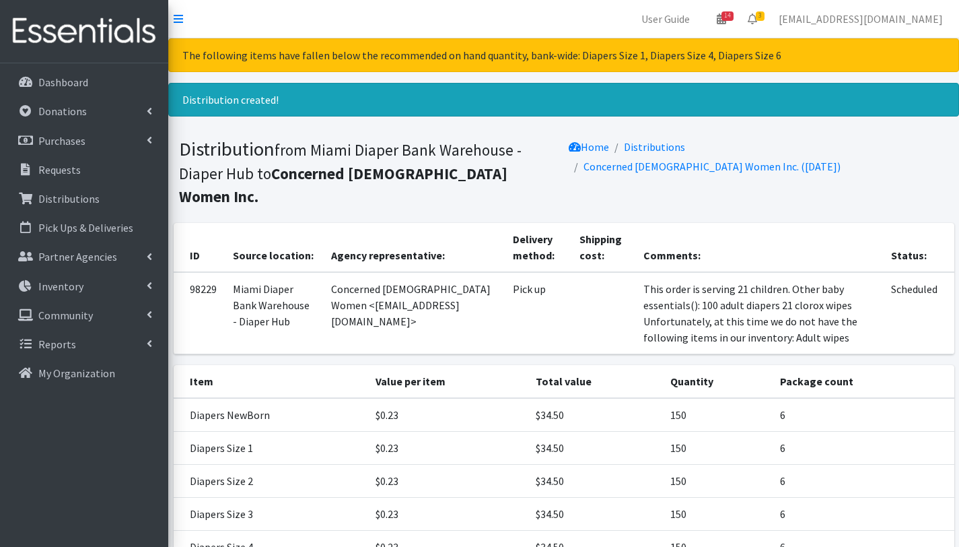
scroll to position [244, 0]
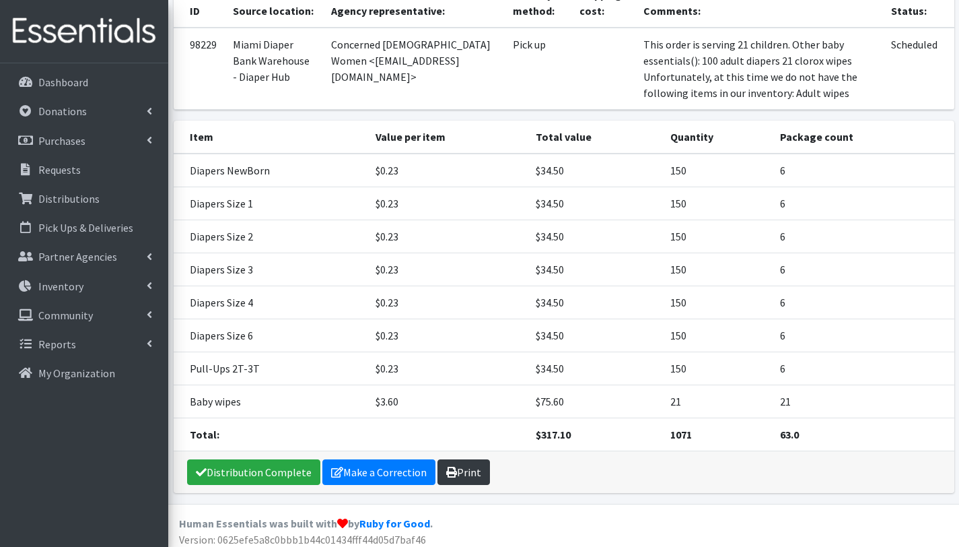
click at [458, 464] on link "Print" at bounding box center [464, 472] width 53 height 26
click at [64, 166] on p "Requests" at bounding box center [59, 169] width 42 height 13
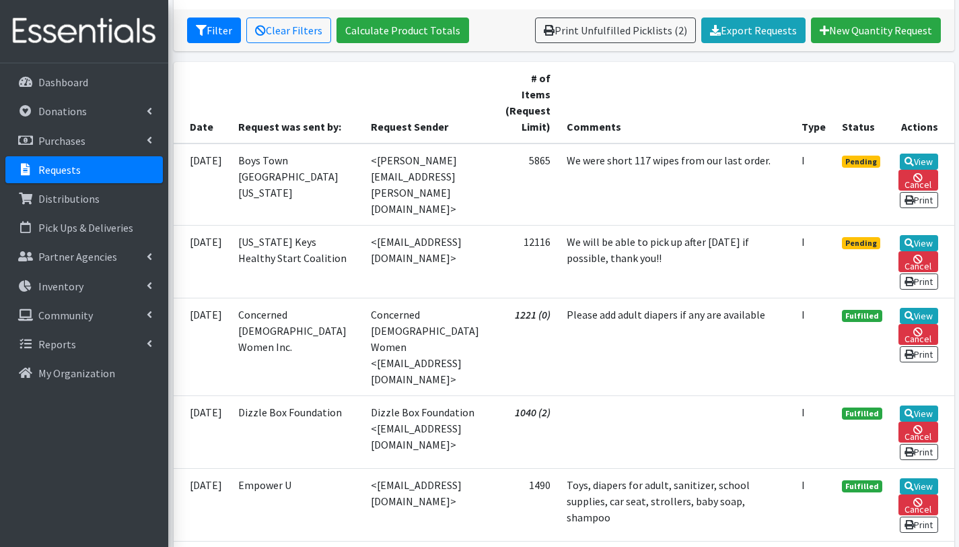
scroll to position [261, 0]
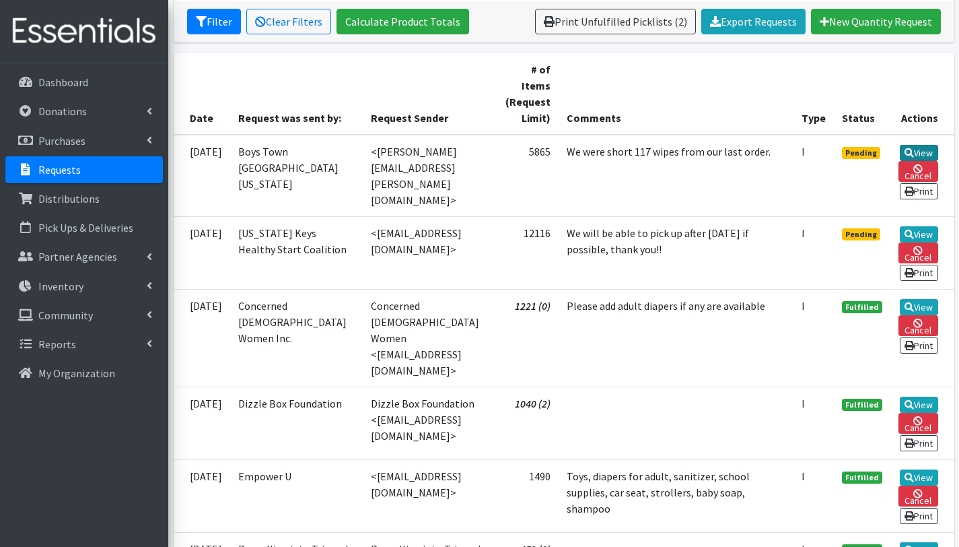
click at [908, 157] on link "View" at bounding box center [919, 153] width 38 height 16
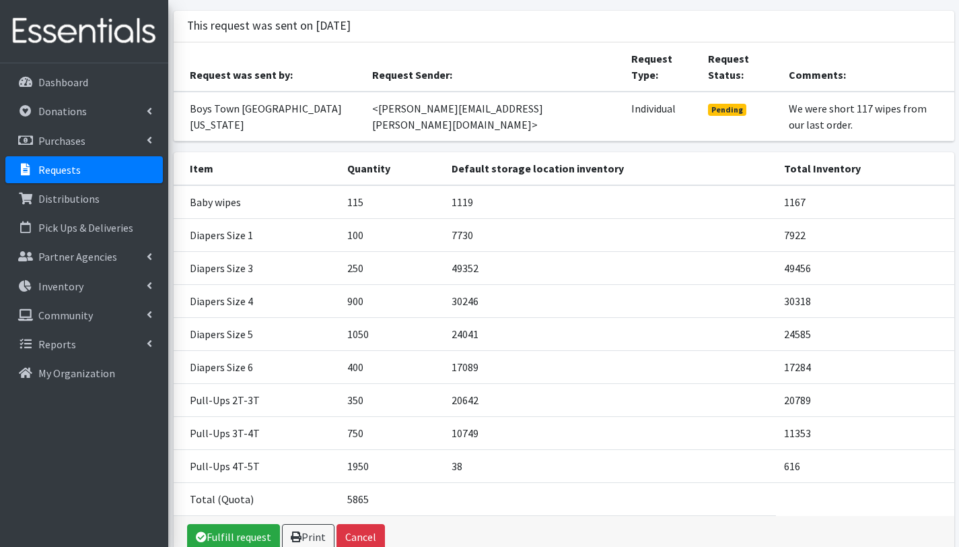
scroll to position [115, 0]
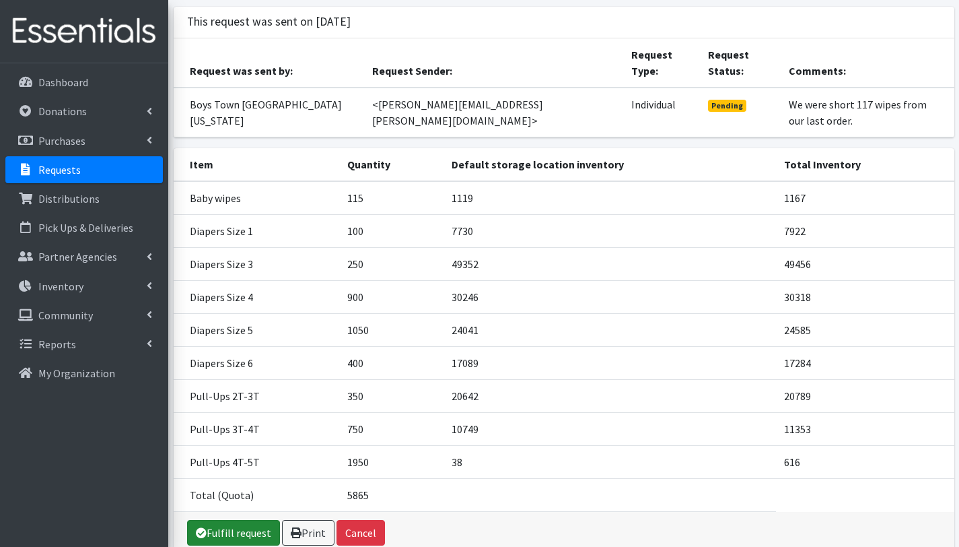
click at [246, 520] on link "Fulfill request" at bounding box center [233, 533] width 93 height 26
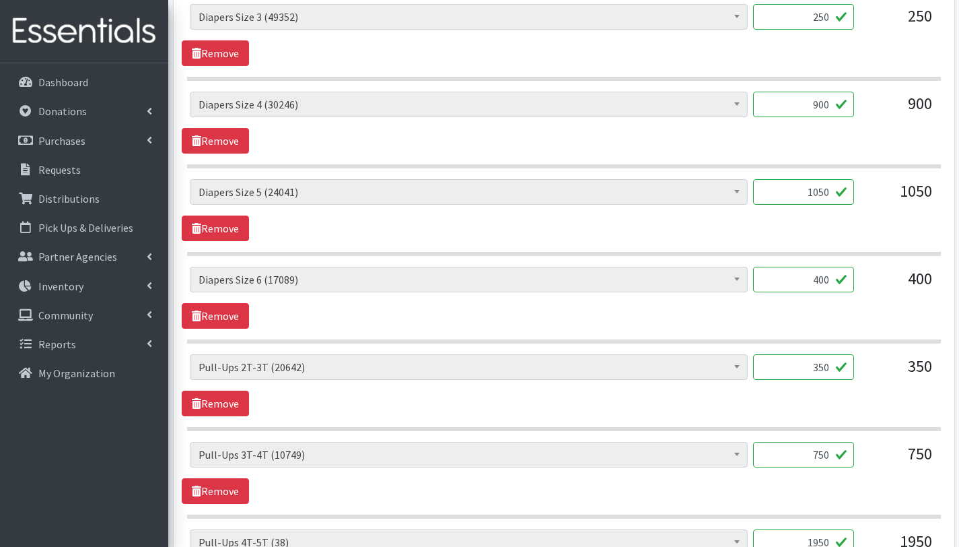
scroll to position [1056, 0]
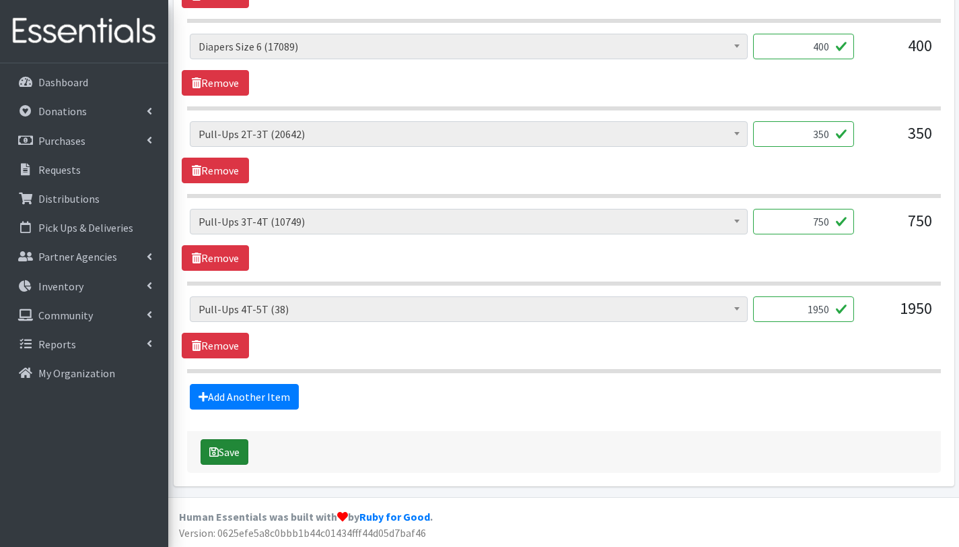
click at [226, 450] on button "Save" at bounding box center [225, 452] width 48 height 26
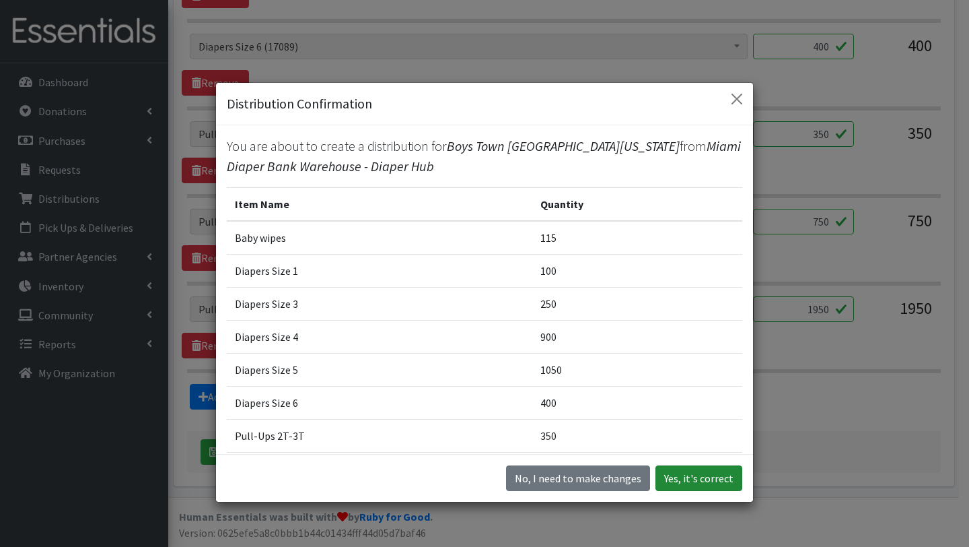
click at [693, 477] on button "Yes, it's correct" at bounding box center [699, 478] width 87 height 26
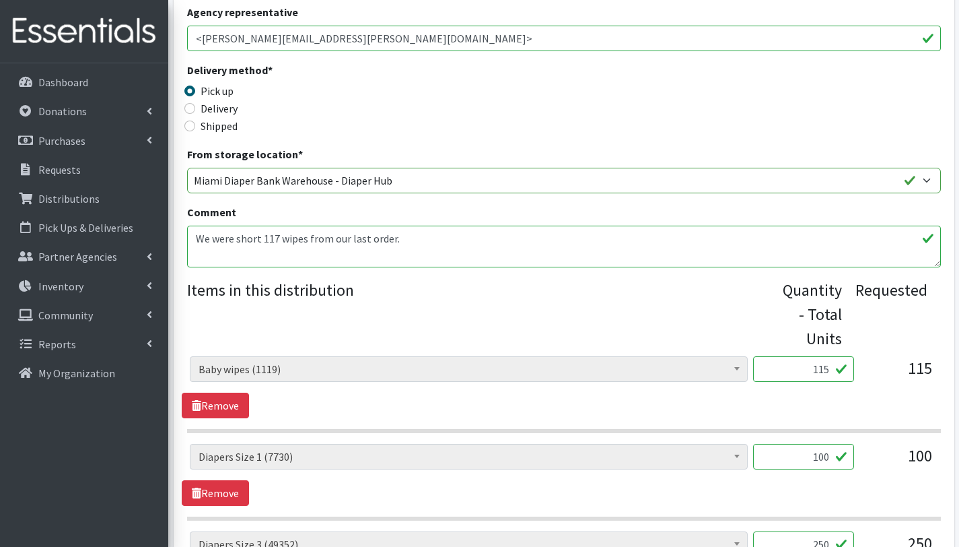
scroll to position [158, 0]
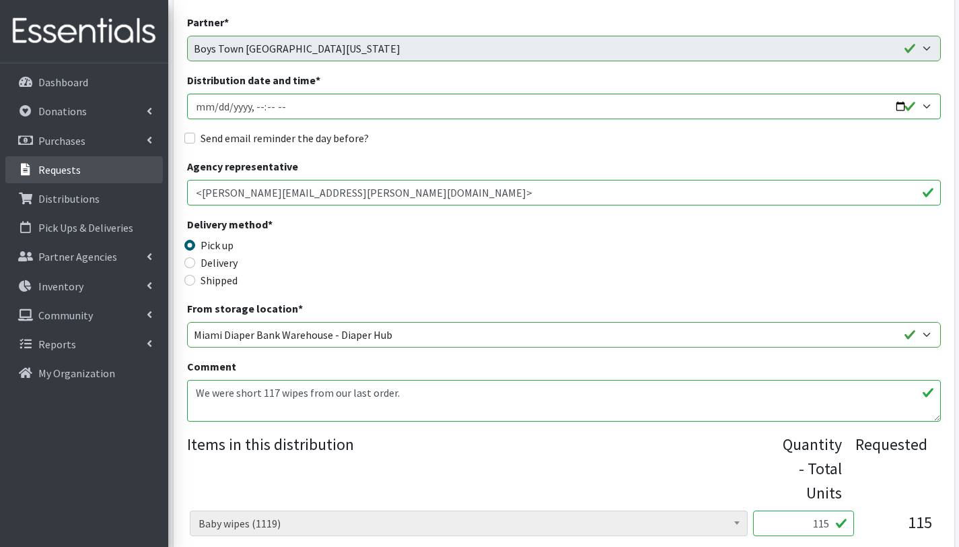
click at [65, 174] on p "Requests" at bounding box center [59, 169] width 42 height 13
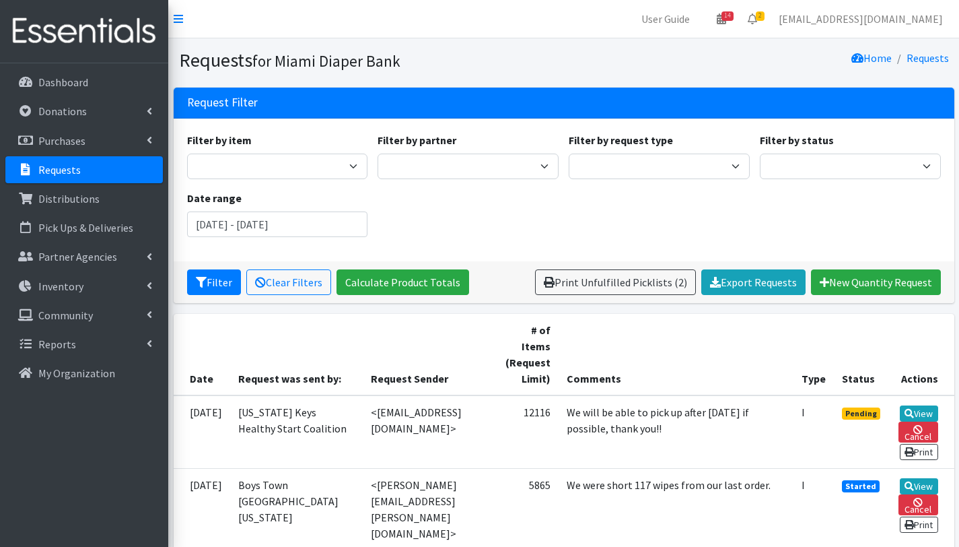
scroll to position [228, 0]
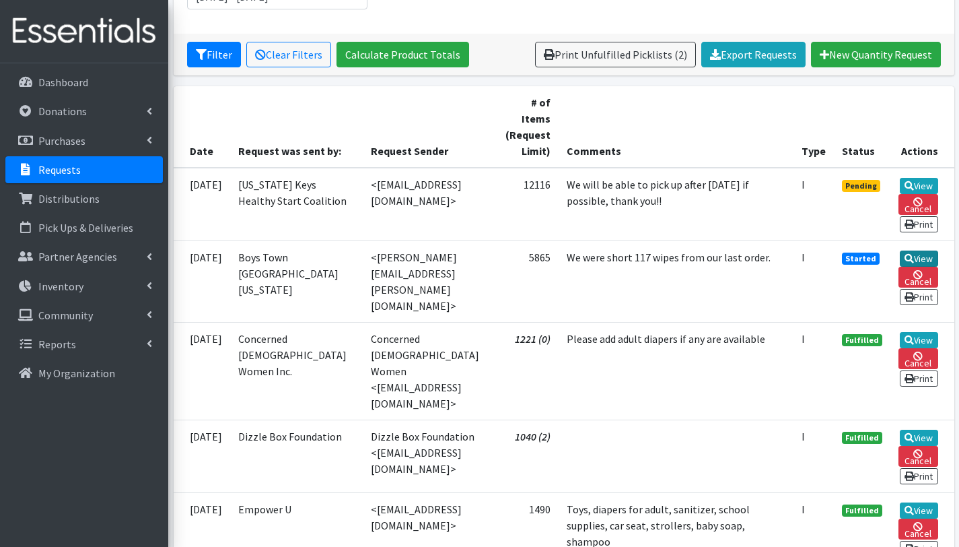
click at [908, 266] on link "View" at bounding box center [919, 258] width 38 height 16
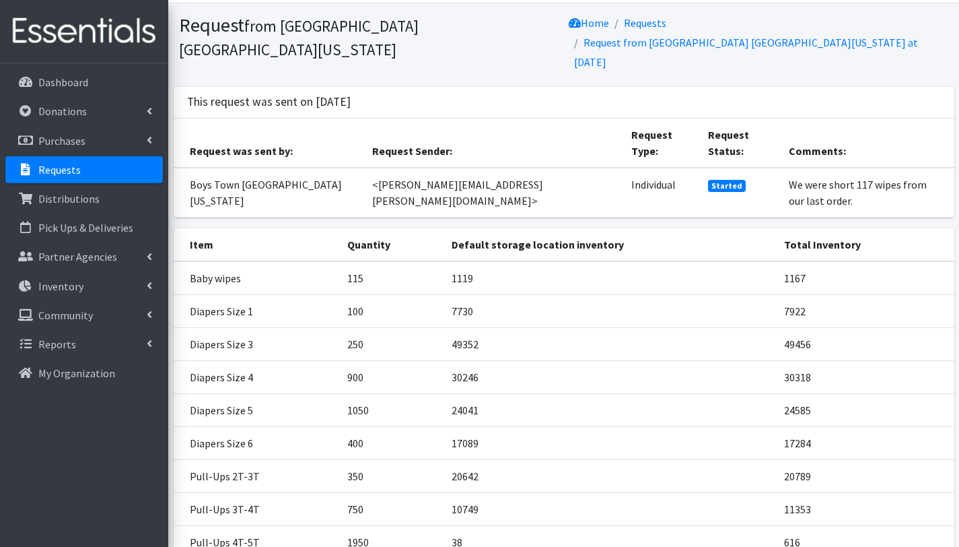
scroll to position [115, 0]
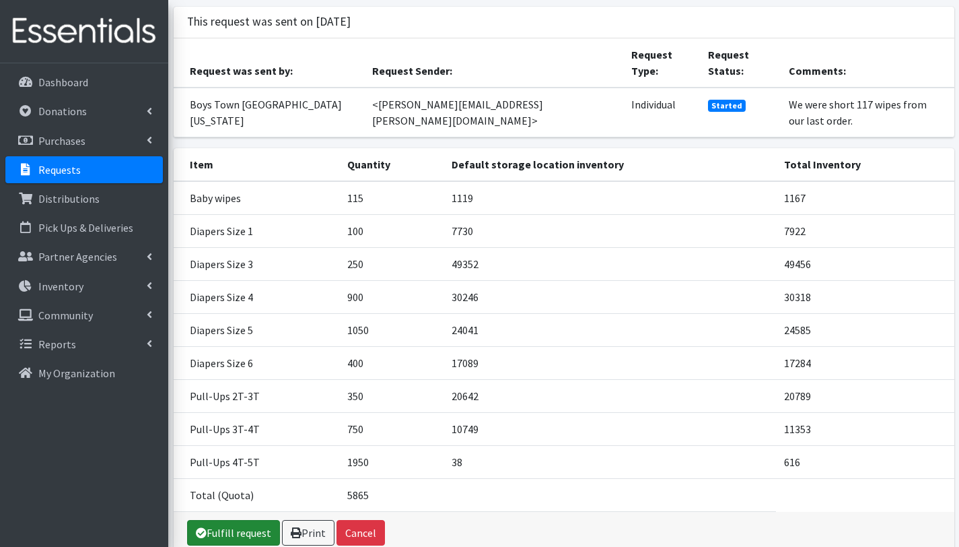
click at [221, 520] on link "Fulfill request" at bounding box center [233, 533] width 93 height 26
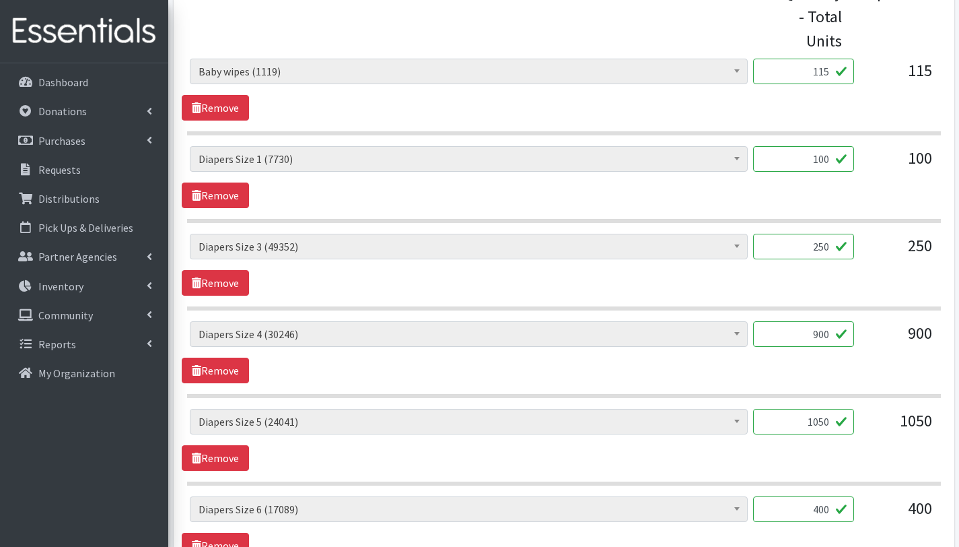
scroll to position [340, 0]
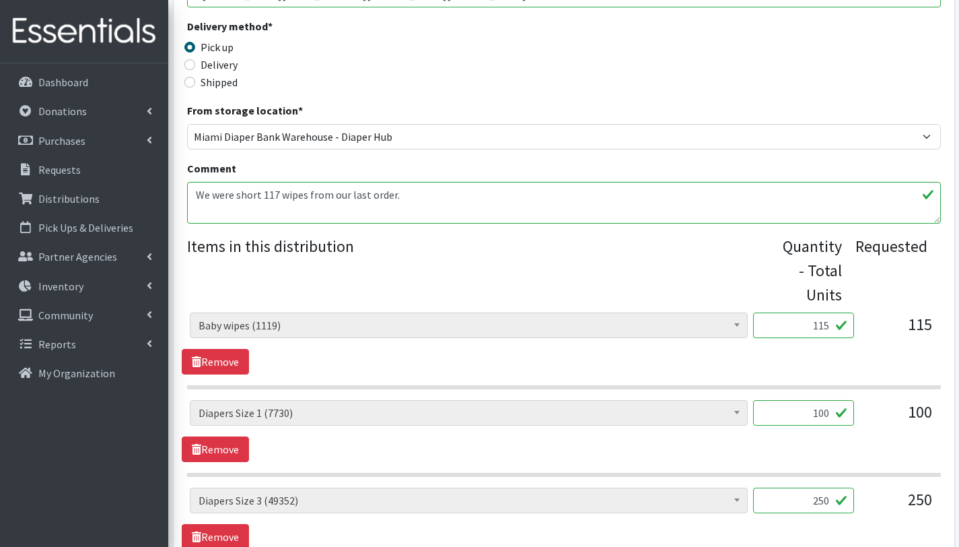
click at [195, 195] on textarea "We were short 117 wipes from our last order." at bounding box center [564, 203] width 754 height 42
click at [198, 207] on textarea "We were short 117 wipes from our last order." at bounding box center [564, 203] width 754 height 42
click at [425, 215] on textarea "We were short 117 wipes from our last order." at bounding box center [564, 203] width 754 height 42
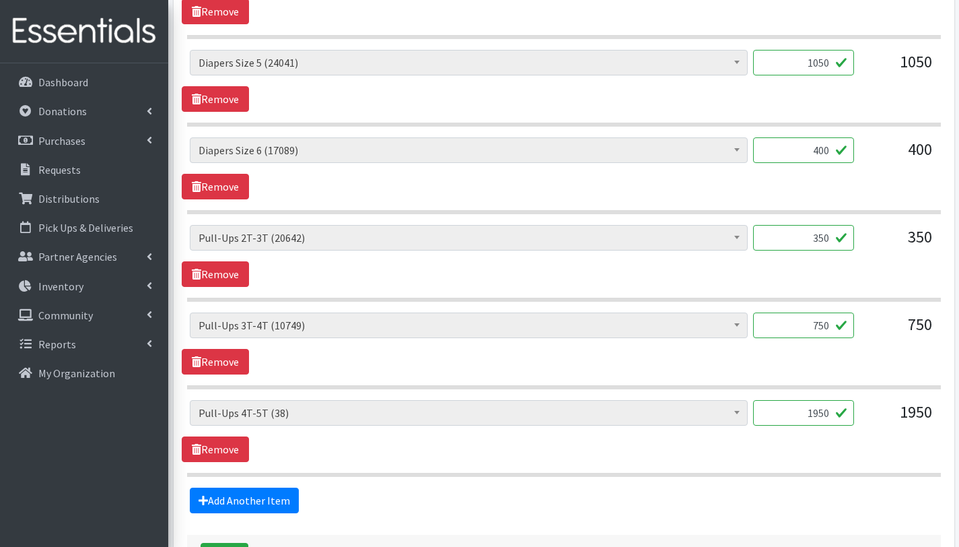
scroll to position [953, 0]
type textarea "This order is serving 115 children. ****We were short 117 wipes from our last o…"
click at [236, 446] on link "Remove" at bounding box center [215, 449] width 67 height 26
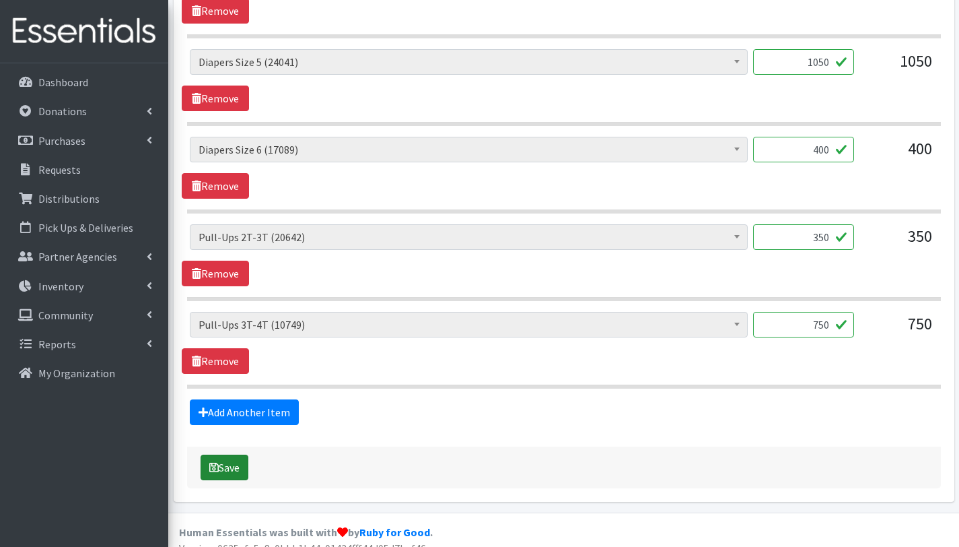
click at [236, 467] on button "Save" at bounding box center [225, 467] width 48 height 26
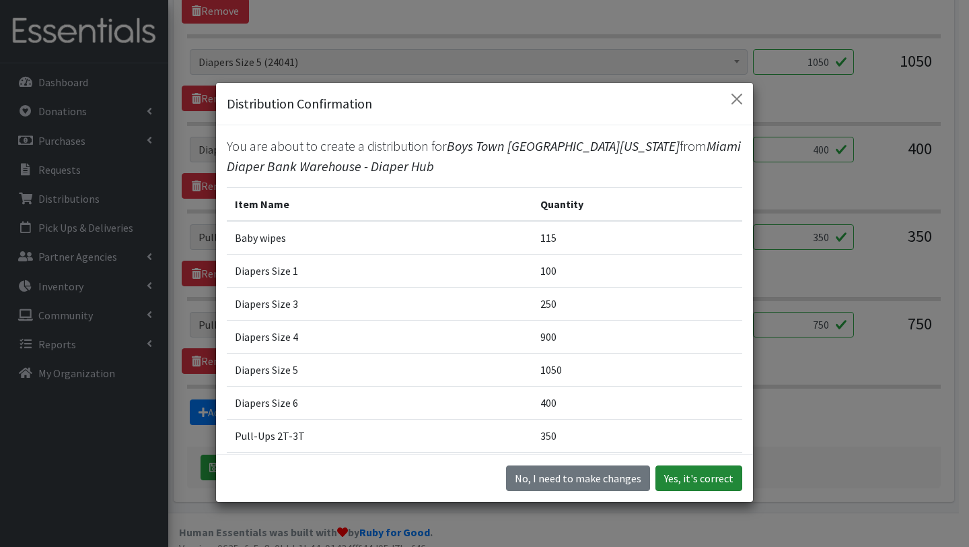
click at [675, 475] on button "Yes, it's correct" at bounding box center [699, 478] width 87 height 26
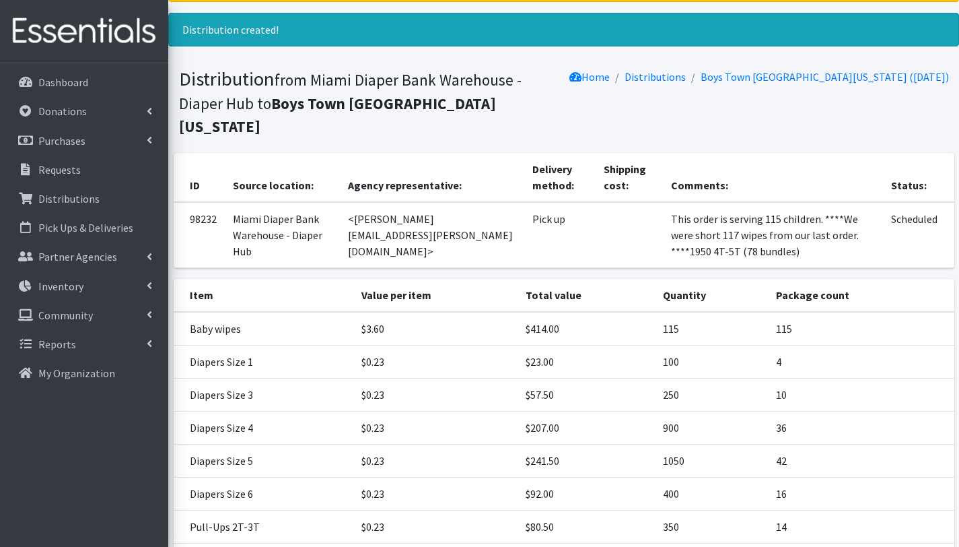
scroll to position [212, 0]
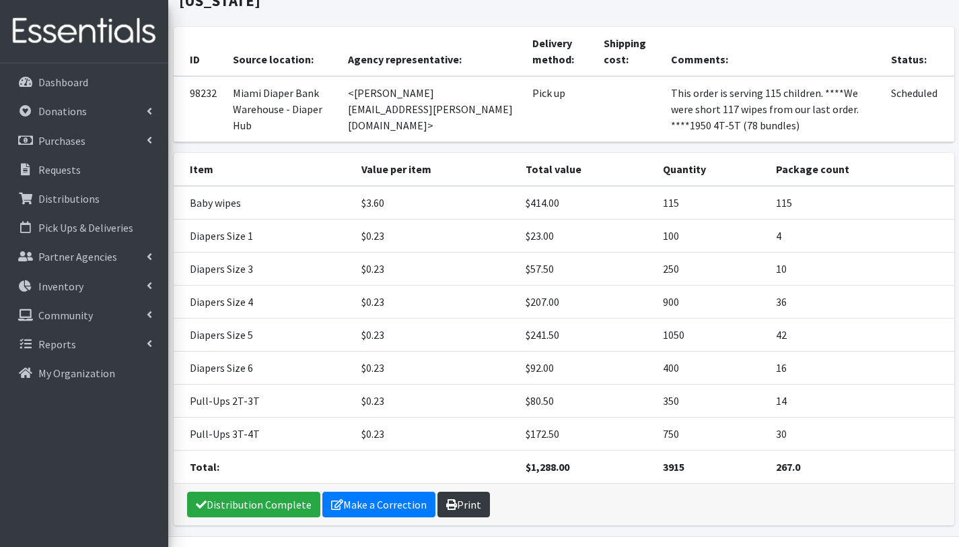
click at [467, 491] on link "Print" at bounding box center [464, 504] width 53 height 26
click at [71, 171] on p "Requests" at bounding box center [59, 169] width 42 height 13
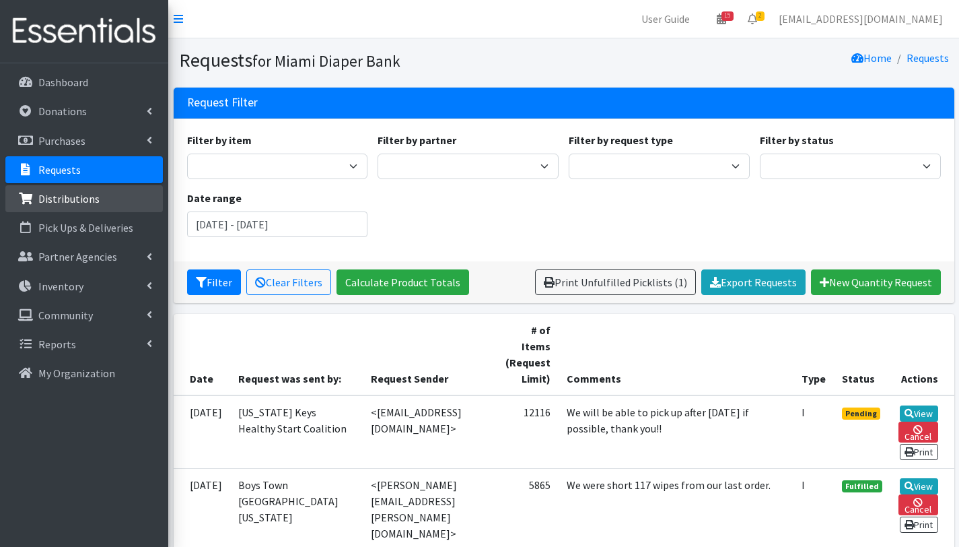
click at [71, 199] on p "Distributions" at bounding box center [68, 198] width 61 height 13
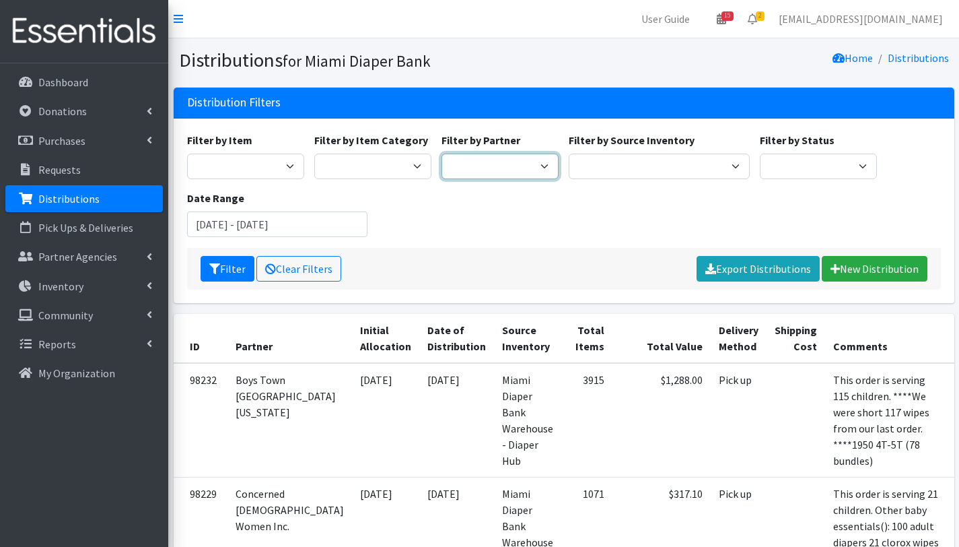
click at [537, 166] on select "305 Pink Pack A Safe Haven for Newborns Basic Needs [GEOGRAPHIC_DATA] Belafonte…" at bounding box center [500, 167] width 117 height 26
select select "2778"
click at [442, 154] on select "305 Pink Pack A Safe Haven for Newborns Basic Needs [GEOGRAPHIC_DATA] Belafonte…" at bounding box center [500, 167] width 117 height 26
click at [256, 220] on input "[DATE] - [DATE]" at bounding box center [277, 224] width 181 height 26
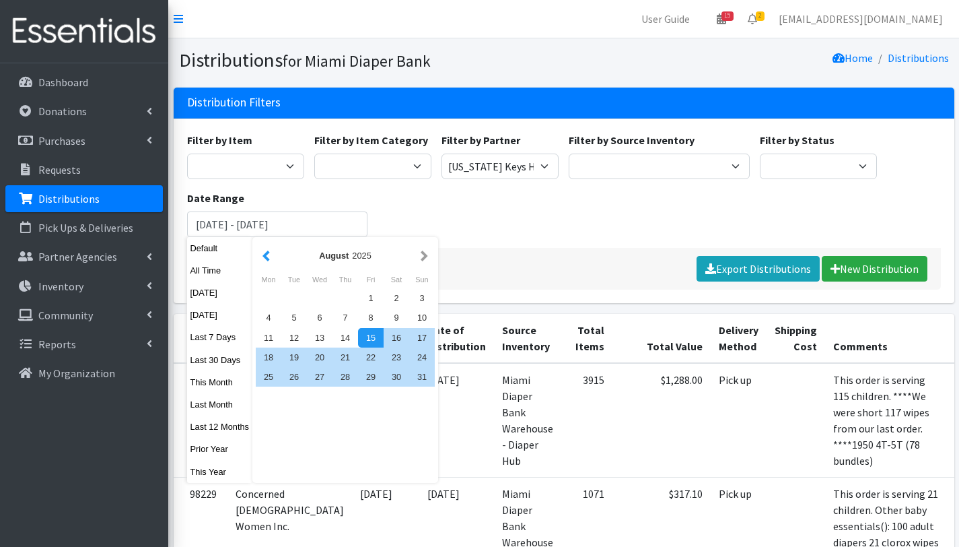
click at [266, 257] on button "button" at bounding box center [266, 255] width 14 height 17
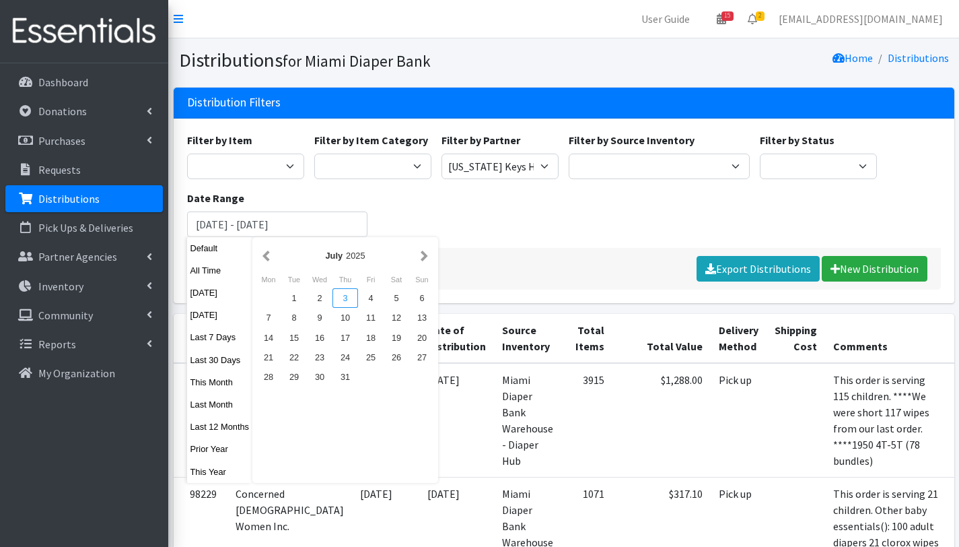
click at [352, 295] on div "3" at bounding box center [346, 298] width 26 height 20
click at [428, 258] on button "button" at bounding box center [424, 255] width 14 height 17
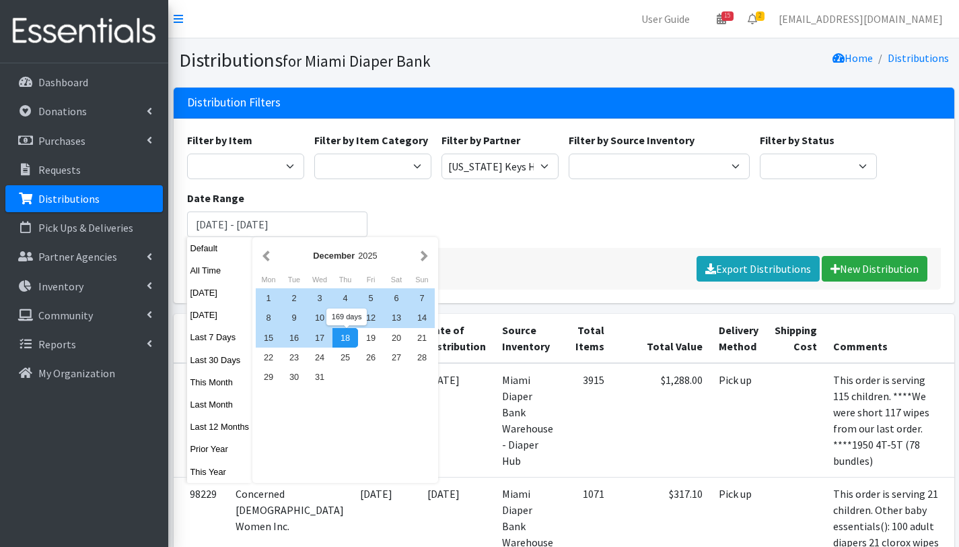
click at [345, 341] on div "18" at bounding box center [346, 338] width 26 height 20
type input "July 3, 2025 - December 18, 2025"
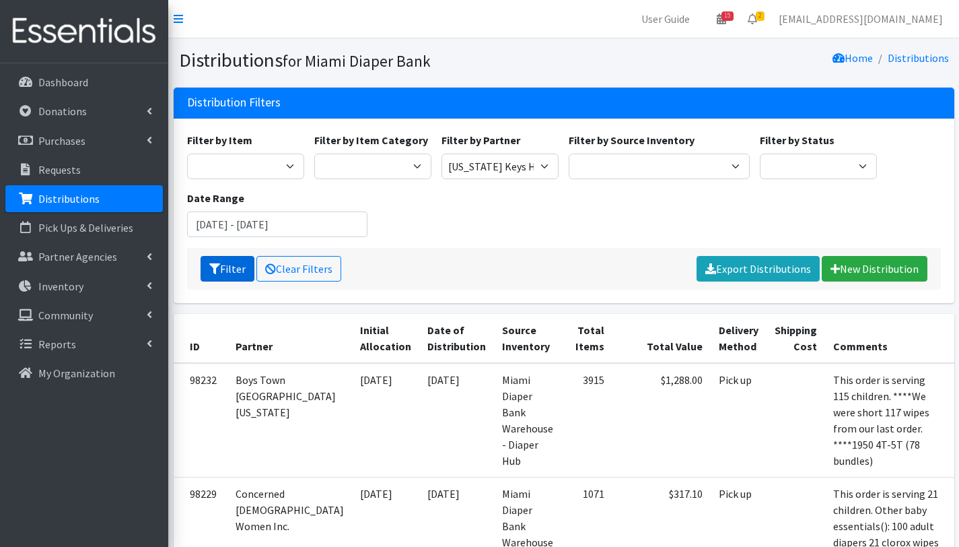
click at [221, 265] on button "Filter" at bounding box center [228, 269] width 54 height 26
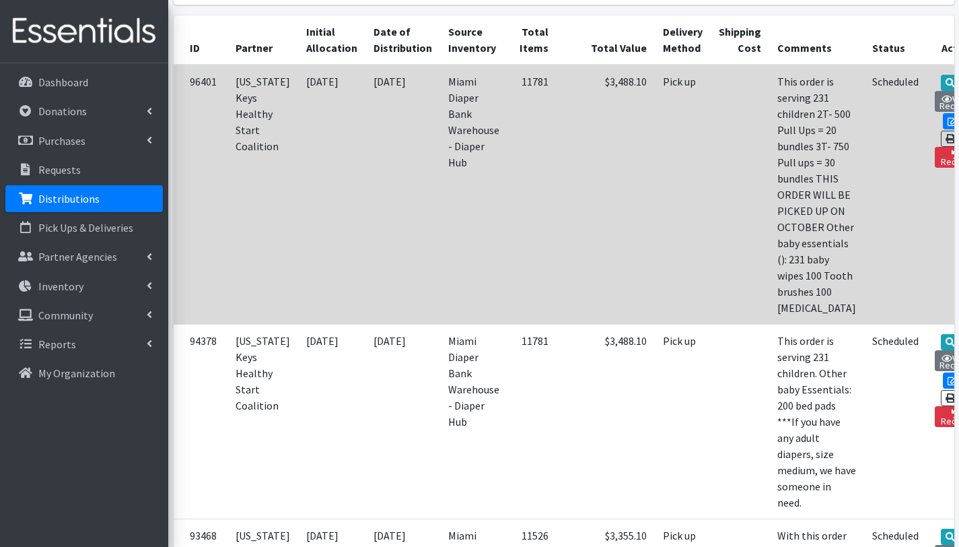
scroll to position [221, 0]
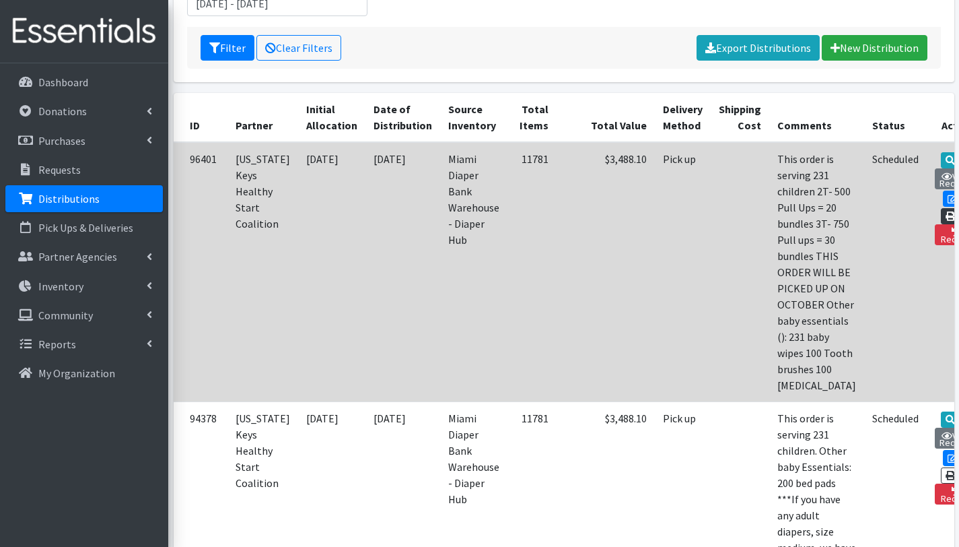
click at [941, 208] on link "Print" at bounding box center [960, 216] width 38 height 16
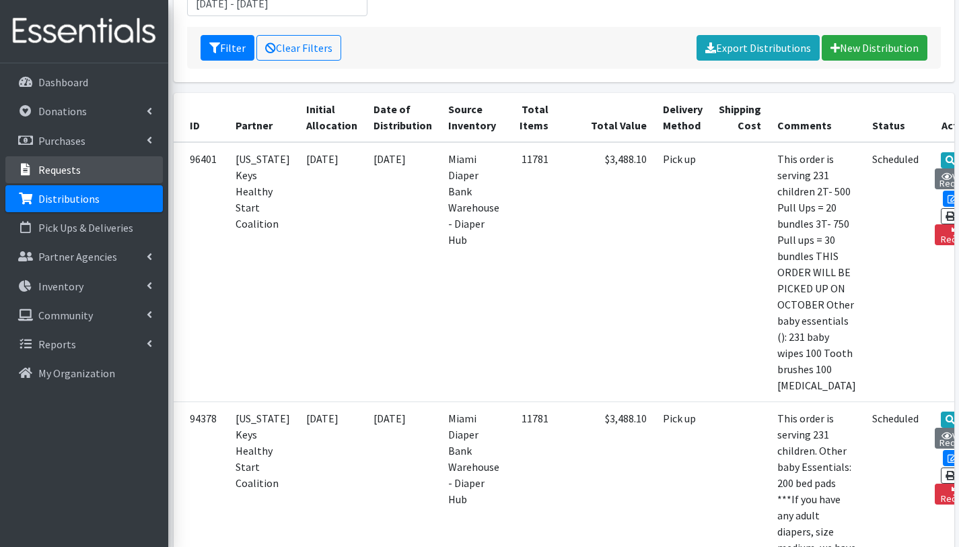
click at [63, 172] on p "Requests" at bounding box center [59, 169] width 42 height 13
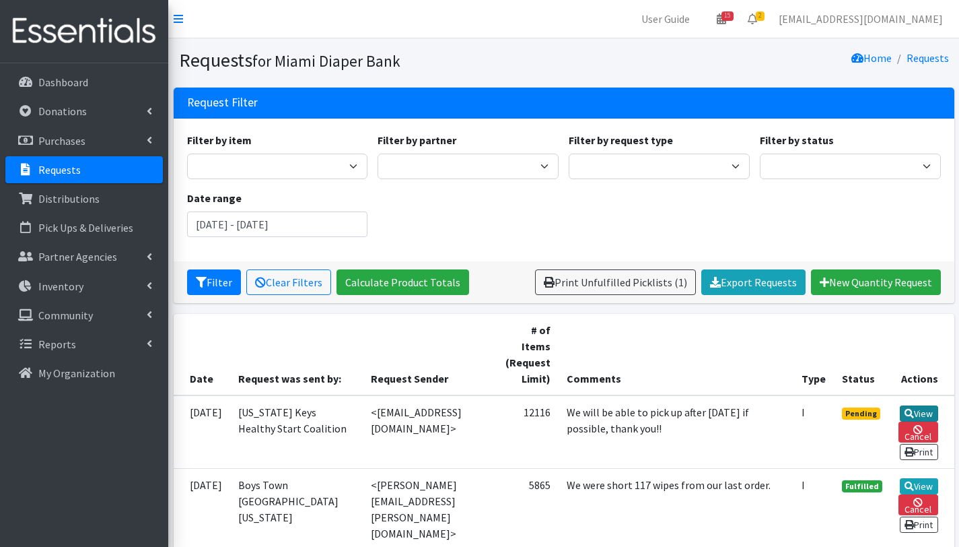
click at [910, 415] on link "View" at bounding box center [919, 413] width 38 height 16
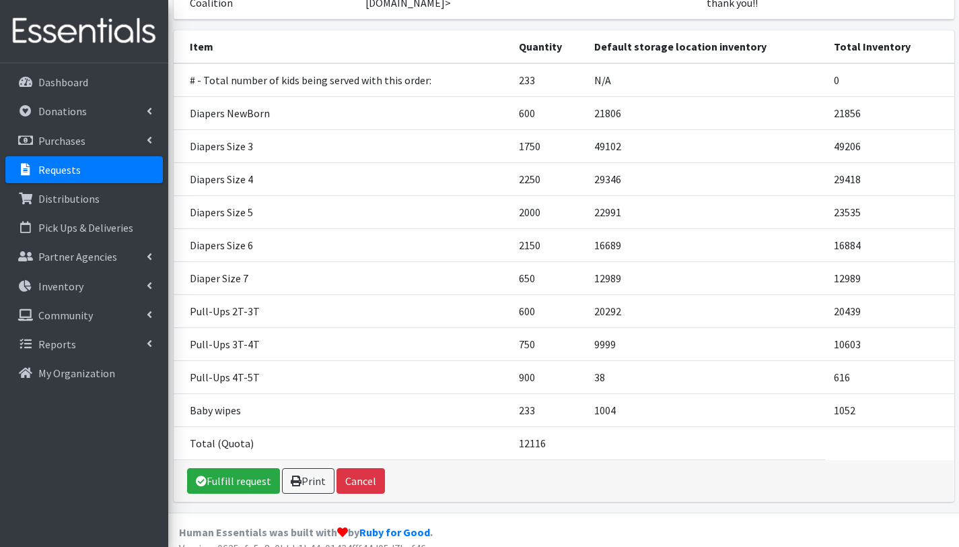
scroll to position [210, 0]
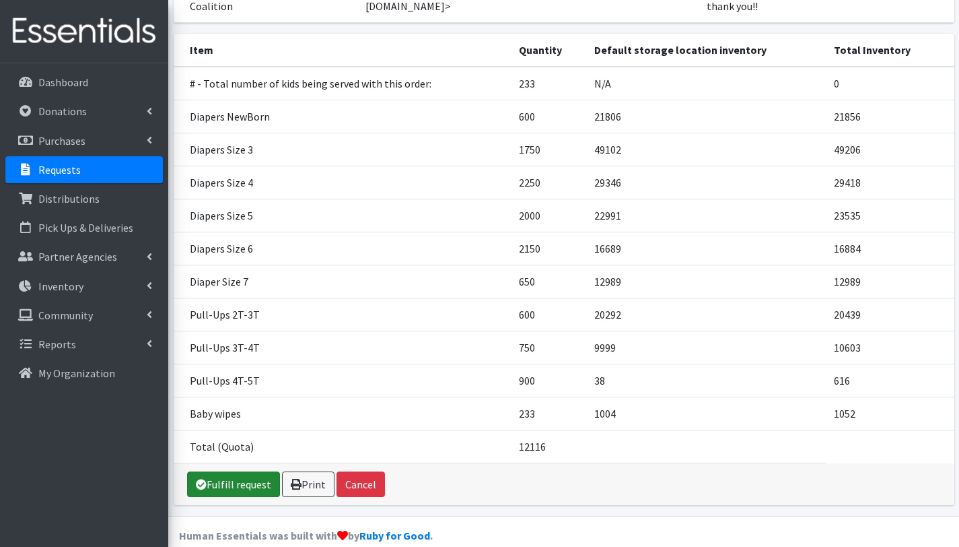
click at [236, 481] on link "Fulfill request" at bounding box center [233, 484] width 93 height 26
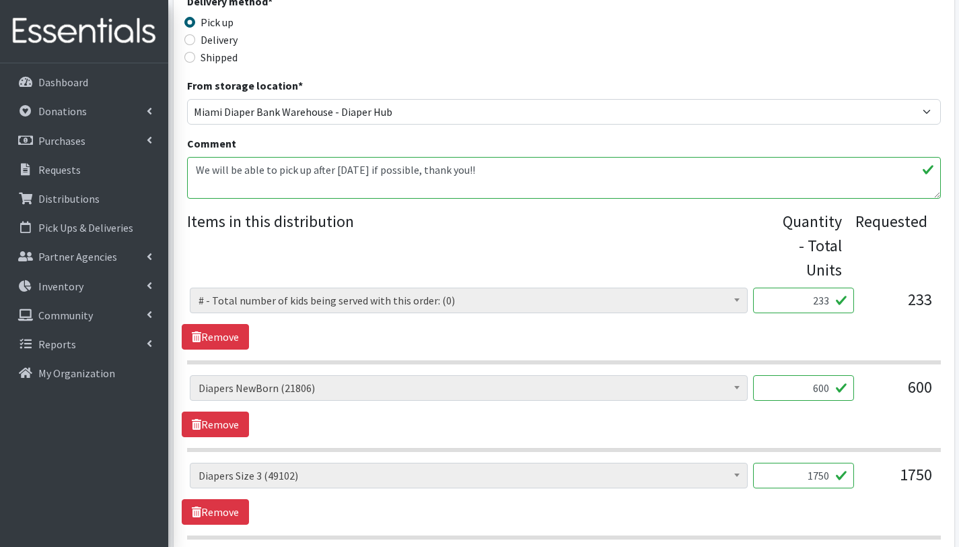
scroll to position [362, 0]
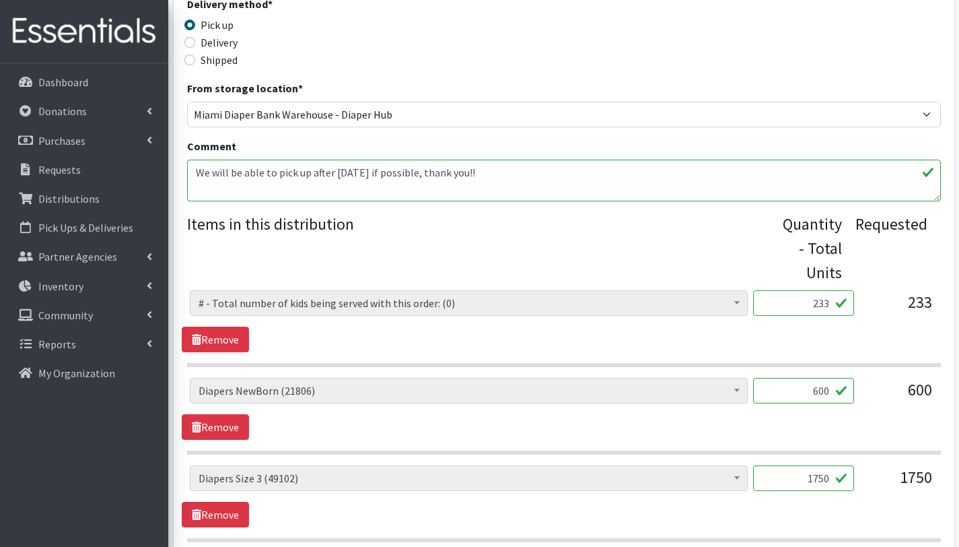
click at [194, 169] on textarea "We will be able to pick up after 10/20/25 if possible, thank you!!" at bounding box center [564, 181] width 754 height 42
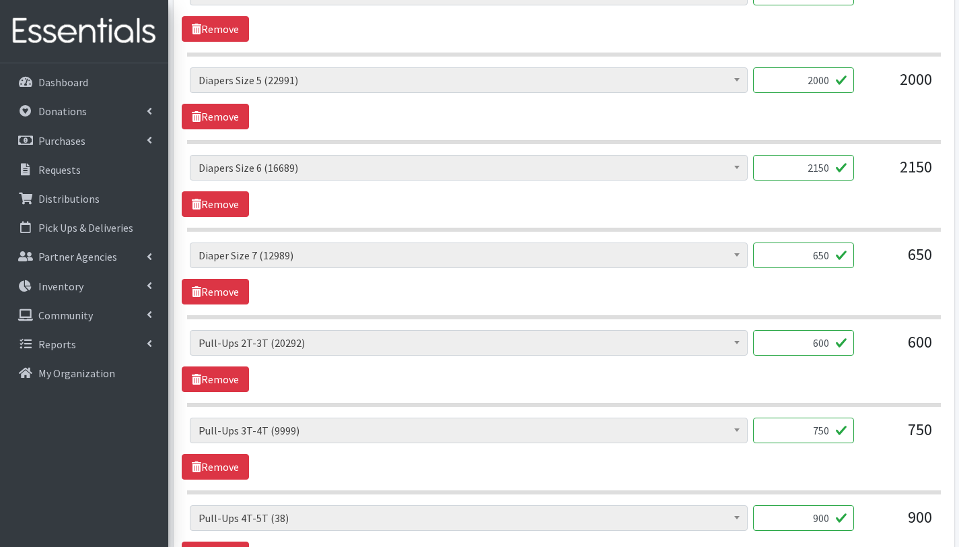
scroll to position [960, 0]
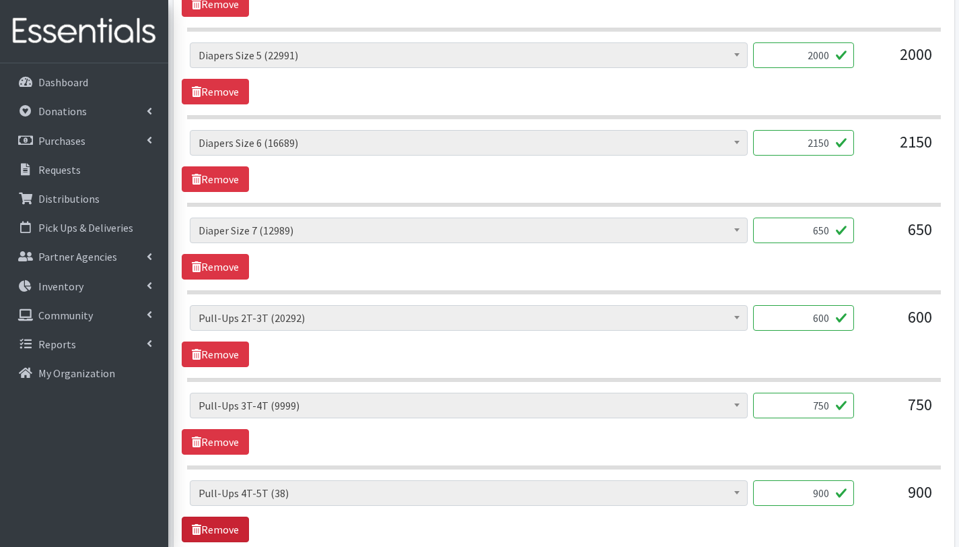
type textarea "This order is serving 233 children Other baby essentials 233 baby wipes 900. 4T…"
click at [231, 532] on link "Remove" at bounding box center [215, 529] width 67 height 26
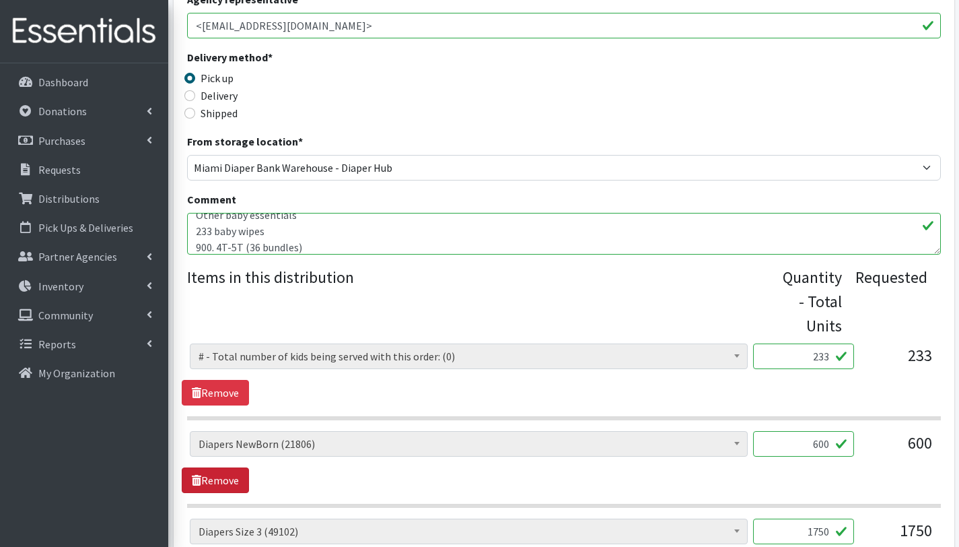
scroll to position [312, 0]
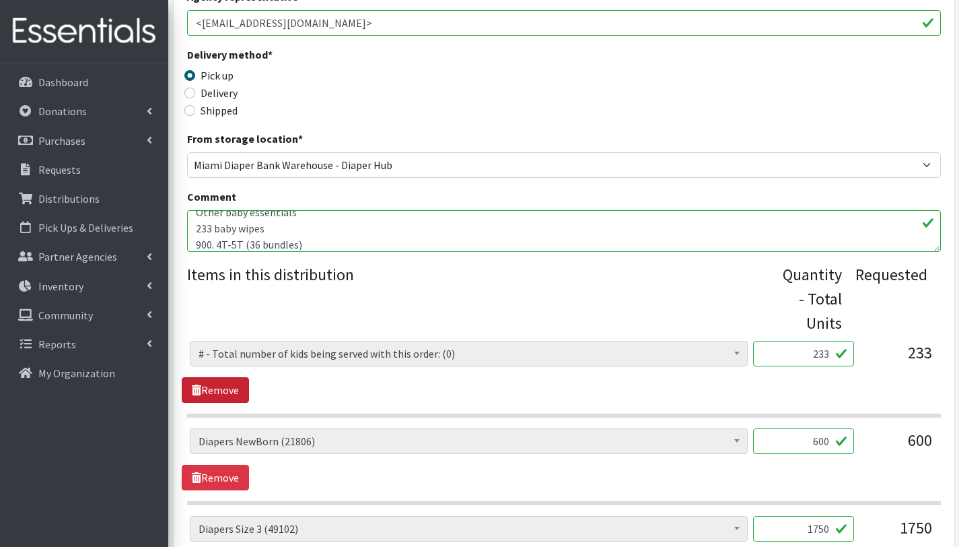
click at [220, 384] on link "Remove" at bounding box center [215, 390] width 67 height 26
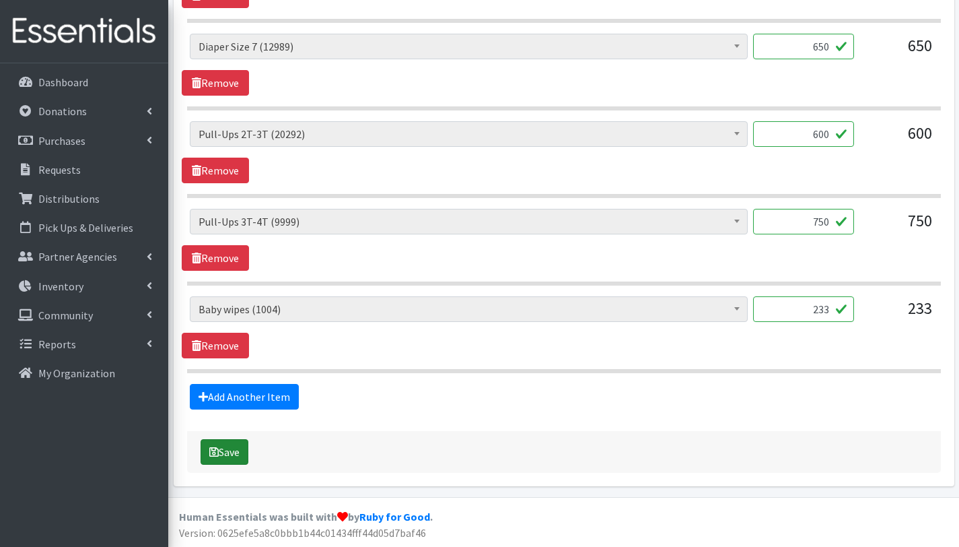
click at [240, 451] on button "Save" at bounding box center [225, 452] width 48 height 26
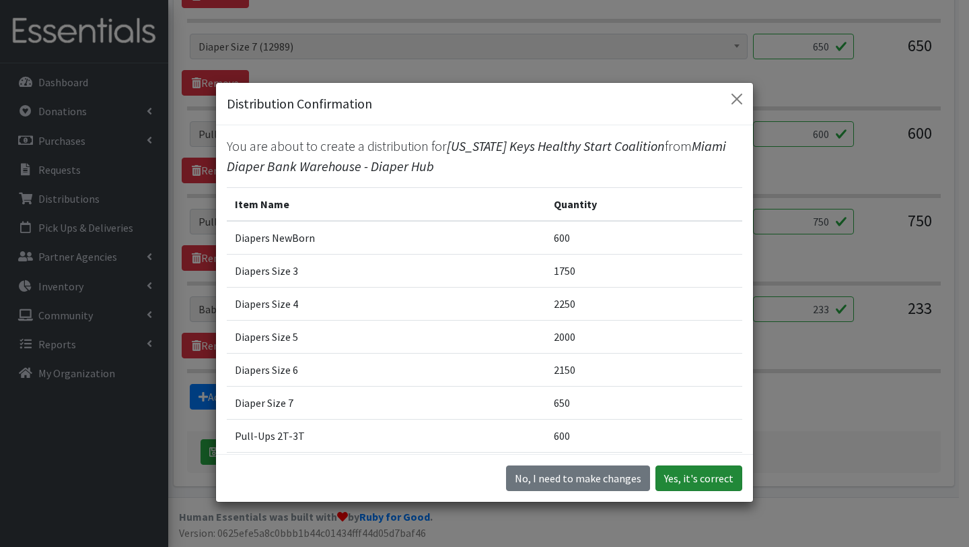
click at [687, 474] on button "Yes, it's correct" at bounding box center [699, 478] width 87 height 26
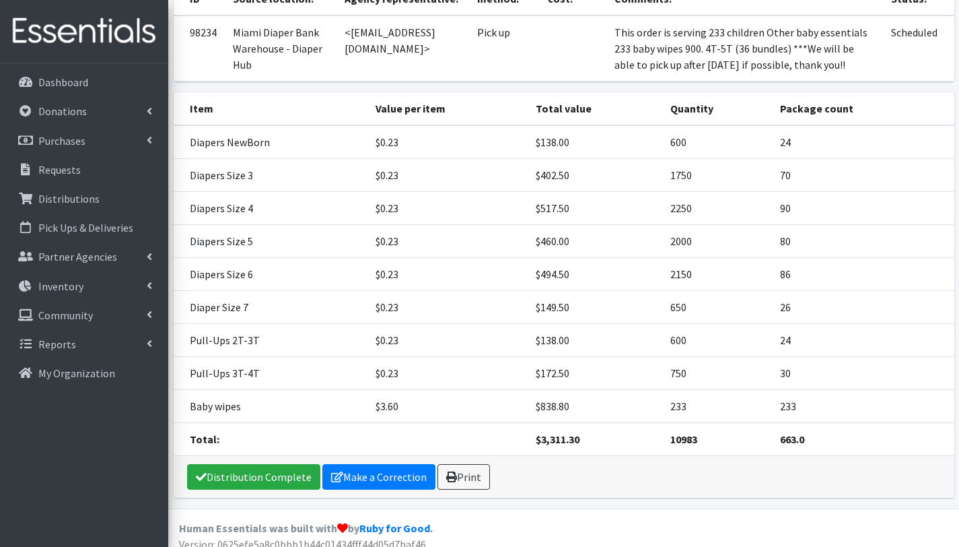
scroll to position [277, 0]
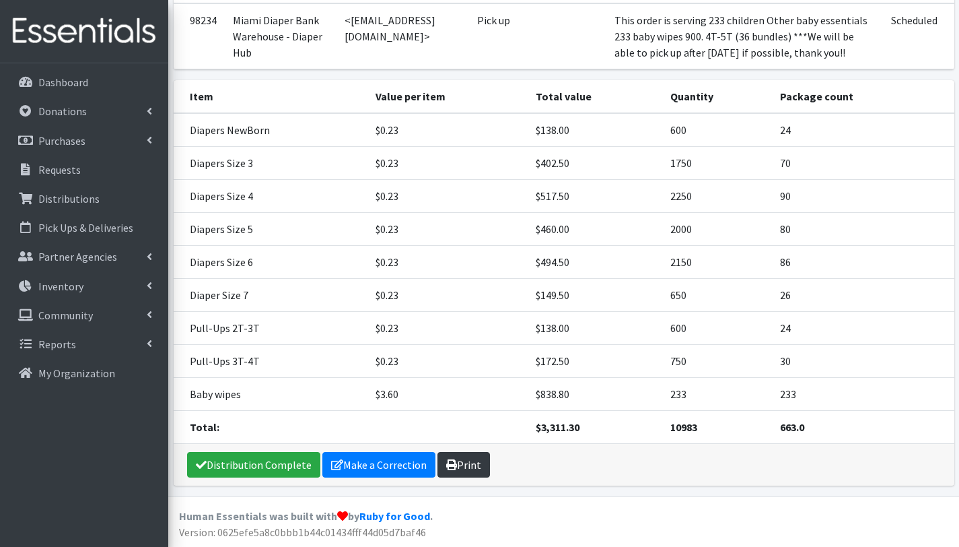
click at [470, 464] on link "Print" at bounding box center [464, 465] width 53 height 26
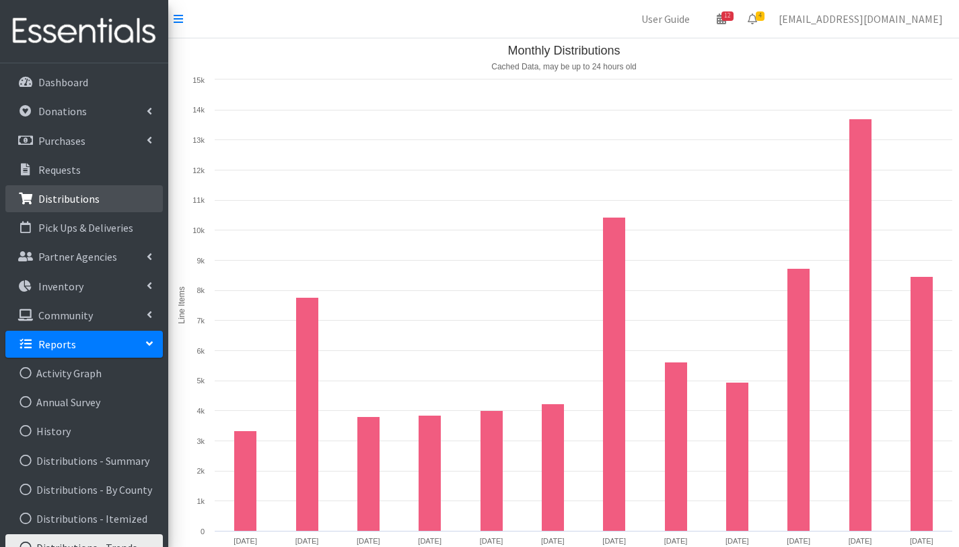
click at [73, 209] on link "Distributions" at bounding box center [84, 198] width 158 height 27
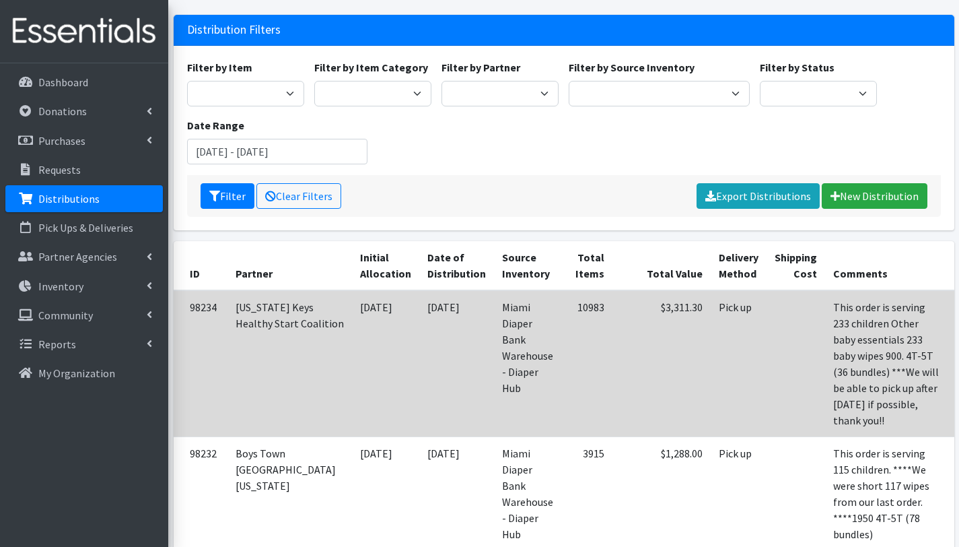
scroll to position [73, 0]
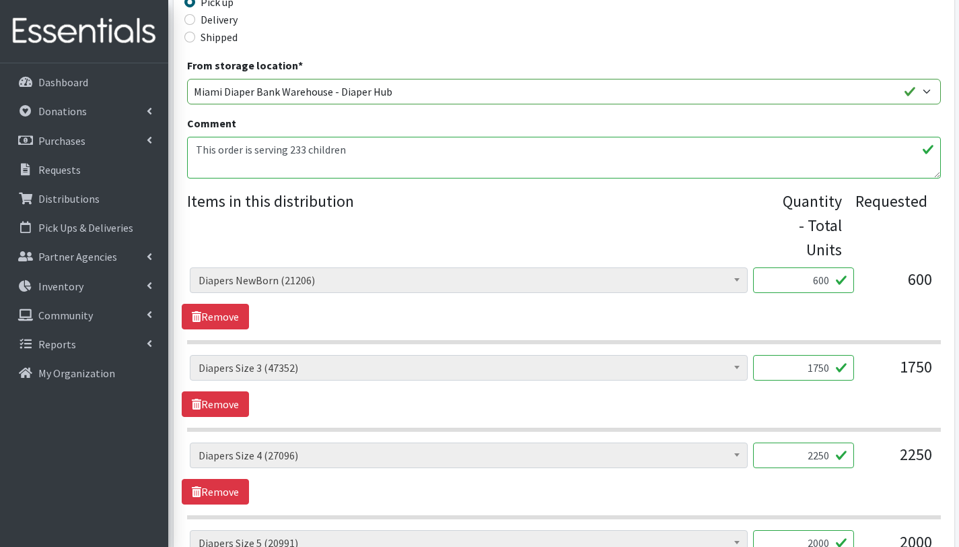
scroll to position [338, 0]
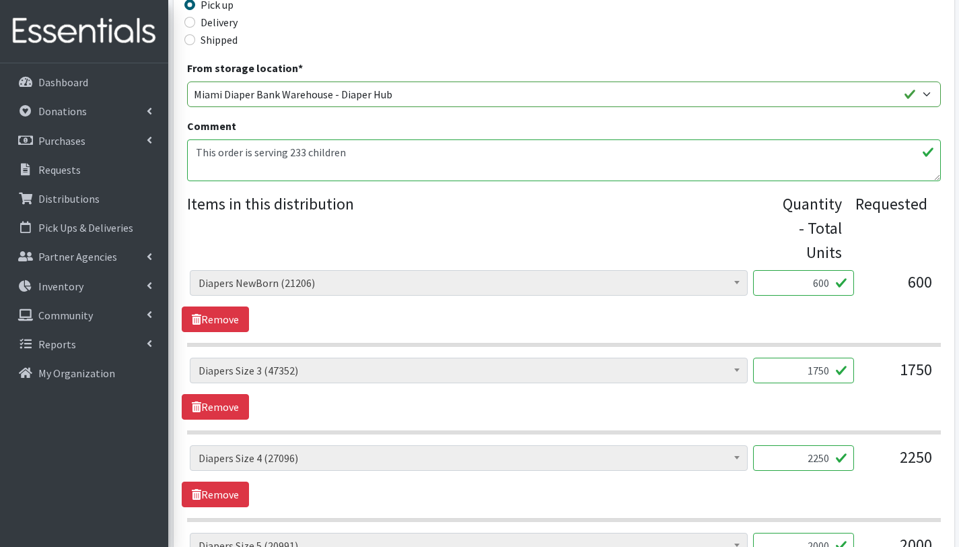
click at [304, 151] on textarea "This order is serving 233 children Other baby essentials 233 baby wipes 900. 4T…" at bounding box center [564, 160] width 754 height 42
type textarea "This order is serving 233 children Other baby essentials 233 baby wipes 900. 4T…"
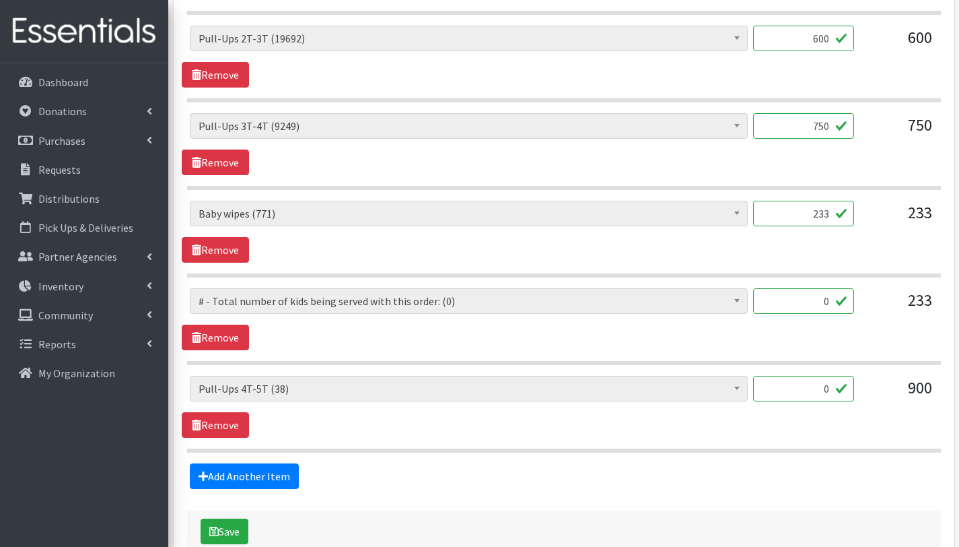
scroll to position [1187, 0]
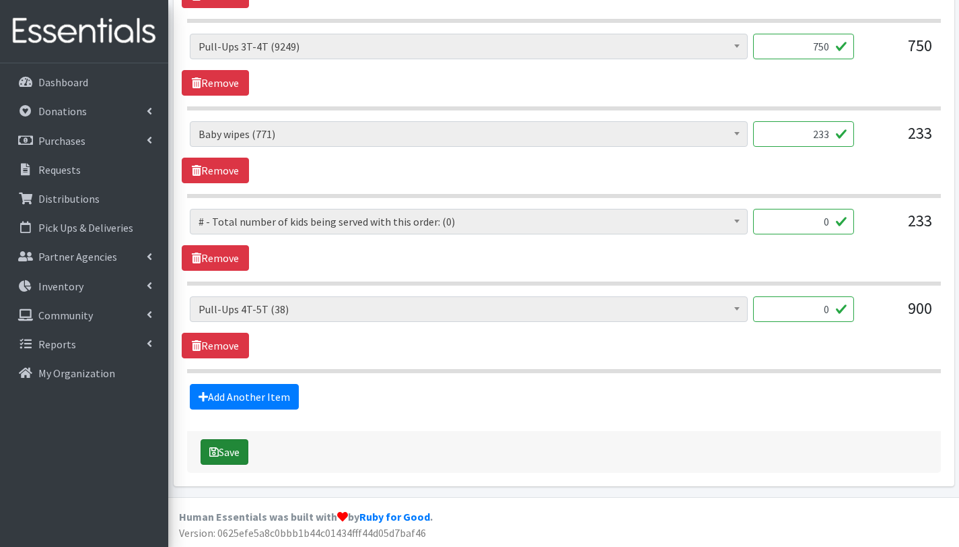
click at [238, 450] on button "Save" at bounding box center [225, 452] width 48 height 26
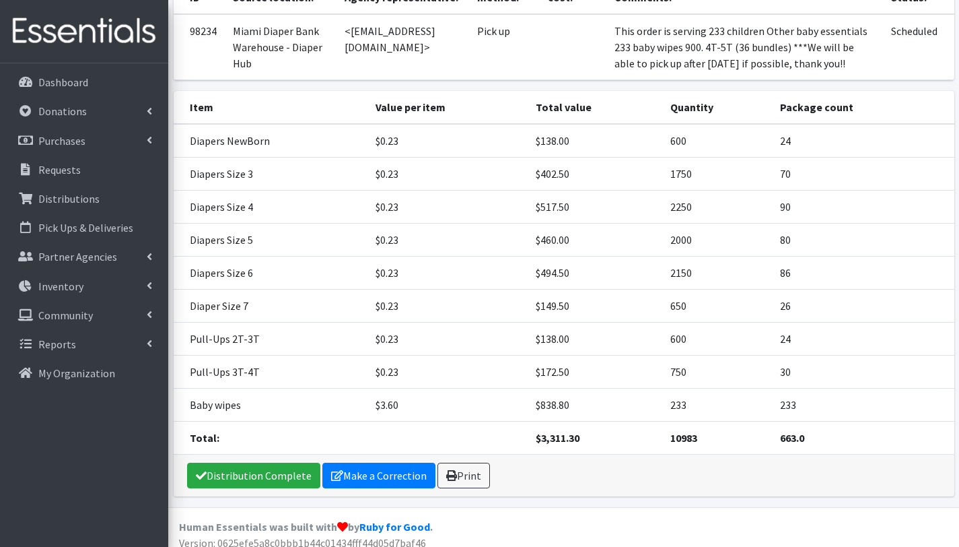
scroll to position [236, 0]
